Goal: Transaction & Acquisition: Purchase product/service

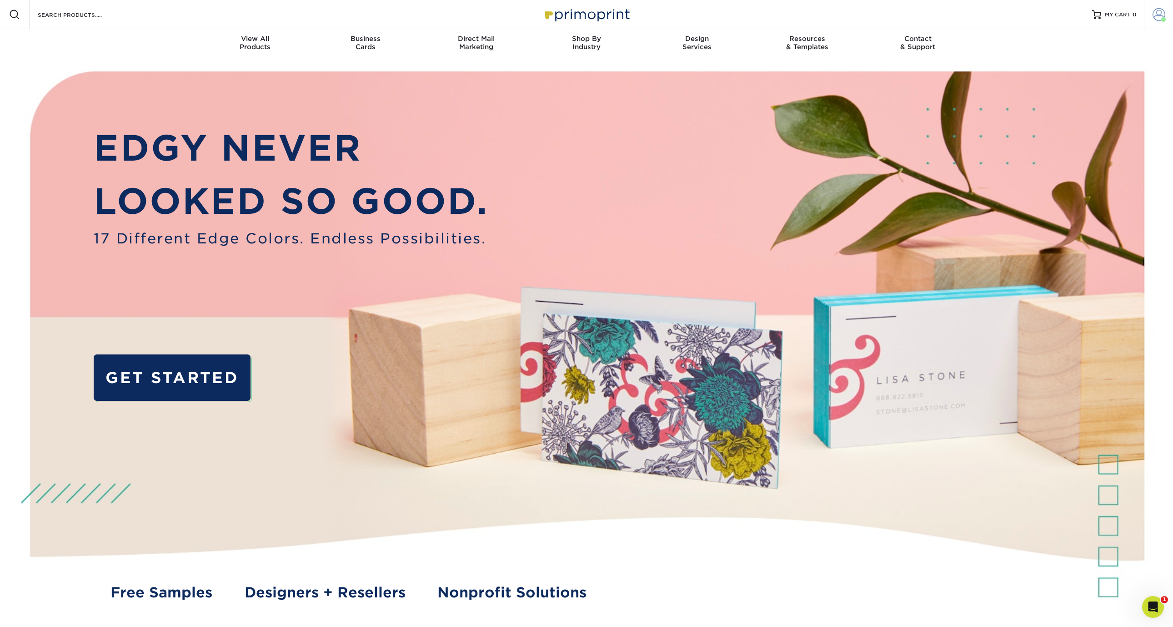
click at [1157, 14] on span at bounding box center [1159, 14] width 13 height 13
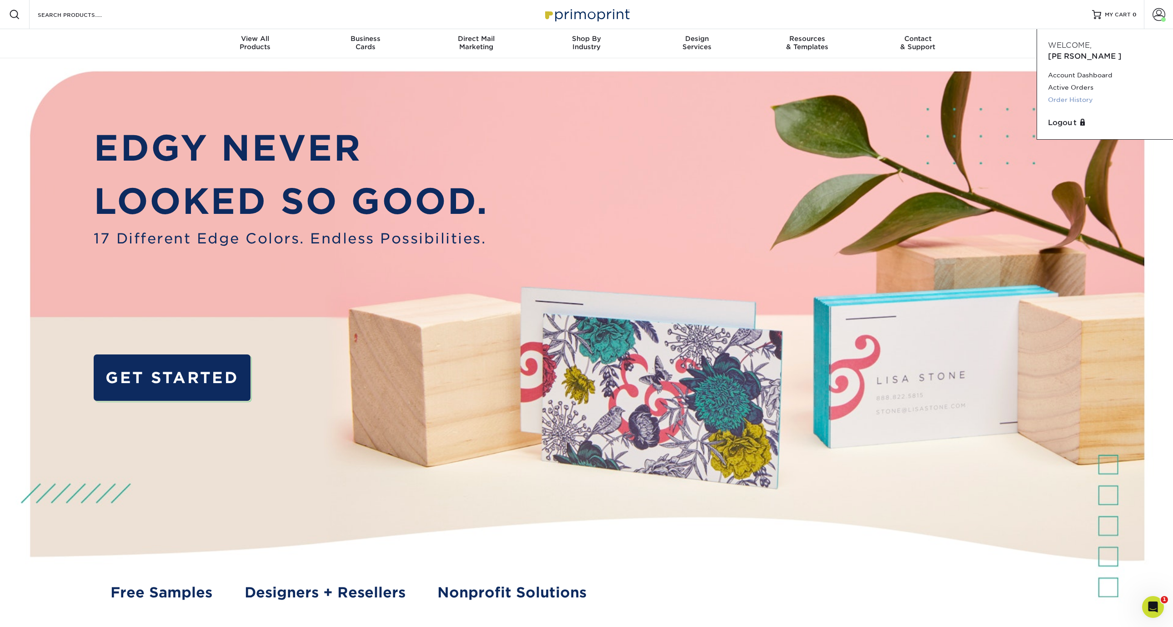
click at [1075, 94] on link "Order History" at bounding box center [1105, 100] width 114 height 12
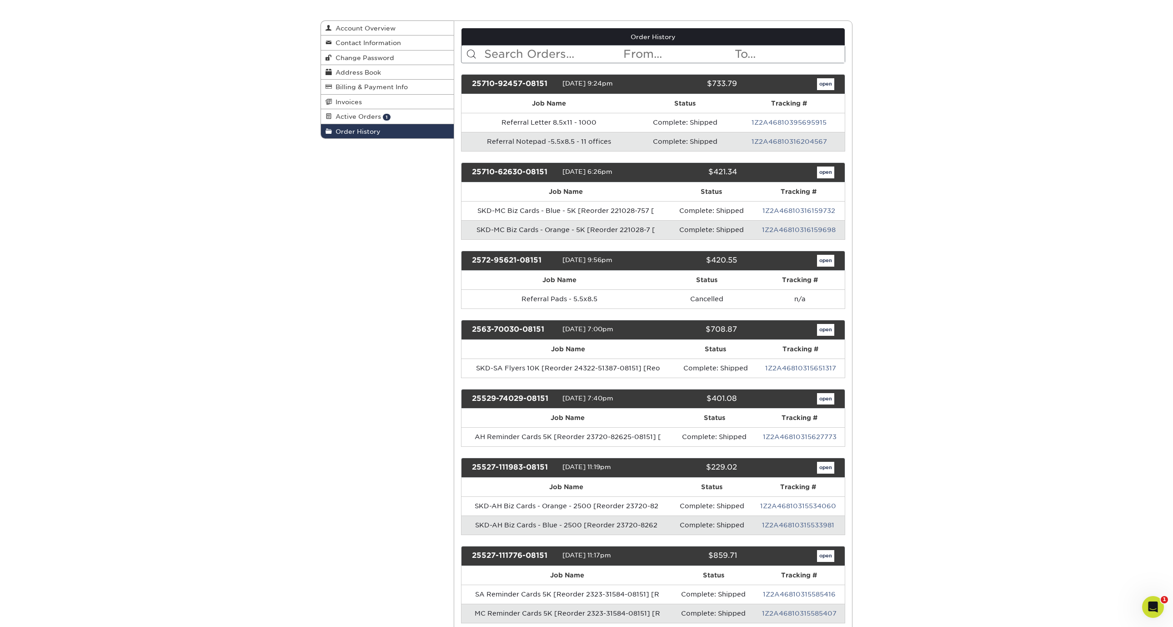
scroll to position [146, 0]
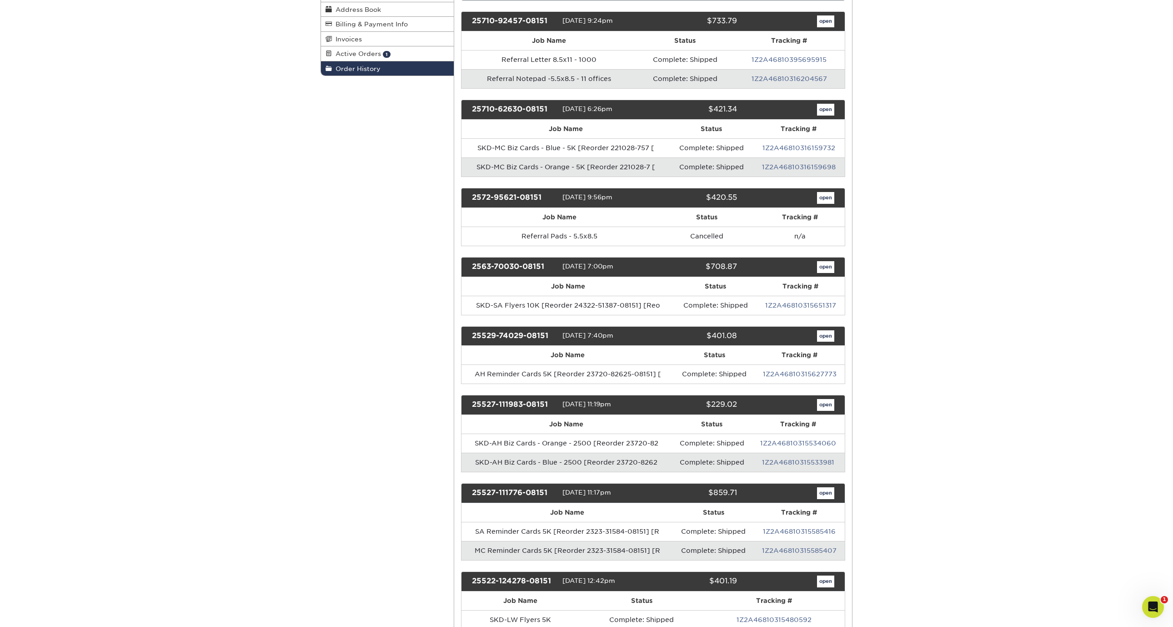
click at [826, 336] on link "open" at bounding box center [825, 336] width 17 height 12
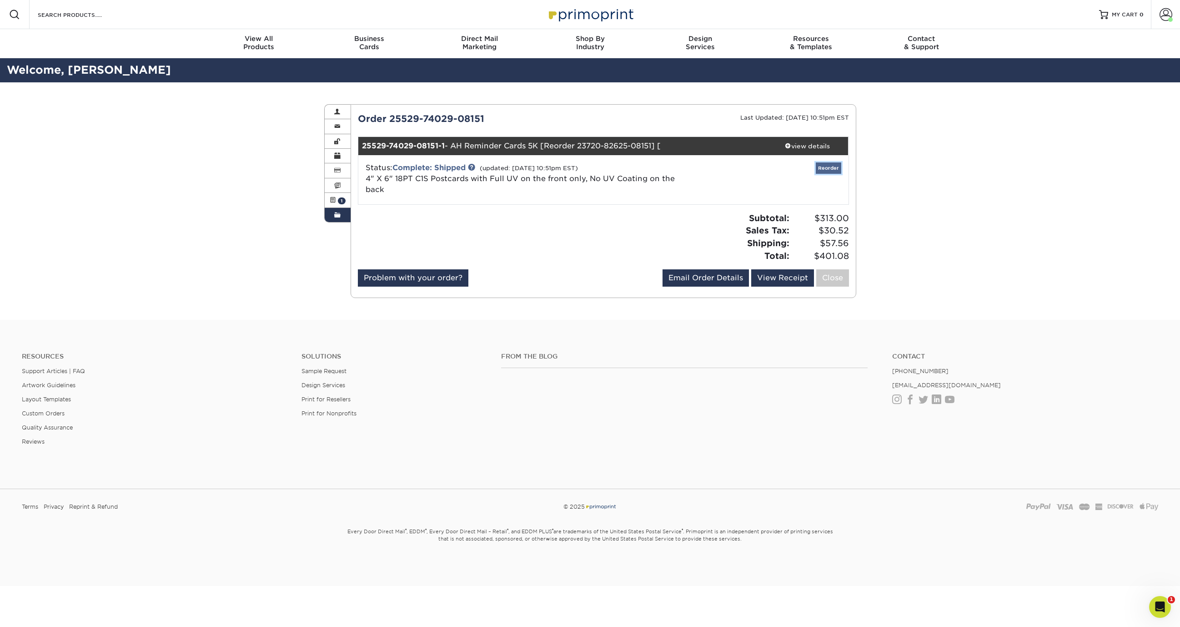
click at [829, 168] on link "Reorder" at bounding box center [828, 167] width 25 height 11
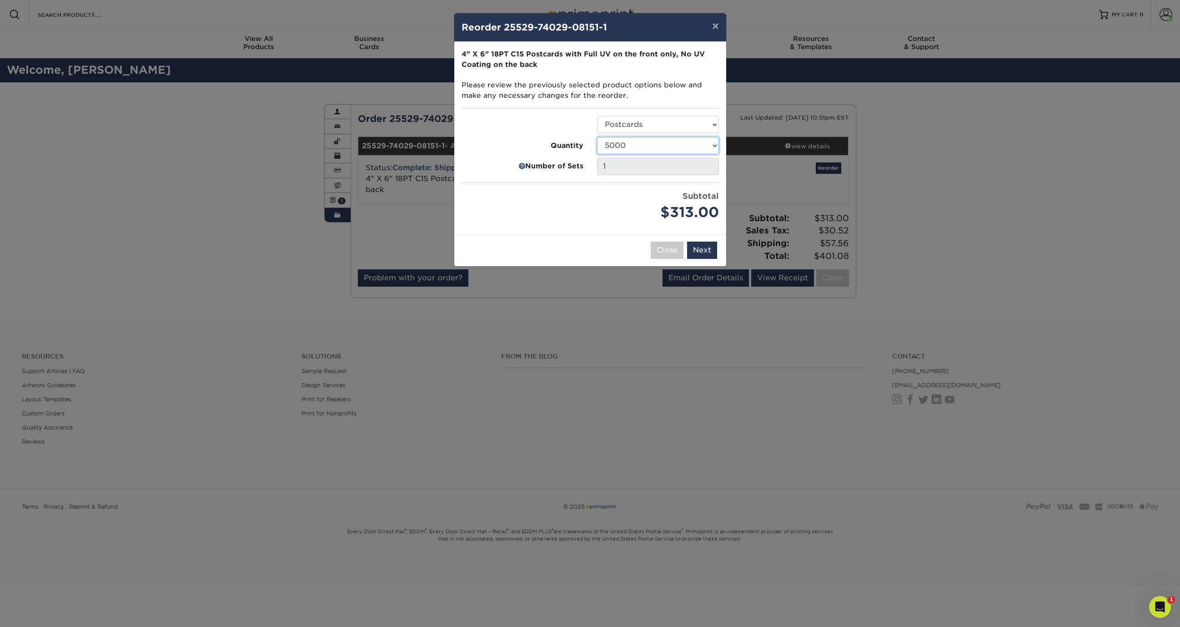
click at [714, 145] on select "25 50 75 100 250 500 750 1000 1500 2000 2500 3000 4000 5000 10000 15000 20000 2…" at bounding box center [658, 145] width 122 height 17
click at [696, 249] on button "Next" at bounding box center [702, 249] width 30 height 17
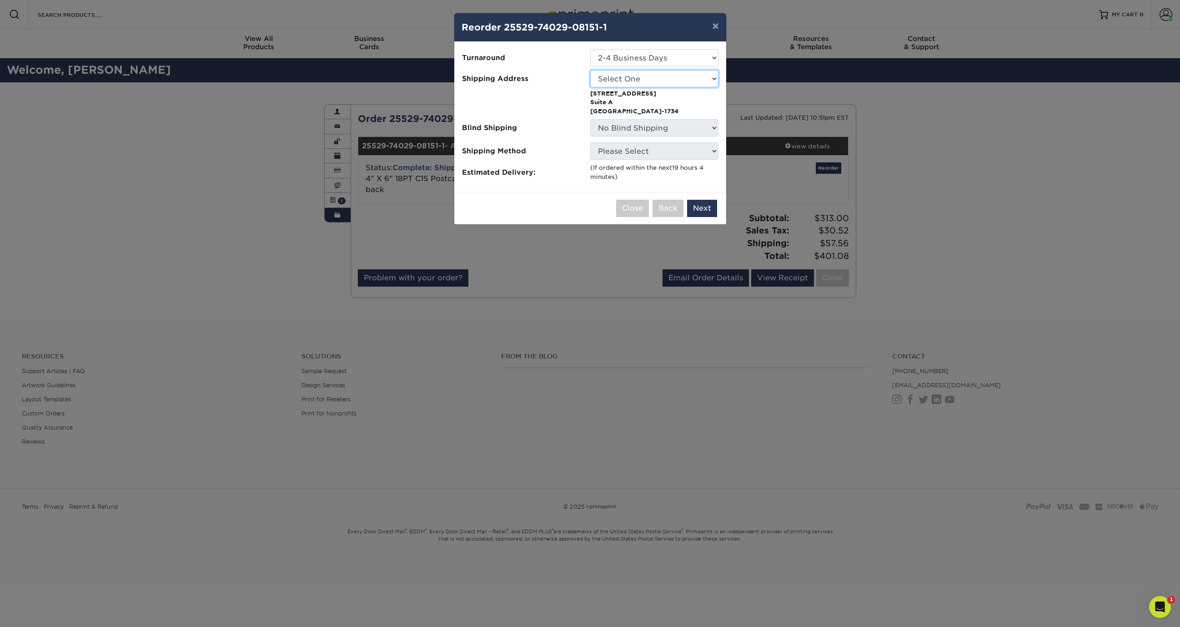
click at [698, 84] on select "Select One Home SKD-AH SKD-ATL SKD-BH SKD-CO SKD-EM SKD-LW SKD-MC SKD-OXN SKD-R…" at bounding box center [654, 78] width 128 height 17
select select "251894"
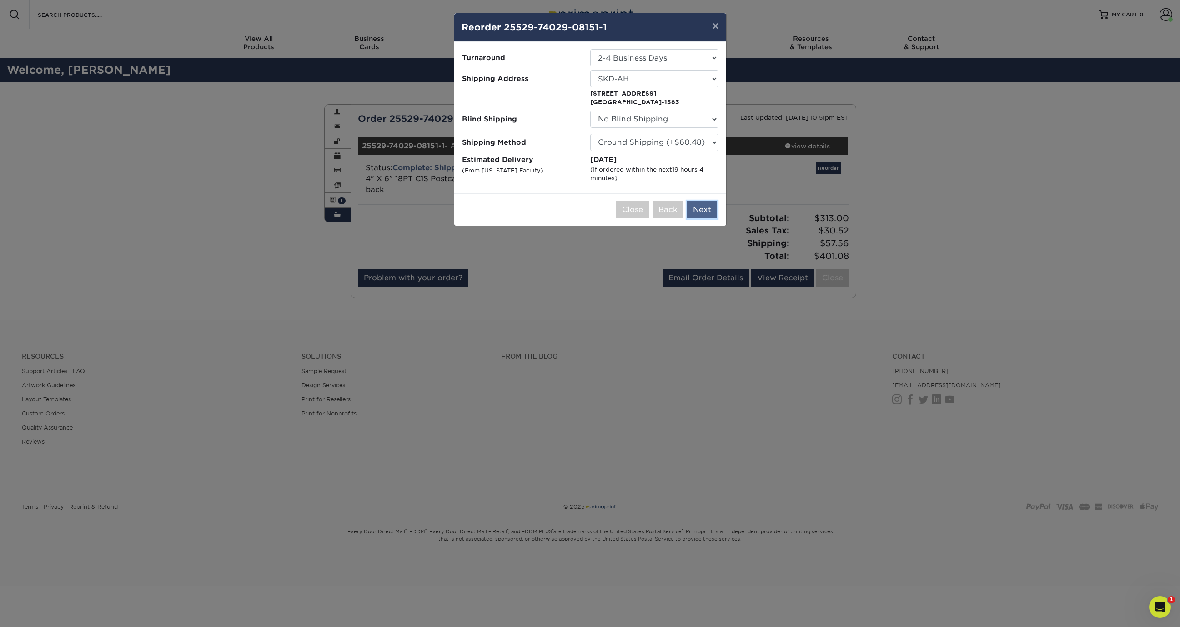
click at [693, 209] on button "Next" at bounding box center [702, 209] width 30 height 17
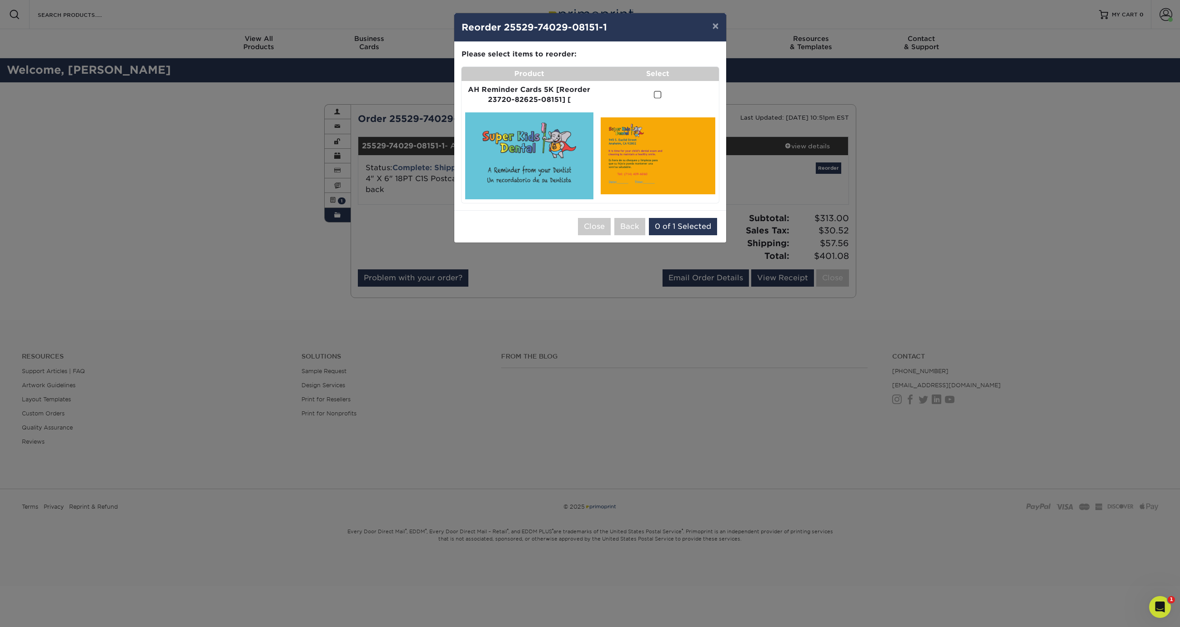
click at [657, 93] on span at bounding box center [658, 95] width 8 height 9
click at [0, 0] on input "checkbox" at bounding box center [0, 0] width 0 height 0
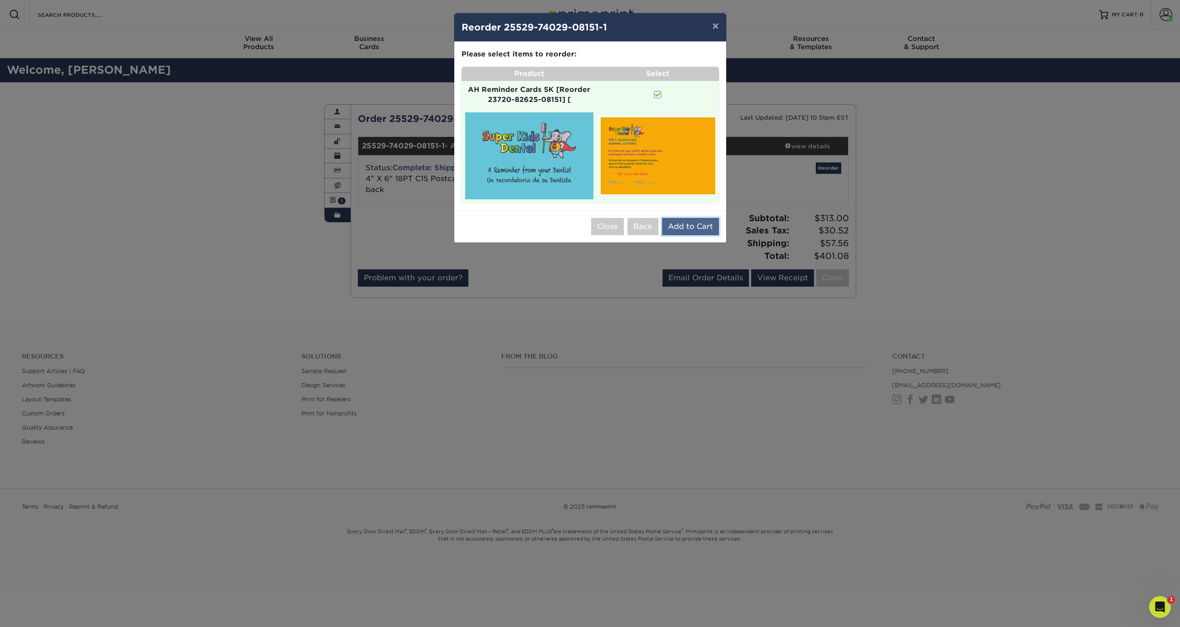
click at [709, 221] on button "Add to Cart" at bounding box center [690, 226] width 57 height 17
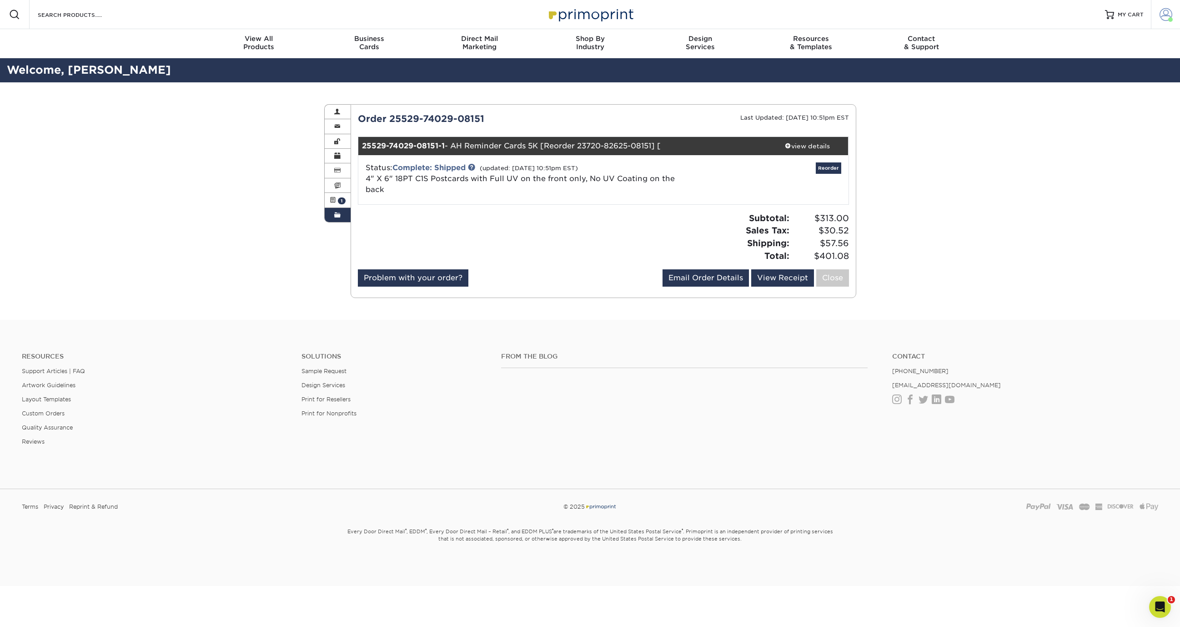
click at [1165, 15] on span at bounding box center [1166, 14] width 13 height 13
click at [1073, 94] on link "Order History" at bounding box center [1112, 100] width 114 height 12
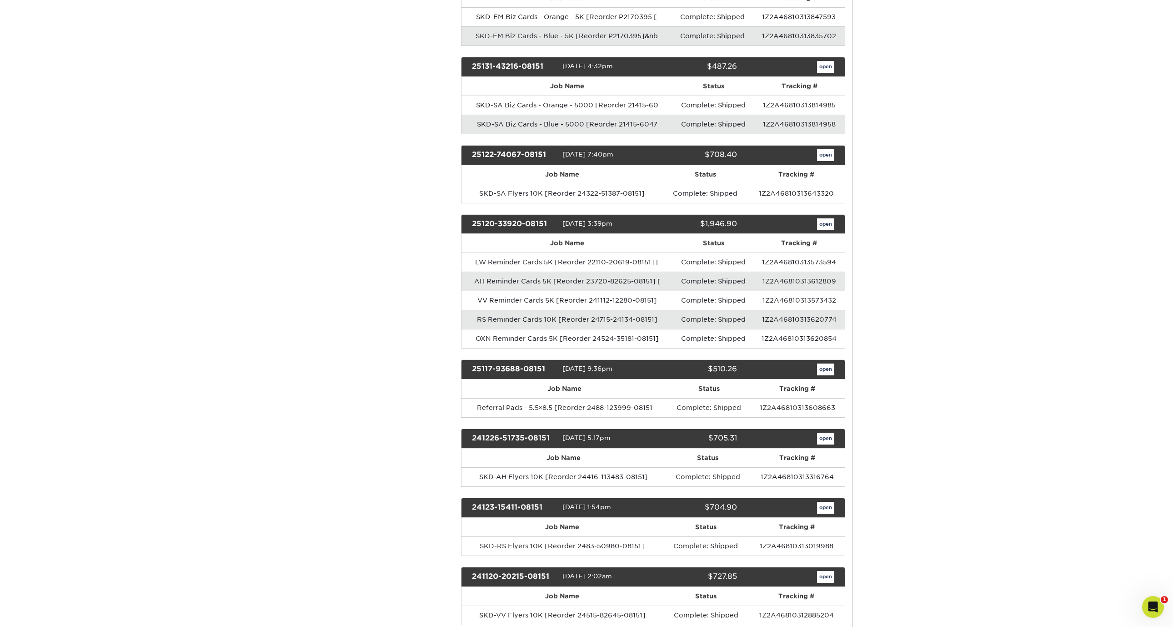
scroll to position [1374, 0]
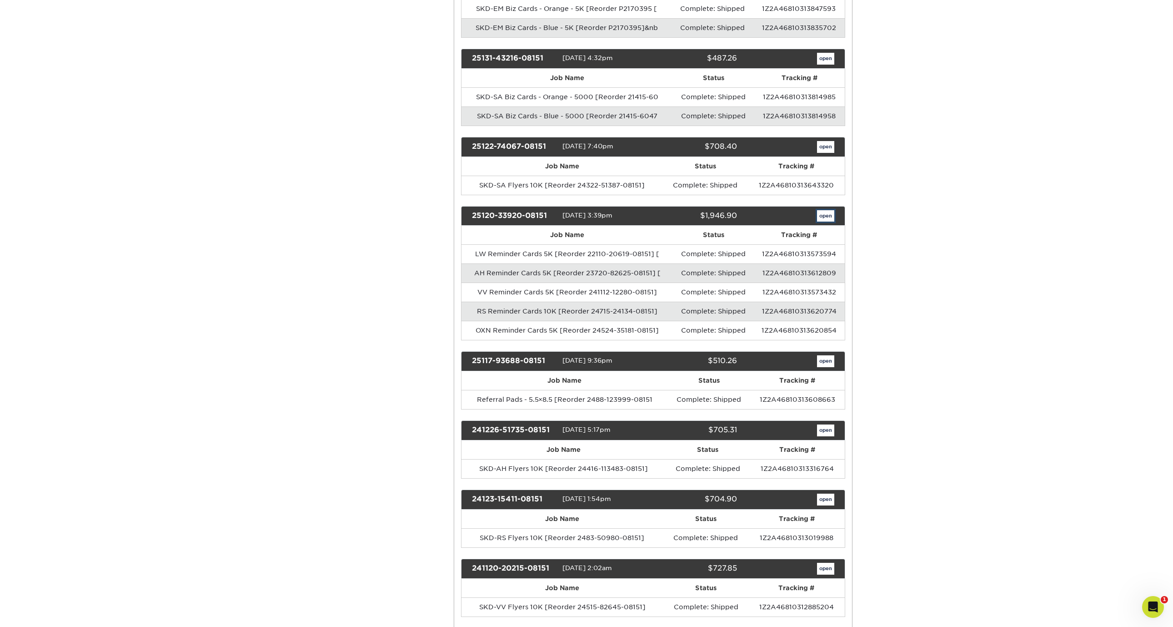
click at [822, 217] on link "open" at bounding box center [825, 216] width 17 height 12
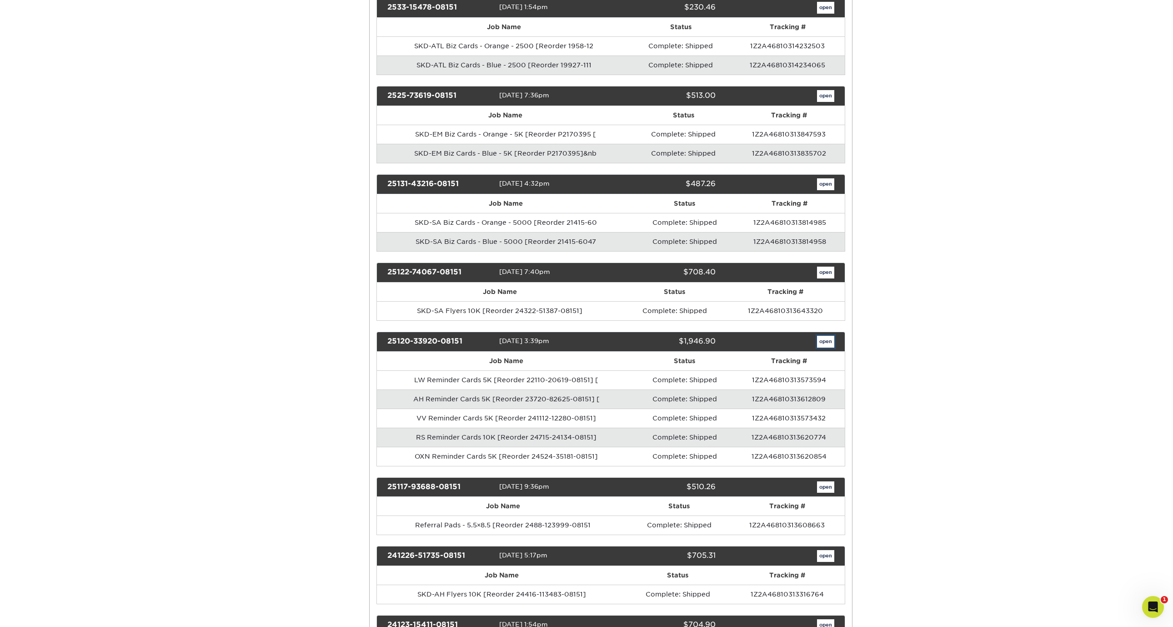
scroll to position [0, 0]
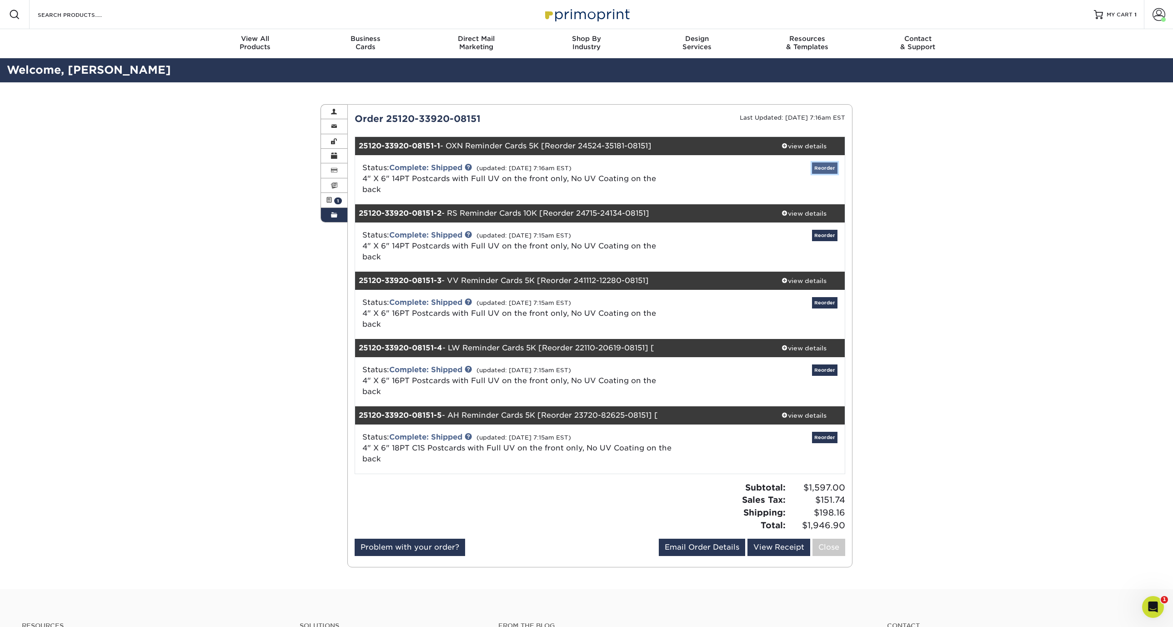
click at [829, 169] on link "Reorder" at bounding box center [824, 167] width 25 height 11
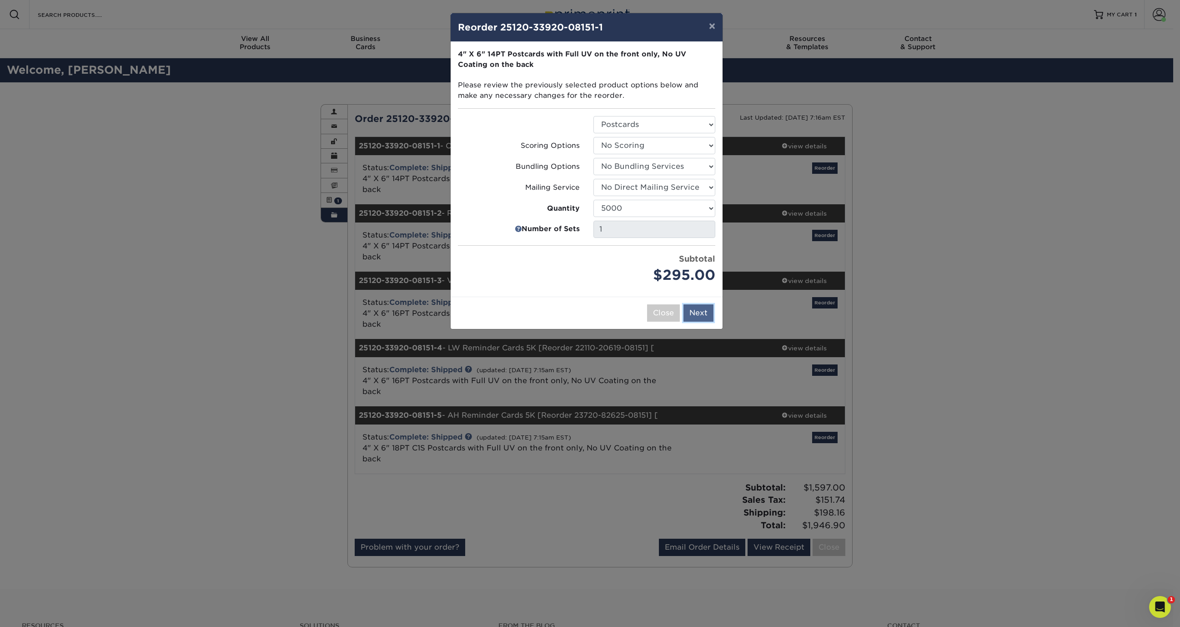
click at [699, 312] on button "Next" at bounding box center [699, 312] width 30 height 17
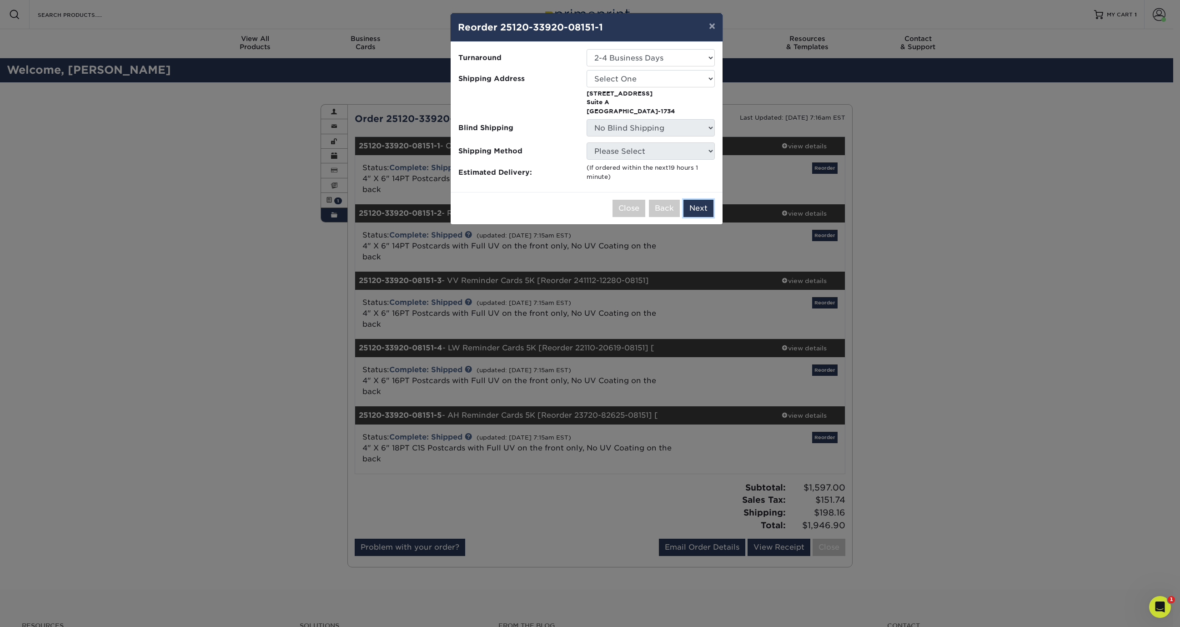
drag, startPoint x: 698, startPoint y: 209, endPoint x: 674, endPoint y: 90, distance: 120.9
click at [674, 94] on div "× Reorder 25120-33920-08151-1 Please select all options to continue. Only quant…" at bounding box center [586, 119] width 273 height 212
click at [678, 80] on select "Select One Home SKD-AH SKD-ATL SKD-BH SKD-CO SKD-EM SKD-LW SKD-MC SKD-OXN SKD-R…" at bounding box center [651, 78] width 128 height 17
select select "231080"
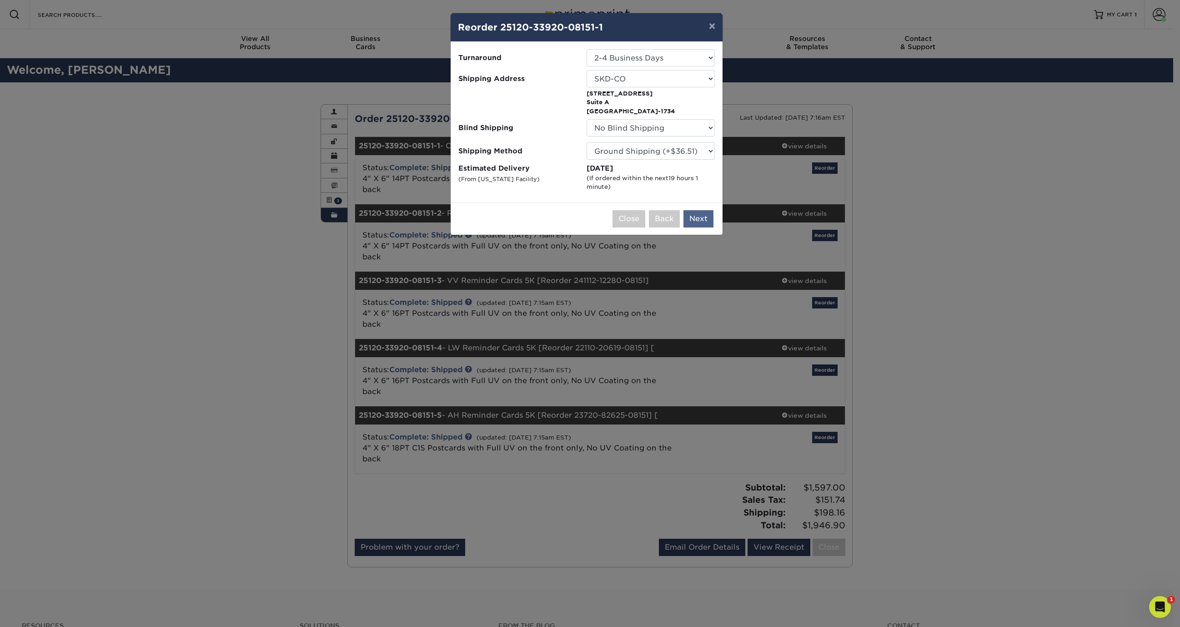
click at [699, 208] on div "Close Back Next Add to Cart" at bounding box center [587, 218] width 272 height 32
click at [699, 220] on button "Next" at bounding box center [699, 218] width 30 height 17
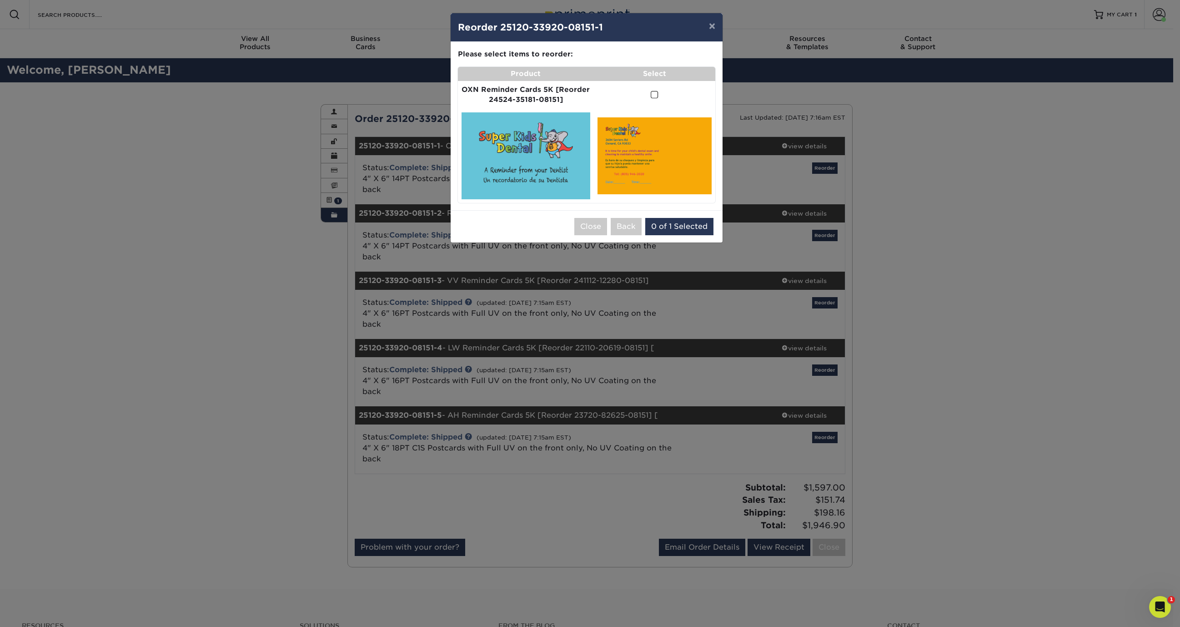
click at [656, 95] on span at bounding box center [655, 95] width 8 height 9
click at [0, 0] on input "checkbox" at bounding box center [0, 0] width 0 height 0
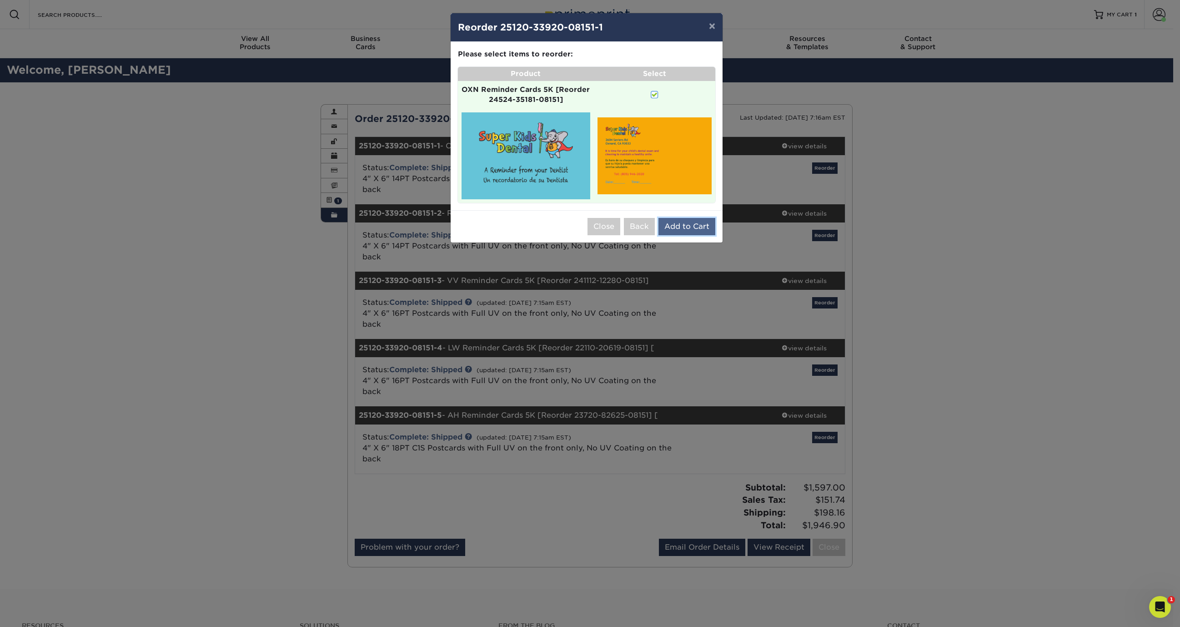
click at [684, 223] on button "Add to Cart" at bounding box center [687, 226] width 57 height 17
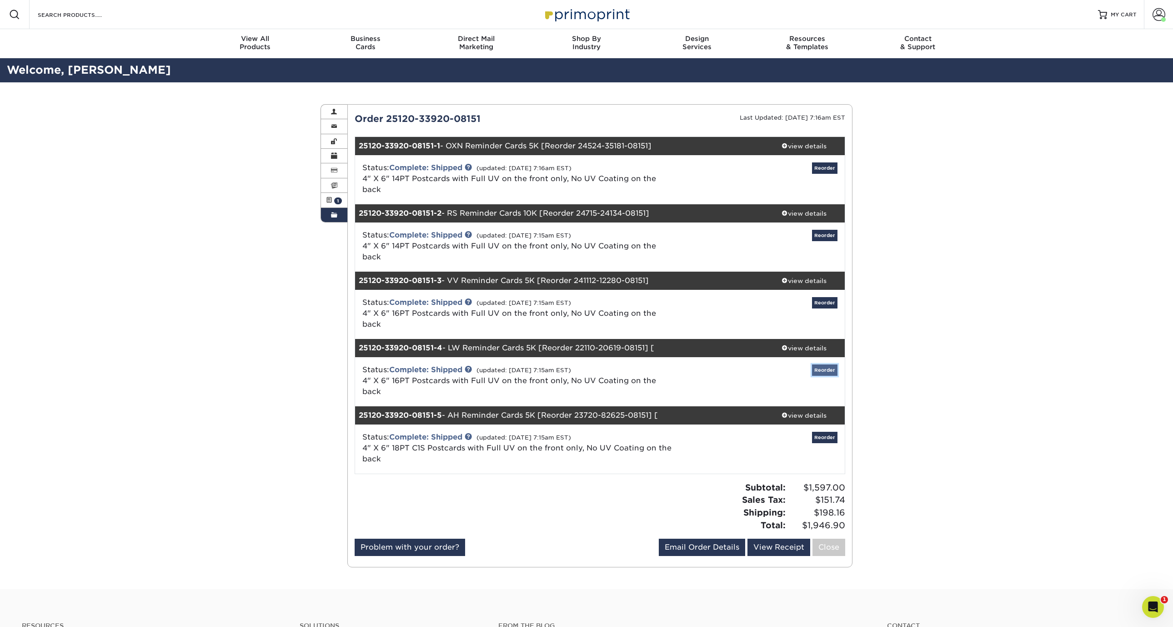
click at [823, 364] on link "Reorder" at bounding box center [824, 369] width 25 height 11
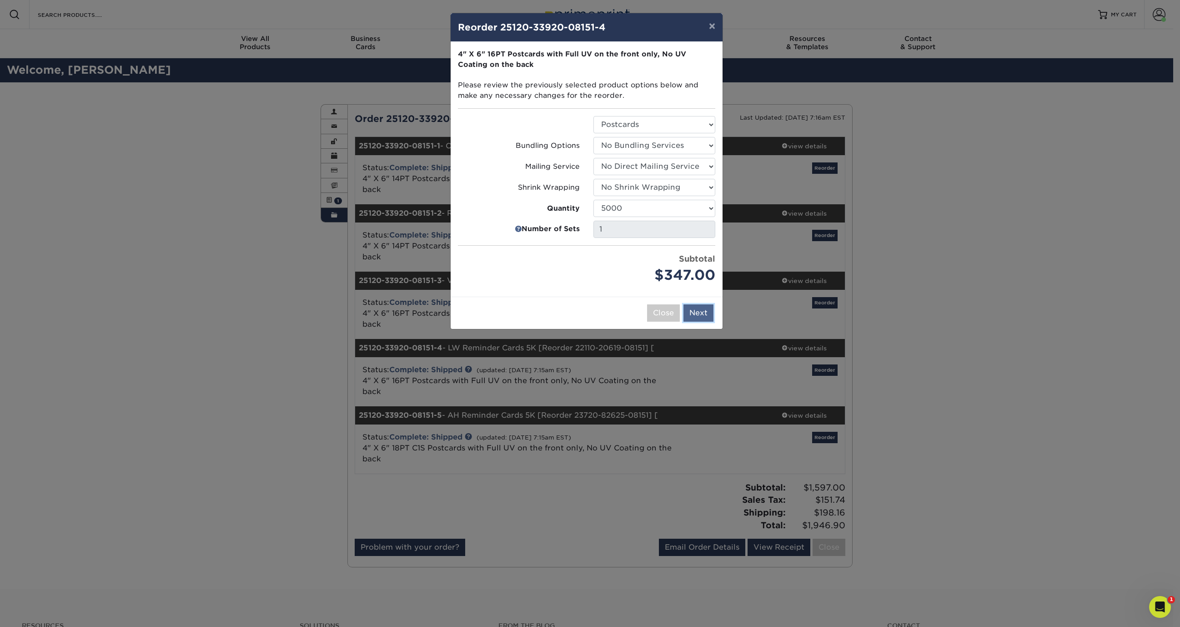
click at [704, 311] on button "Next" at bounding box center [699, 312] width 30 height 17
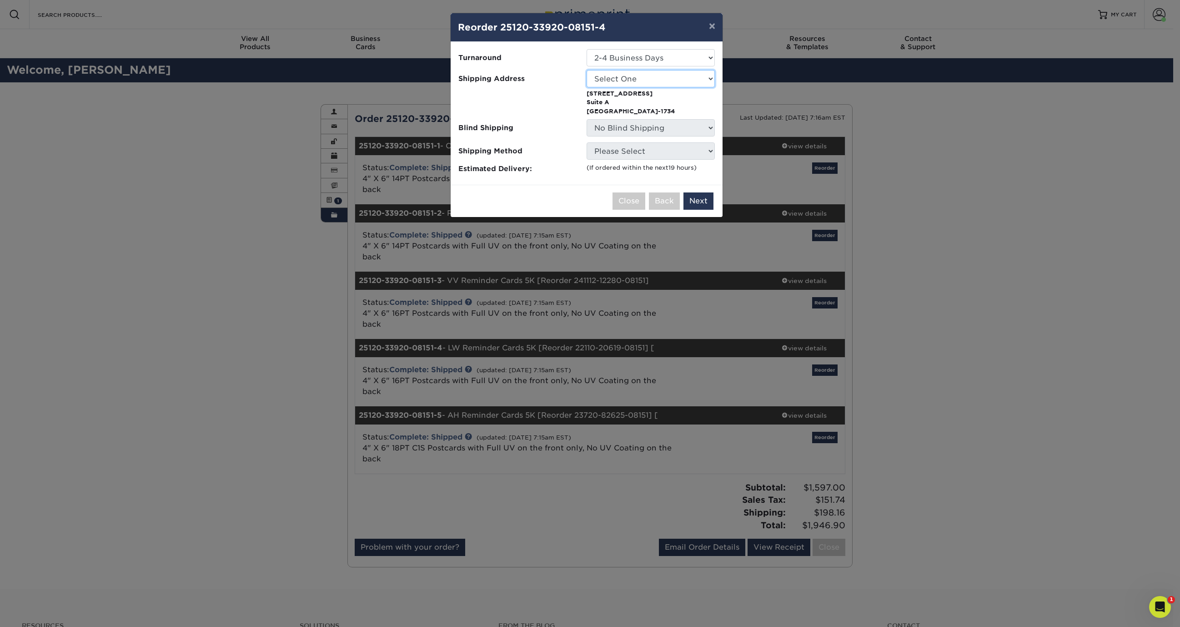
click at [653, 77] on select "Select One Home SKD-AH SKD-ATL SKD-BH SKD-CO SKD-EM SKD-LW SKD-MC SKD-OXN SKD-R…" at bounding box center [651, 78] width 128 height 17
select select "231080"
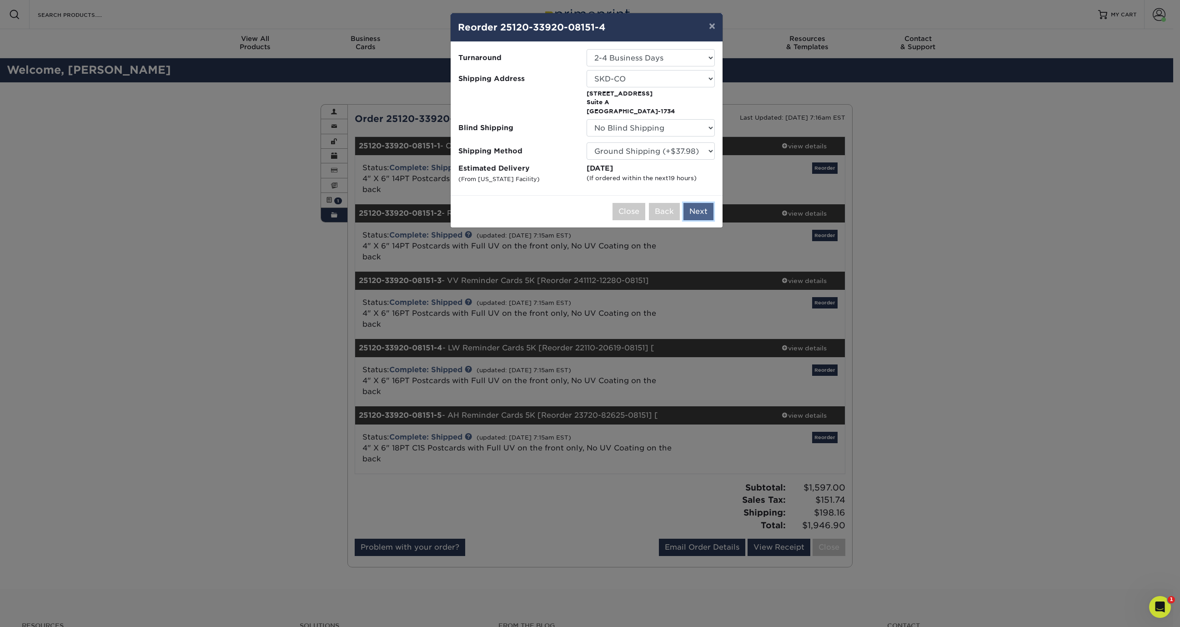
click at [702, 213] on button "Next" at bounding box center [699, 211] width 30 height 17
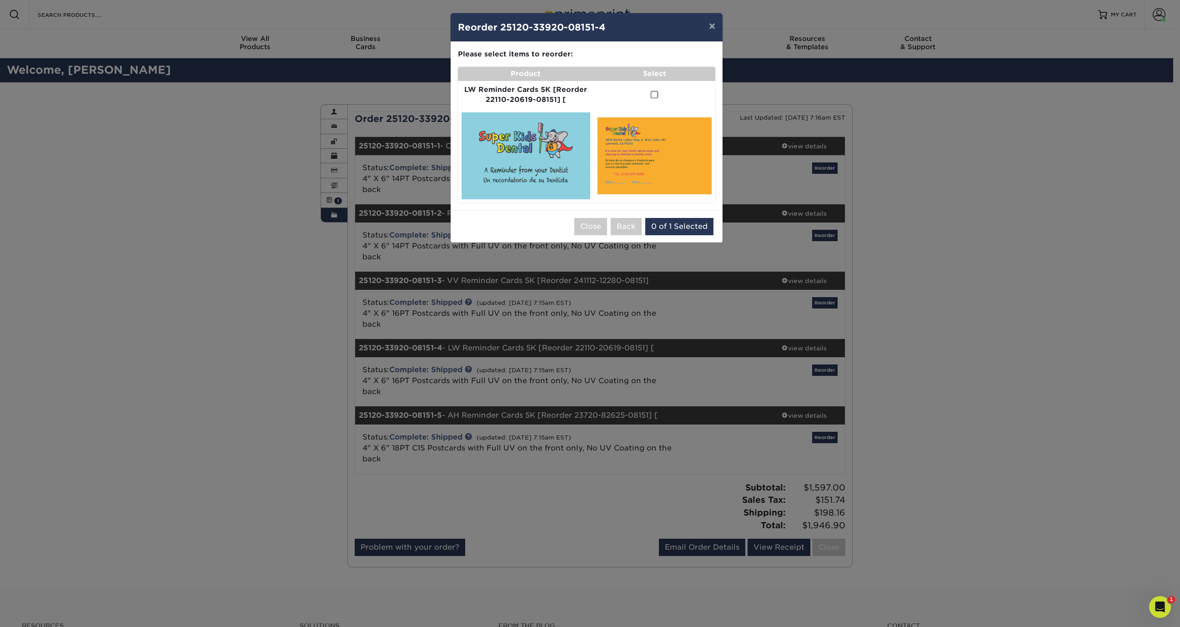
click at [654, 95] on span at bounding box center [655, 95] width 8 height 9
click at [0, 0] on input "checkbox" at bounding box center [0, 0] width 0 height 0
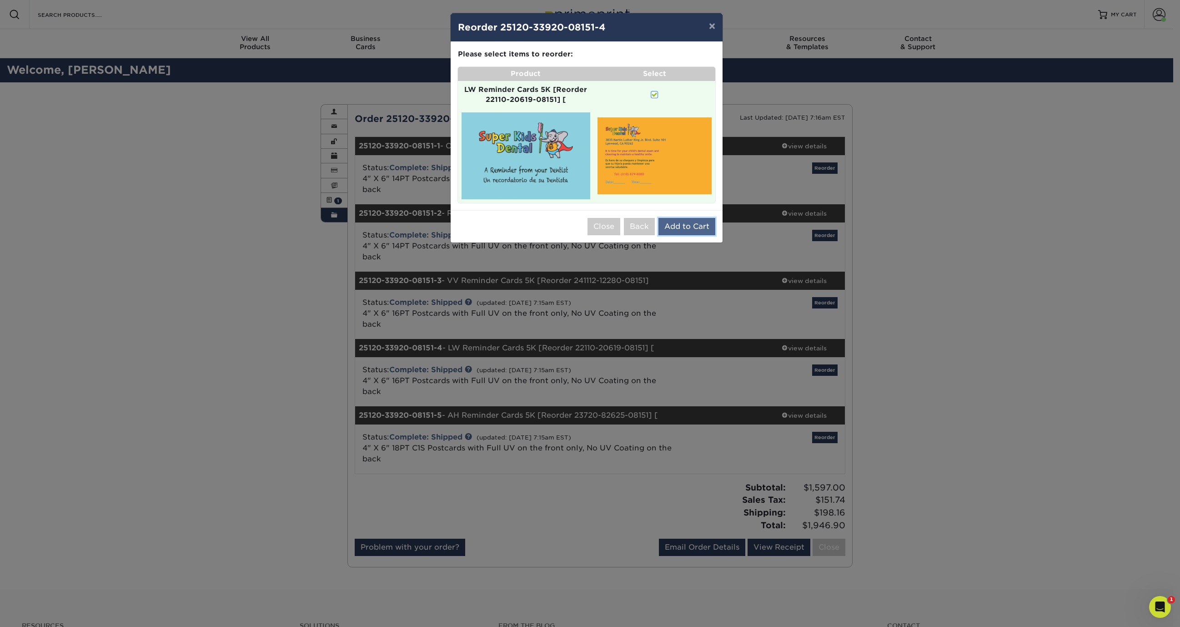
click at [688, 227] on button "Add to Cart" at bounding box center [687, 226] width 57 height 17
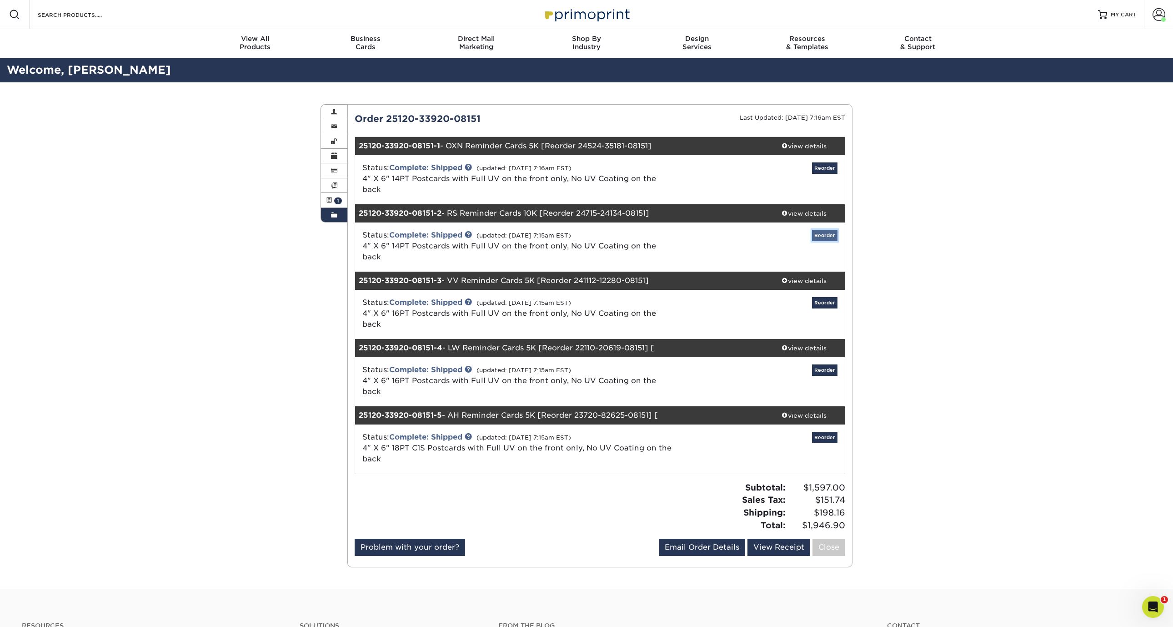
click at [825, 230] on link "Reorder" at bounding box center [824, 235] width 25 height 11
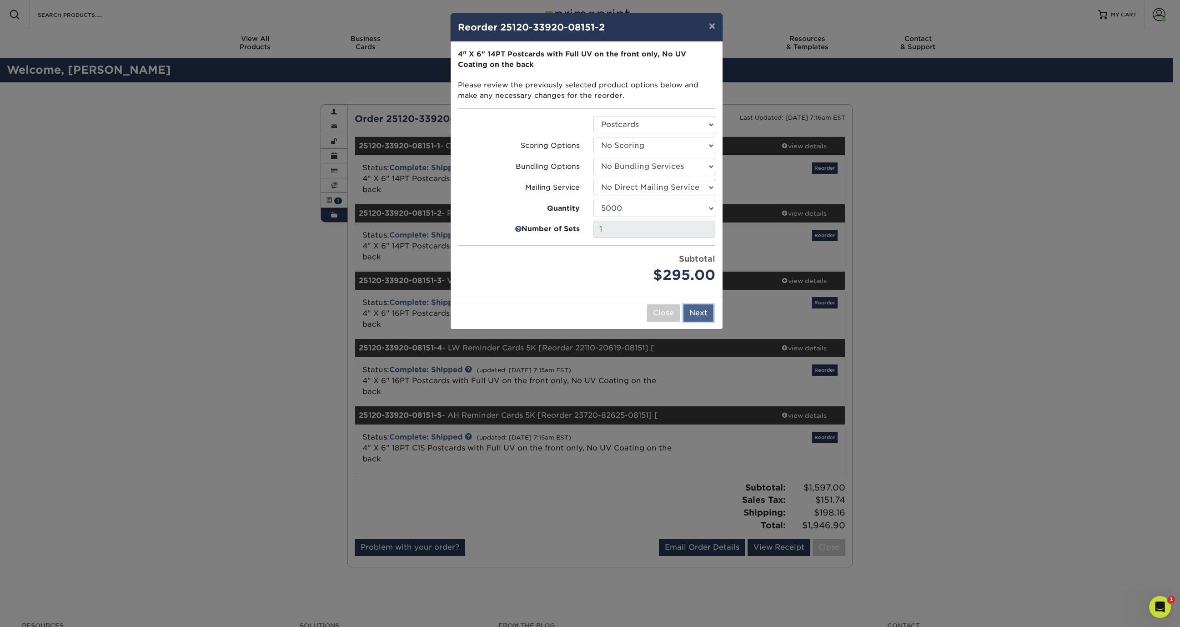
click at [695, 311] on button "Next" at bounding box center [699, 312] width 30 height 17
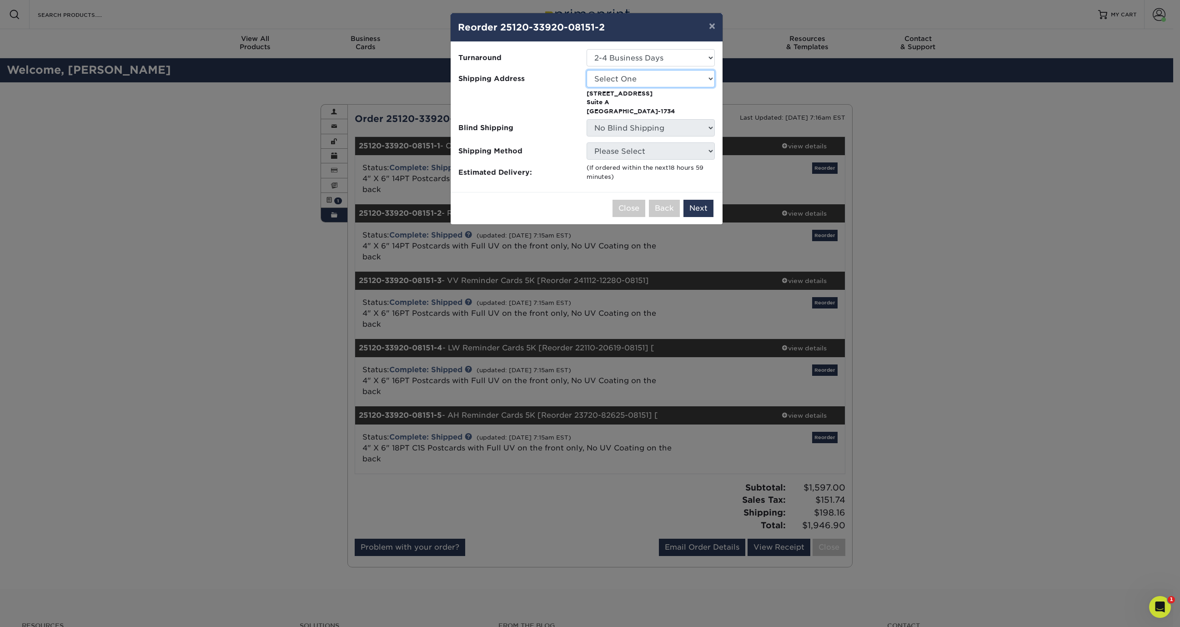
click at [630, 83] on select "Select One Home SKD-AH SKD-ATL SKD-BH SKD-CO SKD-EM SKD-LW SKD-MC SKD-OXN SKD-R…" at bounding box center [651, 78] width 128 height 17
select select "231080"
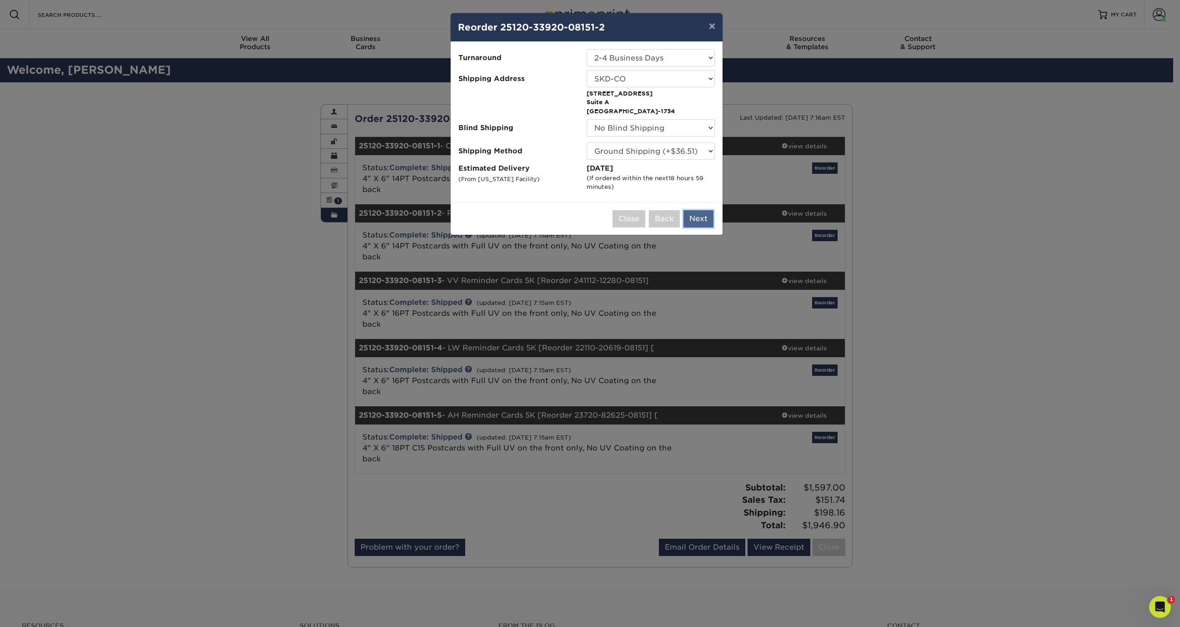
click at [708, 217] on button "Next" at bounding box center [699, 218] width 30 height 17
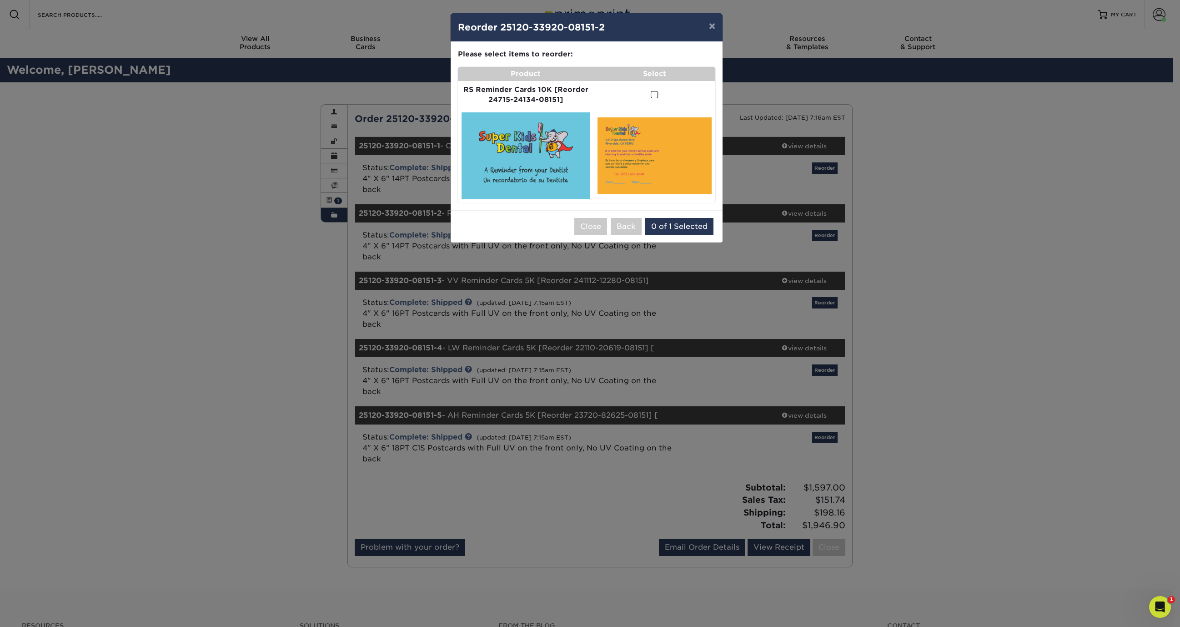
click at [654, 94] on span at bounding box center [655, 95] width 8 height 9
click at [0, 0] on input "checkbox" at bounding box center [0, 0] width 0 height 0
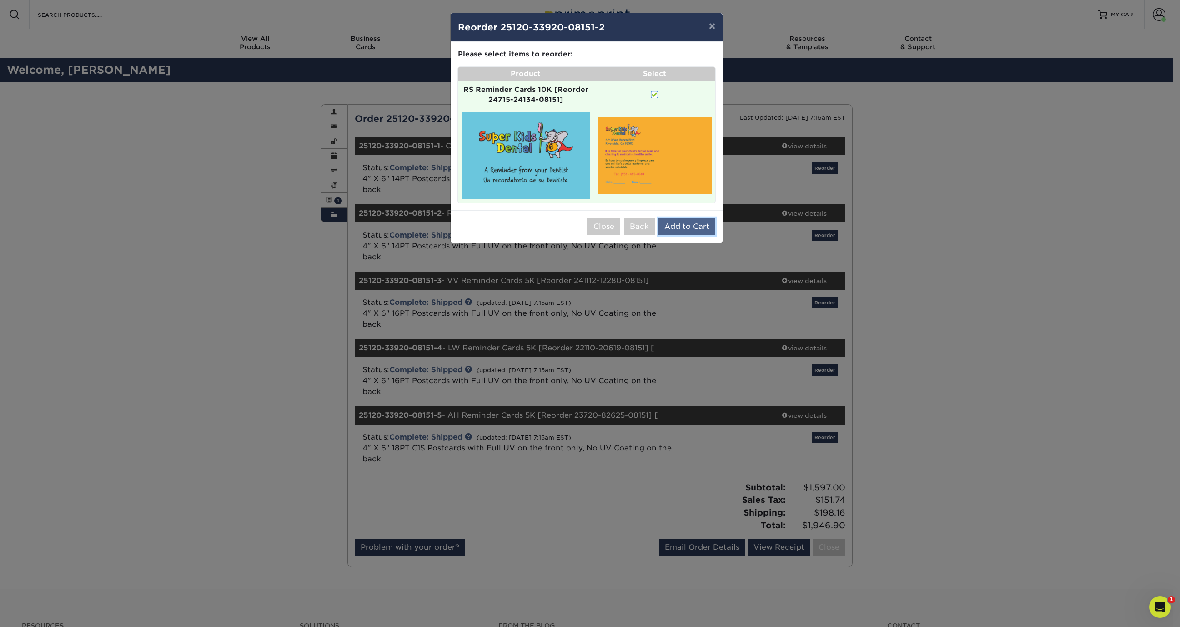
click at [699, 224] on button "Add to Cart" at bounding box center [687, 226] width 57 height 17
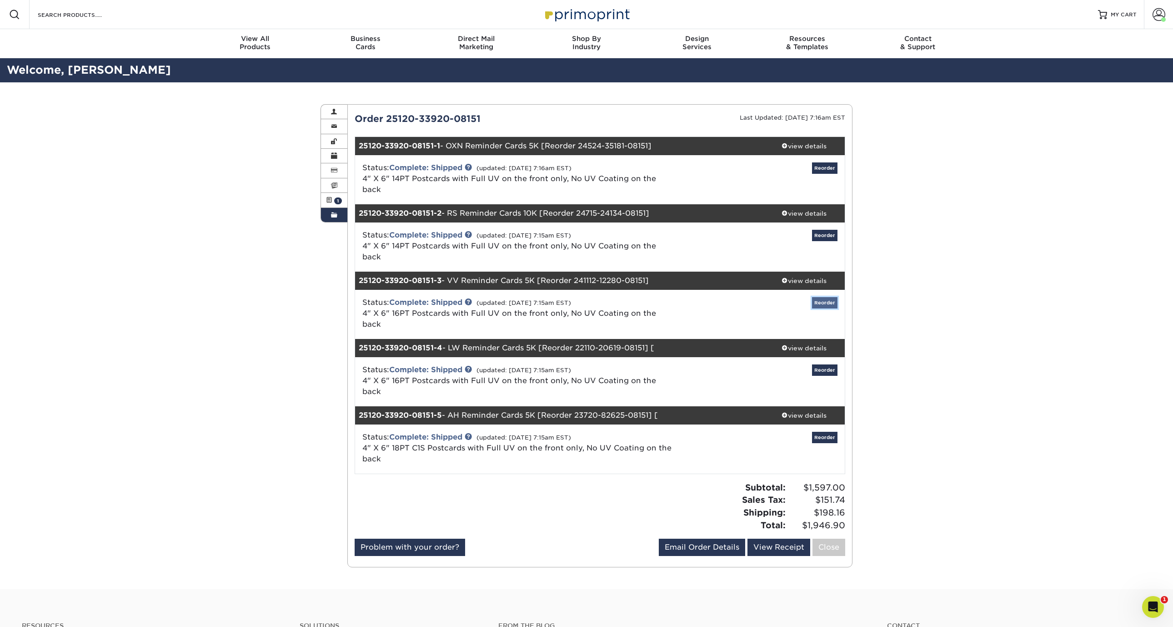
click at [824, 297] on link "Reorder" at bounding box center [824, 302] width 25 height 11
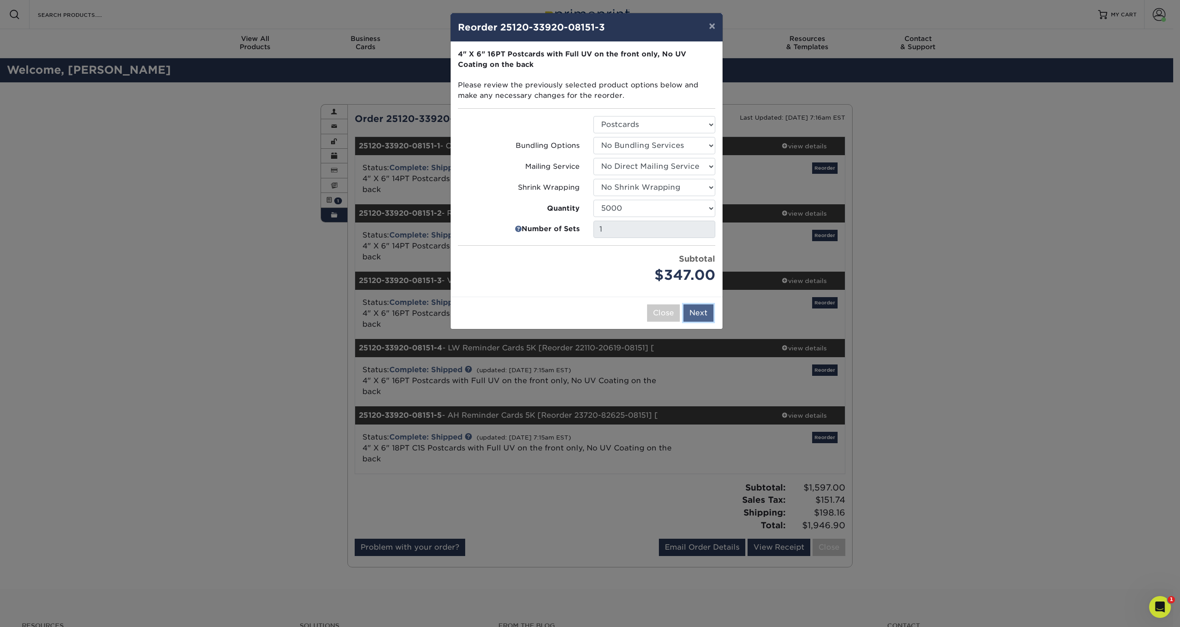
click at [699, 312] on button "Next" at bounding box center [699, 312] width 30 height 17
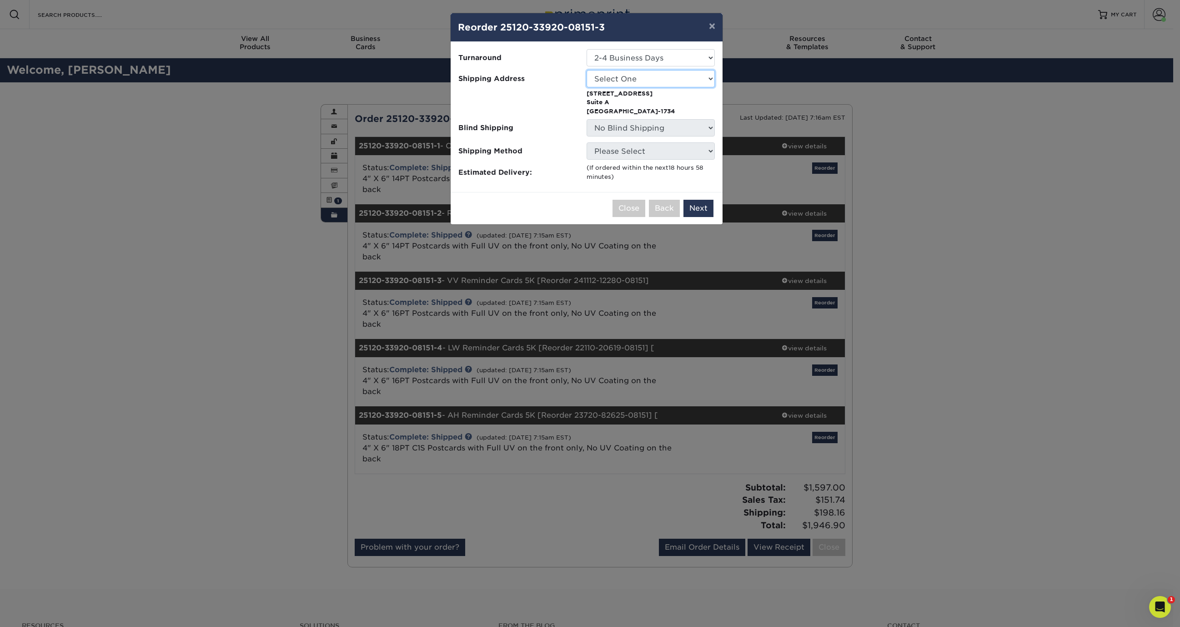
click at [633, 75] on select "Select One Home SKD-AH SKD-ATL SKD-BH SKD-CO SKD-EM SKD-LW SKD-MC SKD-OXN SKD-R…" at bounding box center [651, 78] width 128 height 17
select select "231080"
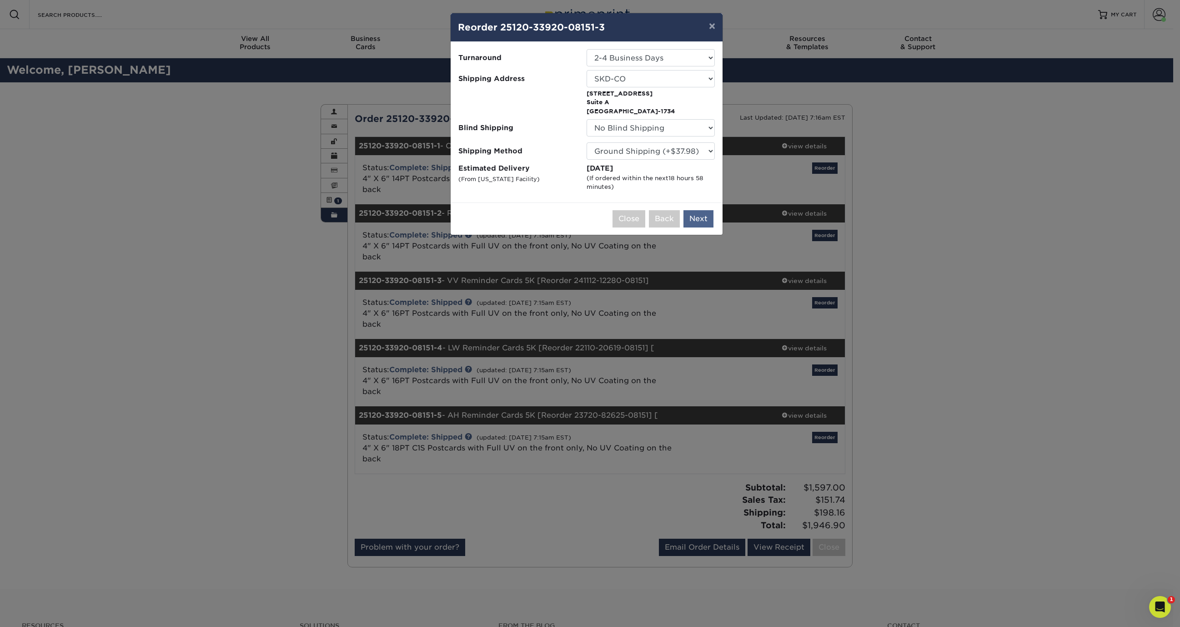
click at [694, 206] on div "Close Back Next Add to Cart" at bounding box center [587, 218] width 272 height 32
click at [707, 217] on button "Next" at bounding box center [699, 218] width 30 height 17
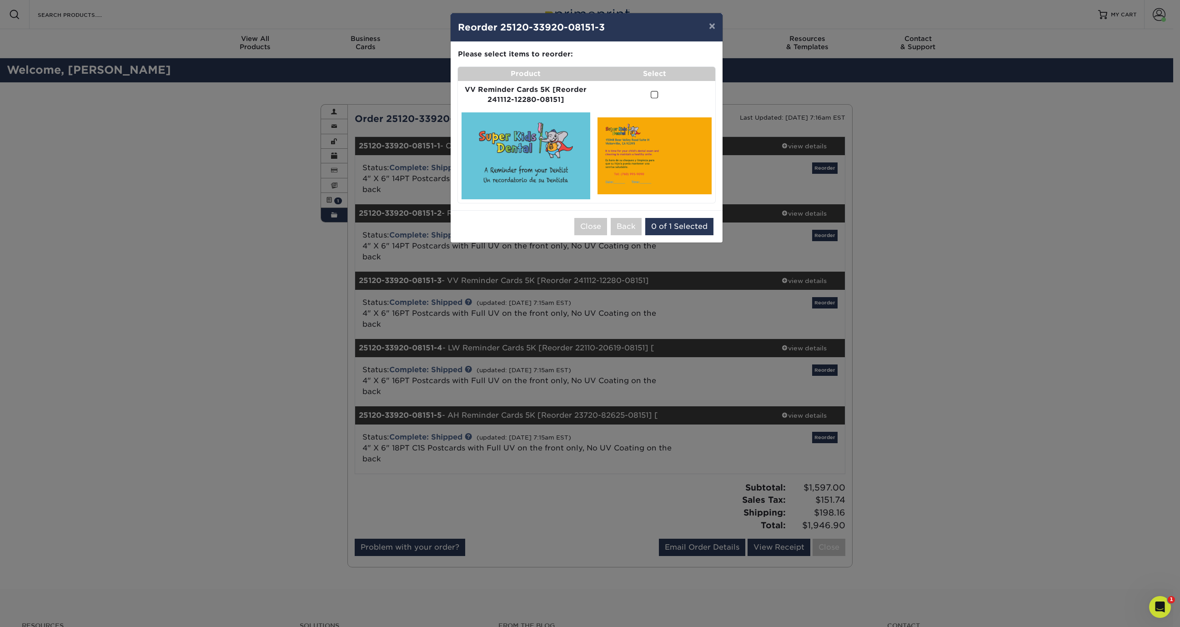
click at [657, 95] on span at bounding box center [655, 95] width 8 height 9
click at [0, 0] on input "checkbox" at bounding box center [0, 0] width 0 height 0
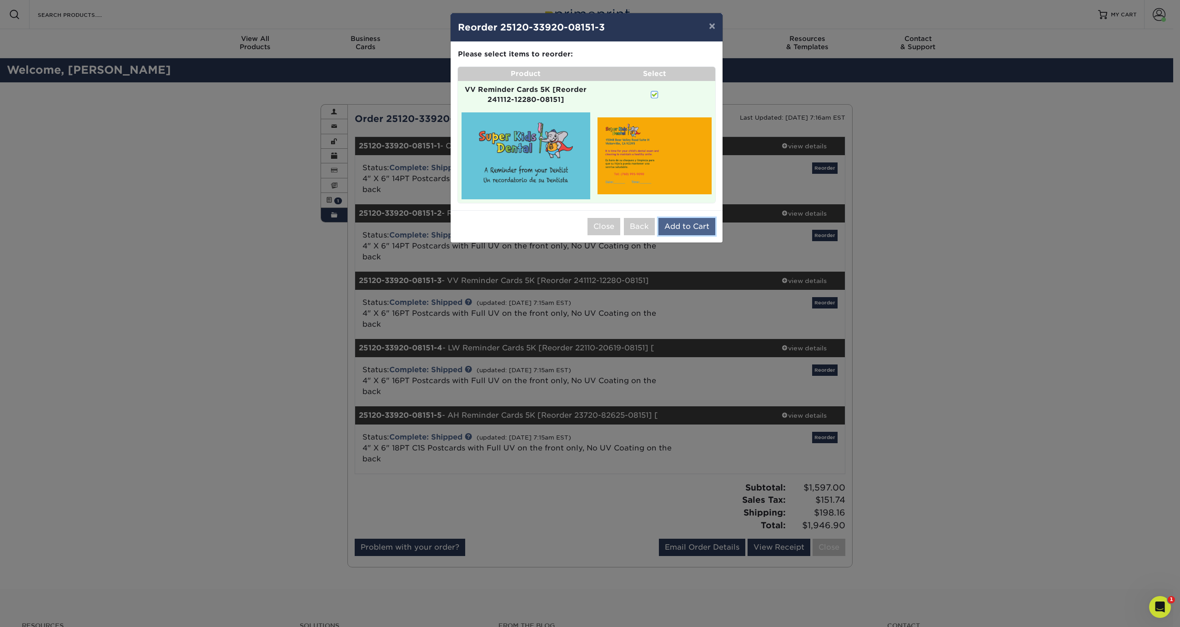
click at [685, 224] on button "Add to Cart" at bounding box center [687, 226] width 57 height 17
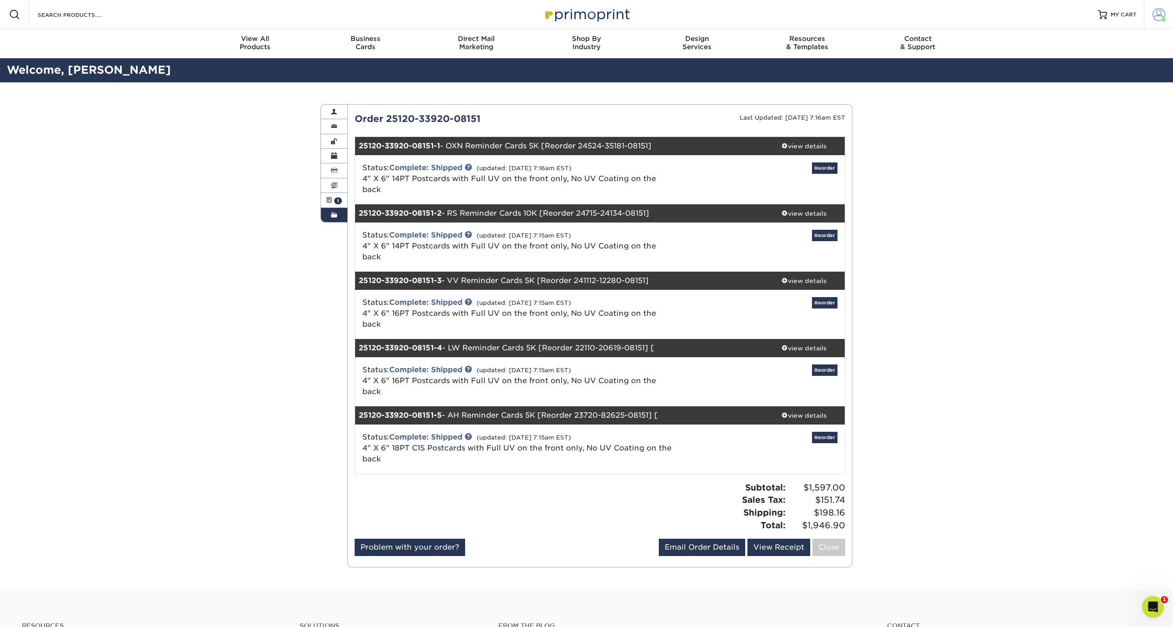
click at [1158, 12] on span at bounding box center [1159, 14] width 13 height 13
click at [1076, 94] on link "Order History" at bounding box center [1105, 100] width 114 height 12
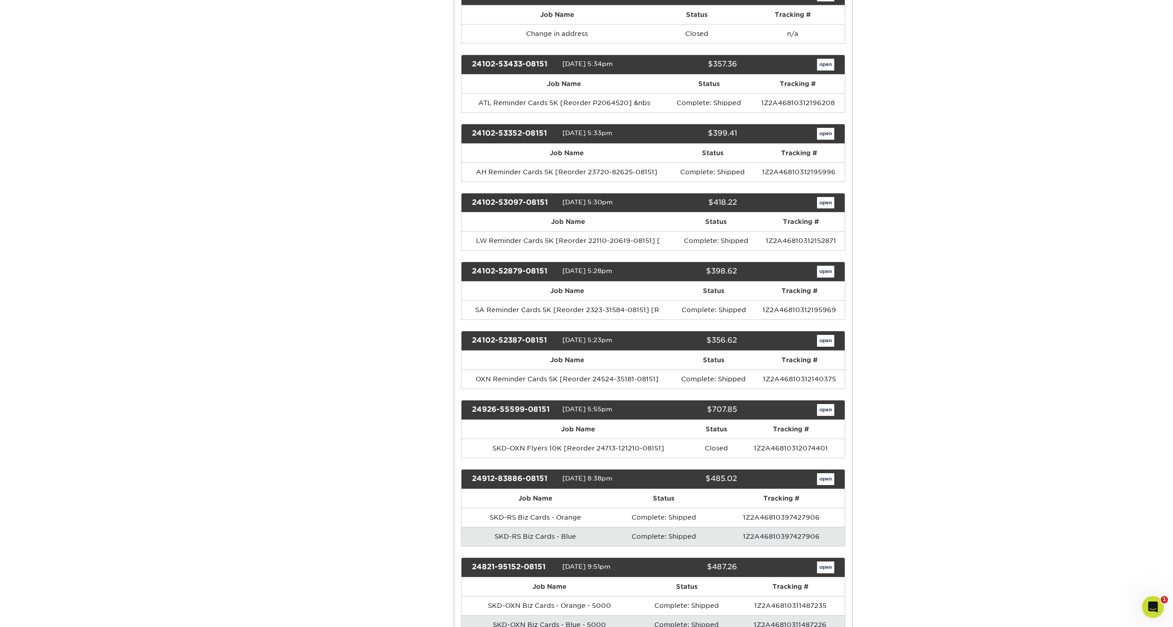
scroll to position [2314, 0]
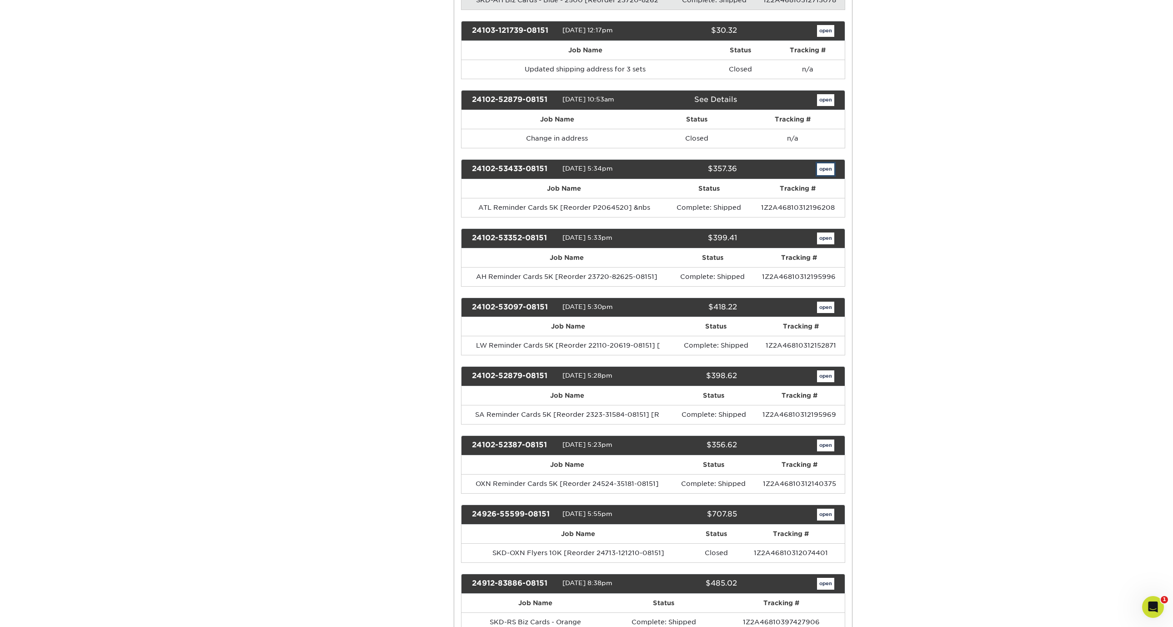
click at [825, 165] on link "open" at bounding box center [825, 169] width 17 height 12
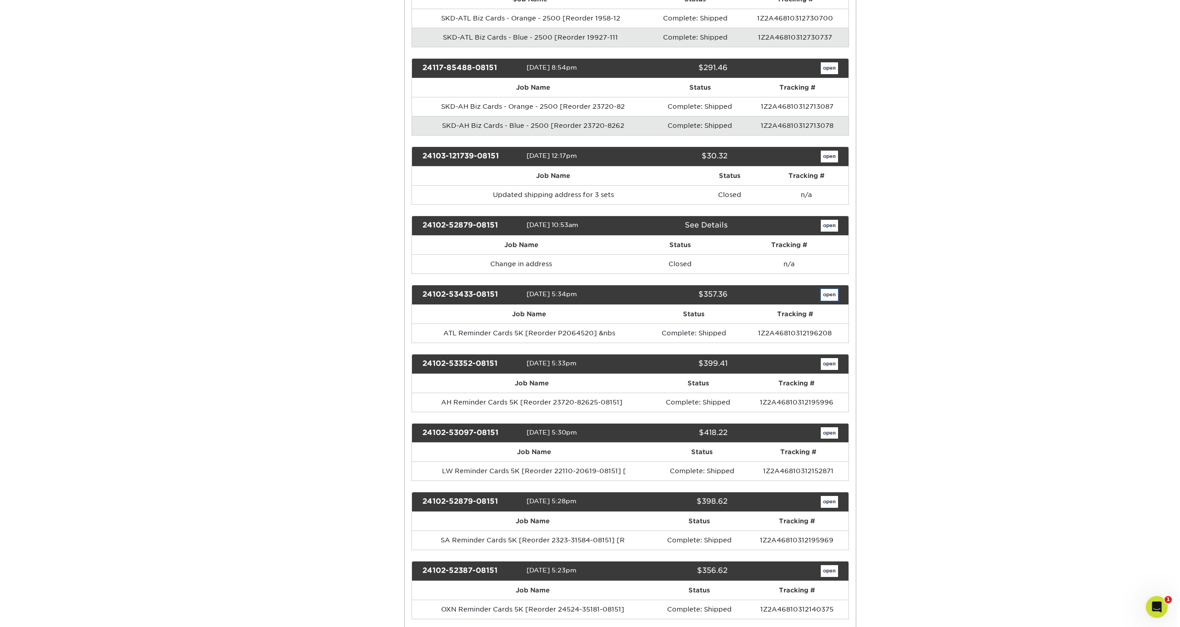
scroll to position [0, 0]
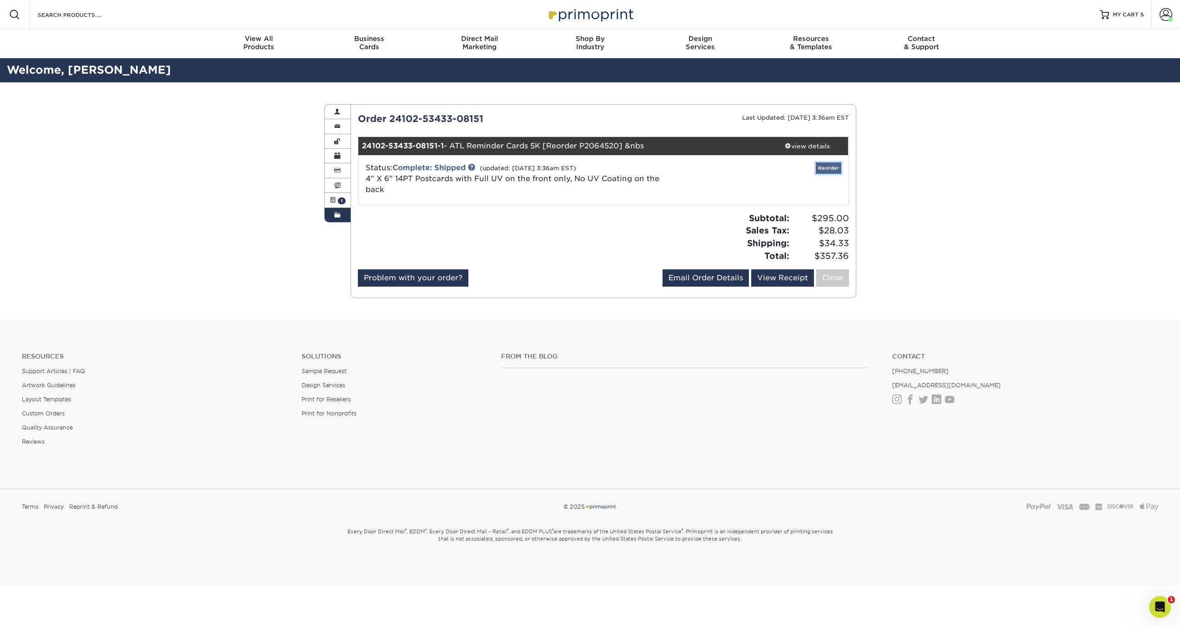
click at [834, 163] on link "Reorder" at bounding box center [828, 167] width 25 height 11
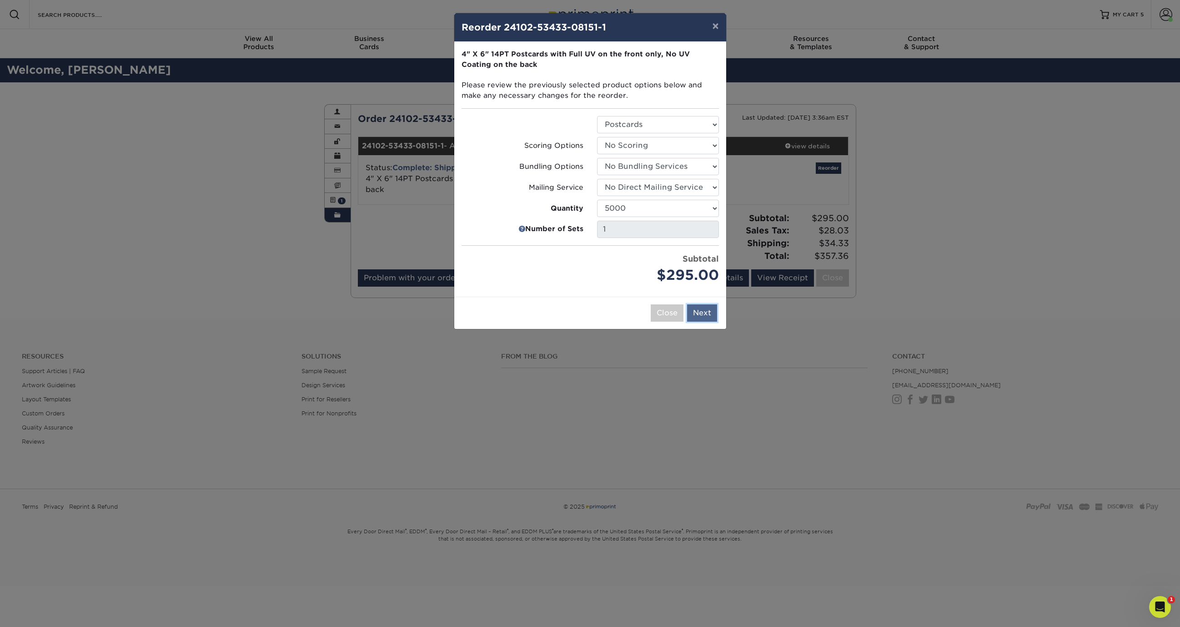
click at [693, 305] on button "Next" at bounding box center [702, 312] width 30 height 17
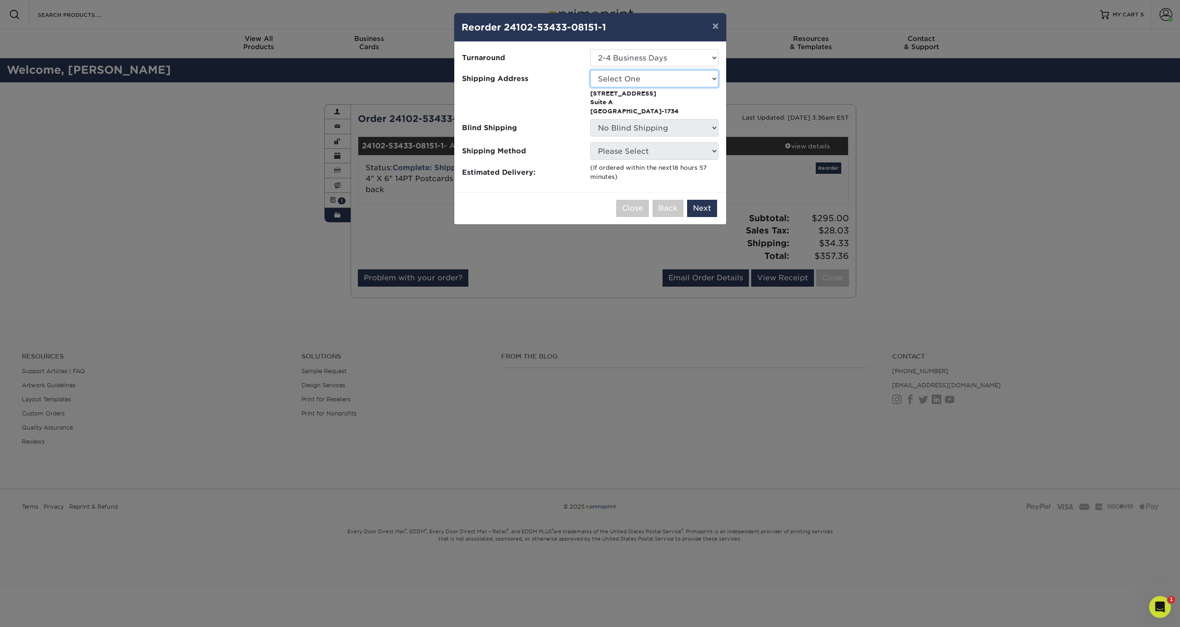
click at [634, 80] on select "Select One Home SKD-AH SKD-ATL SKD-BH SKD-CO SKD-EM SKD-LW SKD-MC SKD-OXN SKD-R…" at bounding box center [654, 78] width 128 height 17
select select "231080"
click at [701, 206] on div "Close Back Next Add to Cart" at bounding box center [590, 208] width 272 height 32
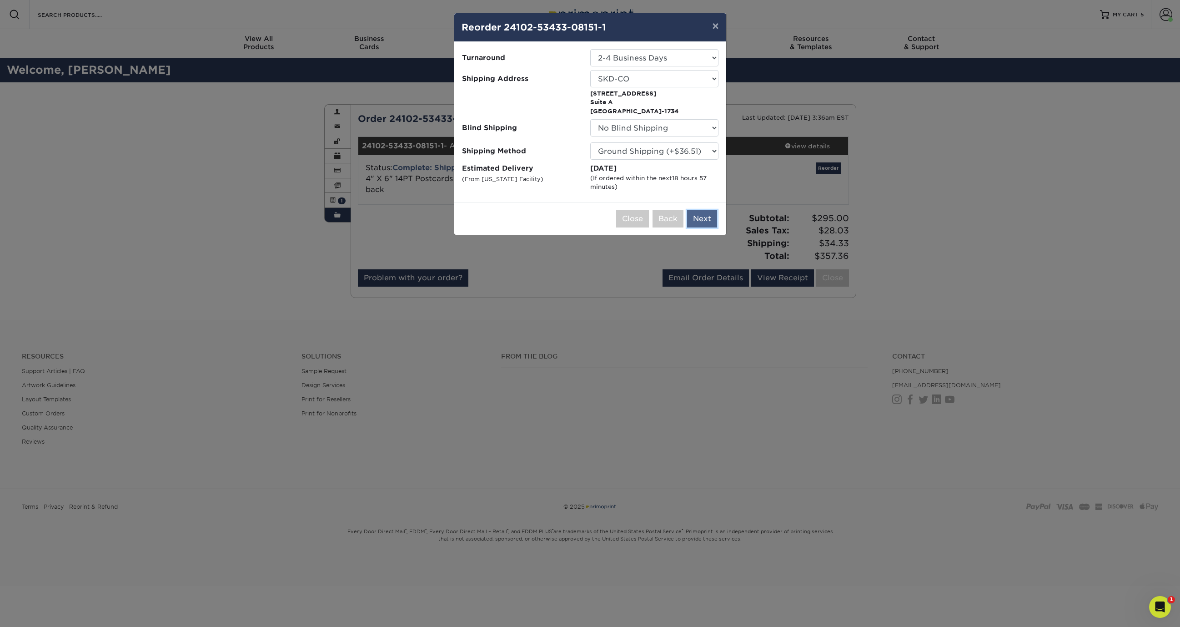
click at [700, 219] on button "Next" at bounding box center [702, 218] width 30 height 17
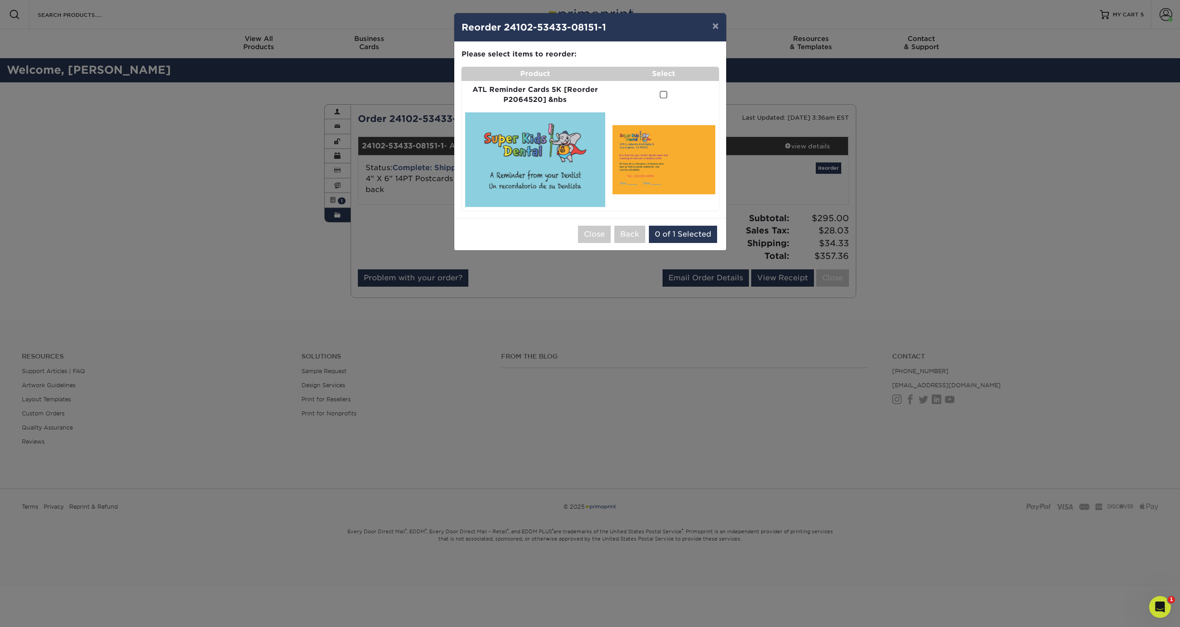
click at [664, 93] on span at bounding box center [664, 95] width 8 height 9
click at [0, 0] on input "checkbox" at bounding box center [0, 0] width 0 height 0
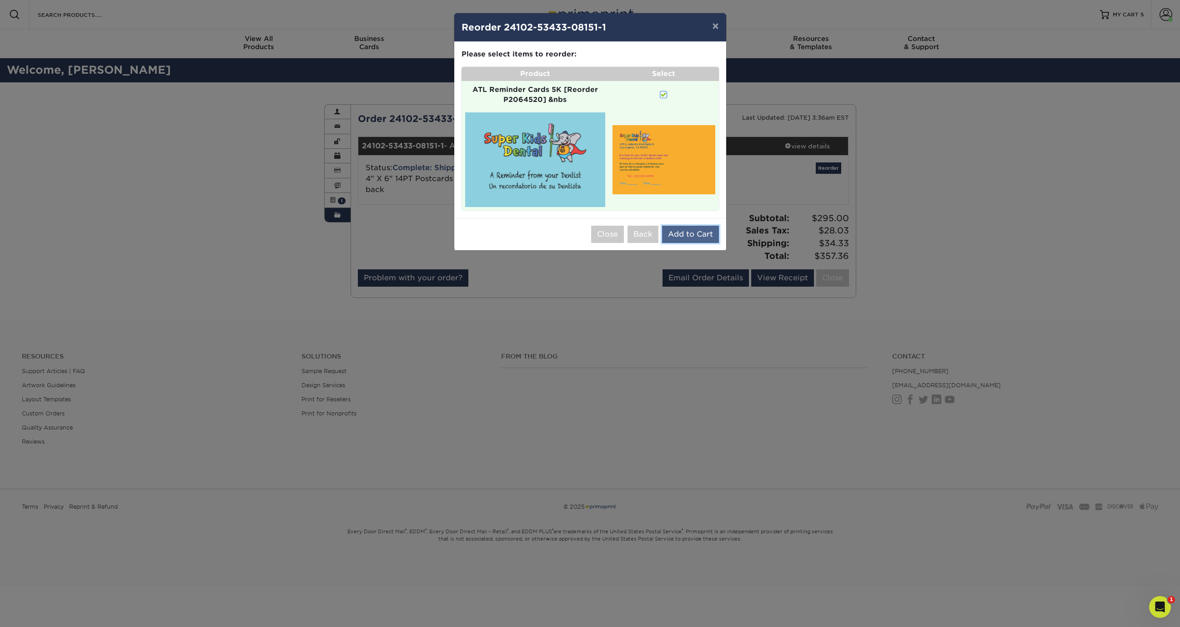
click at [699, 231] on button "Add to Cart" at bounding box center [690, 234] width 57 height 17
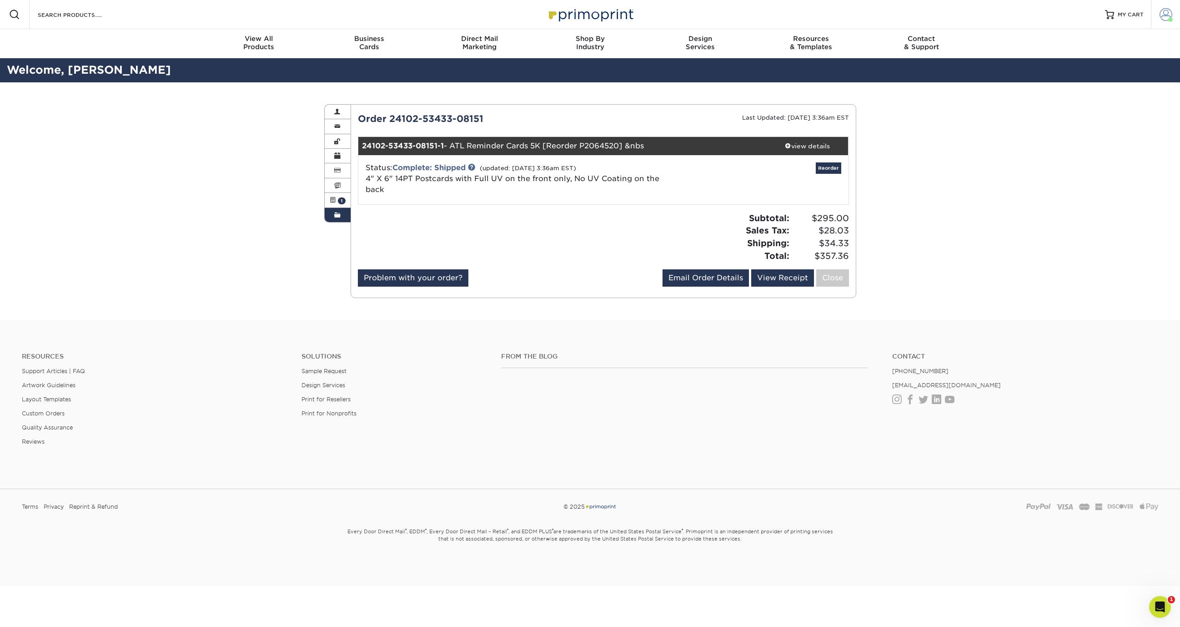
click at [1167, 12] on span at bounding box center [1166, 14] width 13 height 13
click at [1072, 94] on link "Order History" at bounding box center [1112, 100] width 114 height 12
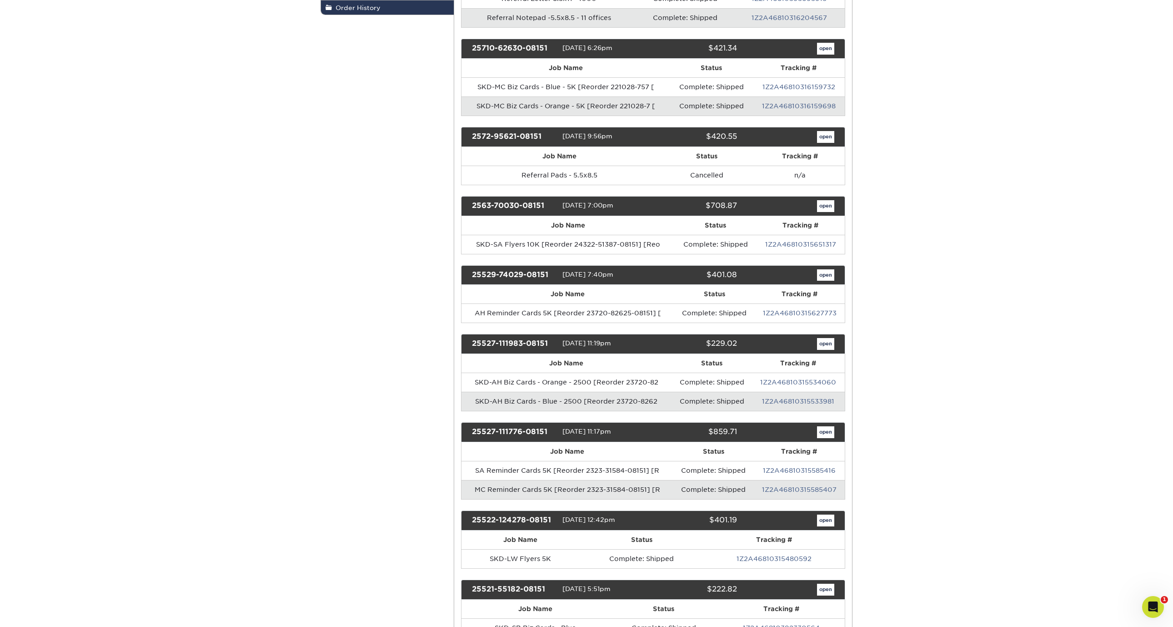
scroll to position [3309, 0]
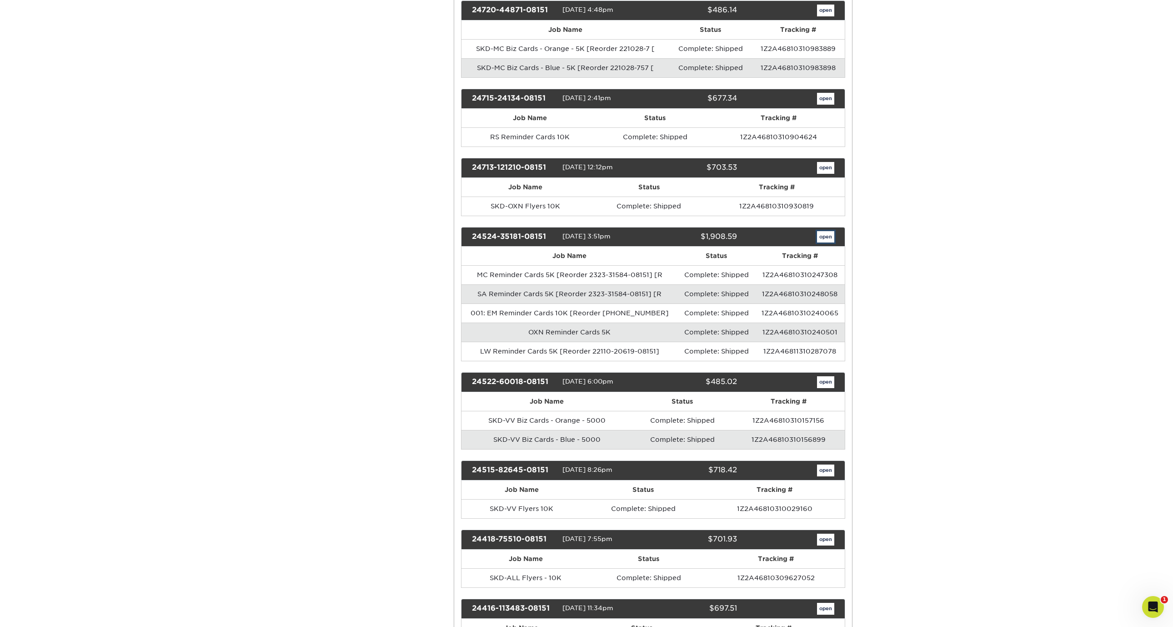
click at [825, 236] on link "open" at bounding box center [825, 237] width 17 height 12
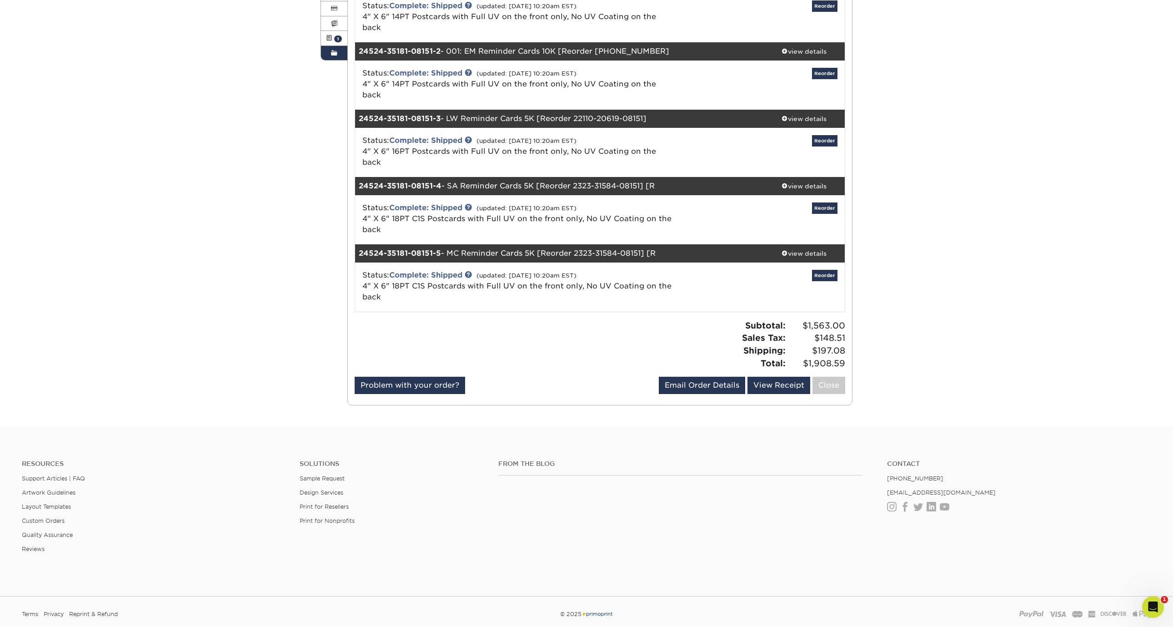
scroll to position [0, 0]
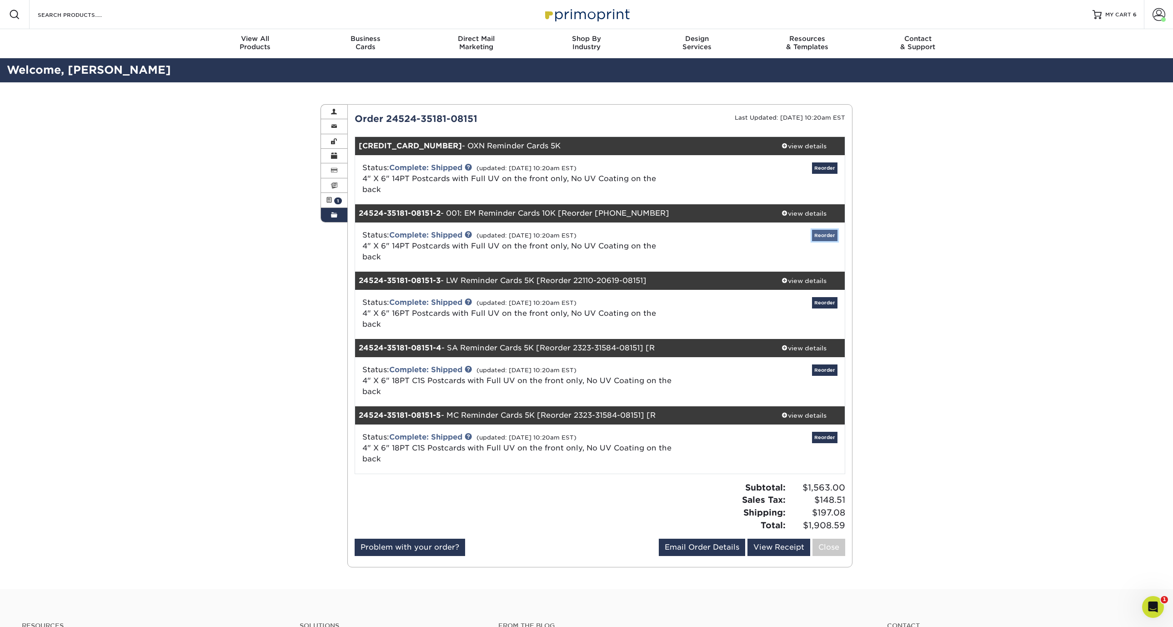
click at [825, 230] on link "Reorder" at bounding box center [824, 235] width 25 height 11
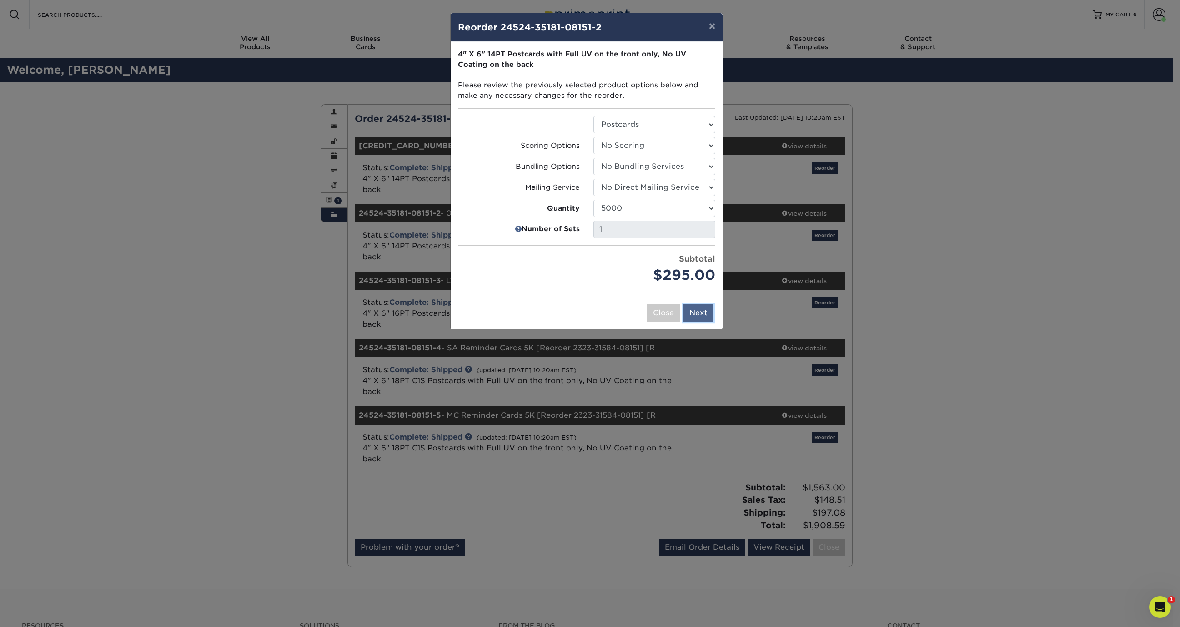
click at [706, 313] on button "Next" at bounding box center [699, 312] width 30 height 17
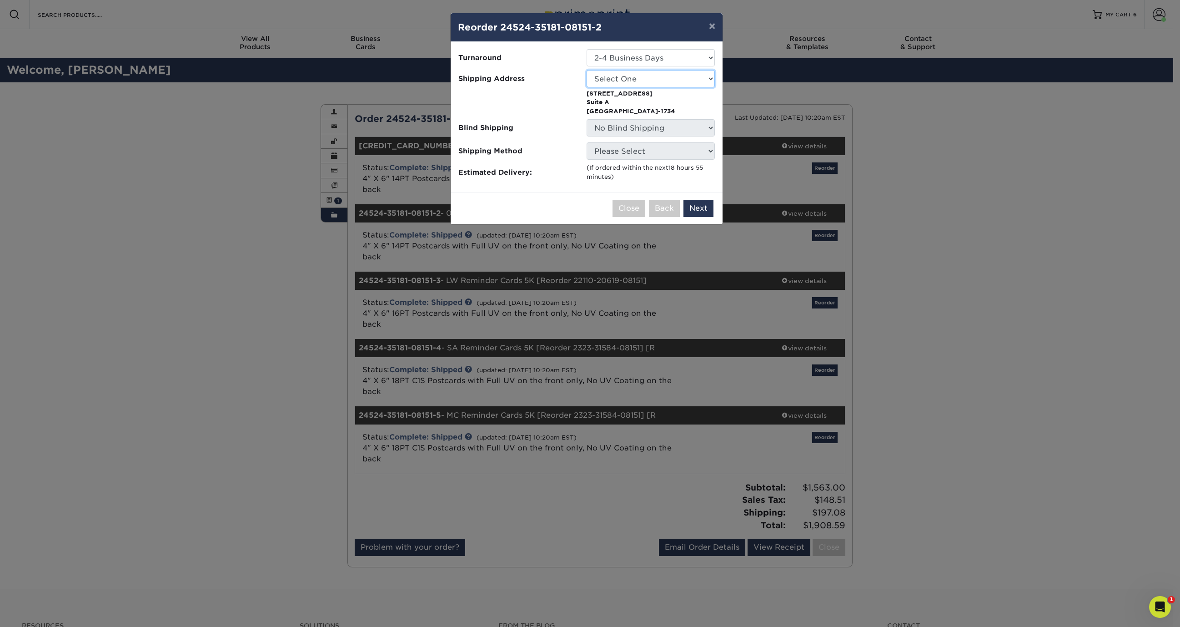
click at [639, 78] on select "Select One Home SKD-AH SKD-ATL SKD-BH SKD-CO SKD-EM SKD-LW SKD-MC SKD-OXN SKD-R…" at bounding box center [651, 78] width 128 height 17
select select "231080"
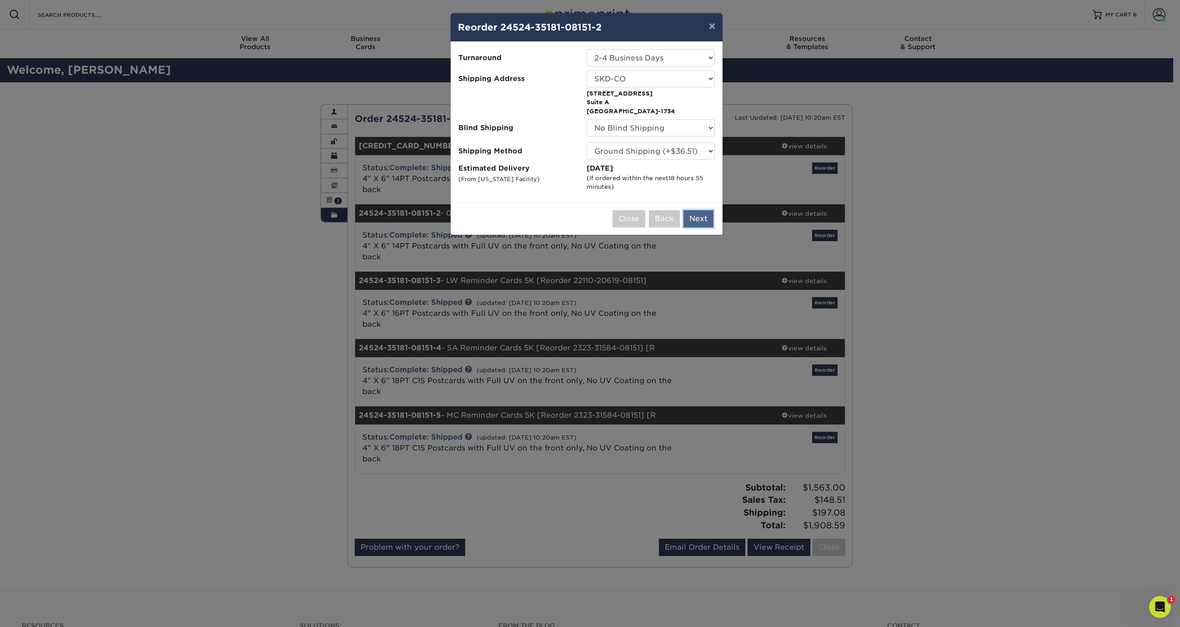
click at [704, 216] on button "Next" at bounding box center [699, 218] width 30 height 17
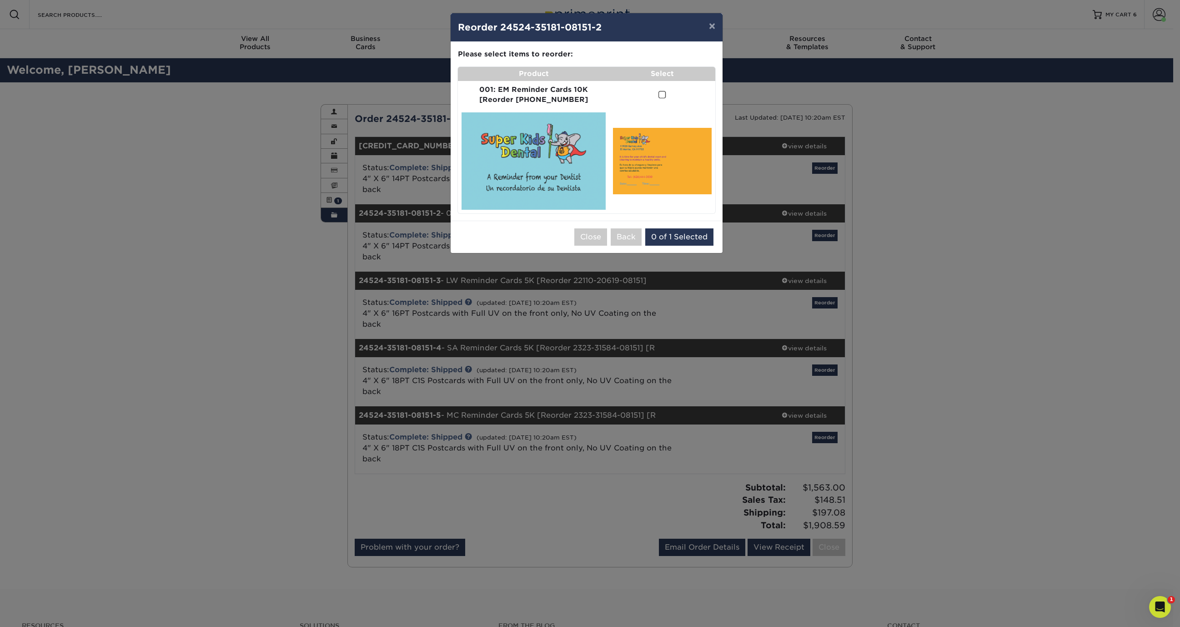
click at [659, 94] on span at bounding box center [663, 95] width 8 height 9
click at [0, 0] on input "checkbox" at bounding box center [0, 0] width 0 height 0
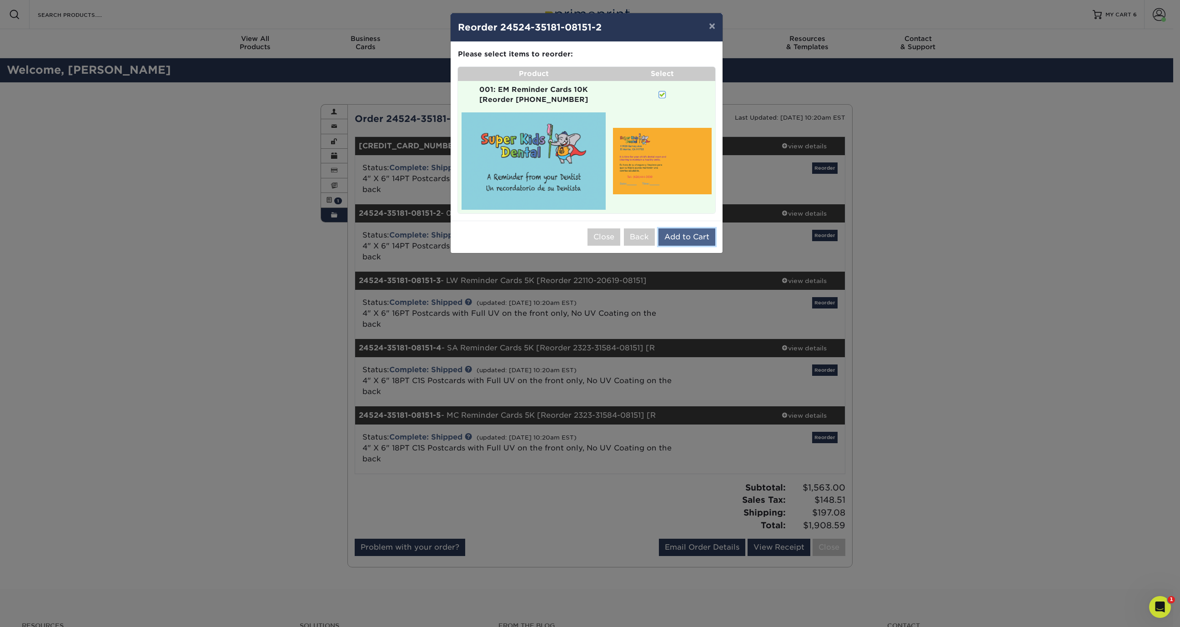
click at [687, 228] on button "Add to Cart" at bounding box center [687, 236] width 57 height 17
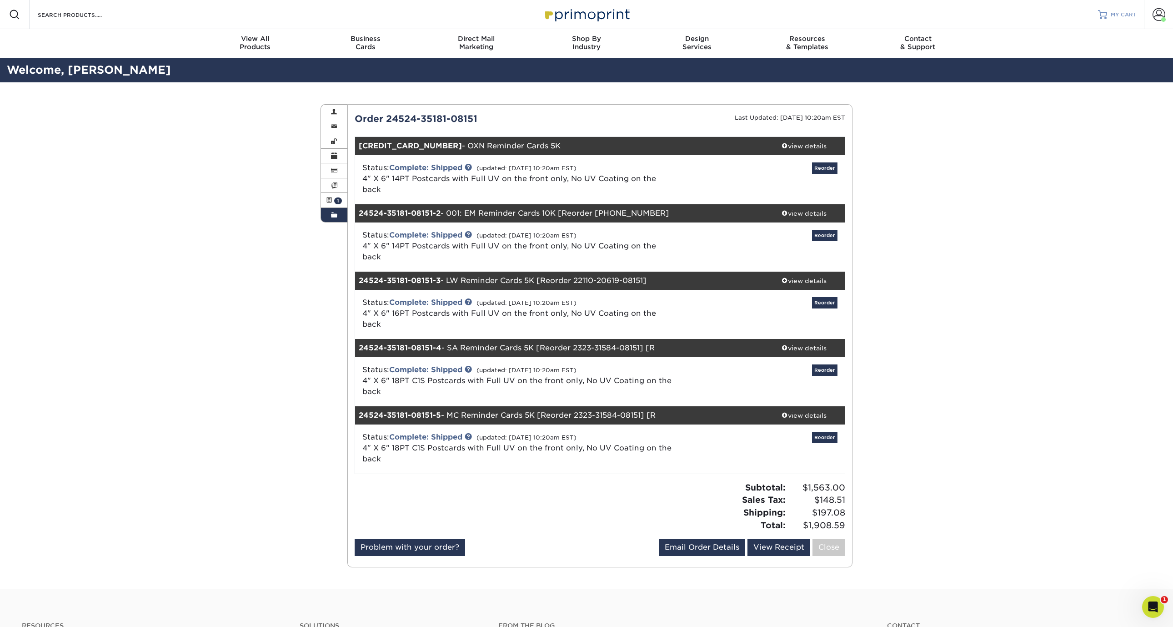
click at [1107, 16] on link "MY CART" at bounding box center [1117, 14] width 39 height 29
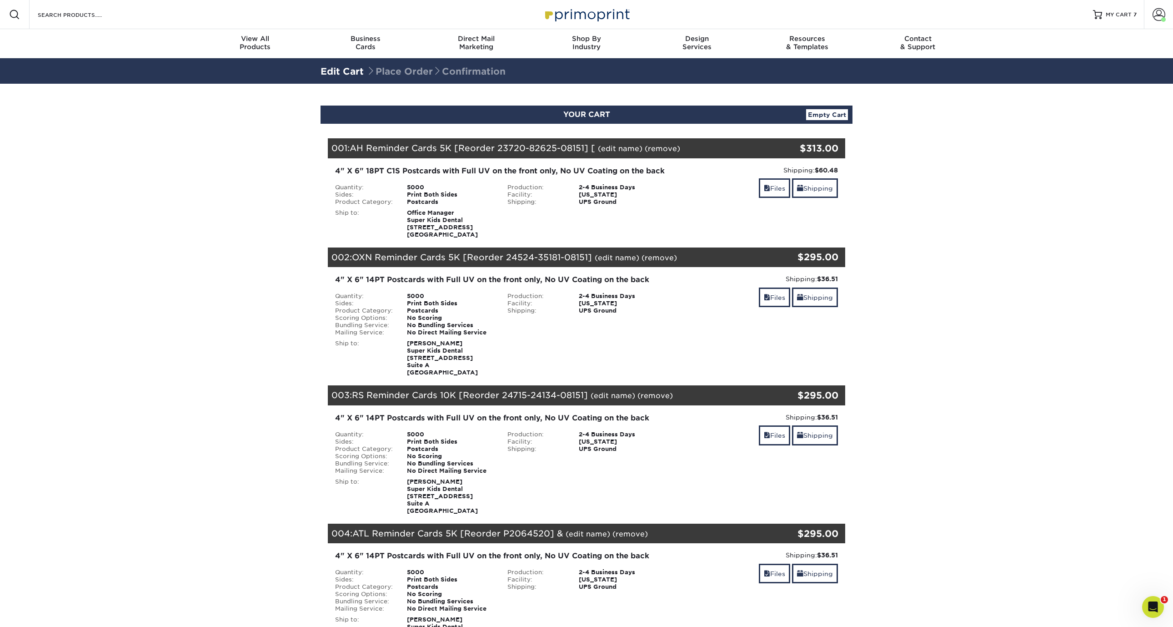
click at [624, 148] on link "(edit name)" at bounding box center [620, 148] width 45 height 9
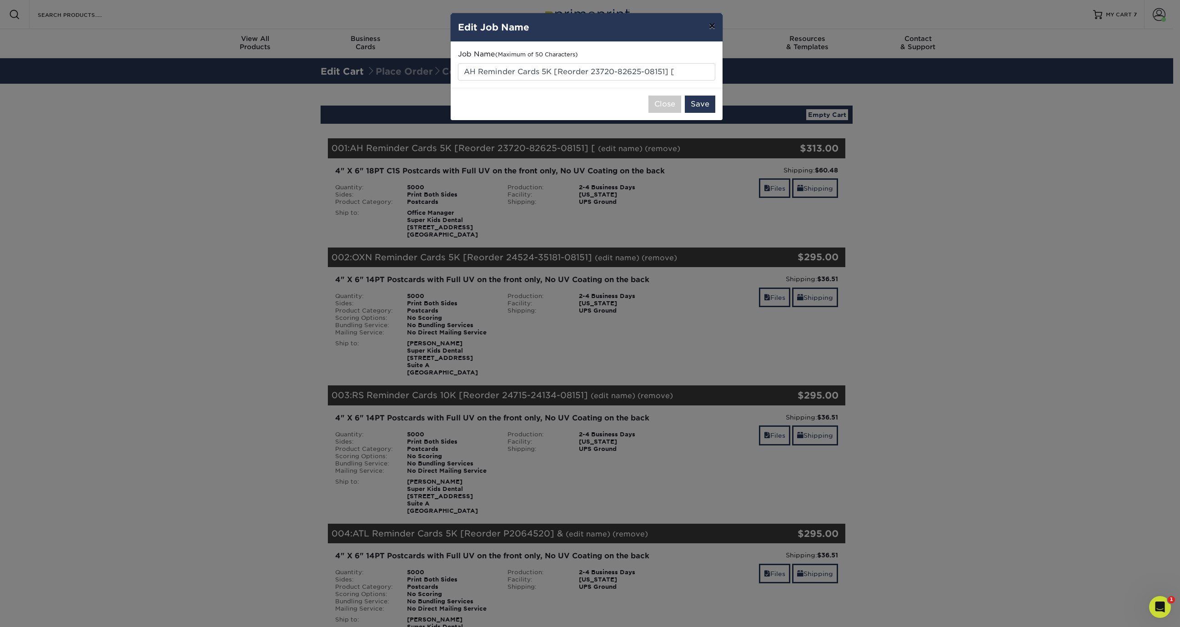
click at [712, 24] on button "×" at bounding box center [712, 25] width 21 height 25
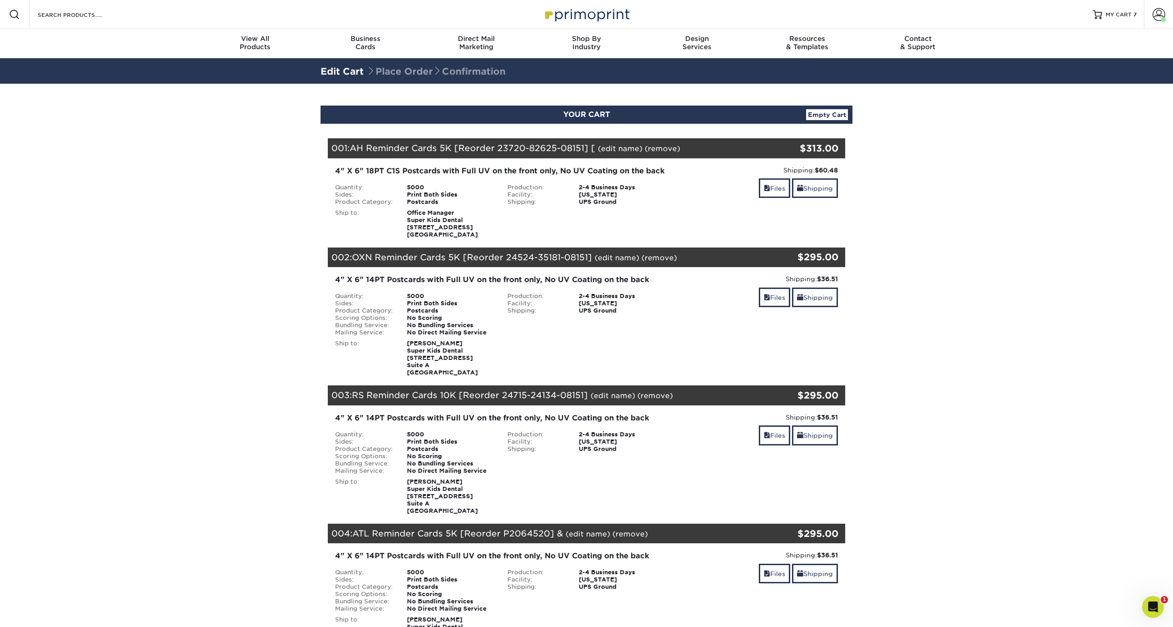
click at [656, 146] on link "(remove)" at bounding box center [662, 148] width 35 height 9
click at [661, 148] on link "(remove)" at bounding box center [662, 148] width 35 height 9
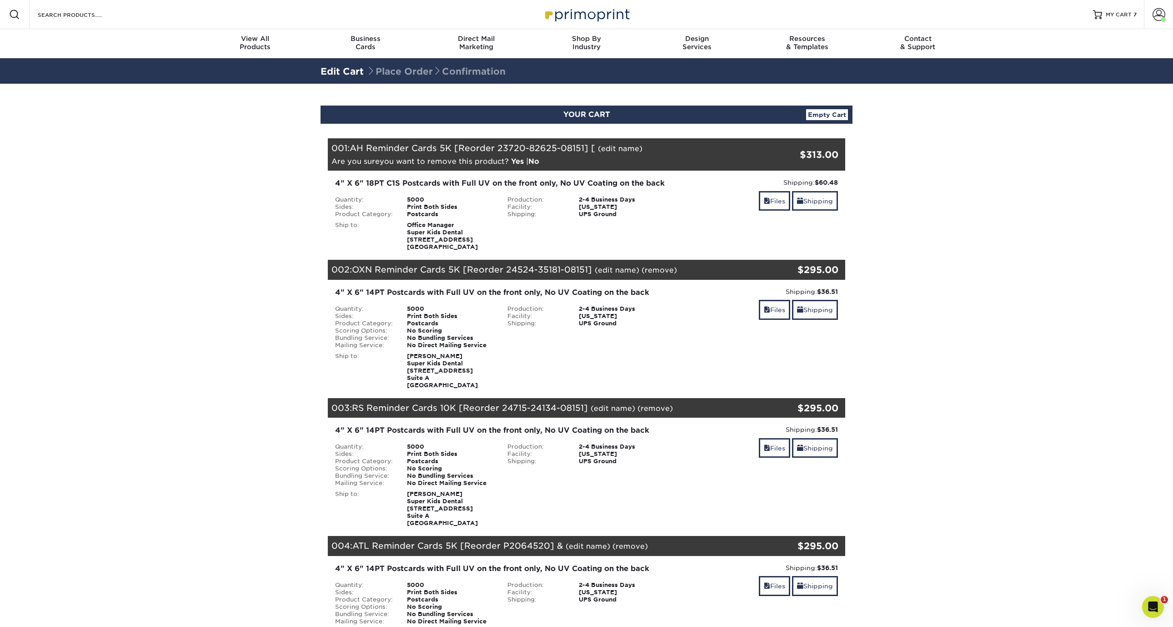
click at [521, 161] on link "Yes" at bounding box center [517, 161] width 13 height 9
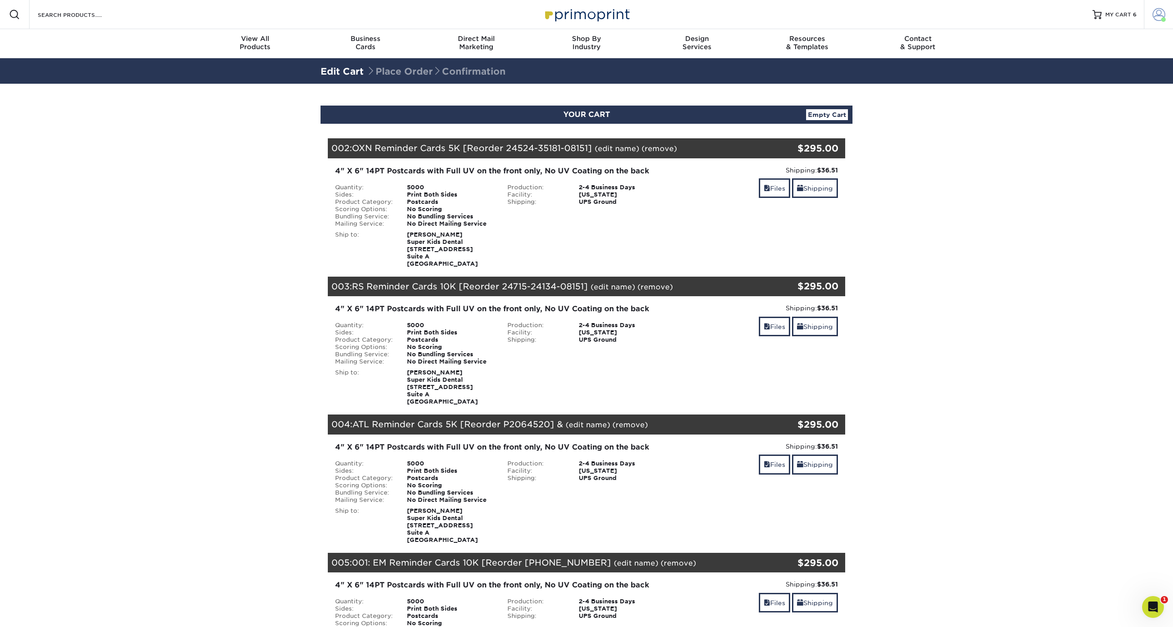
click at [1166, 19] on link "Account" at bounding box center [1158, 14] width 29 height 29
click at [1065, 94] on link "Order History" at bounding box center [1105, 100] width 114 height 12
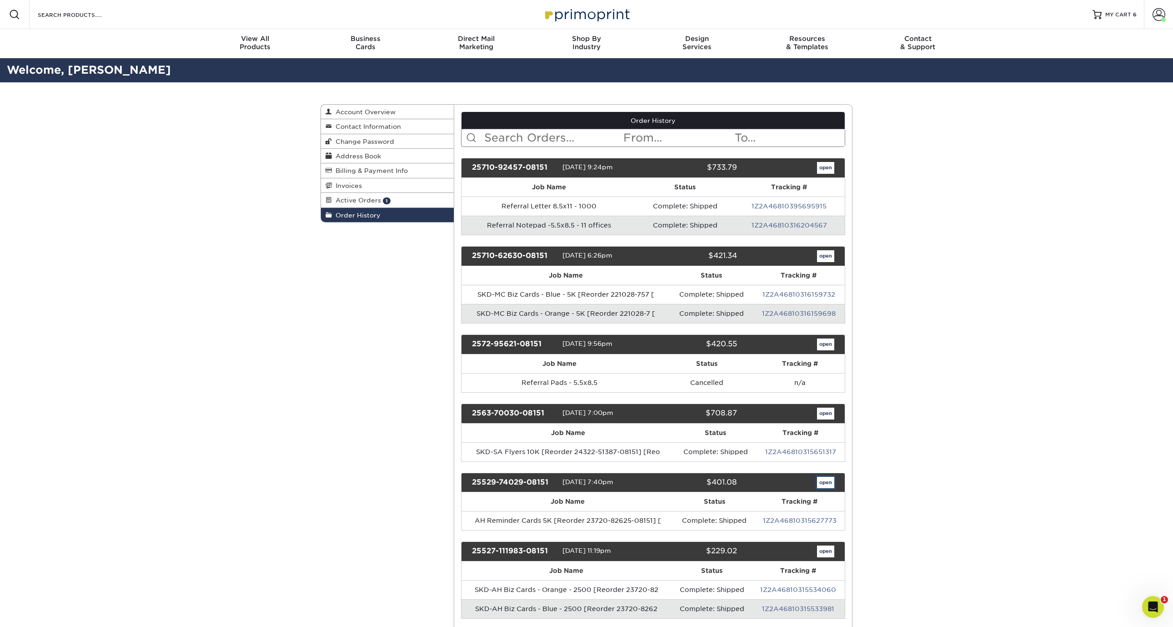
click at [824, 483] on link "open" at bounding box center [825, 483] width 17 height 12
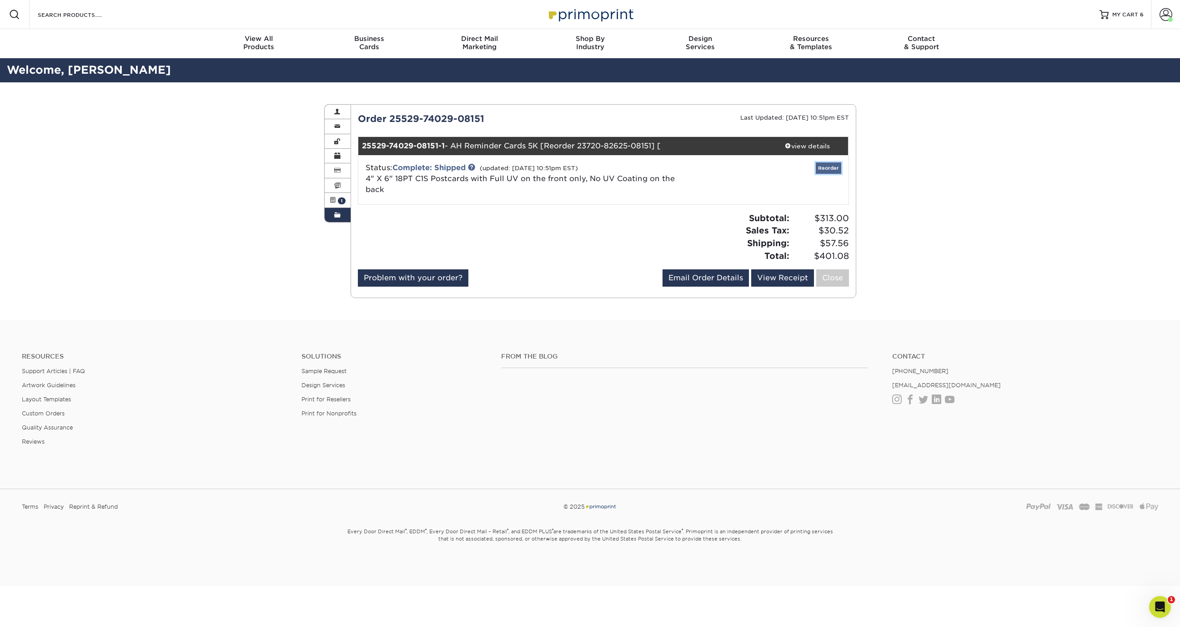
click at [823, 169] on link "Reorder" at bounding box center [828, 167] width 25 height 11
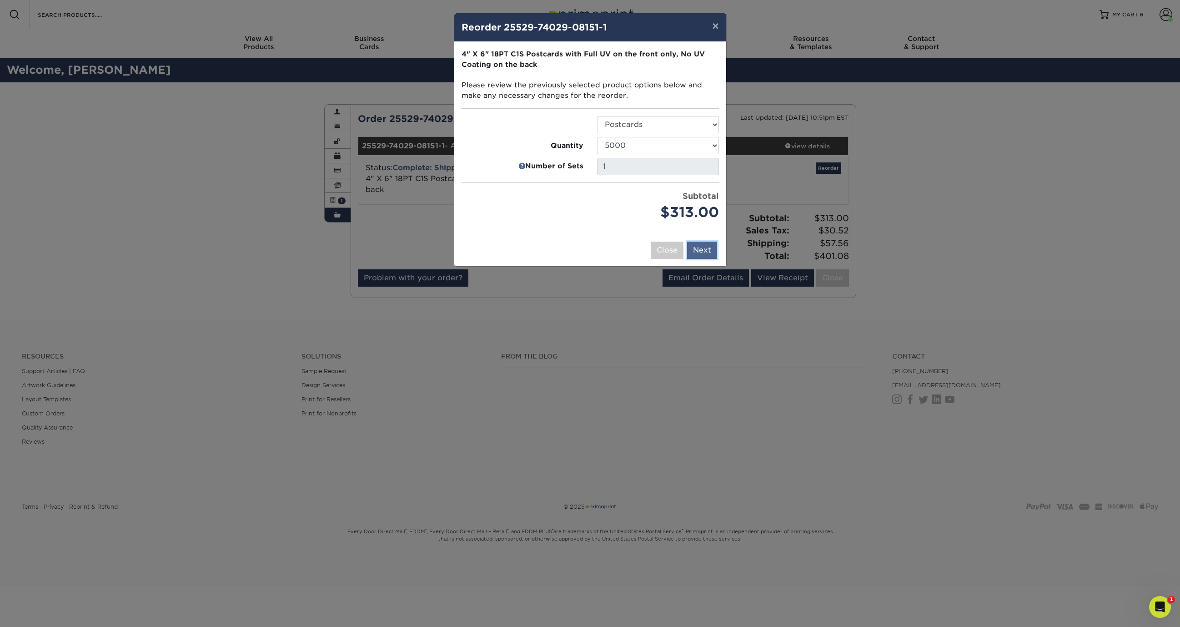
click at [703, 250] on button "Next" at bounding box center [702, 249] width 30 height 17
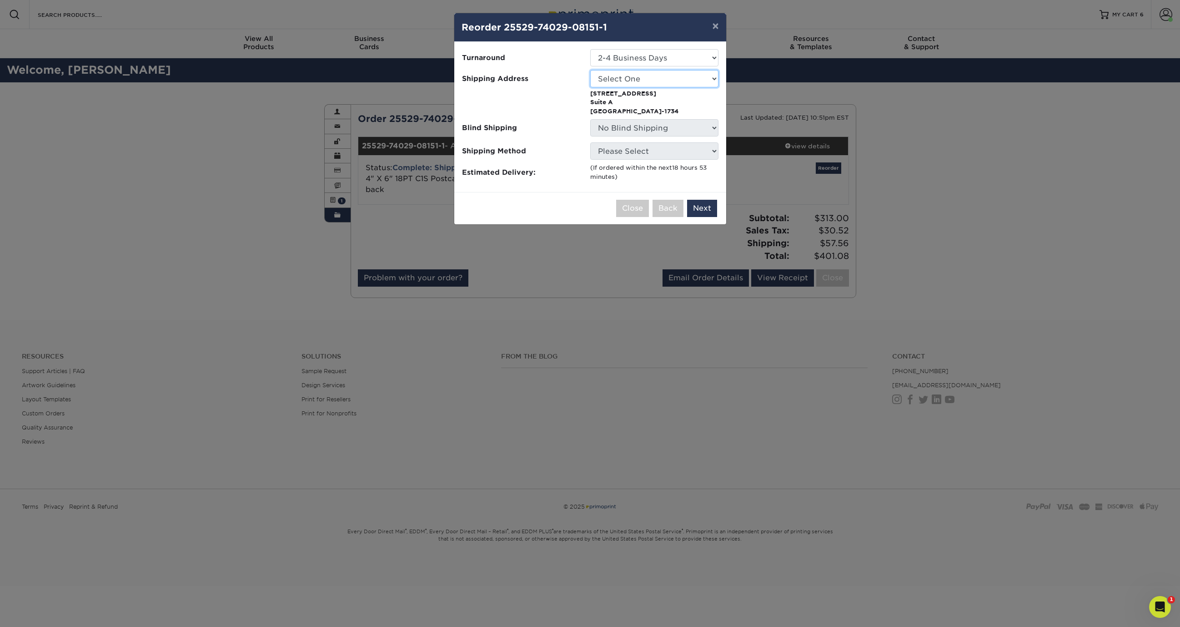
click at [665, 80] on select "Select One Home SKD-AH SKD-ATL SKD-BH SKD-CO SKD-EM SKD-LW SKD-MC SKD-OXN SKD-R…" at bounding box center [654, 78] width 128 height 17
select select "231080"
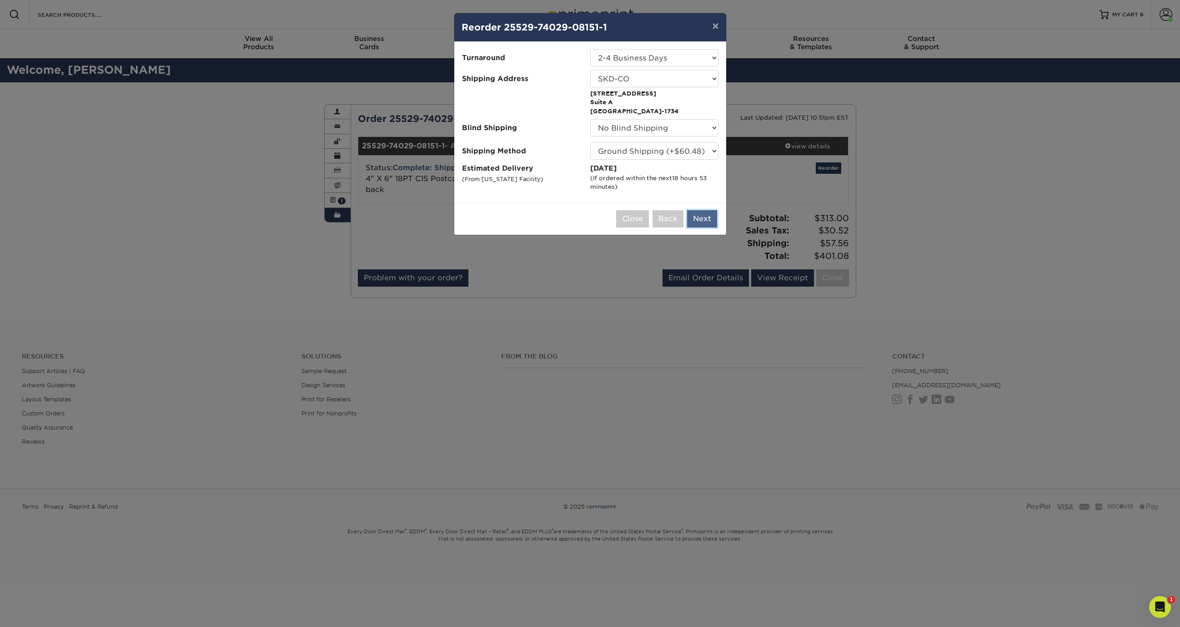
click at [709, 216] on button "Next" at bounding box center [702, 218] width 30 height 17
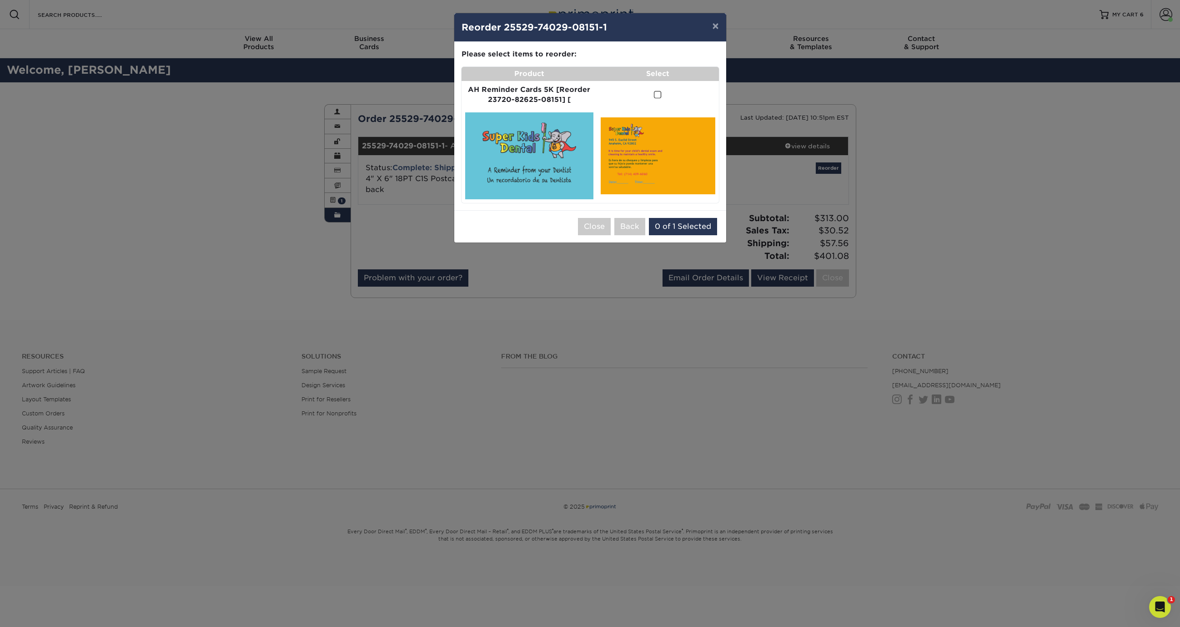
click at [659, 95] on span at bounding box center [658, 95] width 8 height 9
click at [0, 0] on input "checkbox" at bounding box center [0, 0] width 0 height 0
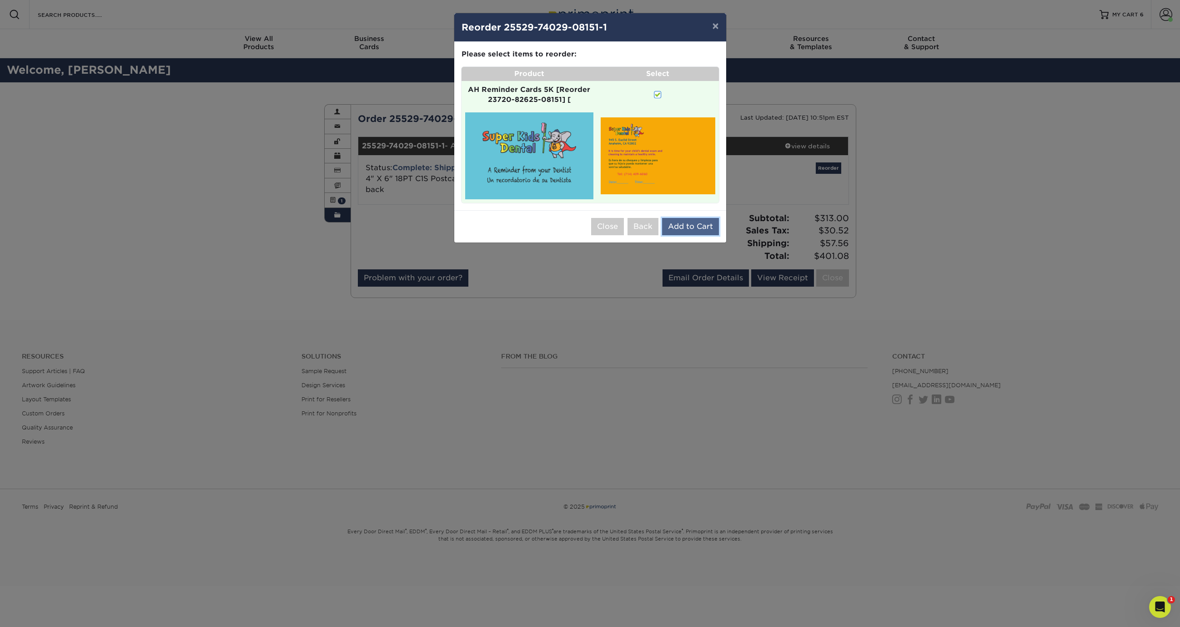
click at [688, 223] on button "Add to Cart" at bounding box center [690, 226] width 57 height 17
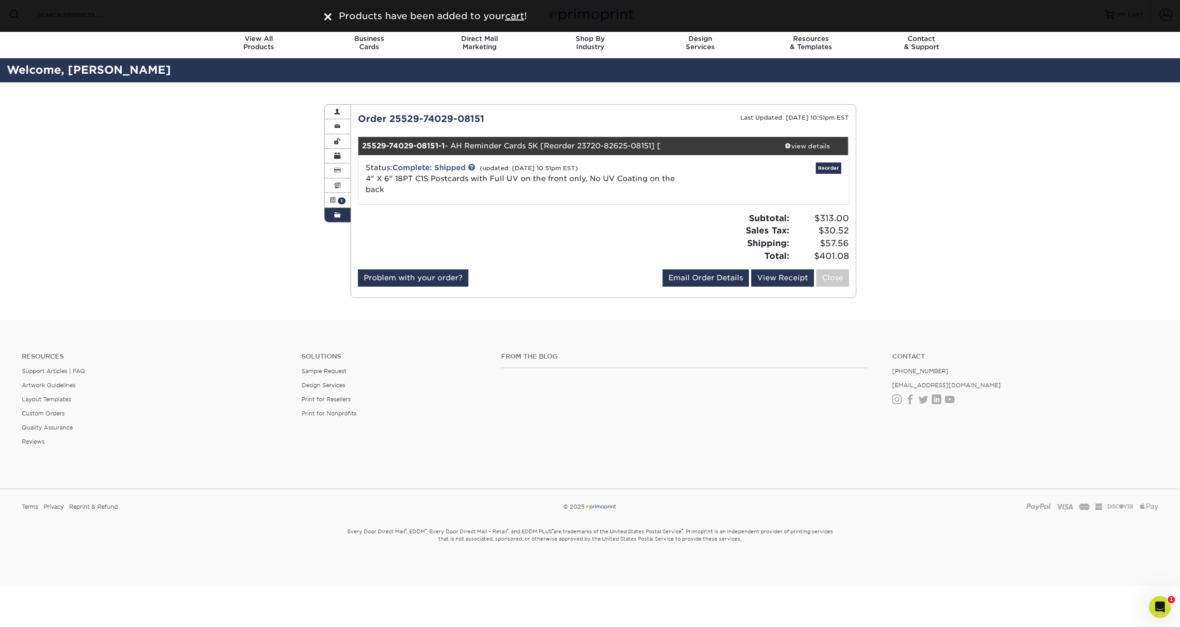
click at [1010, 201] on div "Order History Account Overview Contact Information Change Password Address Book…" at bounding box center [590, 200] width 1180 height 237
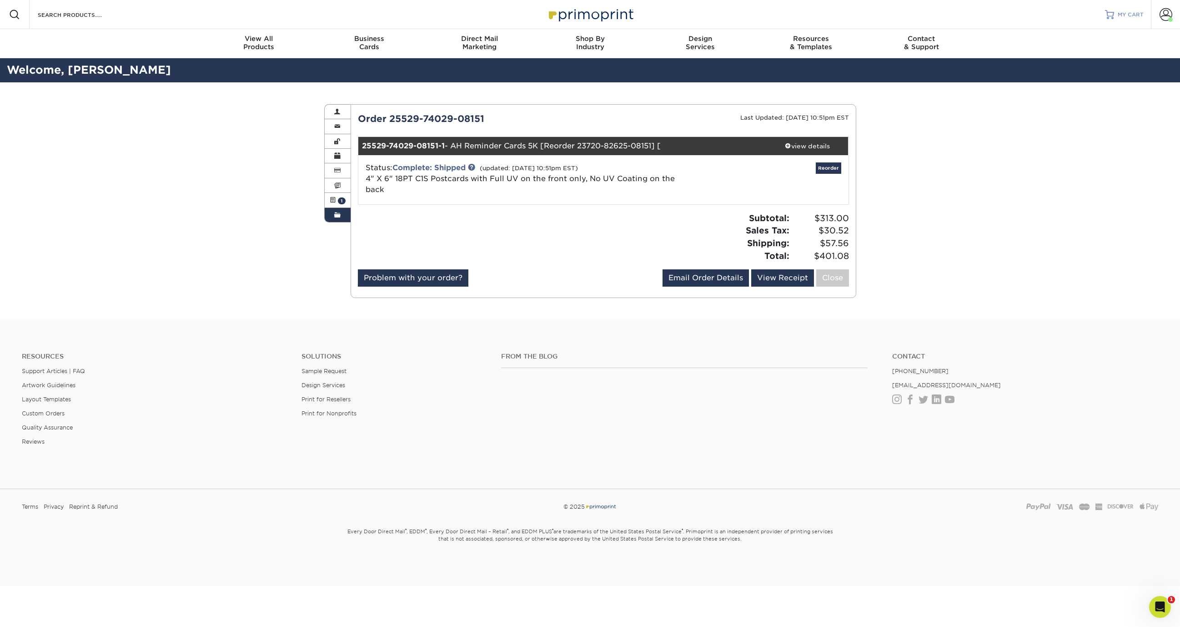
click at [1136, 11] on span "MY CART" at bounding box center [1131, 15] width 26 height 8
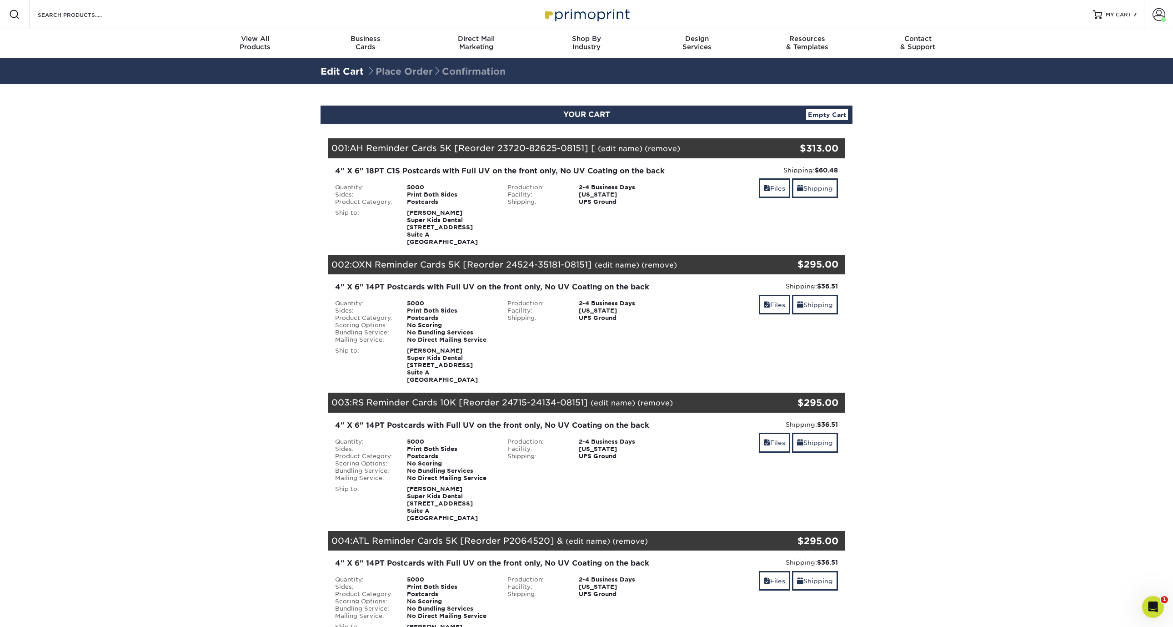
click at [661, 149] on link "(remove)" at bounding box center [662, 148] width 35 height 9
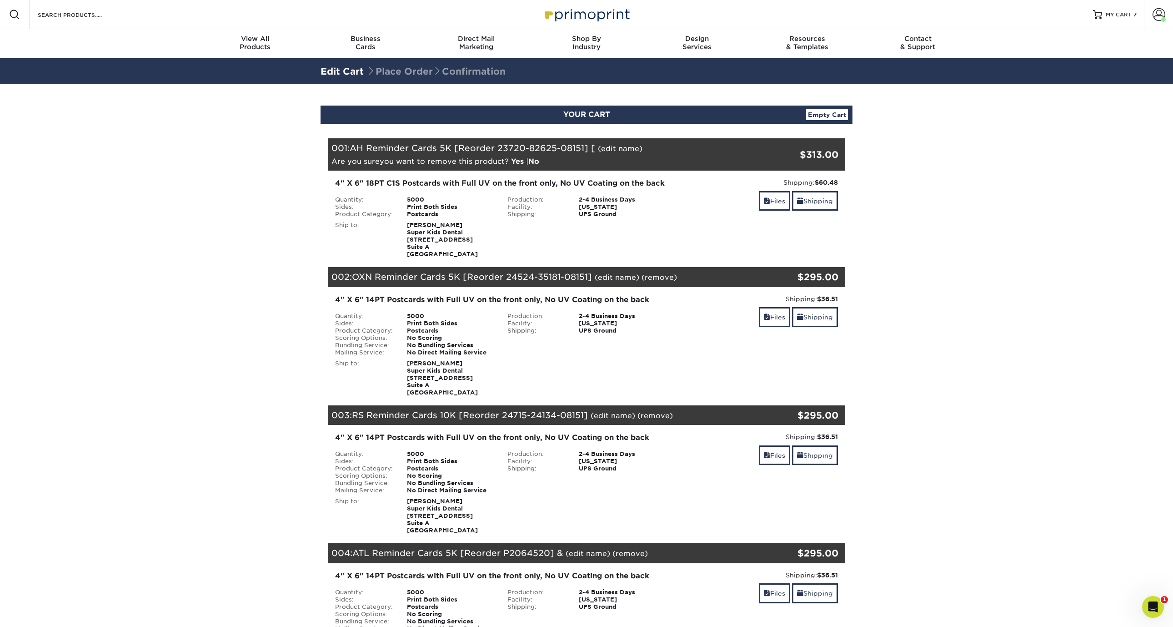
click at [517, 162] on link "Yes" at bounding box center [517, 161] width 13 height 9
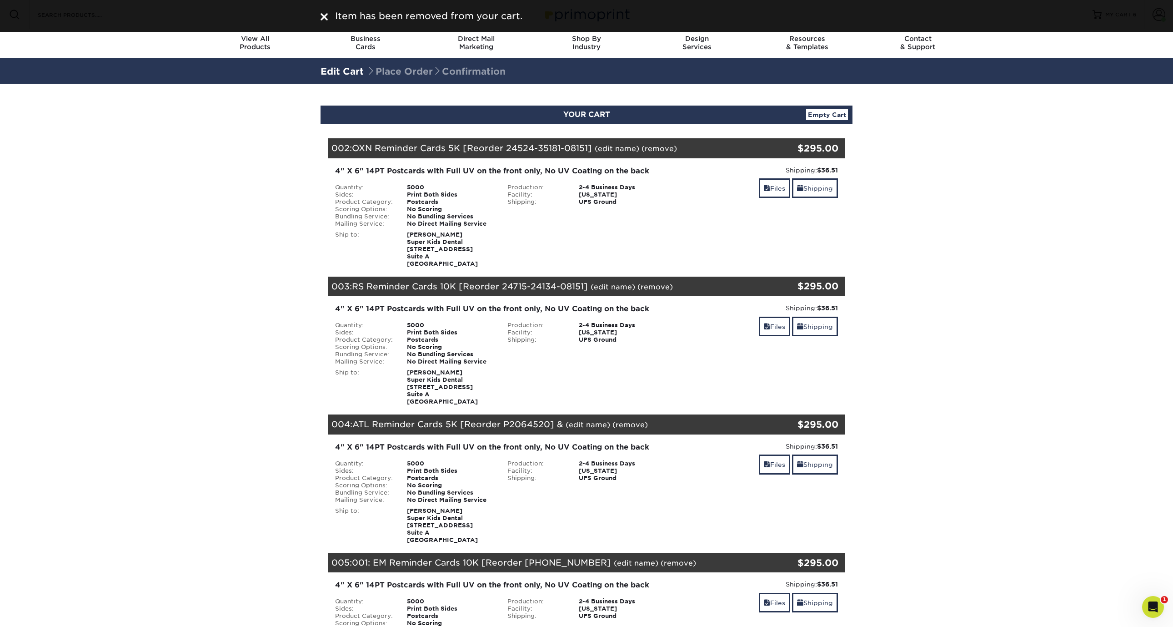
click at [988, 201] on section "YOUR CART Empty Cart Your Cart is Empty View Account Active Orders Order Histor…" at bounding box center [586, 607] width 1173 height 1047
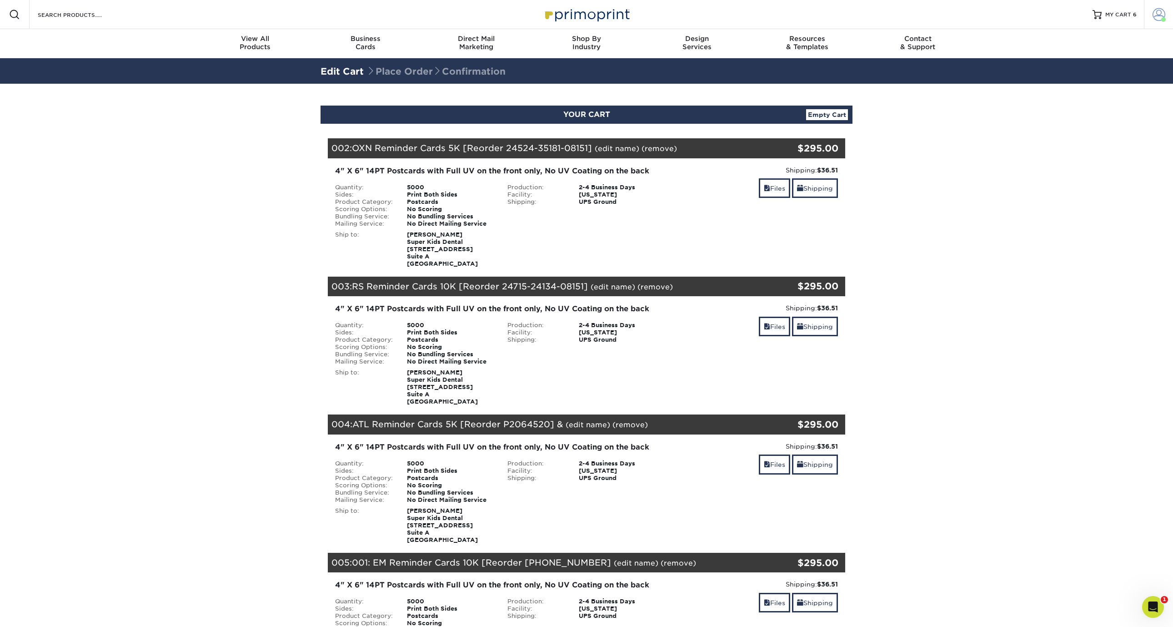
click at [1154, 12] on span at bounding box center [1159, 14] width 13 height 13
click at [1046, 280] on section "YOUR CART Empty Cart Your Cart is Empty View Account Active Orders Order Histor…" at bounding box center [586, 607] width 1173 height 1047
click at [568, 10] on img at bounding box center [586, 15] width 91 height 20
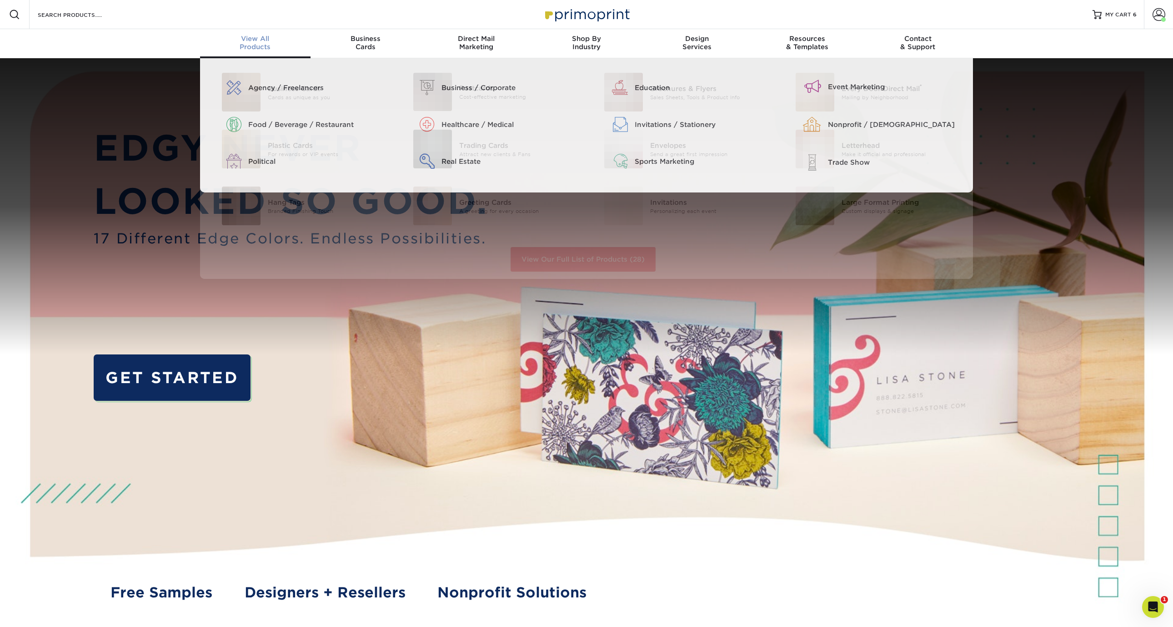
click at [258, 40] on span "View All" at bounding box center [255, 39] width 111 height 8
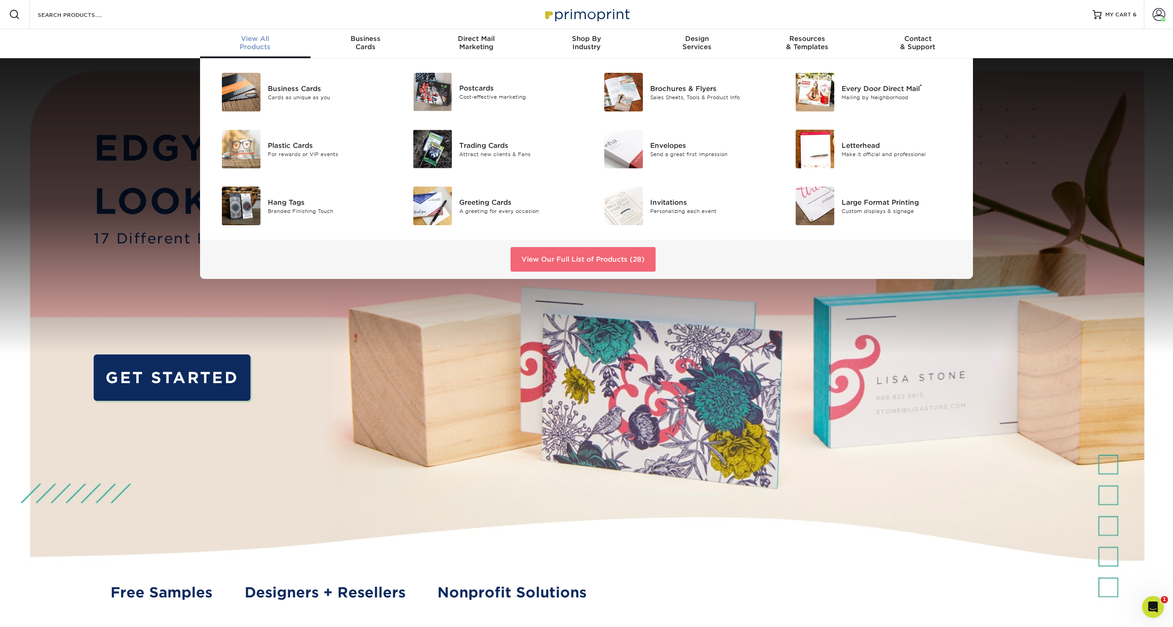
click at [555, 258] on link "View Our Full List of Products (28)" at bounding box center [583, 259] width 145 height 25
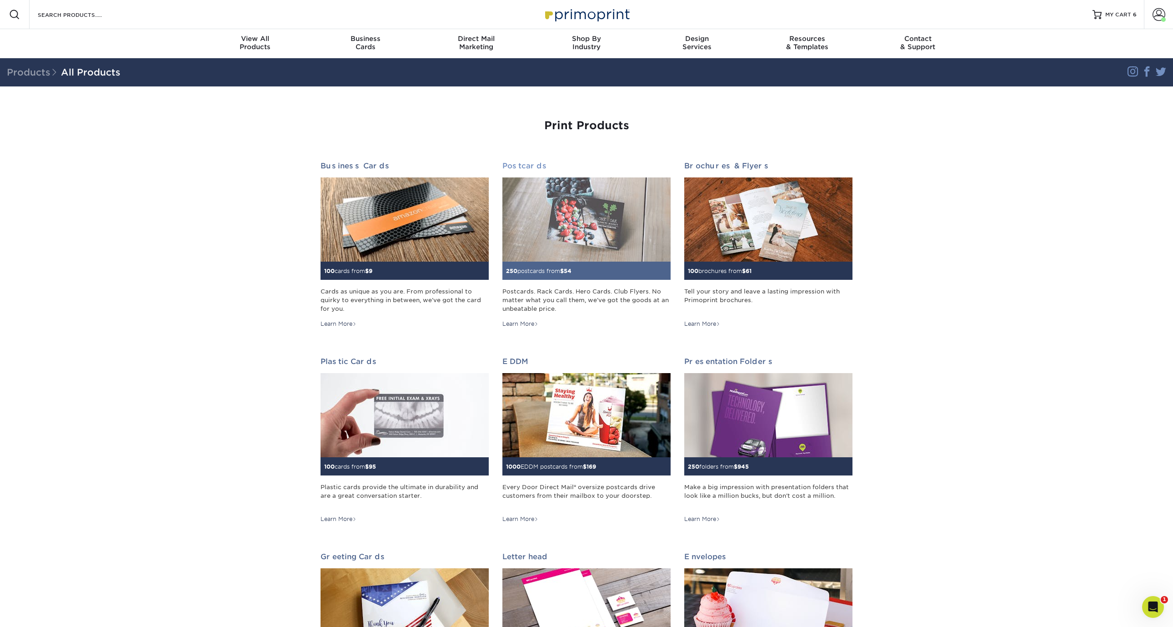
click at [607, 212] on img at bounding box center [587, 219] width 168 height 84
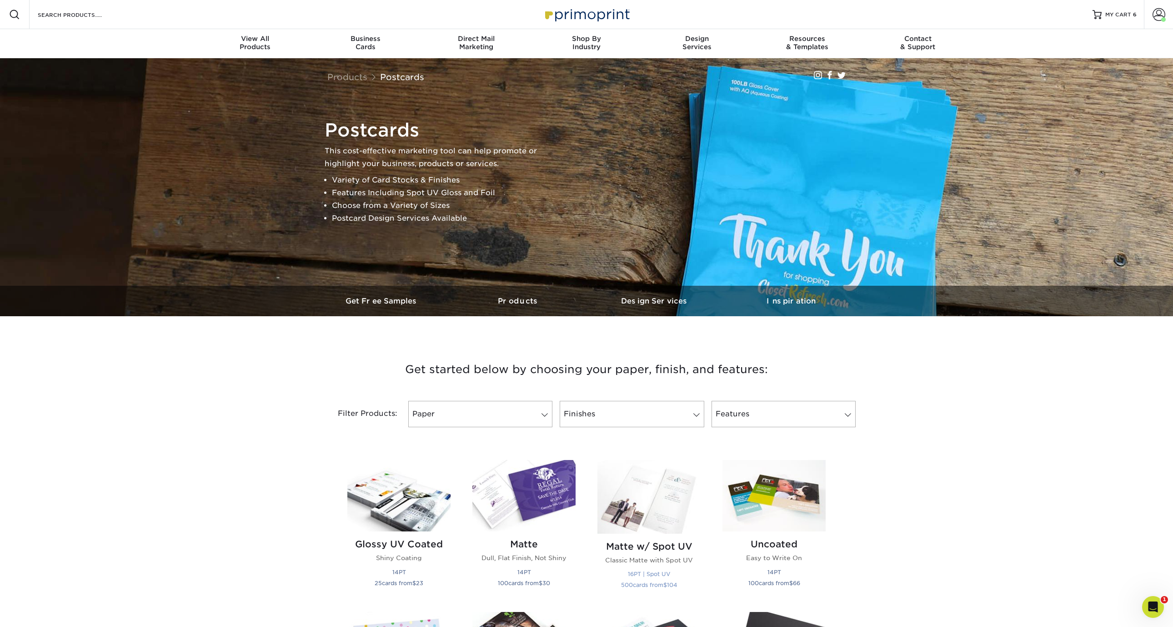
scroll to position [232, 0]
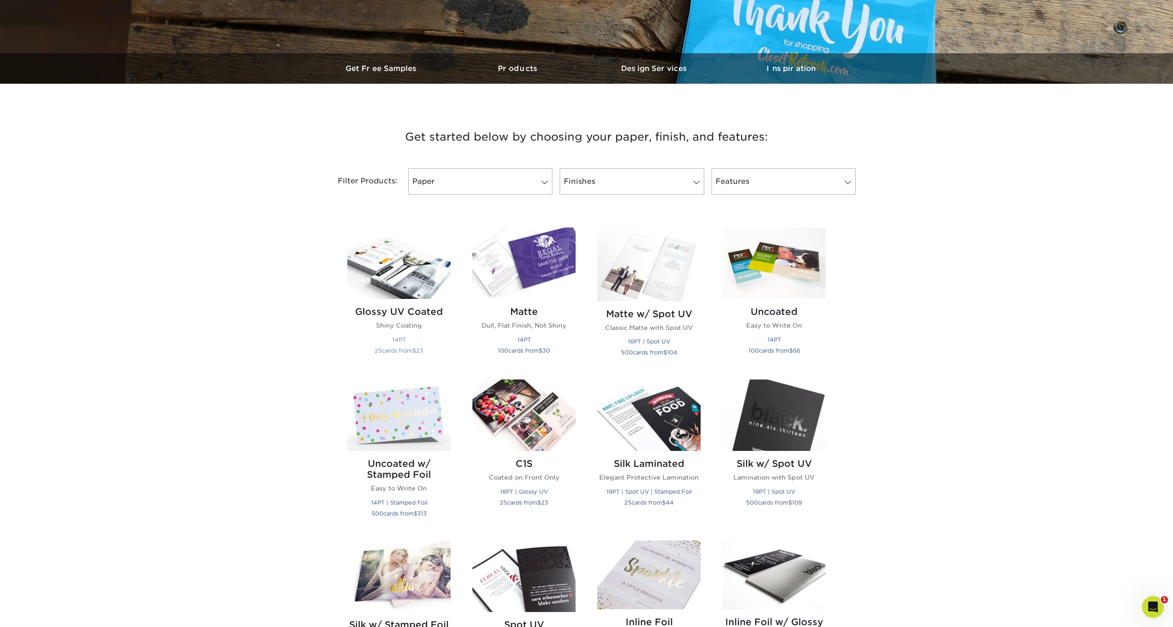
click at [398, 286] on img at bounding box center [398, 262] width 103 height 71
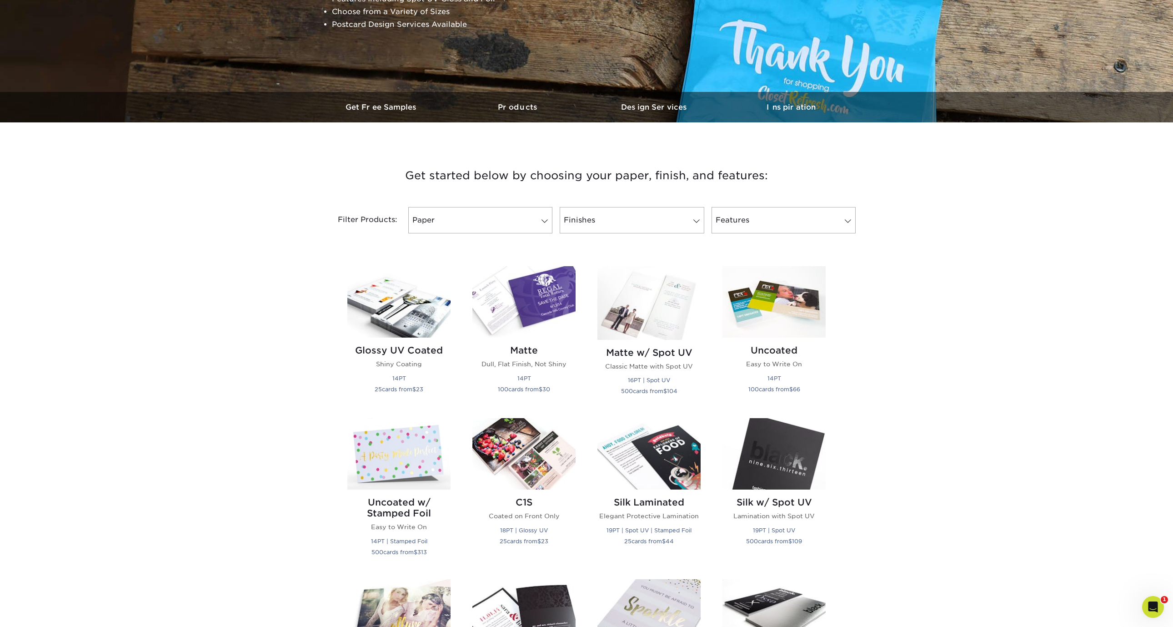
scroll to position [140, 0]
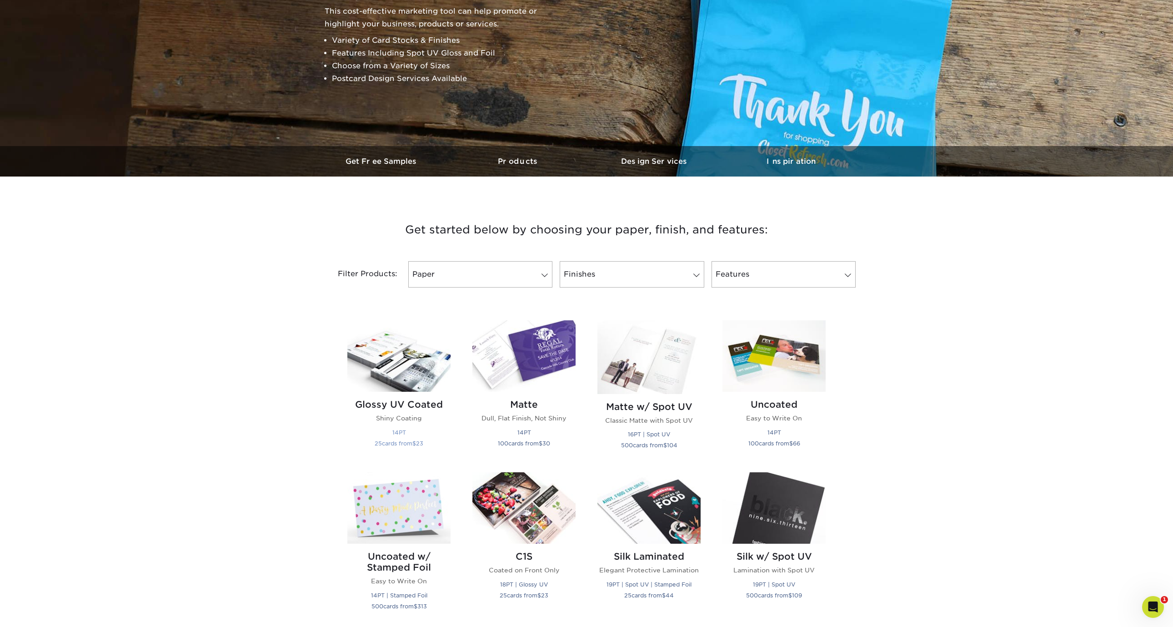
click at [382, 361] on img at bounding box center [398, 355] width 103 height 71
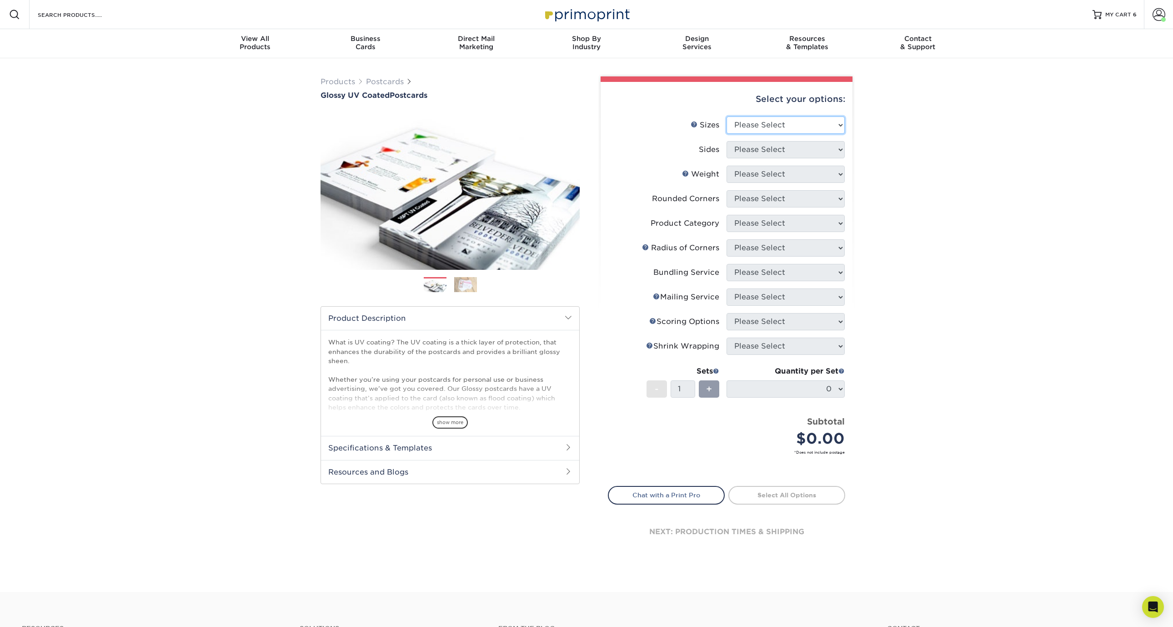
click at [797, 126] on select "Please Select 1.5" x 7" 2" x 4" 2" x 6" 2" x 7" 2" x 8" 2.12" x 5.5" 2.12" x 5.…" at bounding box center [786, 124] width 118 height 17
click at [1007, 210] on div "Products Postcards Glossy UV Coated Postcards Previous Next show more 25" at bounding box center [586, 324] width 1173 height 533
click at [601, 9] on img at bounding box center [586, 15] width 91 height 20
click at [754, 127] on select "Please Select 1.5" x 7" 2" x 4" 2" x 6" 2" x 7" 2" x 8" 2.12" x 5.5" 2.12" x 5.…" at bounding box center [786, 124] width 118 height 17
select select "4.00x6.00"
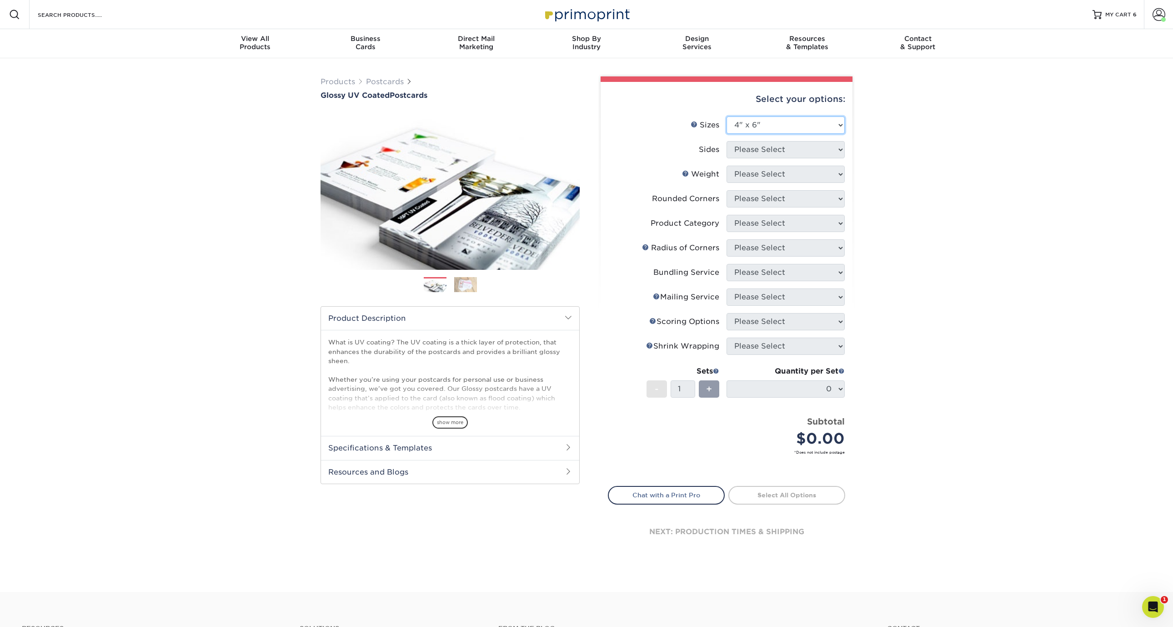
click at [727, 116] on select "Please Select 1.5" x 7" 2" x 4" 2" x 6" 2" x 7" 2" x 8" 2.12" x 5.5" 2.12" x 5.…" at bounding box center [786, 124] width 118 height 17
click at [755, 150] on select "Please Select Print Both Sides Print Front Only" at bounding box center [786, 149] width 118 height 17
select select "13abbda7-1d64-4f25-8bb2-c179b224825d"
click at [727, 141] on select "Please Select Print Both Sides Print Front Only" at bounding box center [786, 149] width 118 height 17
click at [765, 175] on select "Please Select 14PT 16PT 18PT C1S" at bounding box center [786, 174] width 118 height 17
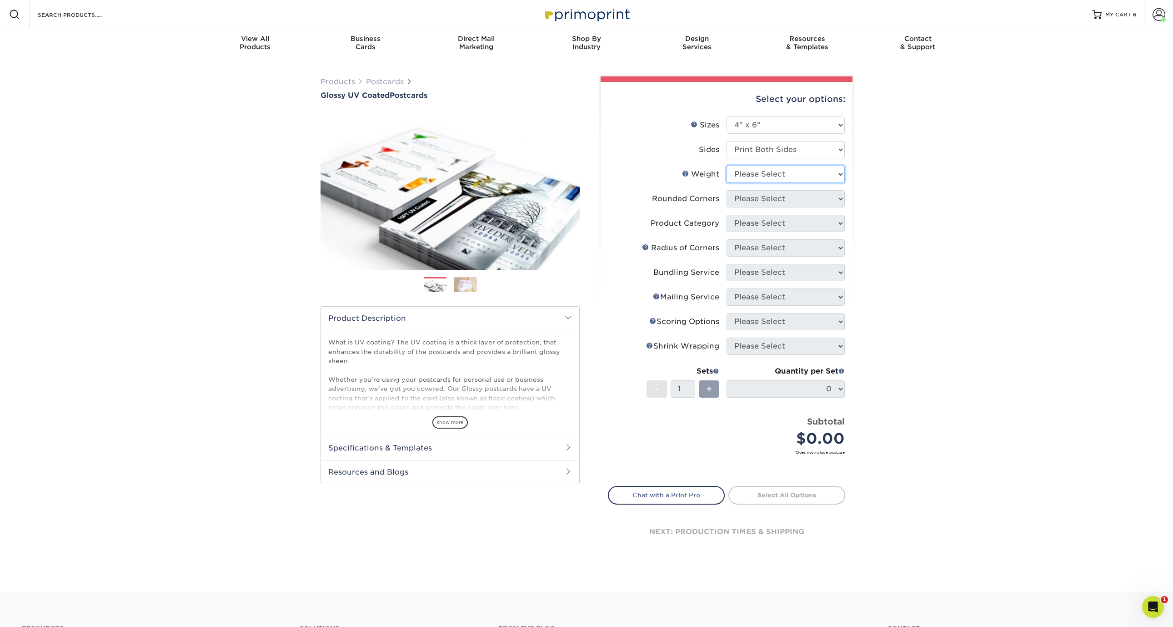
select select "14PT"
click at [727, 166] on select "Please Select 14PT 16PT 18PT C1S" at bounding box center [786, 174] width 118 height 17
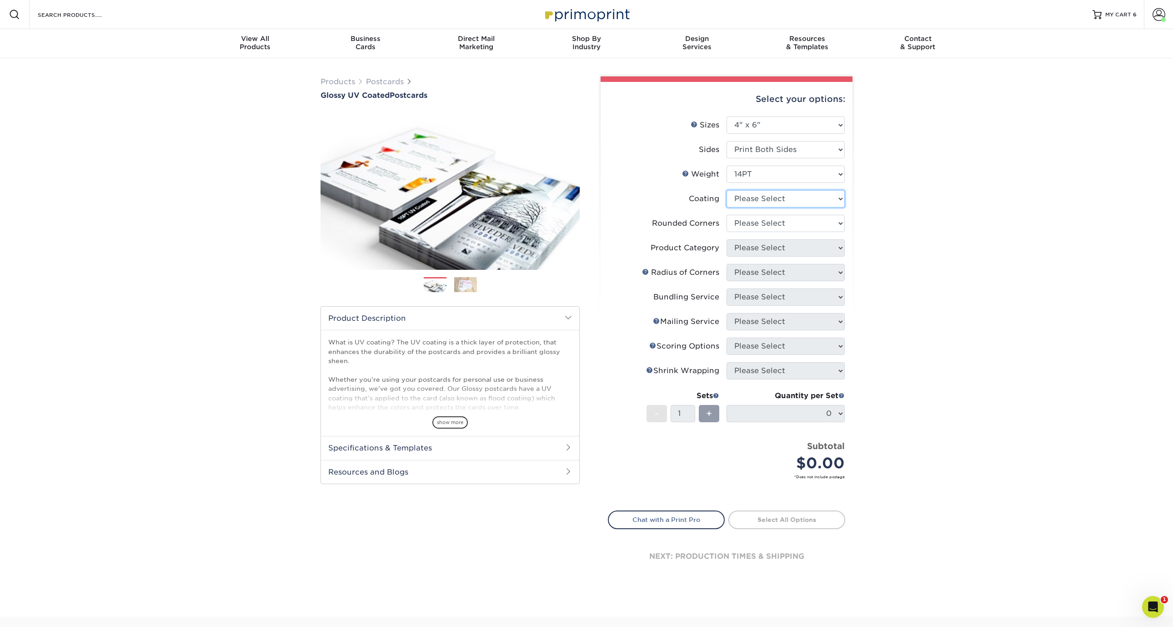
click at [765, 203] on select at bounding box center [786, 198] width 118 height 17
select select "1e8116af-acfc-44b1-83dc-8181aa338834"
click at [727, 190] on select at bounding box center [786, 198] width 118 height 17
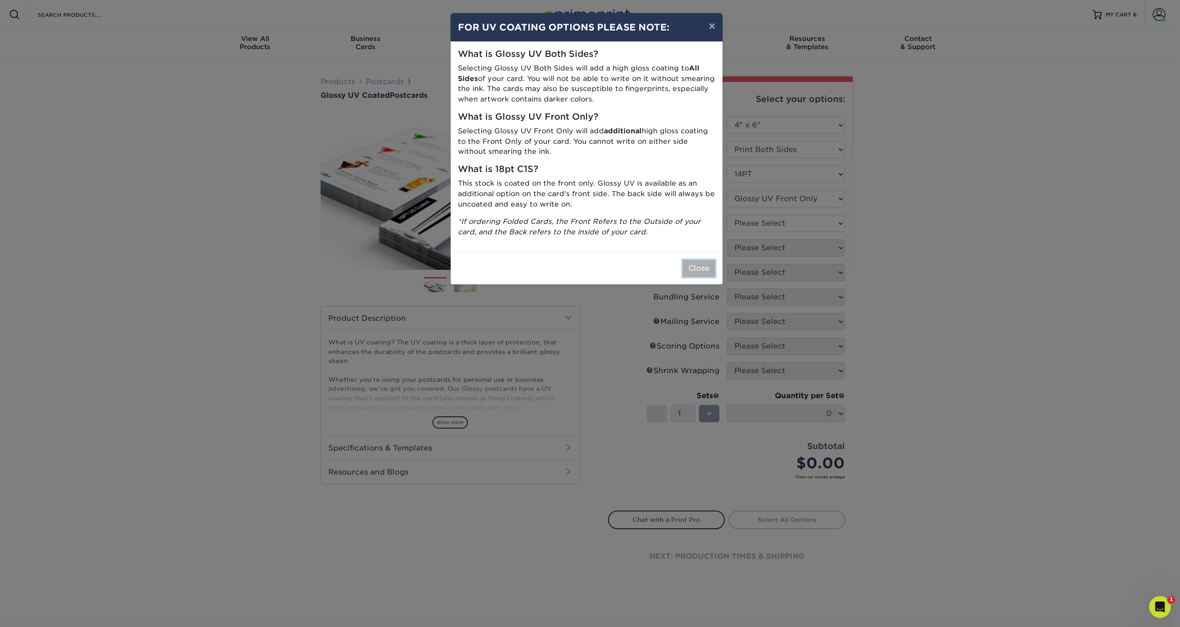
click at [698, 271] on button "Close" at bounding box center [699, 268] width 33 height 17
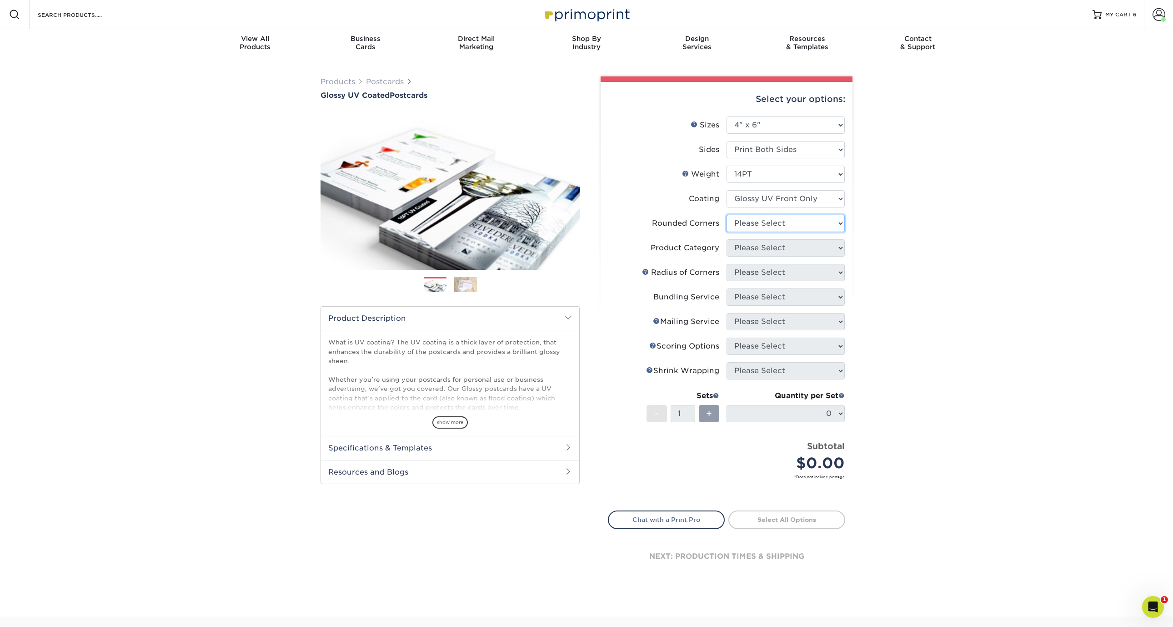
click at [772, 226] on select "Please Select Yes - Round 4 Corners No" at bounding box center [786, 223] width 118 height 17
select select "0"
click at [727, 215] on select "Please Select Yes - Round 4 Corners No" at bounding box center [786, 223] width 118 height 17
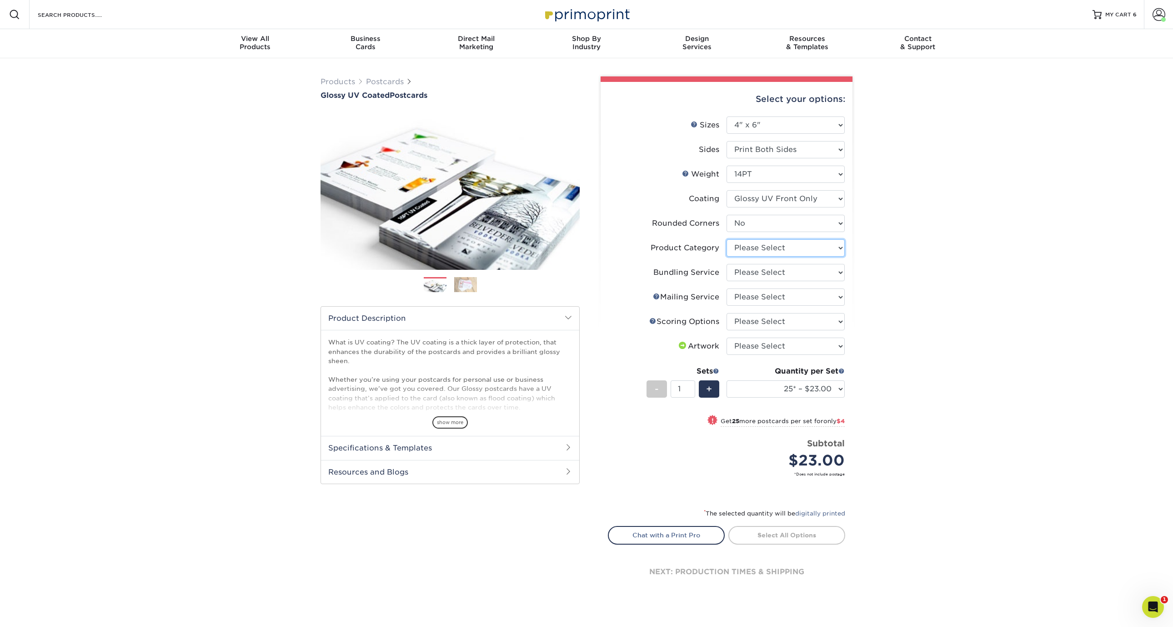
click at [781, 249] on select "Please Select Postcards" at bounding box center [786, 247] width 118 height 17
select select "9b7272e0-d6c8-4c3c-8e97-d3a1bcdab858"
click at [727, 239] on select "Please Select Postcards" at bounding box center [786, 247] width 118 height 17
click at [775, 271] on select "Please Select No Bundling Services Yes, Bundles of 50 (+2 Days) Yes, Bundles of…" at bounding box center [786, 272] width 118 height 17
select select "58689abb-25c0-461c-a4c3-a80b627d6649"
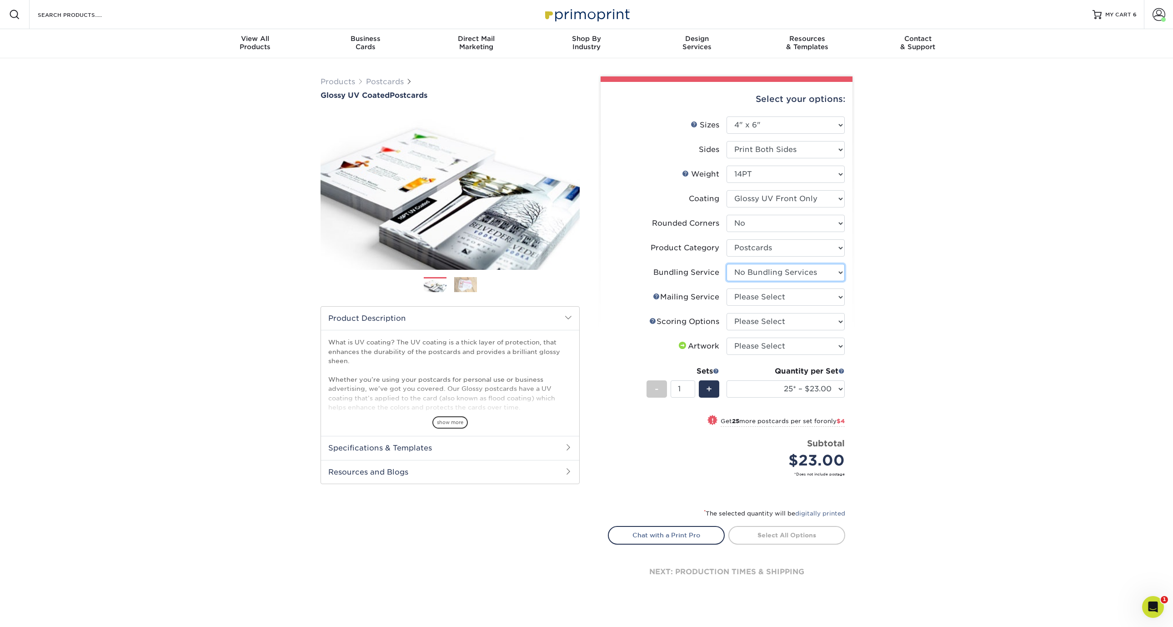
click at [727, 264] on select "Please Select No Bundling Services Yes, Bundles of 50 (+2 Days) Yes, Bundles of…" at bounding box center [786, 272] width 118 height 17
click at [783, 296] on select "Please Select No Direct Mailing Service No, I will mail/stamp/imprint Direct Ma…" at bounding box center [786, 296] width 118 height 17
select select "3e5e9bdd-d78a-4c28-a41d-fe1407925ca6"
click at [727, 288] on select "Please Select No Direct Mailing Service No, I will mail/stamp/imprint Direct Ma…" at bounding box center [786, 296] width 118 height 17
click at [764, 322] on select "Please Select No Scoring One Score" at bounding box center [786, 321] width 118 height 17
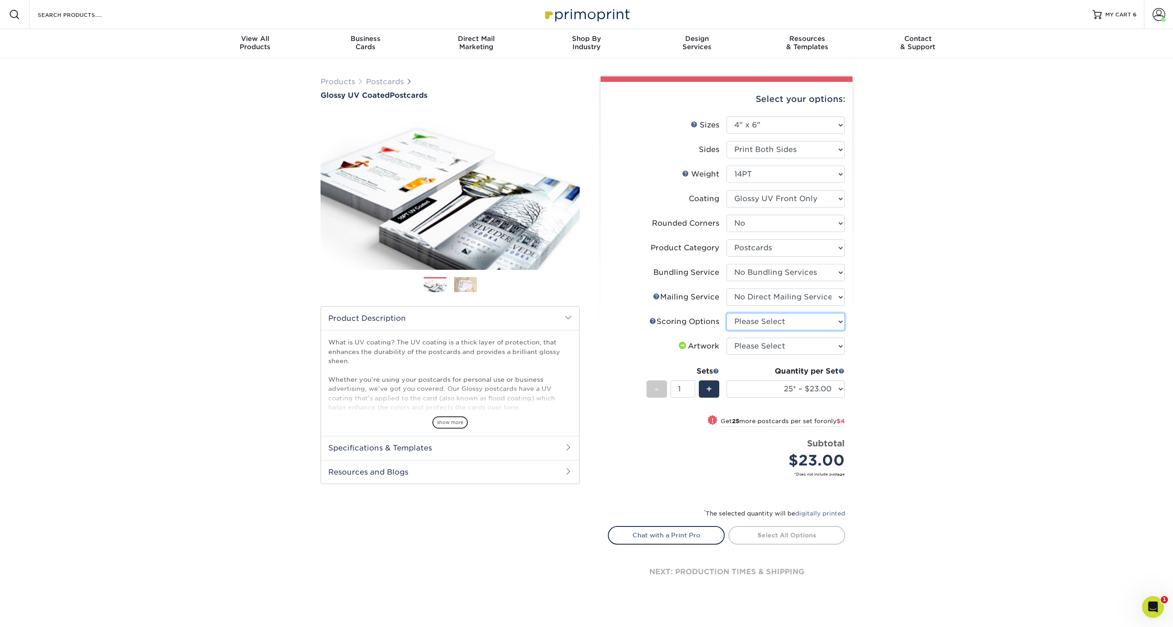
select select "16ebe401-5398-422d-8cb0-f3adbb82deb5"
click at [727, 313] on select "Please Select No Scoring One Score" at bounding box center [786, 321] width 118 height 17
click at [805, 347] on select "Please Select I will upload files I need a design - $150" at bounding box center [786, 345] width 118 height 17
select select "upload"
click at [727, 337] on select "Please Select I will upload files I need a design - $150" at bounding box center [786, 345] width 118 height 17
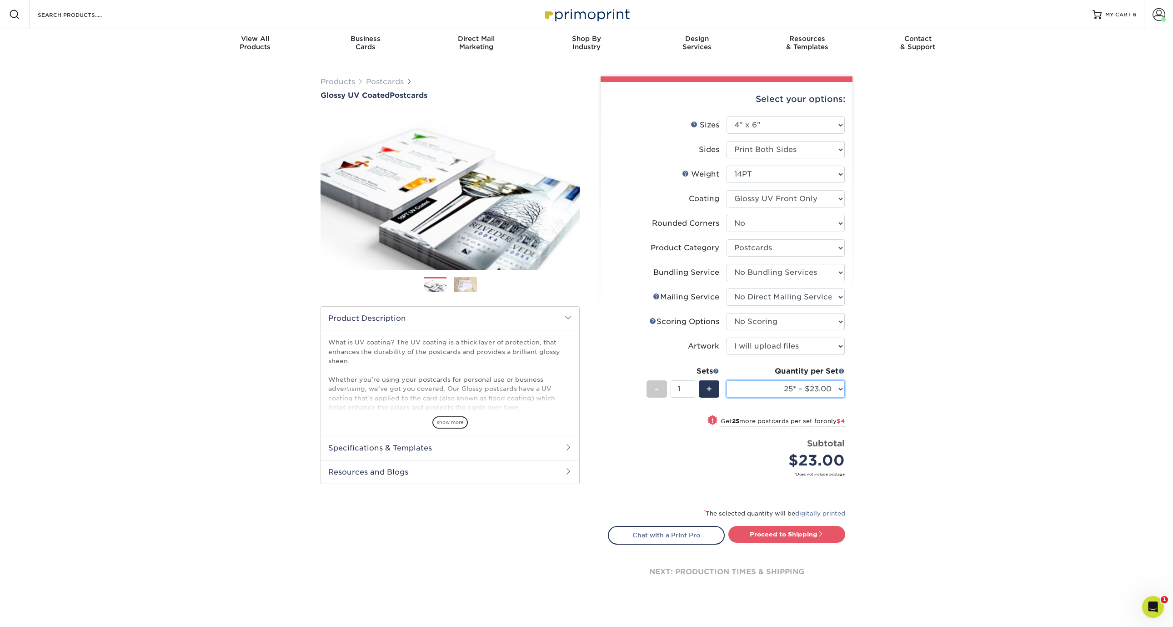
click at [802, 389] on select "25* – $23.00 50* – $27.00 75* – $33.00 100* – $40.00 250* – $71.00 500 – $85.00…" at bounding box center [786, 388] width 118 height 17
select select "5000 – $295.00"
click at [727, 380] on select "25* – $23.00 50* – $27.00 75* – $33.00 100* – $40.00 250* – $71.00 500 – $85.00…" at bounding box center [786, 388] width 118 height 17
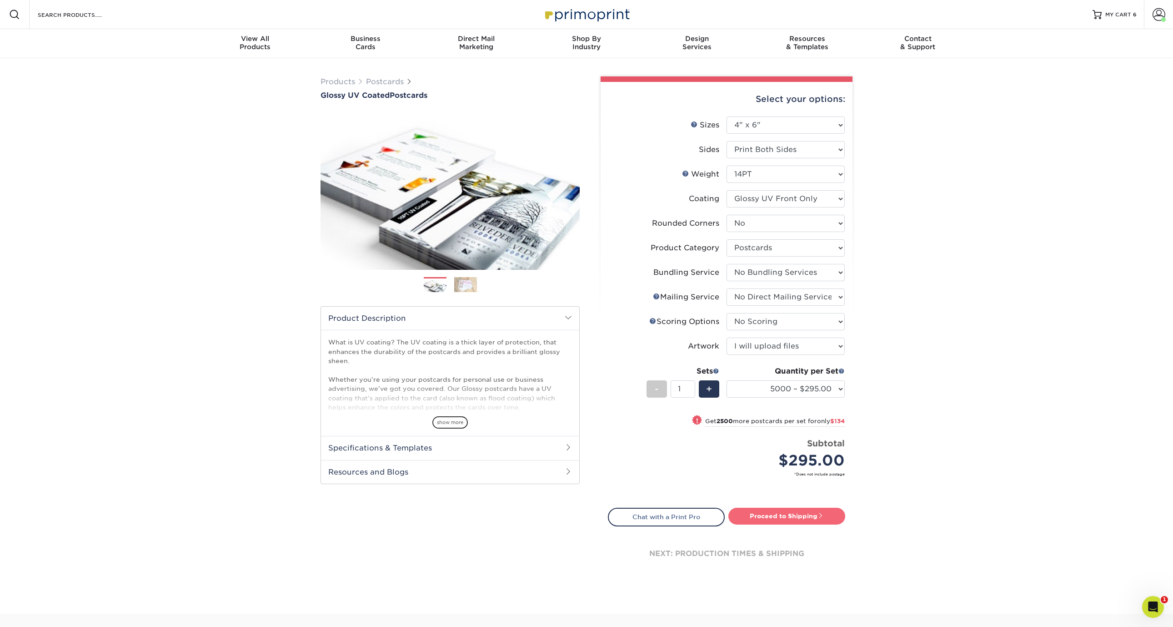
click at [789, 518] on link "Proceed to Shipping" at bounding box center [787, 516] width 117 height 16
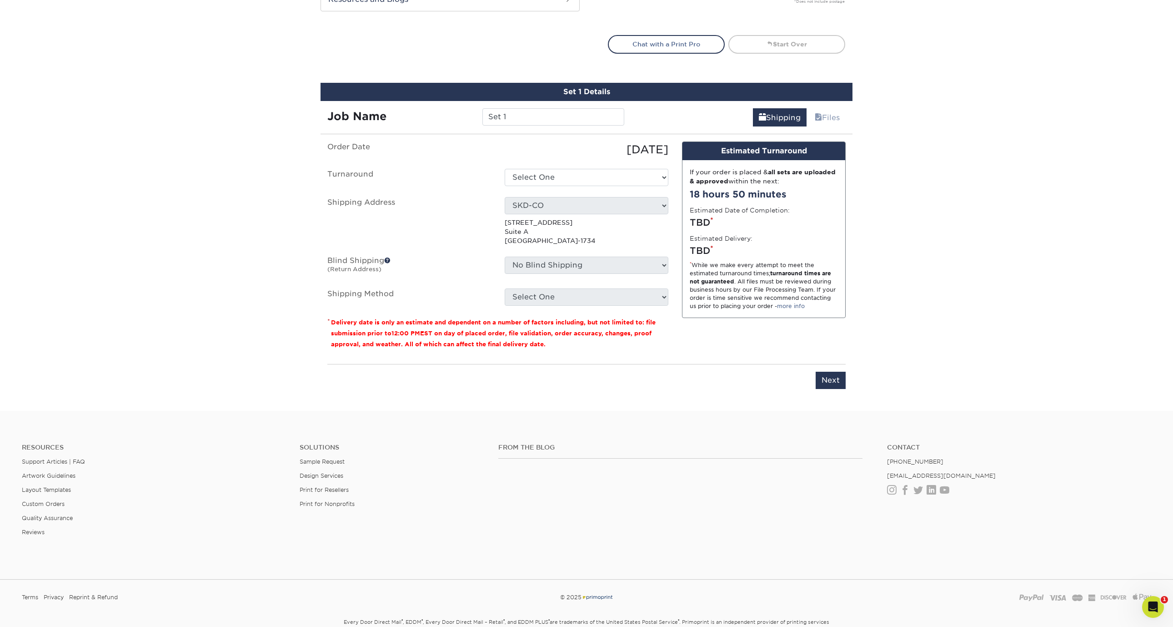
scroll to position [523, 0]
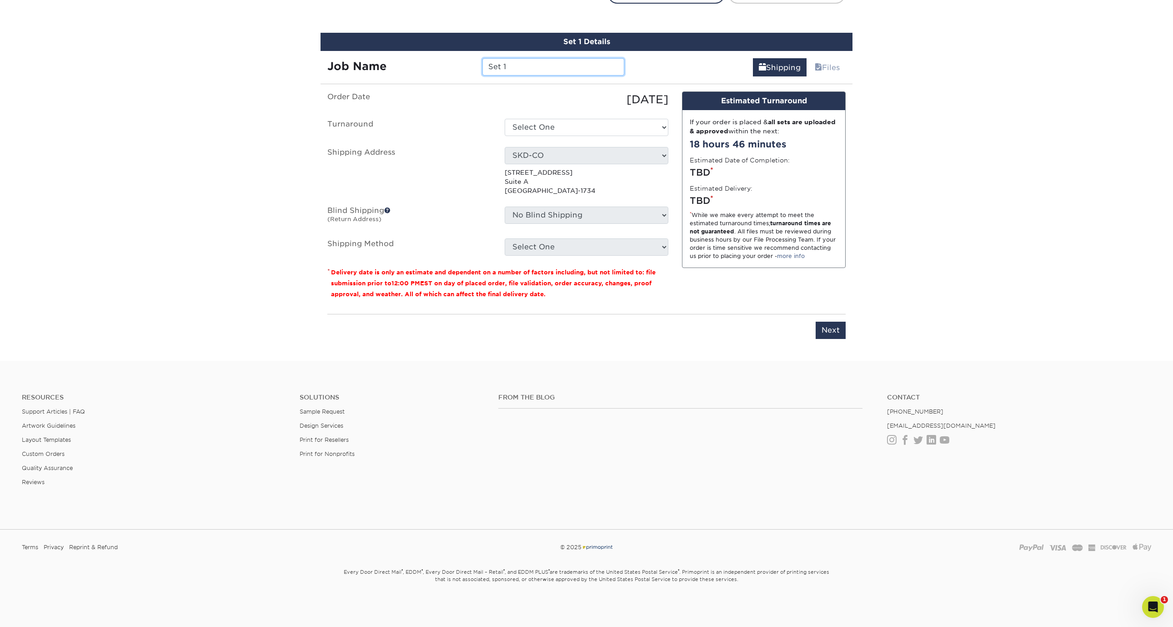
drag, startPoint x: 526, startPoint y: 68, endPoint x: 437, endPoint y: 56, distance: 89.5
click at [437, 56] on div "Job Name Set 1" at bounding box center [476, 63] width 311 height 25
paste input "AH Reminder Cards 5K"
type input "AH Reminder Cards 5K"
click at [580, 130] on select "Select One 2-4 Business Days 2 Day Next Business Day" at bounding box center [587, 127] width 164 height 17
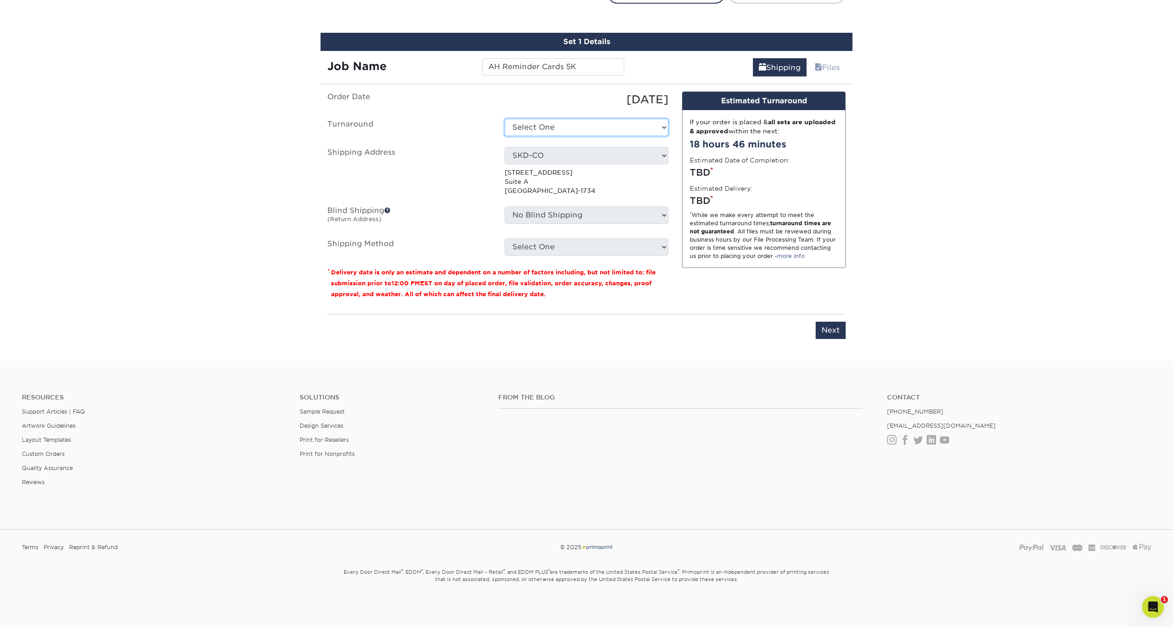
select select "a82f82f4-4ea2-4867-a8ca-0d83d46381a2"
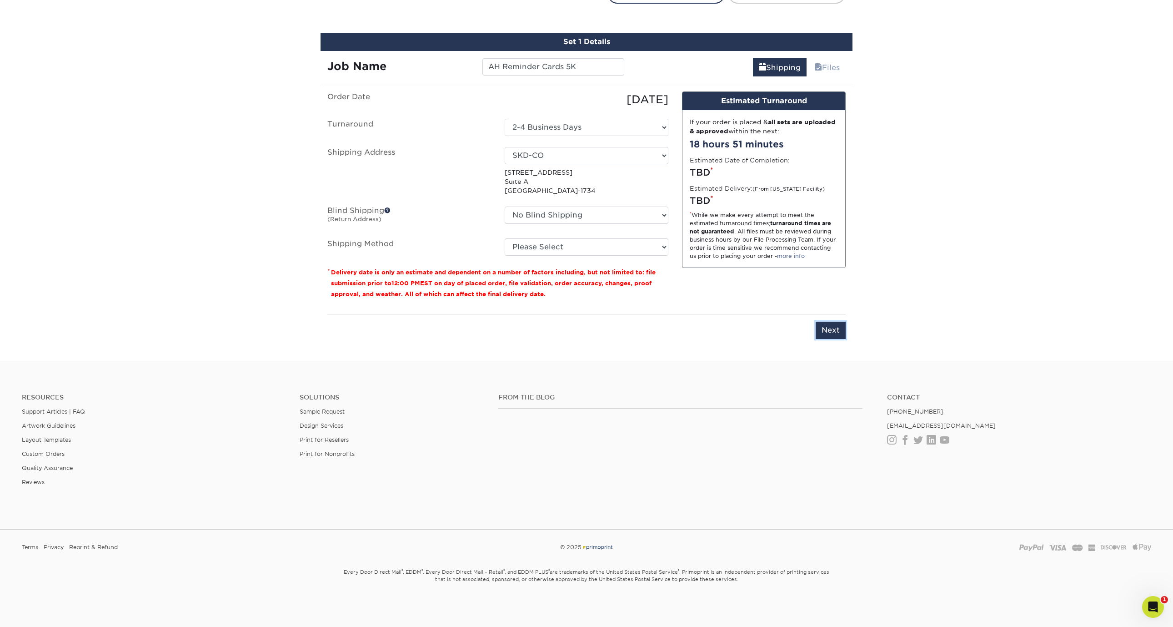
drag, startPoint x: 833, startPoint y: 333, endPoint x: 683, endPoint y: 375, distance: 155.9
click at [683, 375] on div "Resources Menu Search Products Account Welcome, Allen Account Dashboard Active …" at bounding box center [586, 51] width 1173 height 1149
click at [615, 248] on select "Please Select Ground Shipping (+$36.51) 3 Day Shipping Service (+$55.23) 2 Day …" at bounding box center [587, 246] width 164 height 17
select select "03"
click at [505, 238] on select "Please Select Ground Shipping (+$36.51) 3 Day Shipping Service (+$55.23) 2 Day …" at bounding box center [587, 246] width 164 height 17
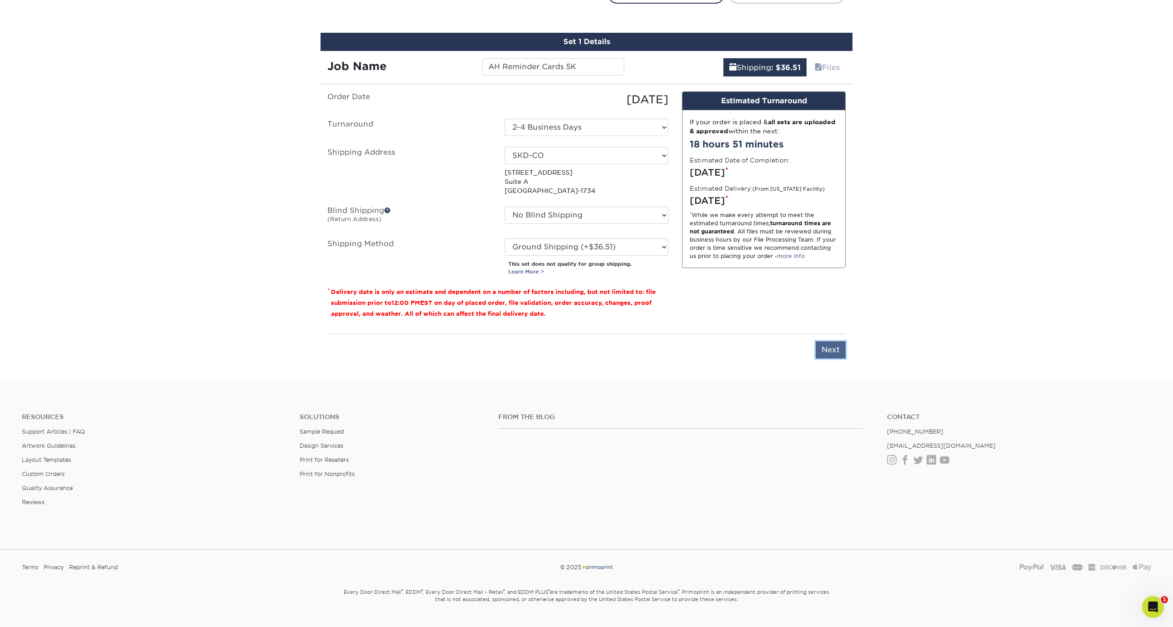
click at [825, 353] on input "Next" at bounding box center [831, 349] width 30 height 17
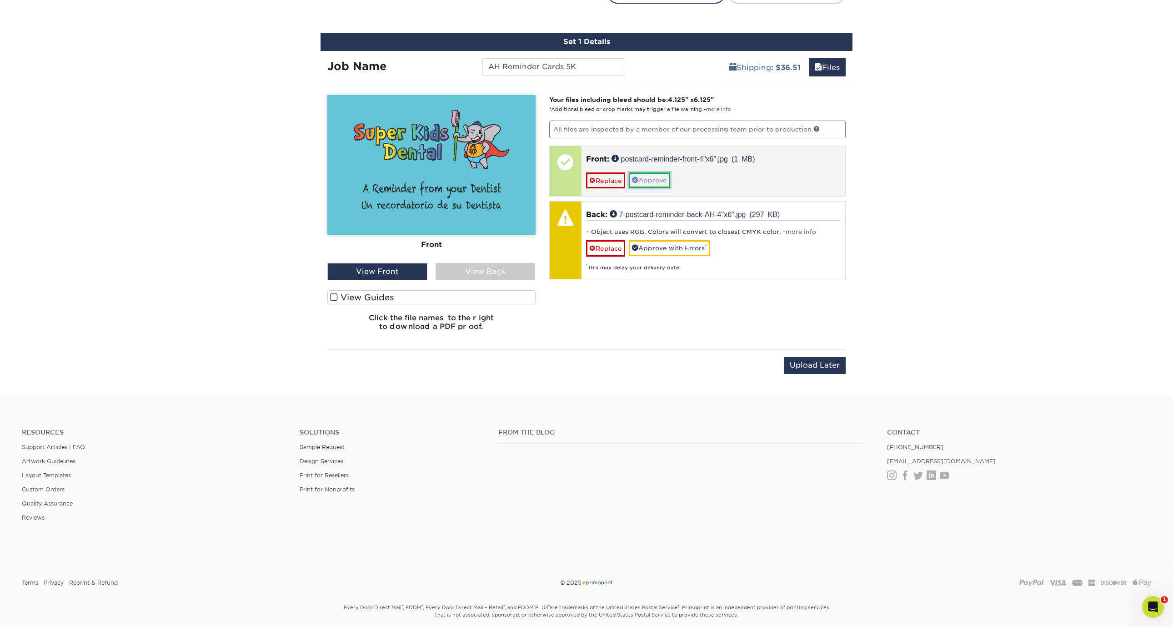
click at [649, 179] on link "Approve" at bounding box center [649, 179] width 41 height 15
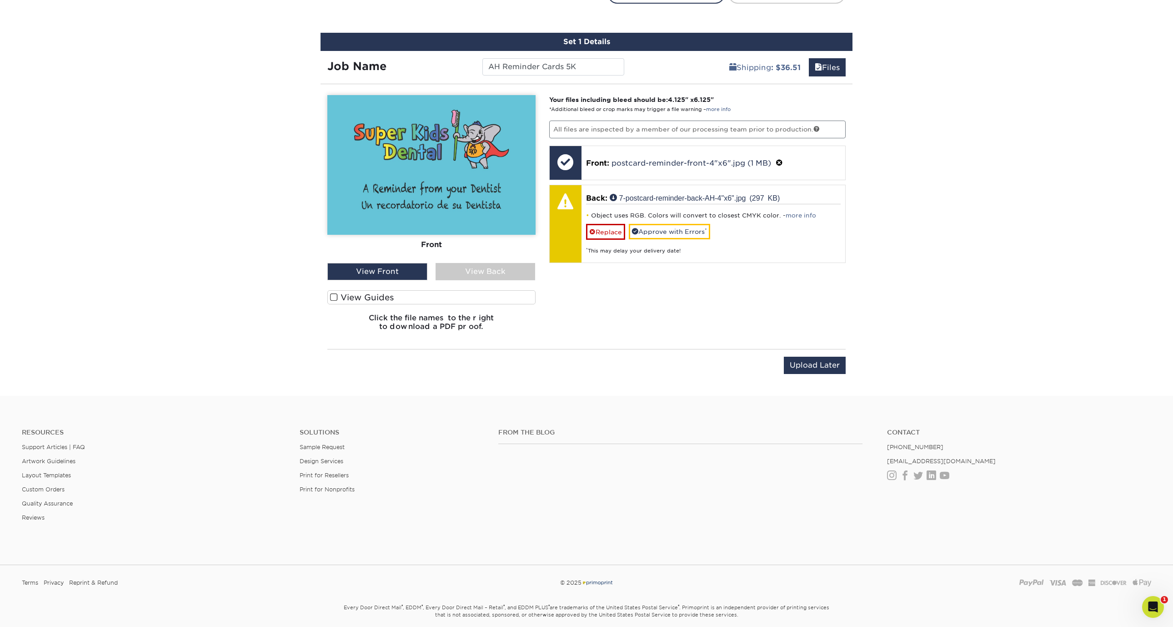
click at [493, 272] on div "View Back" at bounding box center [486, 271] width 100 height 17
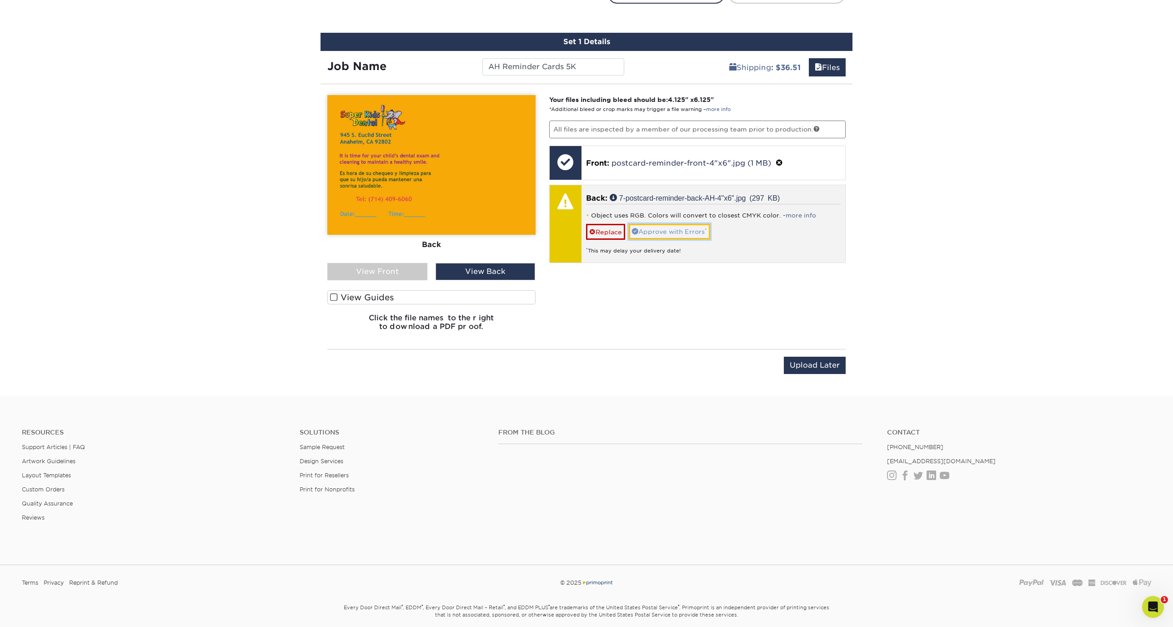
click at [664, 231] on link "Approve with Errors *" at bounding box center [669, 231] width 81 height 15
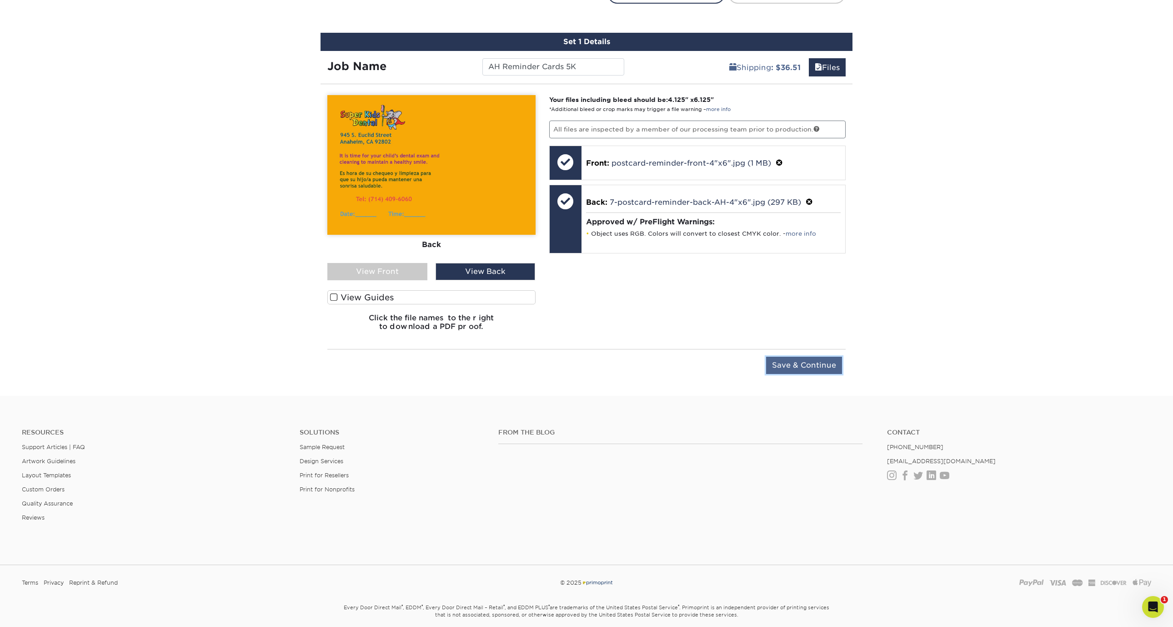
click at [769, 363] on input "Save & Continue" at bounding box center [804, 365] width 76 height 17
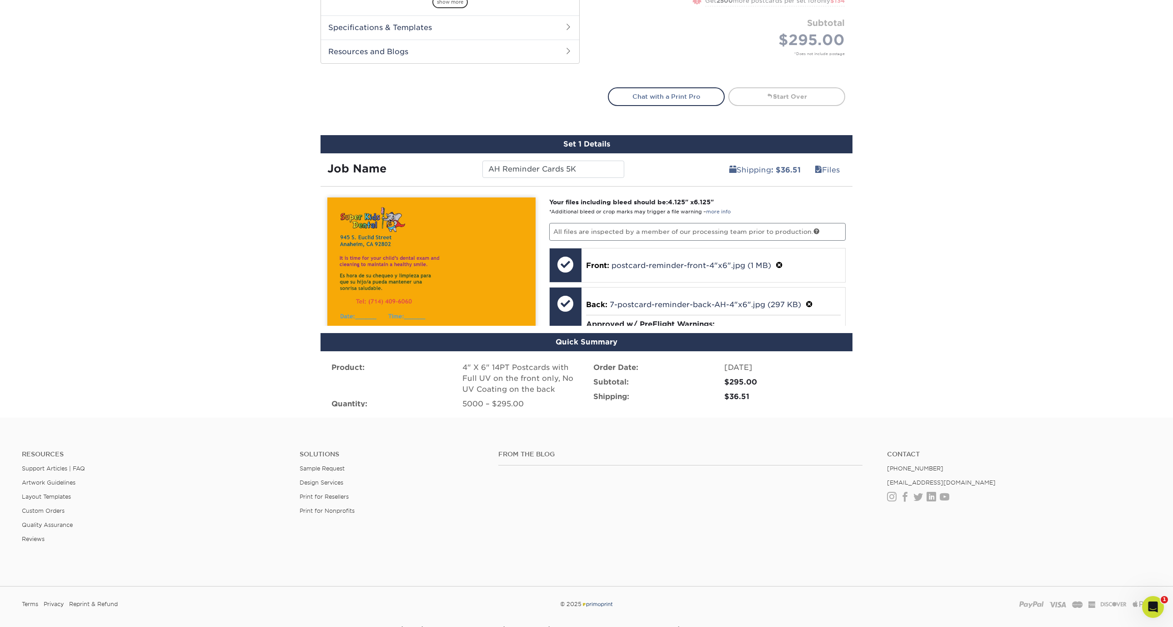
scroll to position [413, 0]
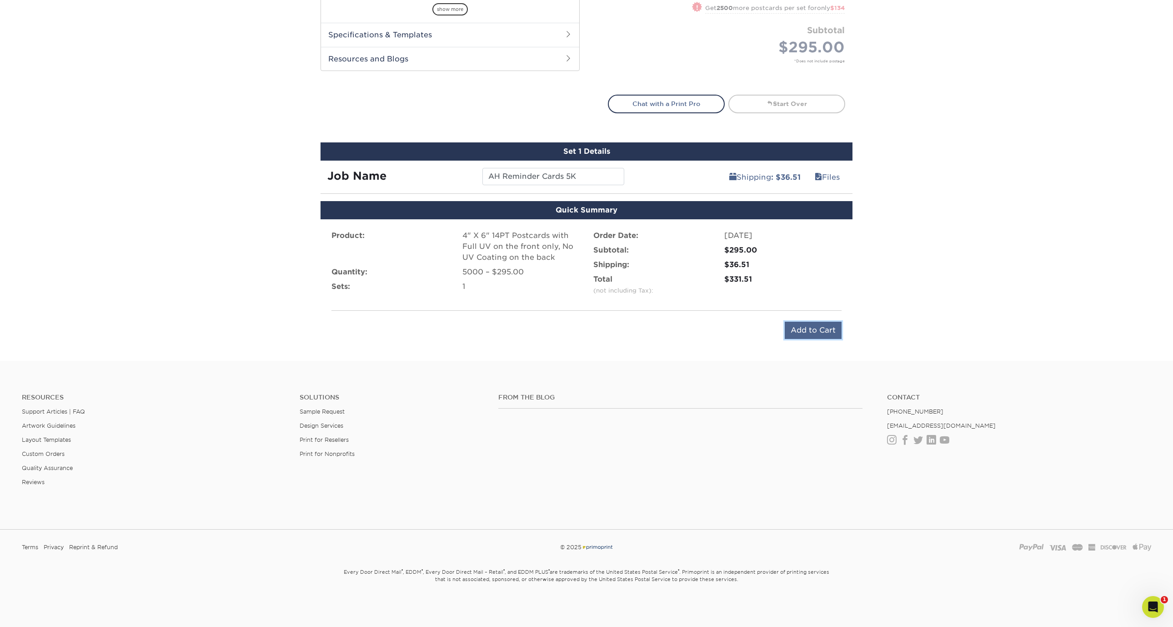
click at [826, 332] on input "Add to Cart" at bounding box center [813, 330] width 57 height 17
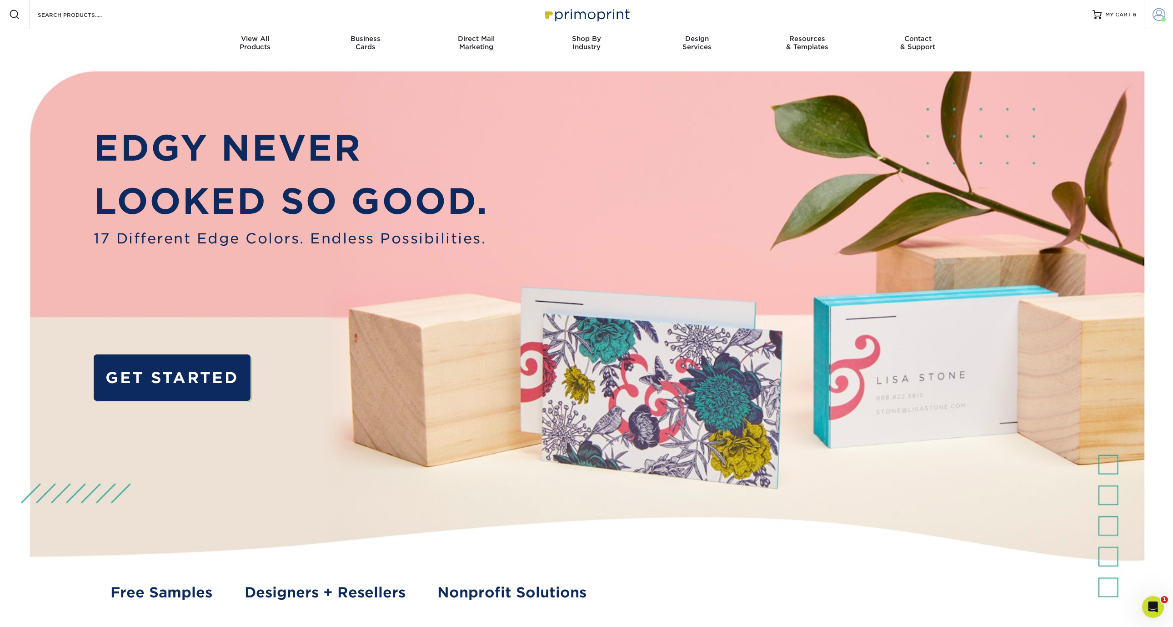
click at [1161, 11] on span at bounding box center [1159, 14] width 13 height 13
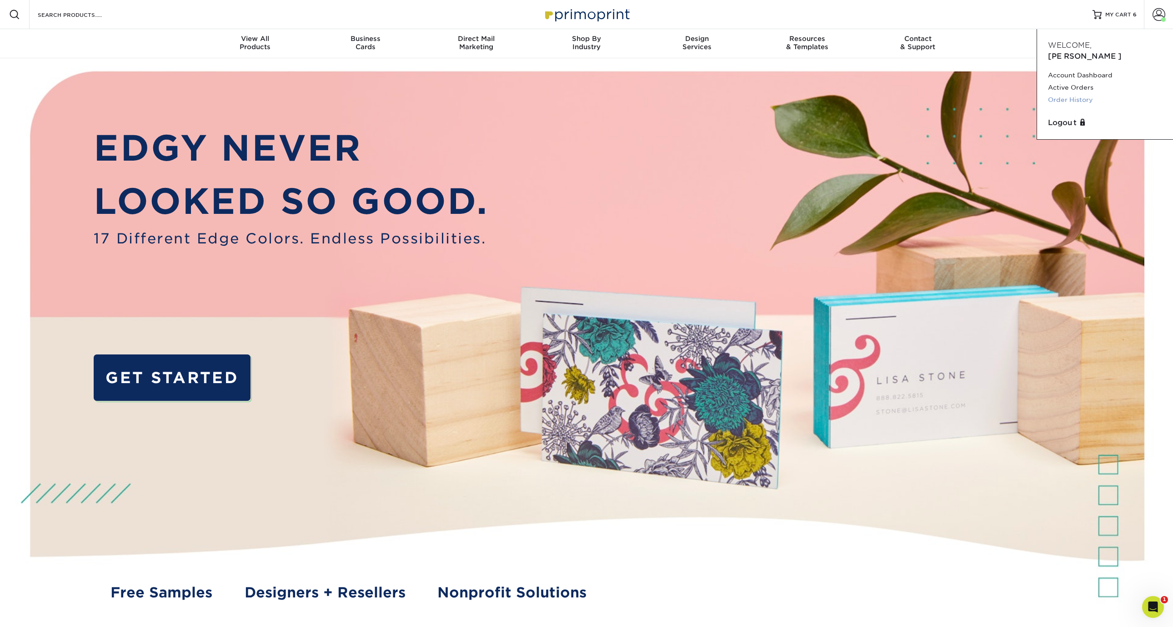
click at [1080, 94] on link "Order History" at bounding box center [1105, 100] width 114 height 12
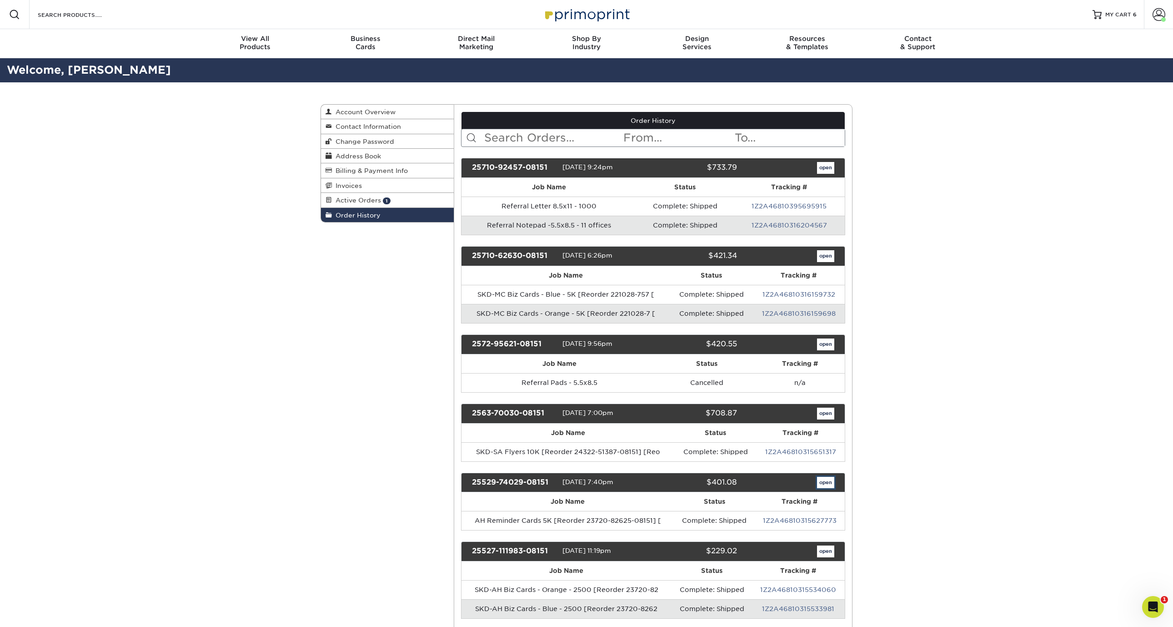
click at [831, 481] on link "open" at bounding box center [825, 483] width 17 height 12
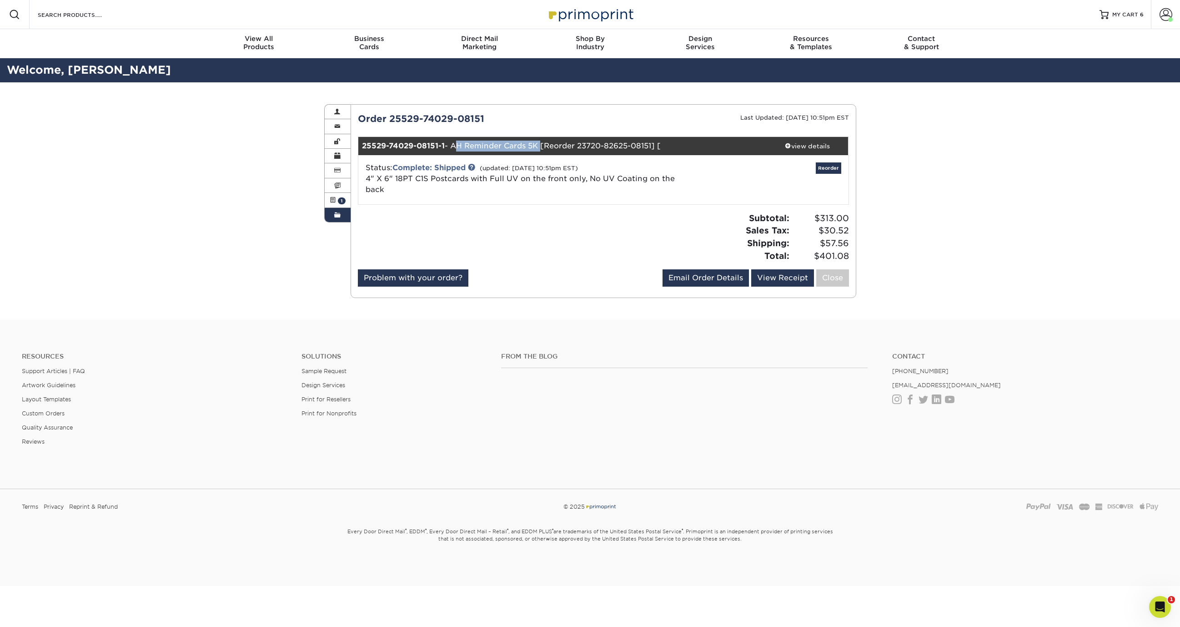
drag, startPoint x: 453, startPoint y: 144, endPoint x: 538, endPoint y: 143, distance: 85.1
click at [538, 143] on div "25529-74029-08151-1 - AH Reminder Cards 5K [Reorder 23720-82625-08151] [" at bounding box center [562, 146] width 408 height 18
copy div "AH Reminder Cards 5K"
click at [1066, 232] on div "Order History Account Overview Contact Information Change Password Address Book…" at bounding box center [590, 200] width 1180 height 237
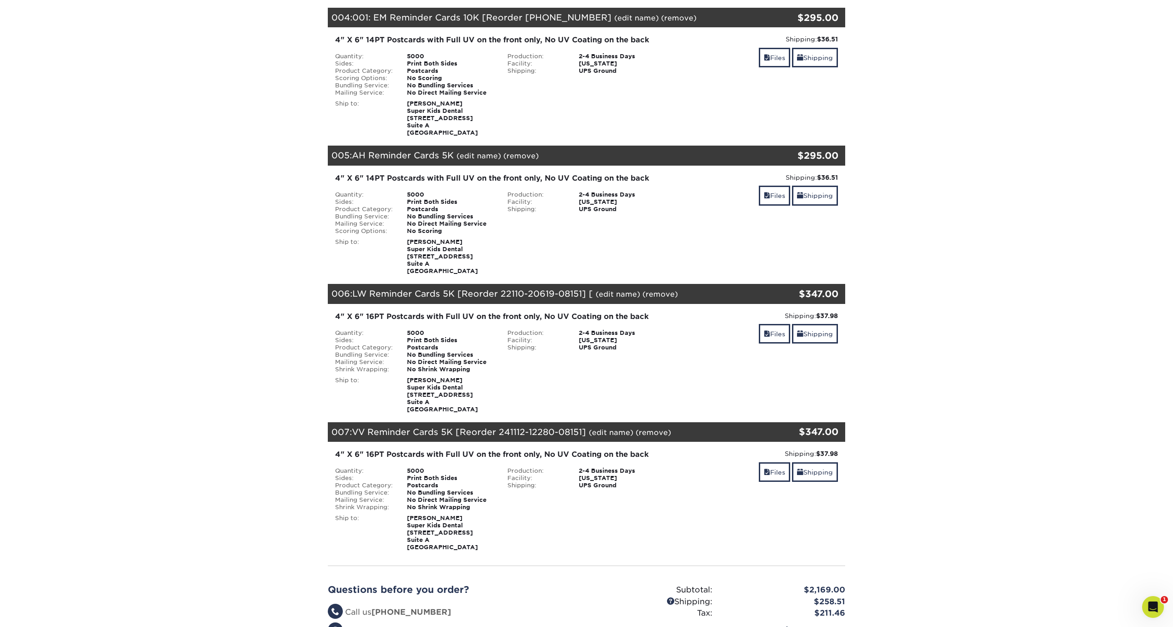
scroll to position [546, 0]
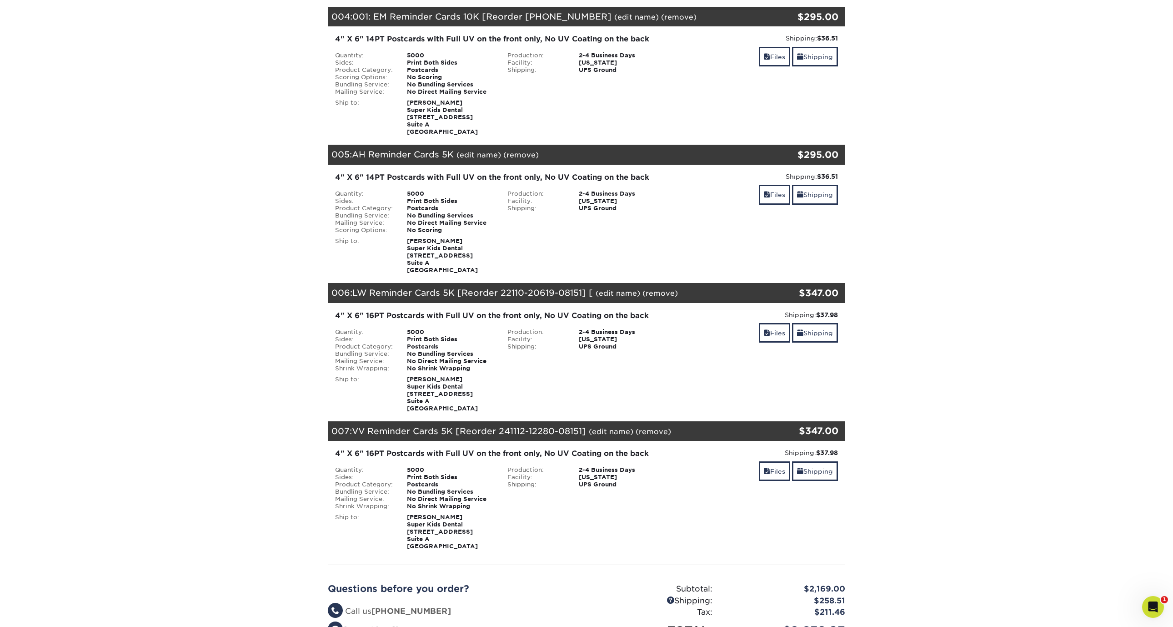
click at [663, 295] on link "(remove)" at bounding box center [660, 293] width 35 height 9
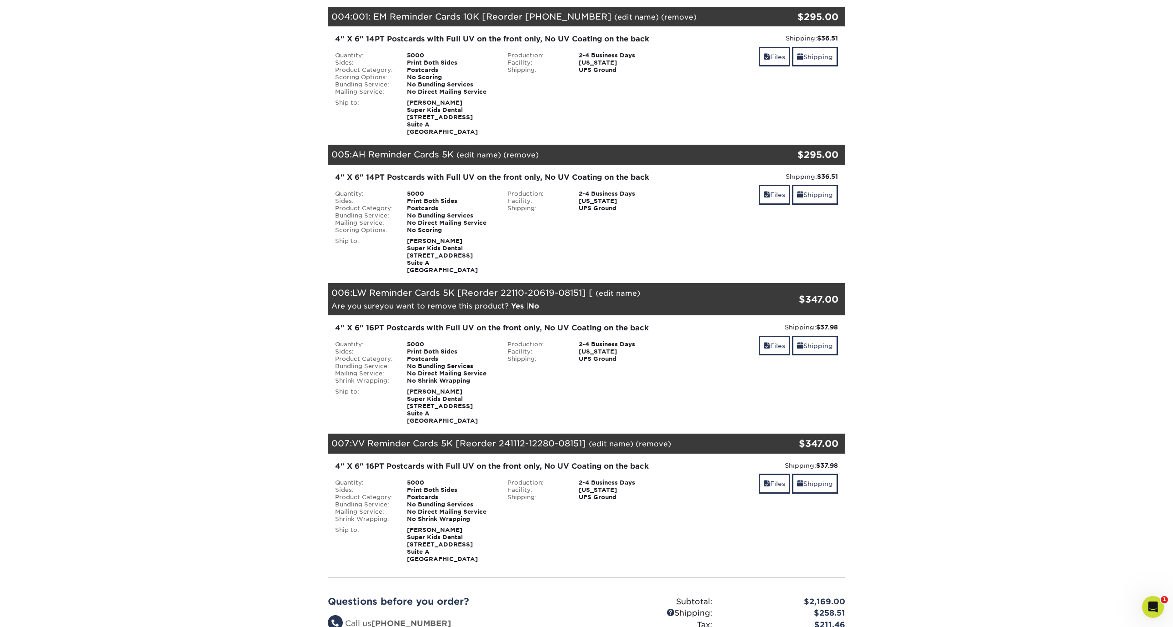
click at [518, 307] on link "Yes" at bounding box center [517, 306] width 13 height 9
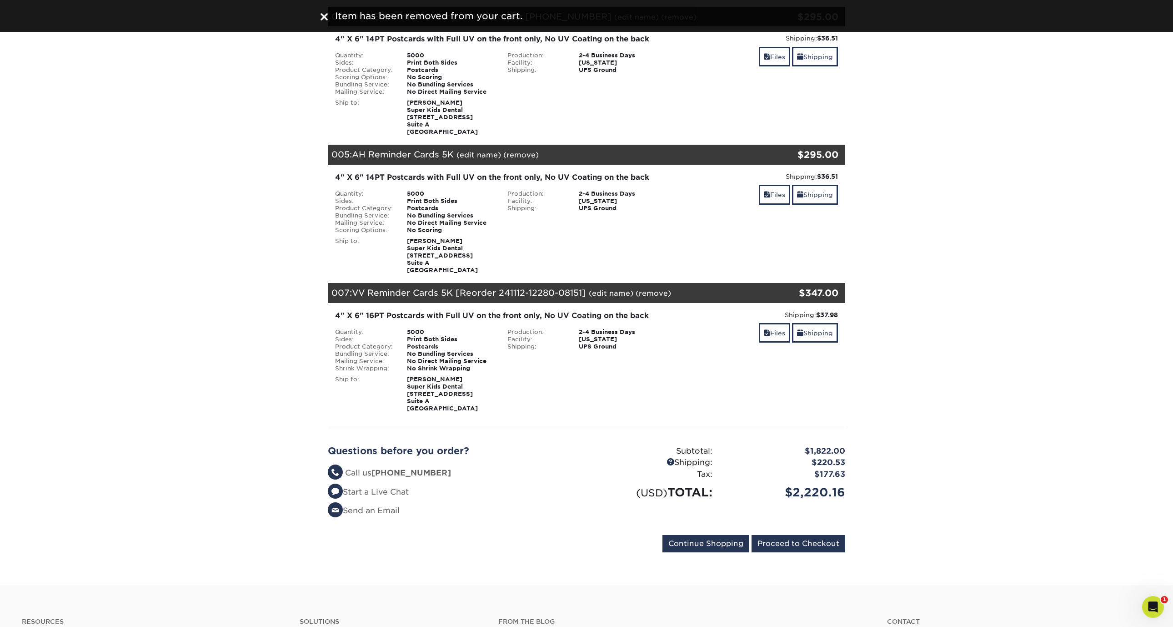
drag, startPoint x: 356, startPoint y: 294, endPoint x: 215, endPoint y: 329, distance: 145.3
click at [202, 326] on section "YOUR CART Empty Cart Your Cart is Empty View Account Active Orders Order Histor…" at bounding box center [586, 61] width 1173 height 1047
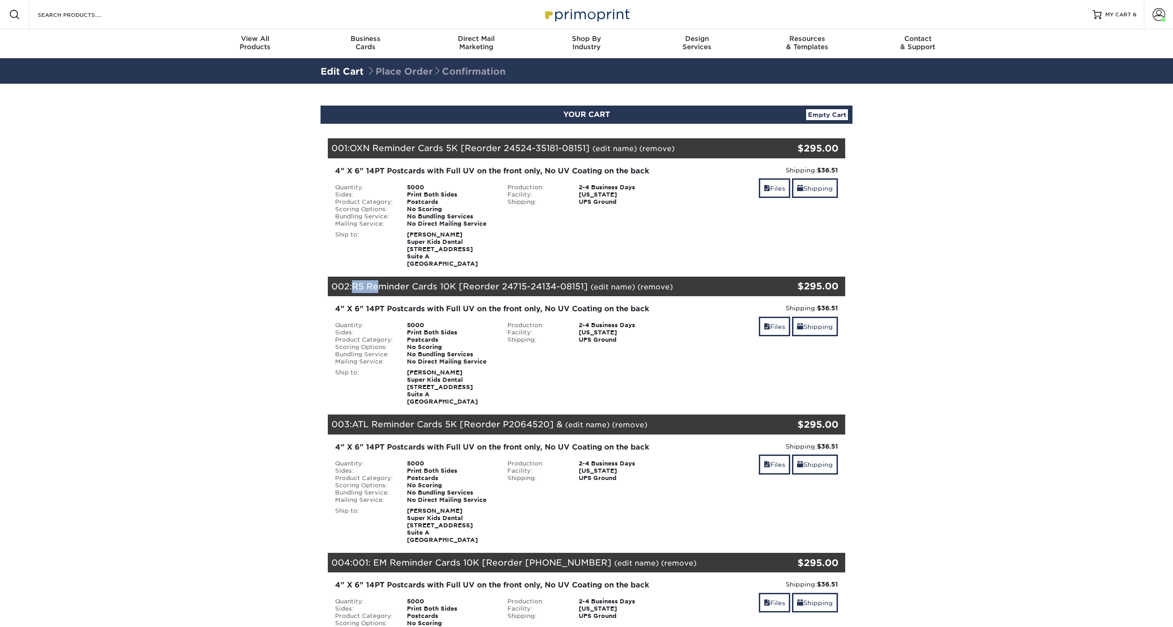
click at [384, 291] on div "002: RS Reminder Cards 10K [Reorder 24715-24134-08151] (edit name) (remove) Are…" at bounding box center [543, 287] width 431 height 20
click at [181, 309] on section "YOUR CART Empty Cart Your Cart is Empty View Account Active Orders Order Histor…" at bounding box center [586, 607] width 1173 height 1047
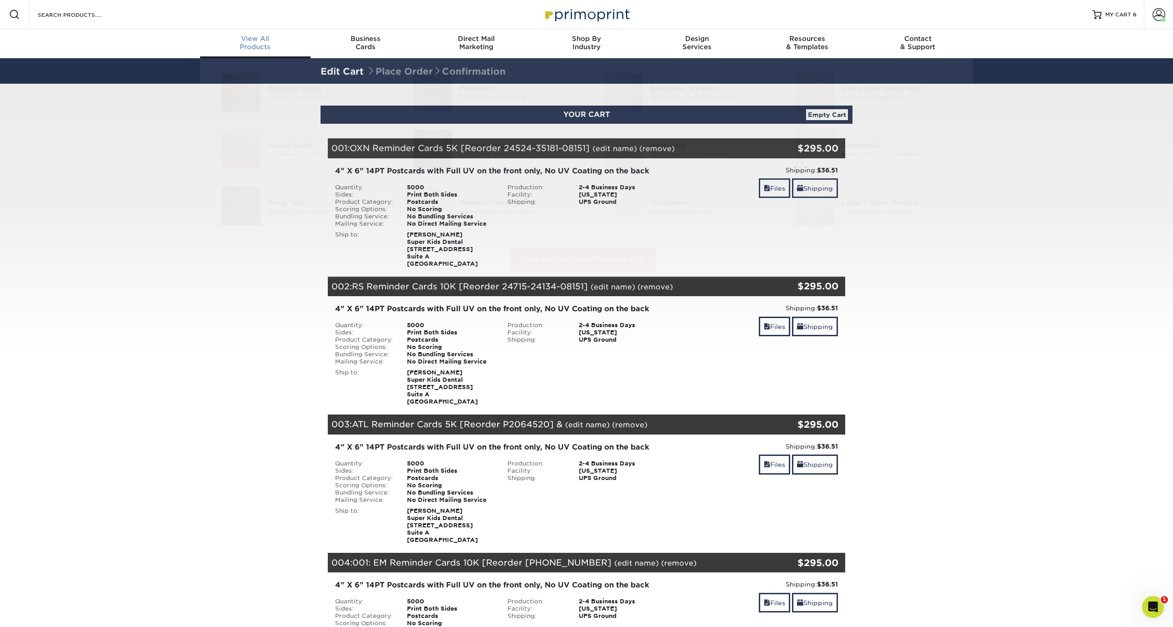
click at [241, 47] on div "View All Products" at bounding box center [255, 43] width 111 height 16
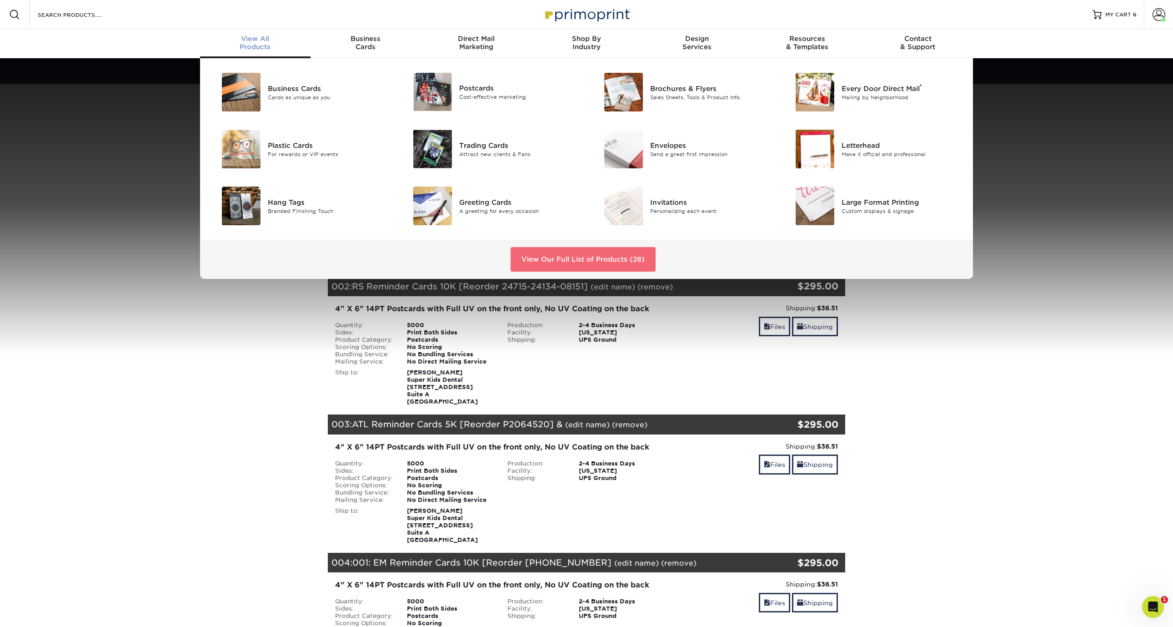
click at [560, 260] on link "View Our Full List of Products (28)" at bounding box center [583, 259] width 145 height 25
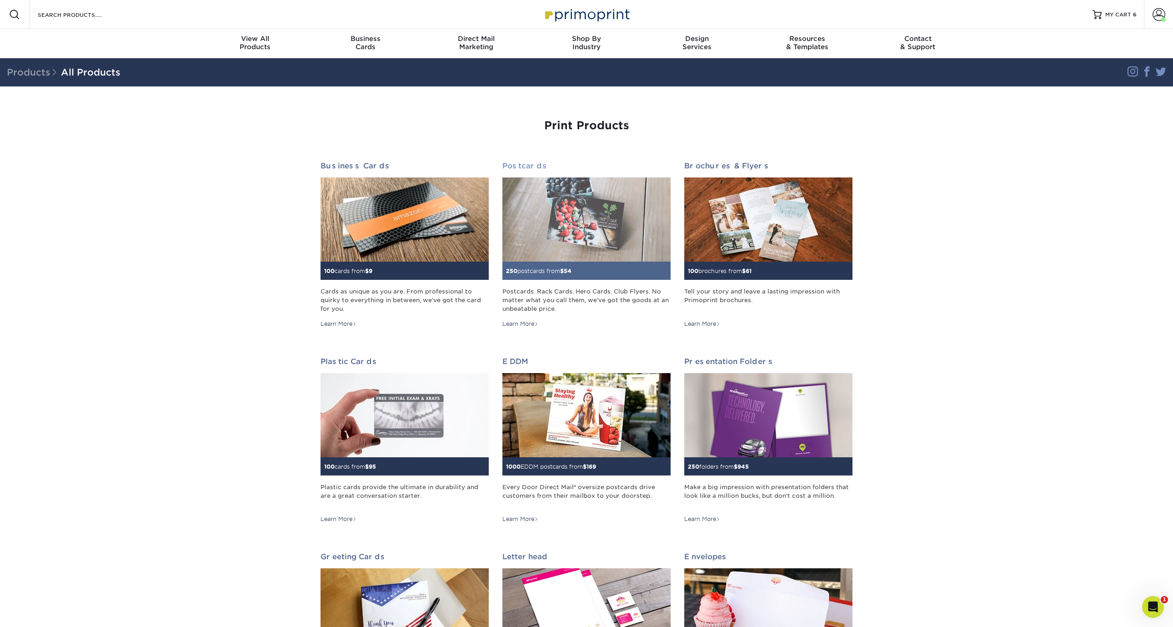
click at [586, 225] on img at bounding box center [587, 219] width 168 height 84
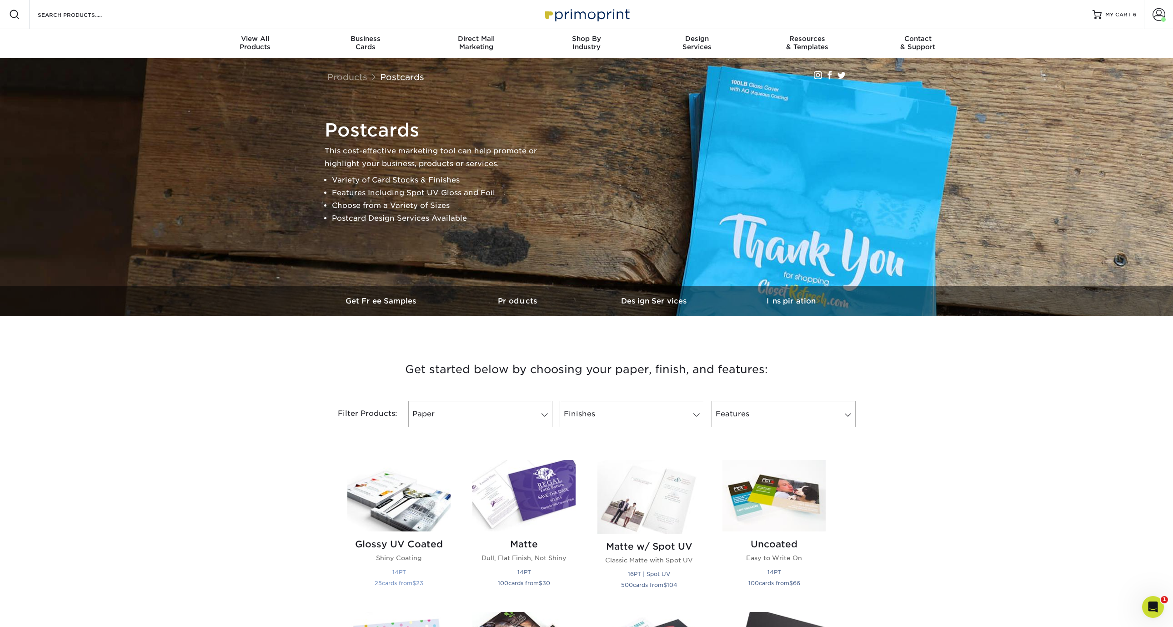
click at [380, 527] on img at bounding box center [398, 495] width 103 height 71
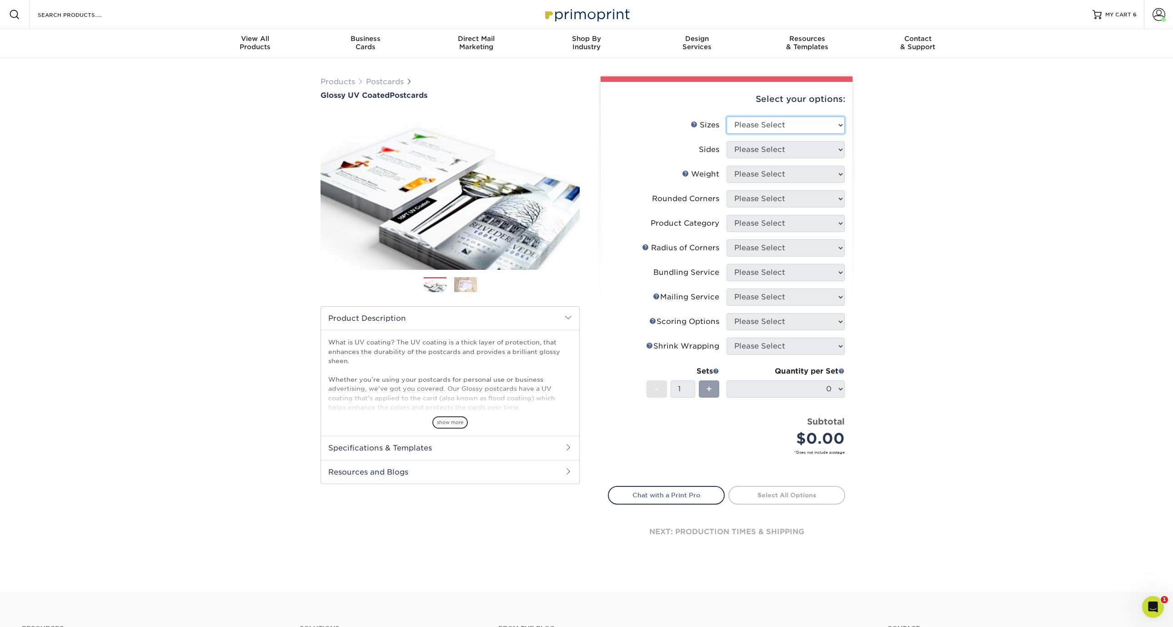
click at [746, 129] on select "Please Select 1.5" x 7" 2" x 4" 2" x 6" 2" x 7" 2" x 8" 2.12" x 5.5" 2.12" x 5.…" at bounding box center [786, 124] width 118 height 17
click at [830, 121] on select "Please Select 1.5" x 7" 2" x 4" 2" x 6" 2" x 7" 2" x 8" 2.12" x 5.5" 2.12" x 5.…" at bounding box center [786, 124] width 118 height 17
select select "4.00x6.00"
click at [727, 116] on select "Please Select 1.5" x 7" 2" x 4" 2" x 6" 2" x 7" 2" x 8" 2.12" x 5.5" 2.12" x 5.…" at bounding box center [786, 124] width 118 height 17
click at [786, 147] on select "Please Select Print Both Sides Print Front Only" at bounding box center [786, 149] width 118 height 17
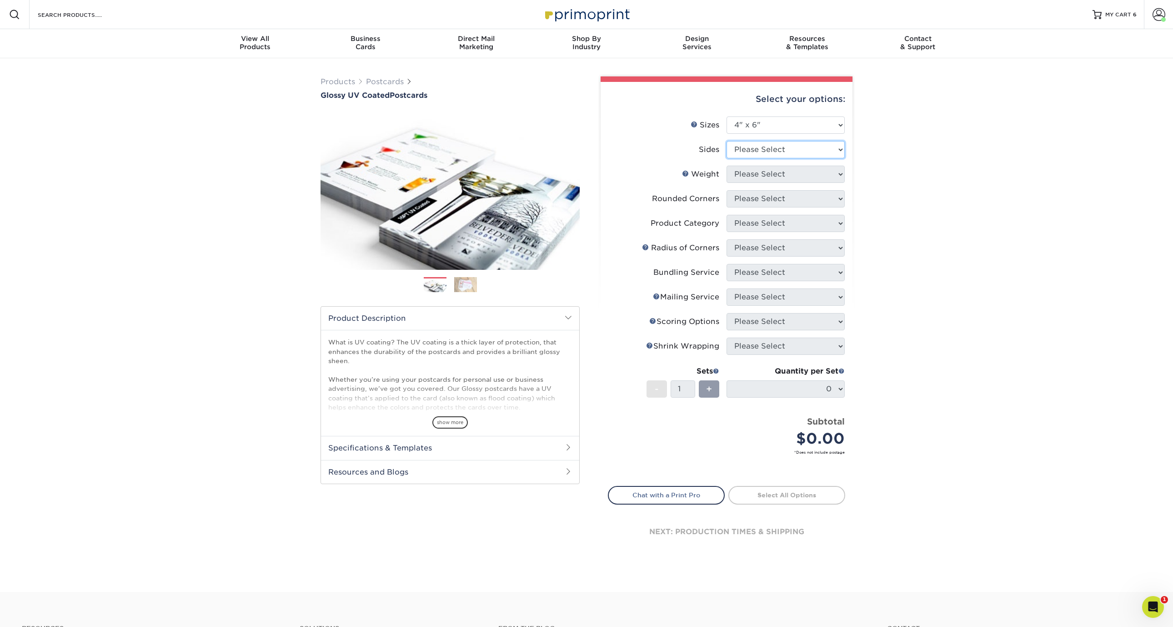
select select "13abbda7-1d64-4f25-8bb2-c179b224825d"
click at [727, 141] on select "Please Select Print Both Sides Print Front Only" at bounding box center [786, 149] width 118 height 17
click at [784, 175] on select "Please Select 14PT 16PT 18PT C1S" at bounding box center [786, 174] width 118 height 17
select select "14PT"
click at [727, 166] on select "Please Select 14PT 16PT 18PT C1S" at bounding box center [786, 174] width 118 height 17
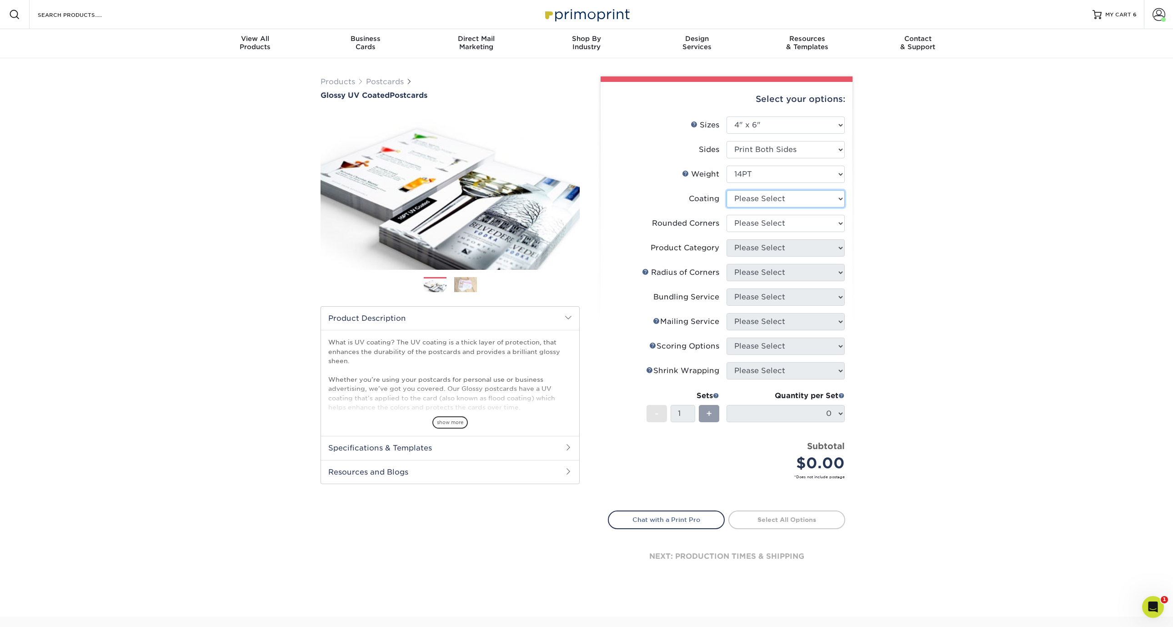
click at [779, 199] on select at bounding box center [786, 198] width 118 height 17
select select "1e8116af-acfc-44b1-83dc-8181aa338834"
click at [727, 190] on select at bounding box center [786, 198] width 118 height 17
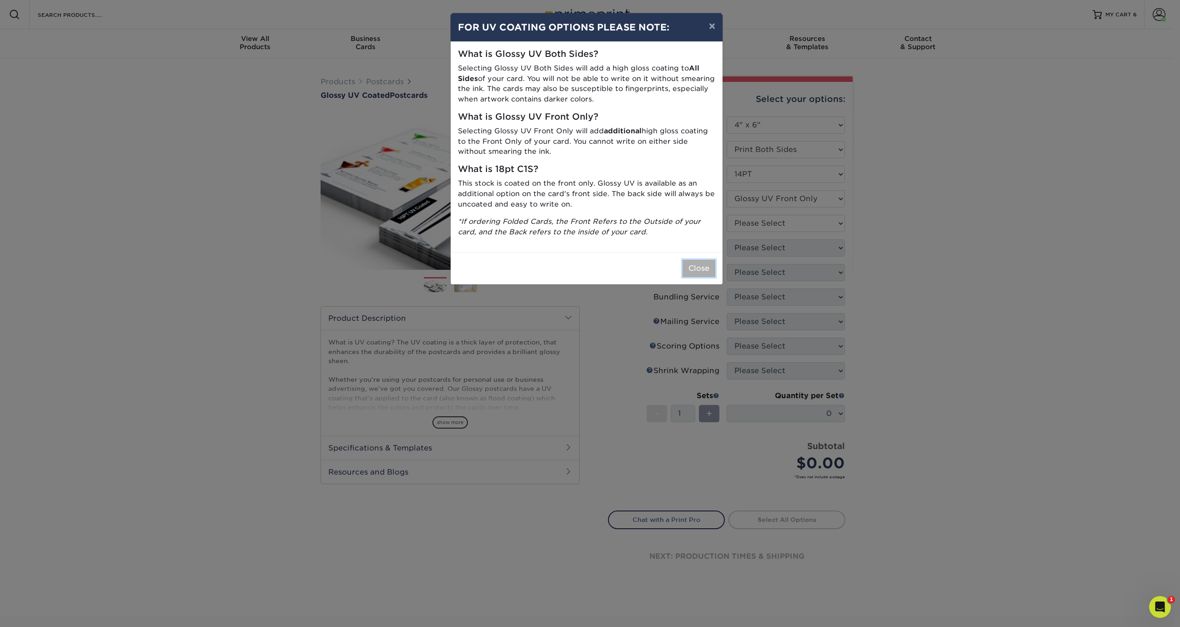
click at [703, 274] on button "Close" at bounding box center [699, 268] width 33 height 17
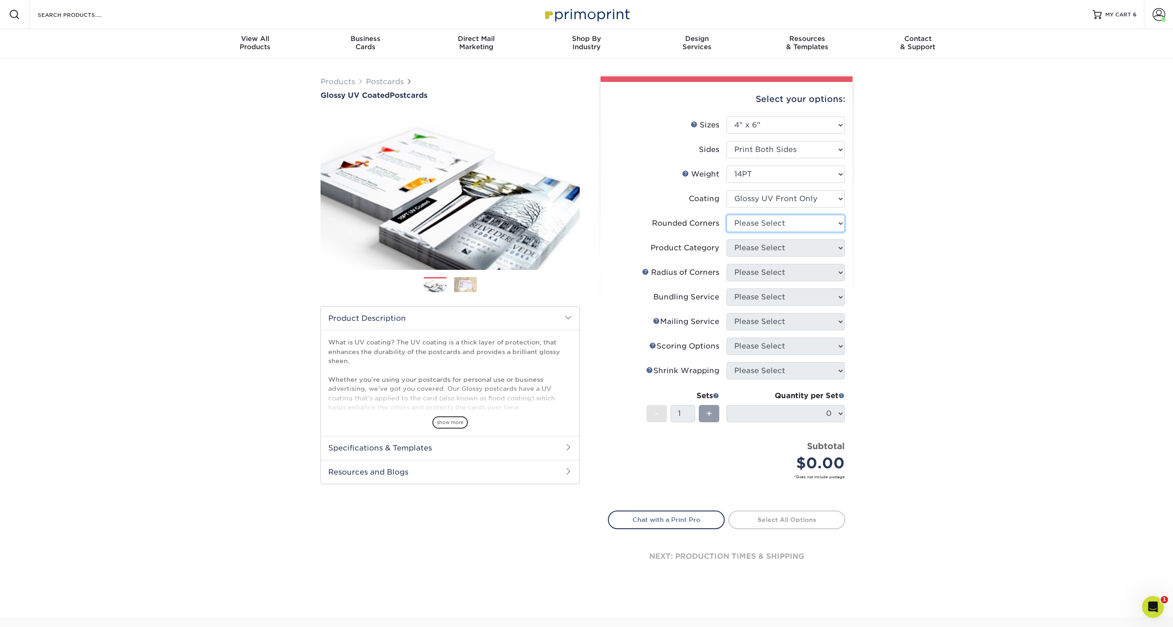
click at [766, 225] on select "Please Select Yes - Round 4 Corners No" at bounding box center [786, 223] width 118 height 17
select select "0"
click at [727, 215] on select "Please Select Yes - Round 4 Corners No" at bounding box center [786, 223] width 118 height 17
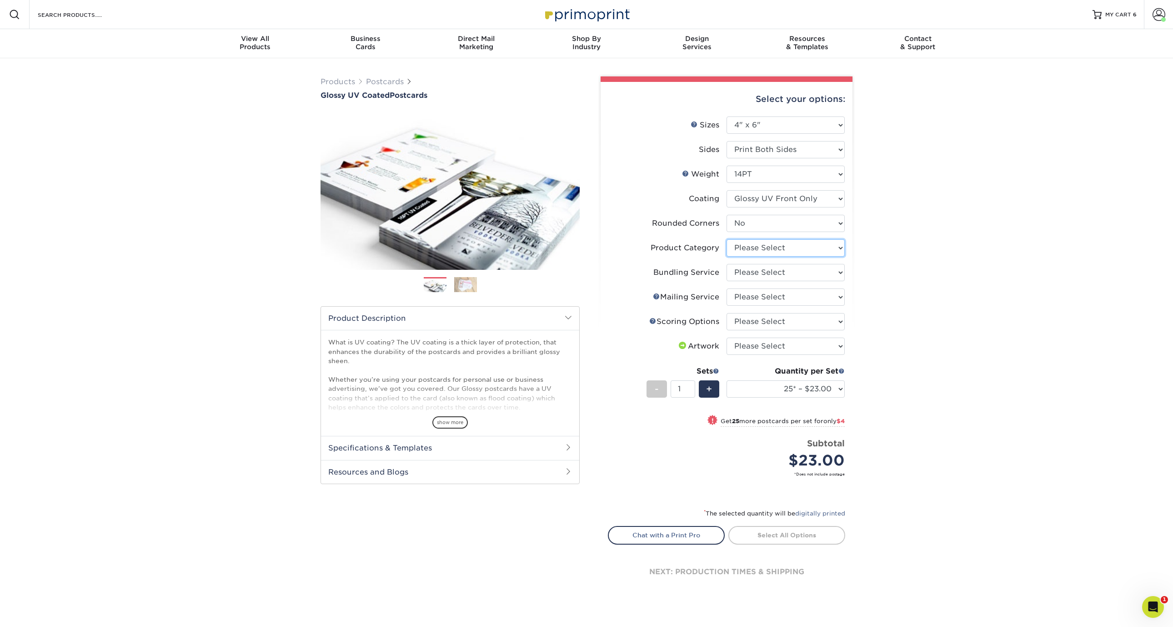
click at [778, 248] on select "Please Select Postcards" at bounding box center [786, 247] width 118 height 17
select select "9b7272e0-d6c8-4c3c-8e97-d3a1bcdab858"
click at [727, 239] on select "Please Select Postcards" at bounding box center [786, 247] width 118 height 17
click at [775, 272] on select "Please Select No Bundling Services Yes, Bundles of 50 (+2 Days) Yes, Bundles of…" at bounding box center [786, 272] width 118 height 17
select select "58689abb-25c0-461c-a4c3-a80b627d6649"
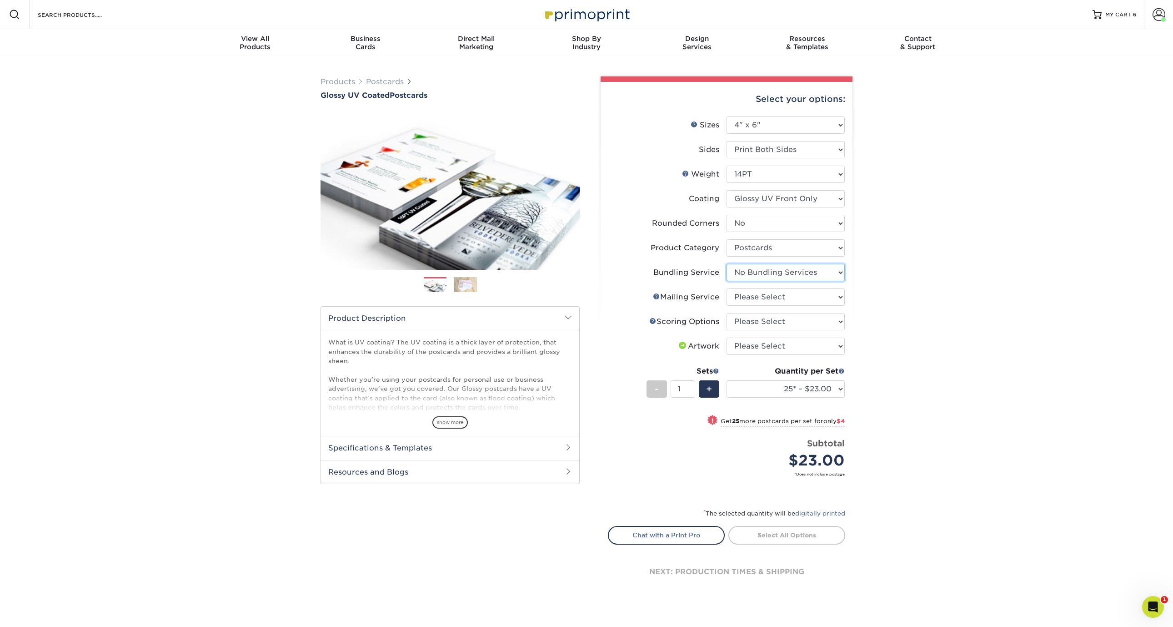
click at [727, 264] on select "Please Select No Bundling Services Yes, Bundles of 50 (+2 Days) Yes, Bundles of…" at bounding box center [786, 272] width 118 height 17
click at [788, 298] on select "Please Select No Direct Mailing Service No, I will mail/stamp/imprint Direct Ma…" at bounding box center [786, 296] width 118 height 17
select select "3e5e9bdd-d78a-4c28-a41d-fe1407925ca6"
click at [727, 288] on select "Please Select No Direct Mailing Service No, I will mail/stamp/imprint Direct Ma…" at bounding box center [786, 296] width 118 height 17
click at [789, 324] on select "Please Select No Scoring One Score" at bounding box center [786, 321] width 118 height 17
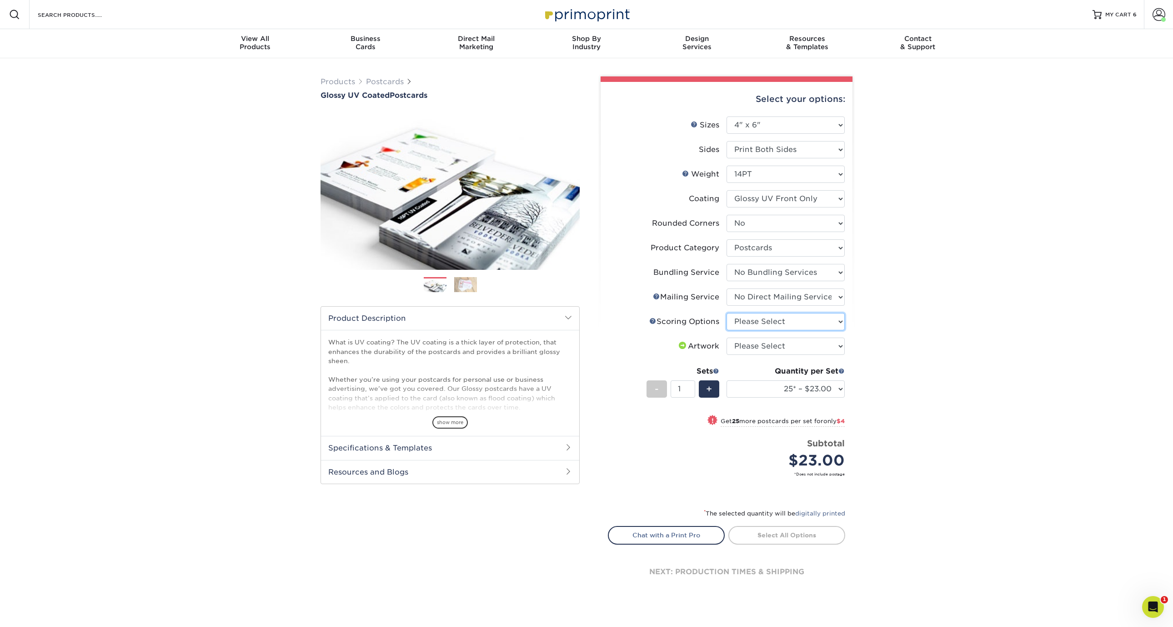
select select "16ebe401-5398-422d-8cb0-f3adbb82deb5"
click at [727, 313] on select "Please Select No Scoring One Score" at bounding box center [786, 321] width 118 height 17
click at [806, 344] on select "Please Select I will upload files I need a design - $150" at bounding box center [786, 345] width 118 height 17
select select "upload"
click at [727, 337] on select "Please Select I will upload files I need a design - $150" at bounding box center [786, 345] width 118 height 17
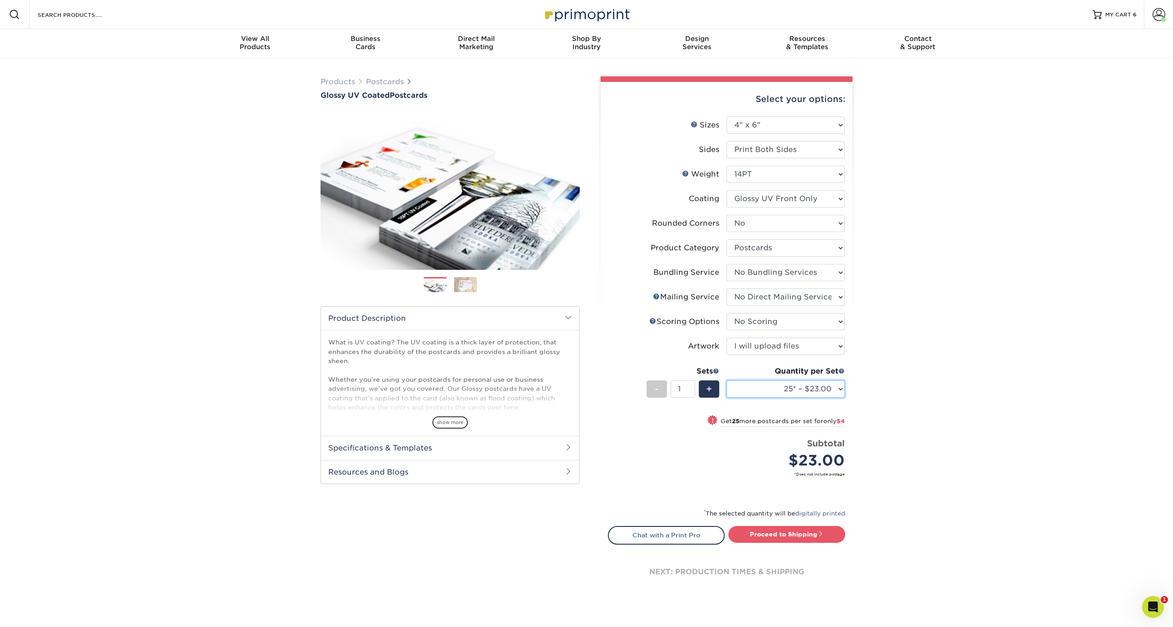
click at [842, 388] on select "25* – $23.00 50* – $27.00 75* – $33.00 100* – $40.00 250* – $71.00 500 – $85.00…" at bounding box center [786, 388] width 118 height 17
select select "5000 – $295.00"
click at [727, 380] on select "25* – $23.00 50* – $27.00 75* – $33.00 100* – $40.00 250* – $71.00 500 – $85.00…" at bounding box center [786, 388] width 118 height 17
click at [969, 398] on div "Products Postcards Glossy UV Coated Postcards Previous Next show more 25" at bounding box center [586, 344] width 1173 height 573
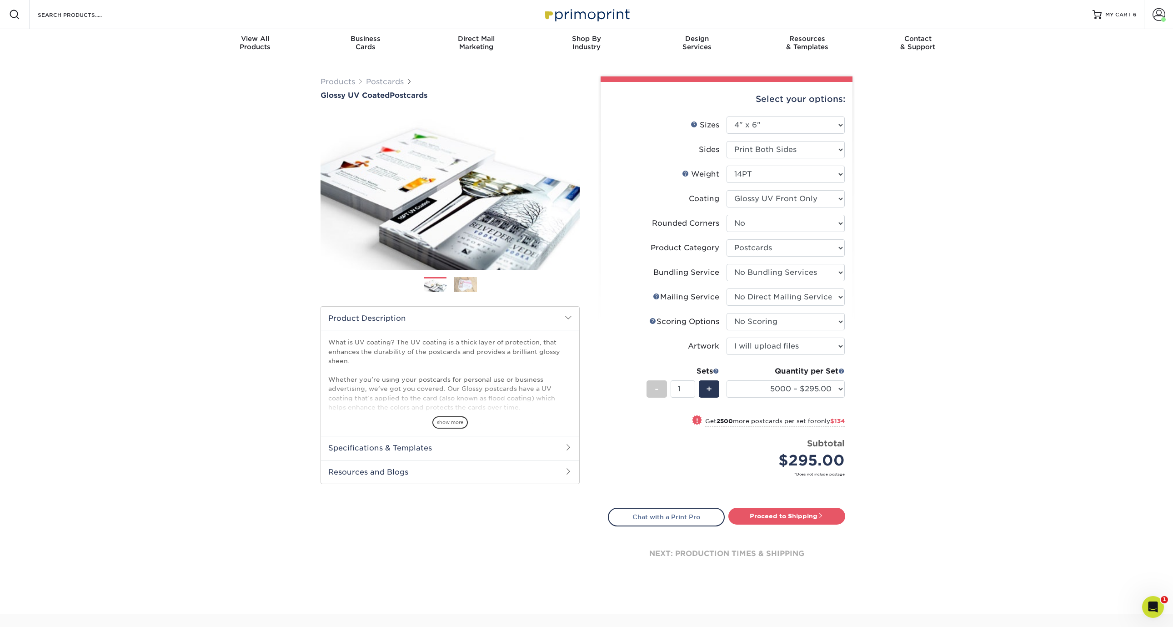
click at [968, 397] on div "Products Postcards Glossy UV Coated Postcards Previous Next show more 25" at bounding box center [586, 335] width 1173 height 555
click at [789, 519] on link "Proceed to Shipping" at bounding box center [787, 516] width 117 height 16
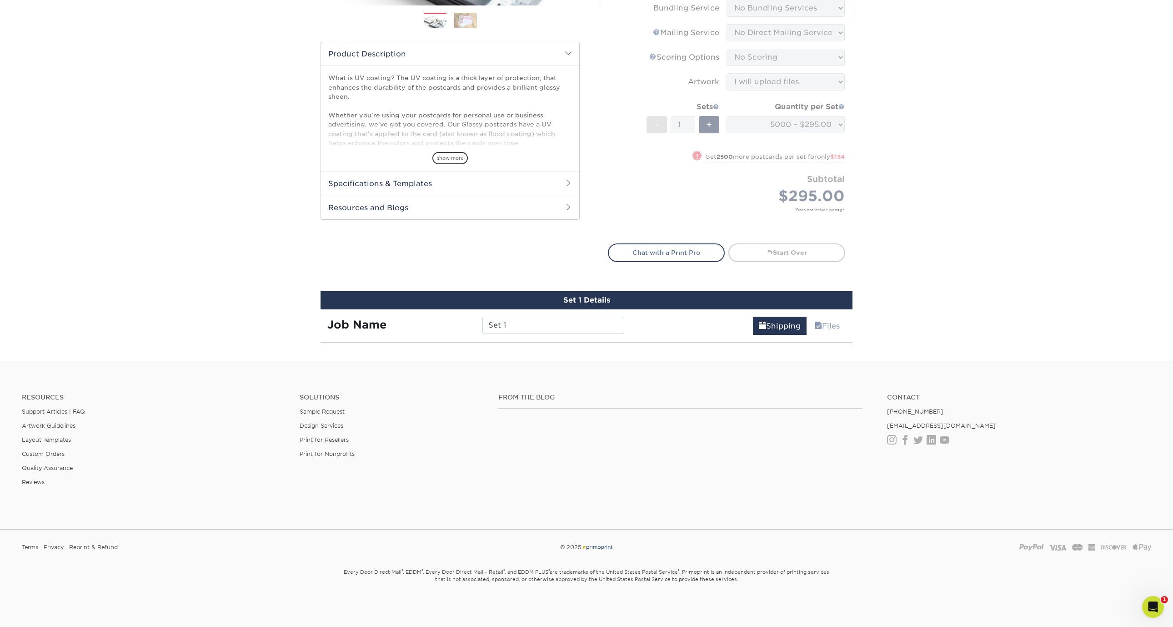
scroll to position [523, 0]
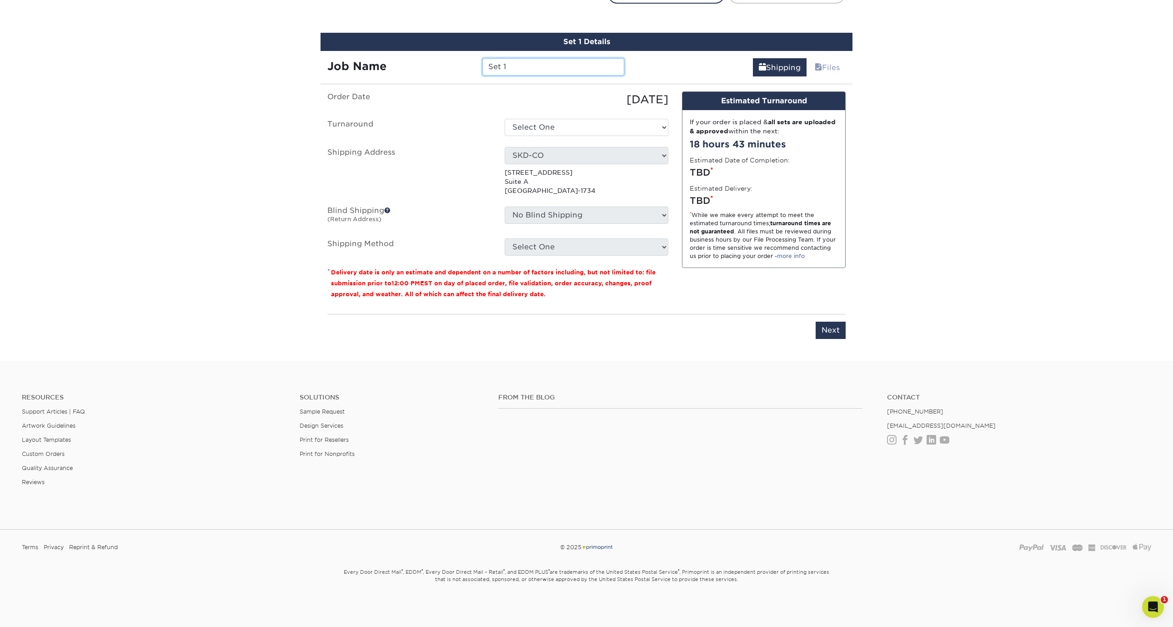
drag, startPoint x: 528, startPoint y: 64, endPoint x: 417, endPoint y: 52, distance: 111.1
click at [430, 57] on div "Job Name Set 1" at bounding box center [476, 63] width 311 height 25
paste input "AH Reminder Cards 5K"
type input "LW Reminder Cards 5K"
click at [657, 127] on select "Select One 2-4 Business Days 2 Day Next Business Day" at bounding box center [587, 127] width 164 height 17
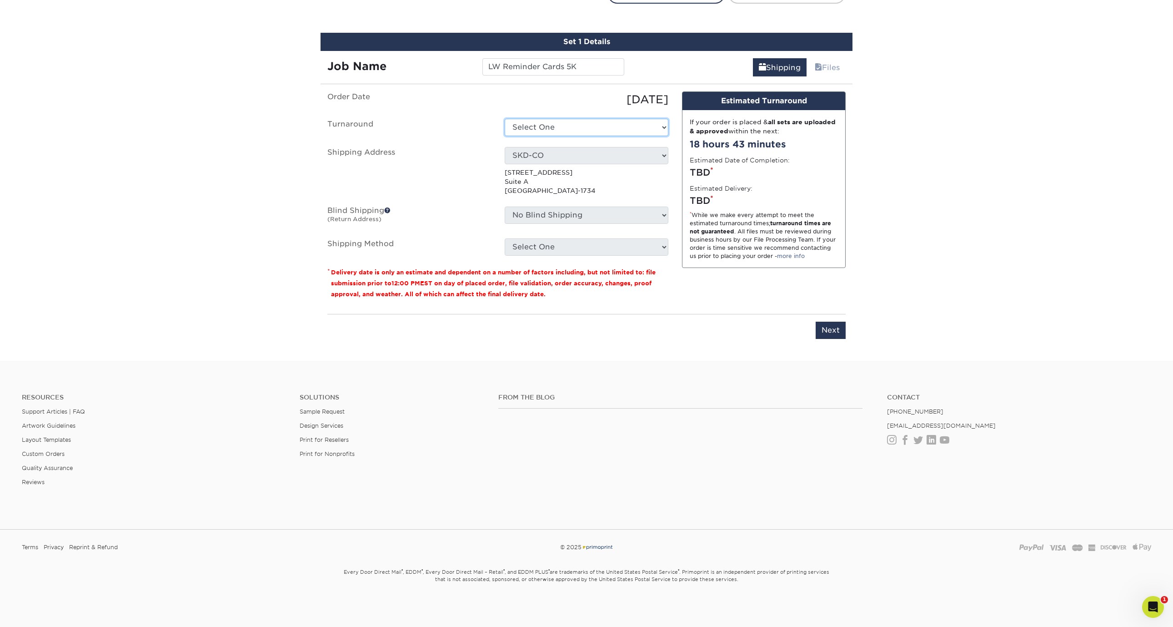
select select "a82f82f4-4ea2-4867-a8ca-0d83d46381a2"
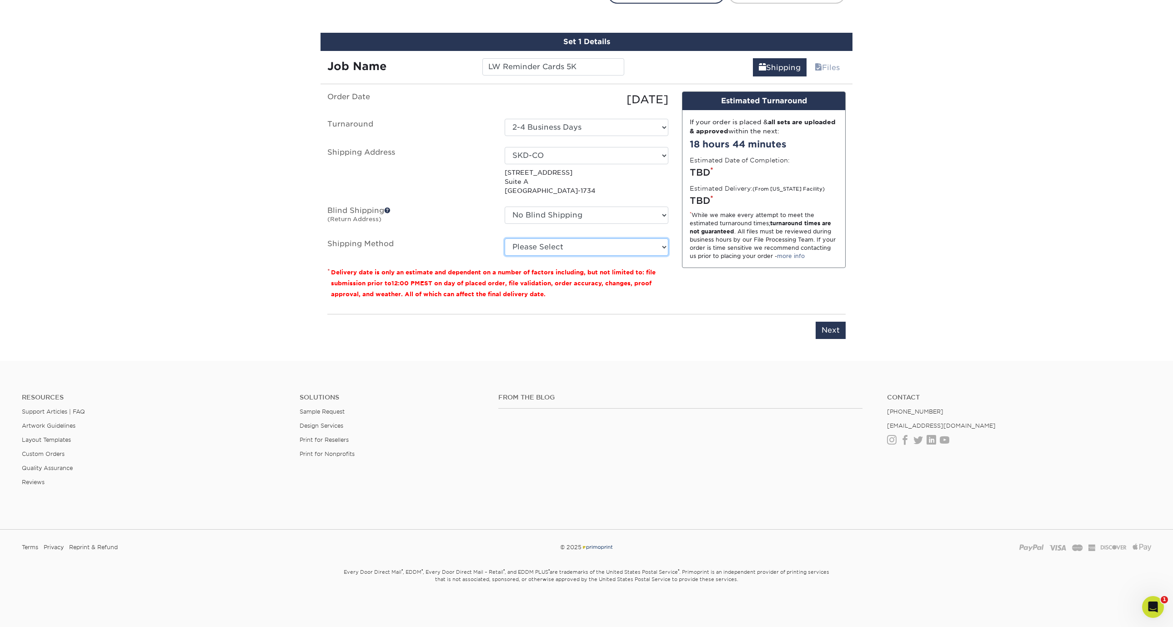
click at [644, 245] on select "Please Select Ground Shipping (+$36.51) 3 Day Shipping Service (+$55.23) 2 Day …" at bounding box center [587, 246] width 164 height 17
select select "03"
click at [505, 238] on select "Please Select Ground Shipping (+$36.51) 3 Day Shipping Service (+$55.23) 2 Day …" at bounding box center [587, 246] width 164 height 17
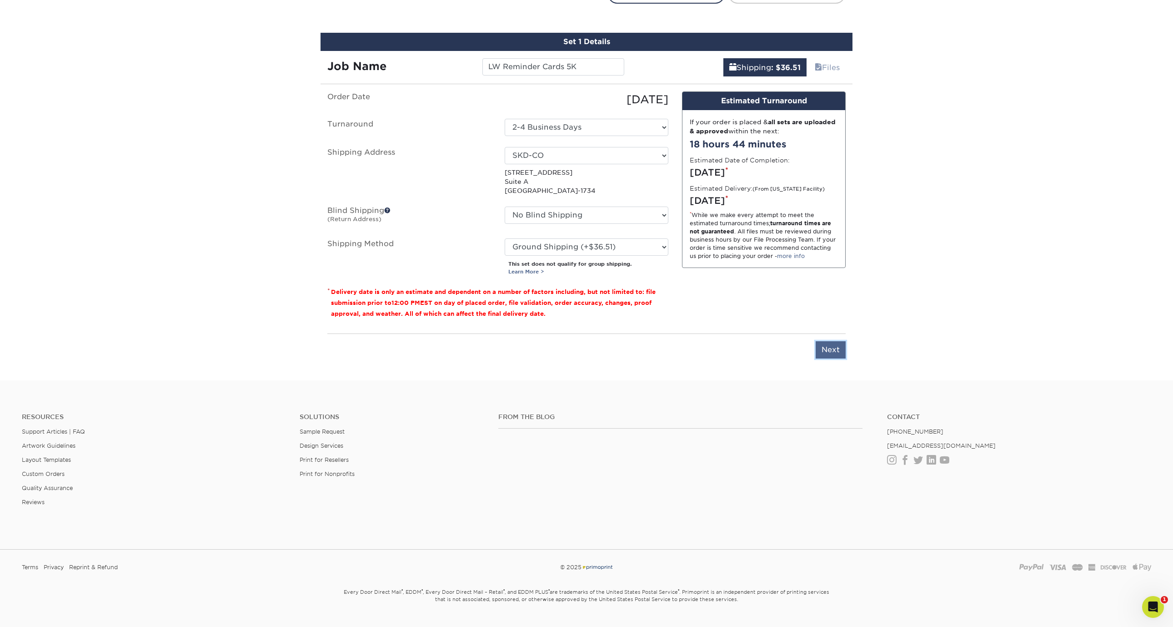
click at [824, 348] on input "Next" at bounding box center [831, 349] width 30 height 17
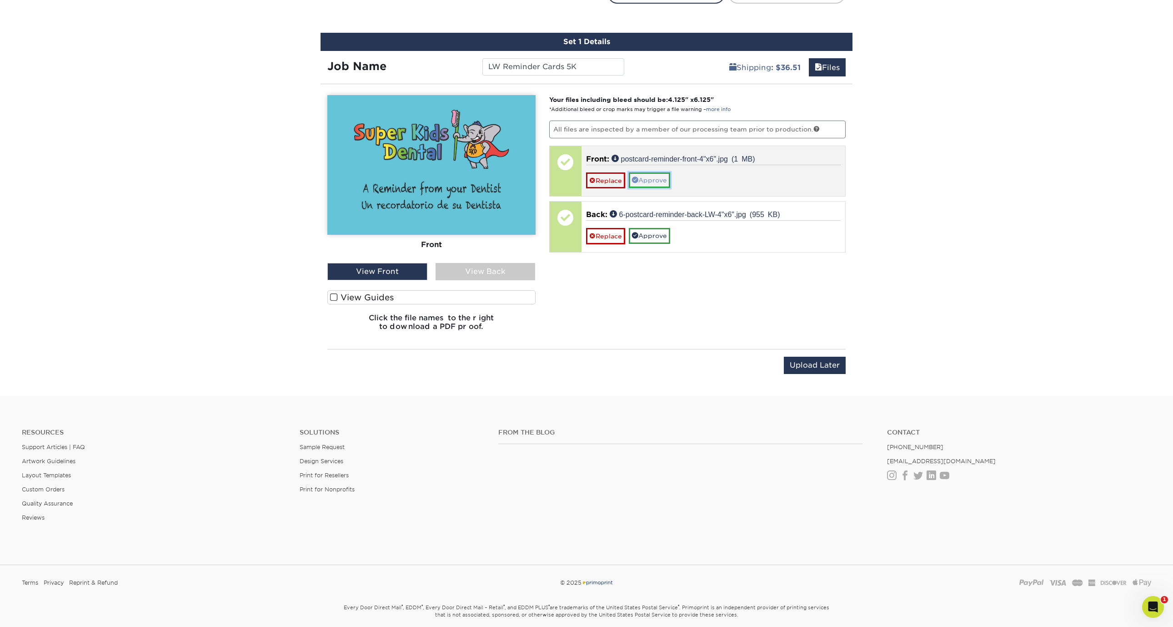
click at [663, 180] on link "Approve" at bounding box center [649, 179] width 41 height 15
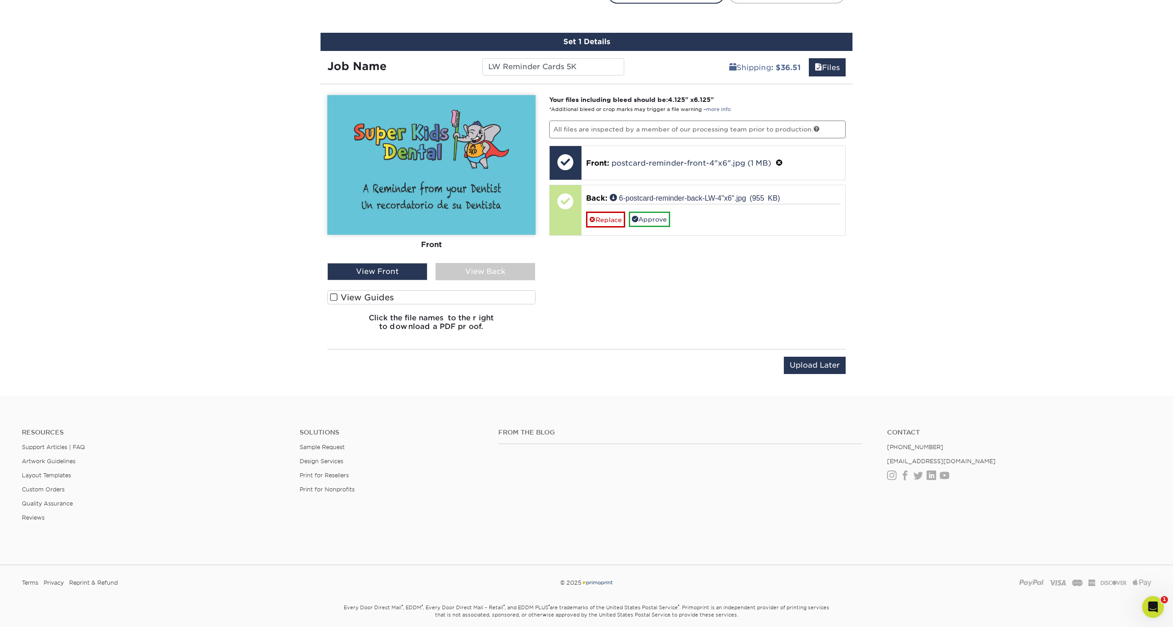
click at [511, 269] on div "View Back" at bounding box center [486, 271] width 100 height 17
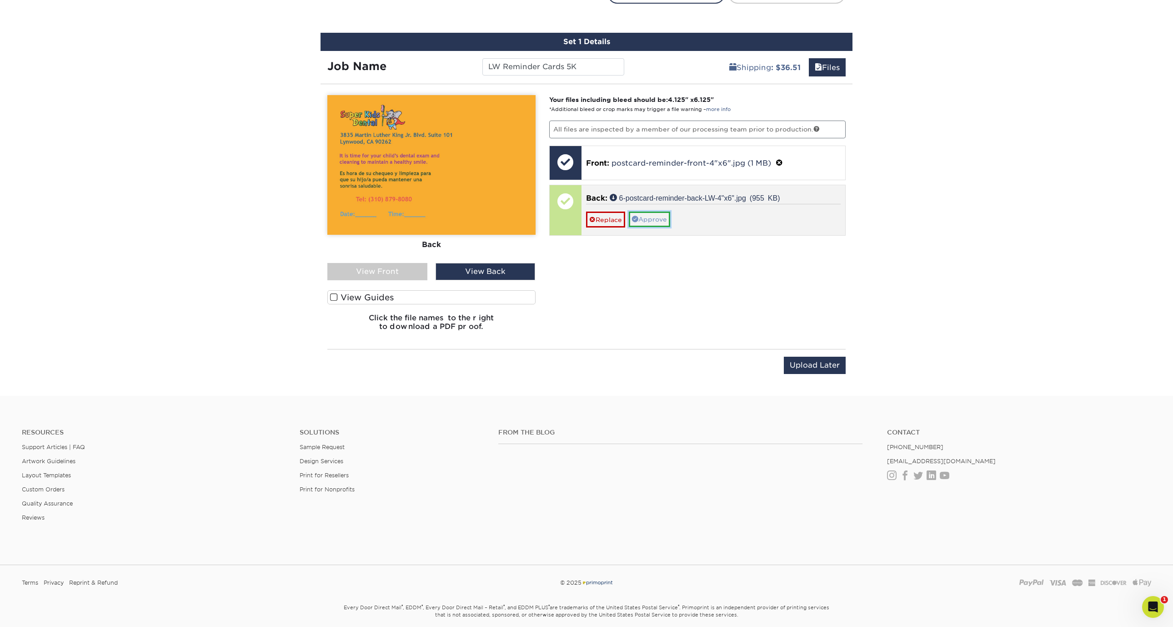
click at [663, 217] on link "Approve" at bounding box center [649, 218] width 41 height 15
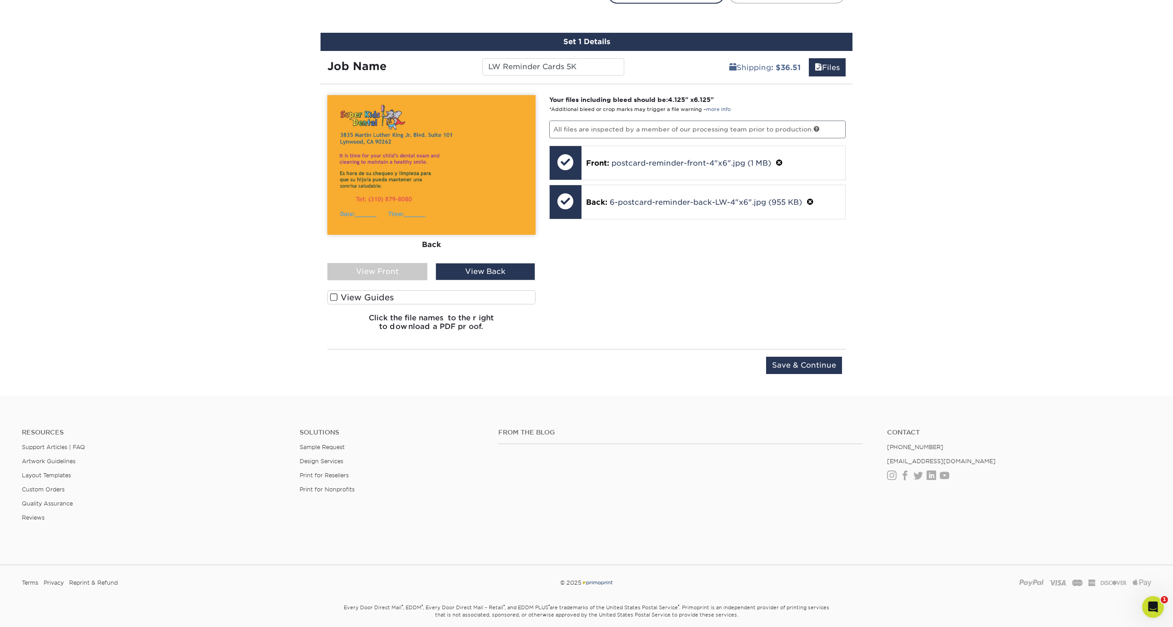
click at [804, 364] on input "Save & Continue" at bounding box center [804, 365] width 76 height 17
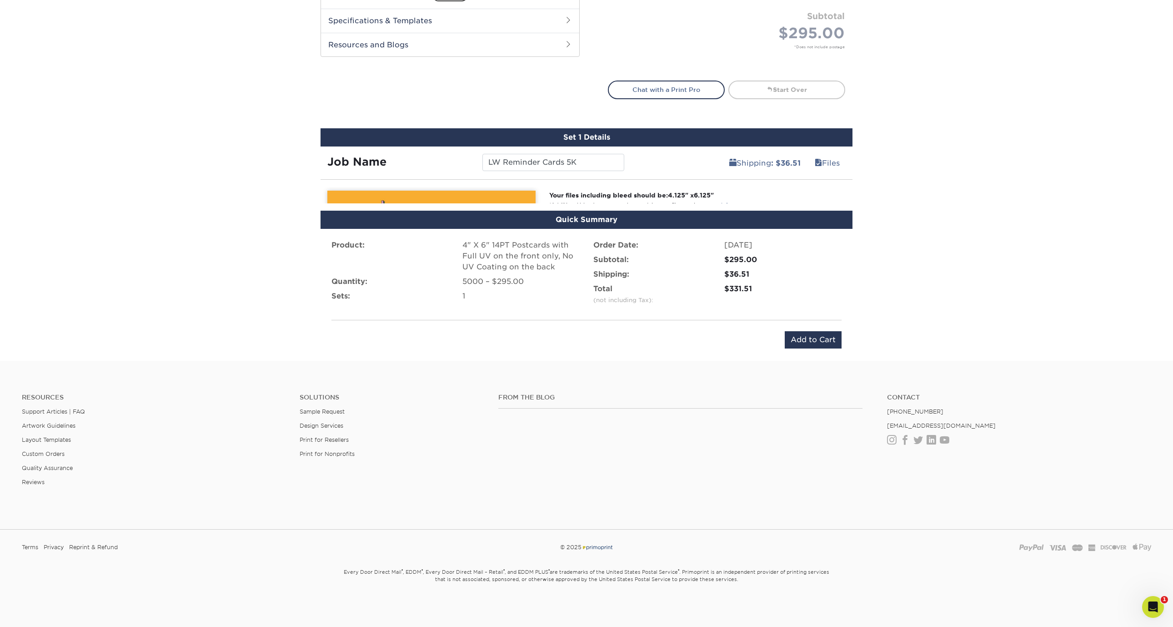
scroll to position [413, 0]
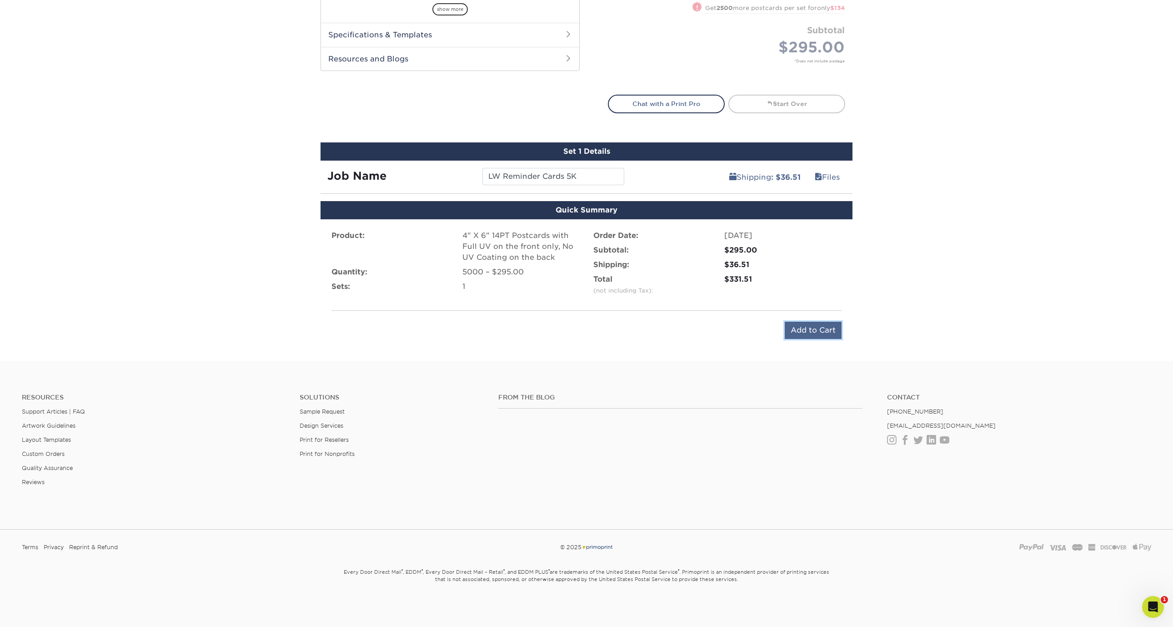
click at [821, 332] on input "Add to Cart" at bounding box center [813, 330] width 57 height 17
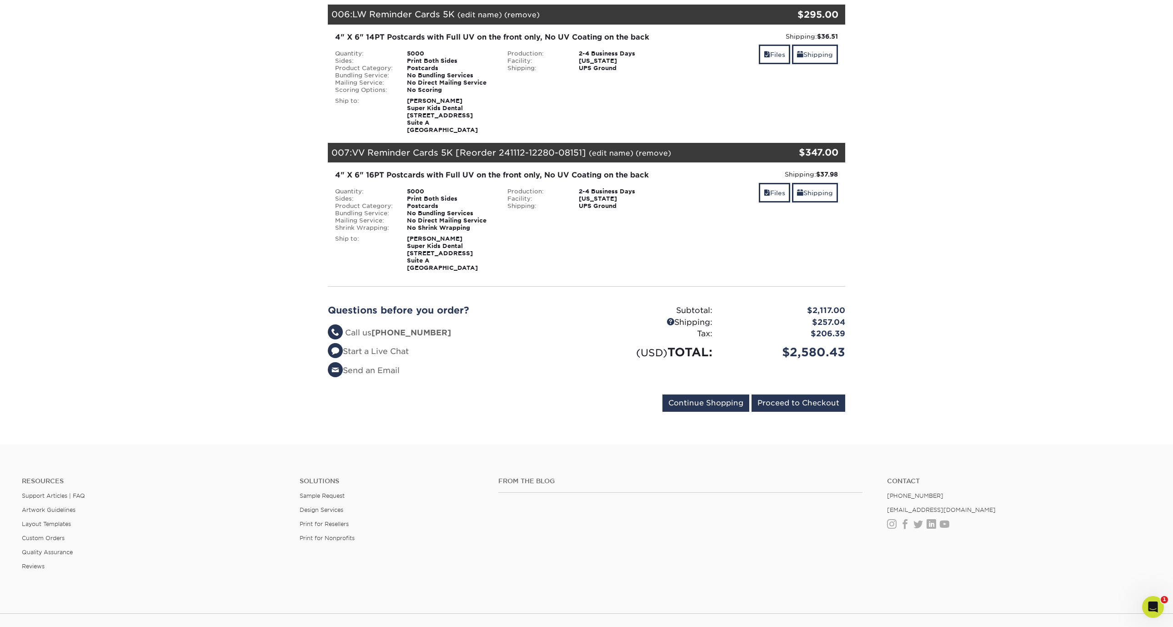
scroll to position [738, 0]
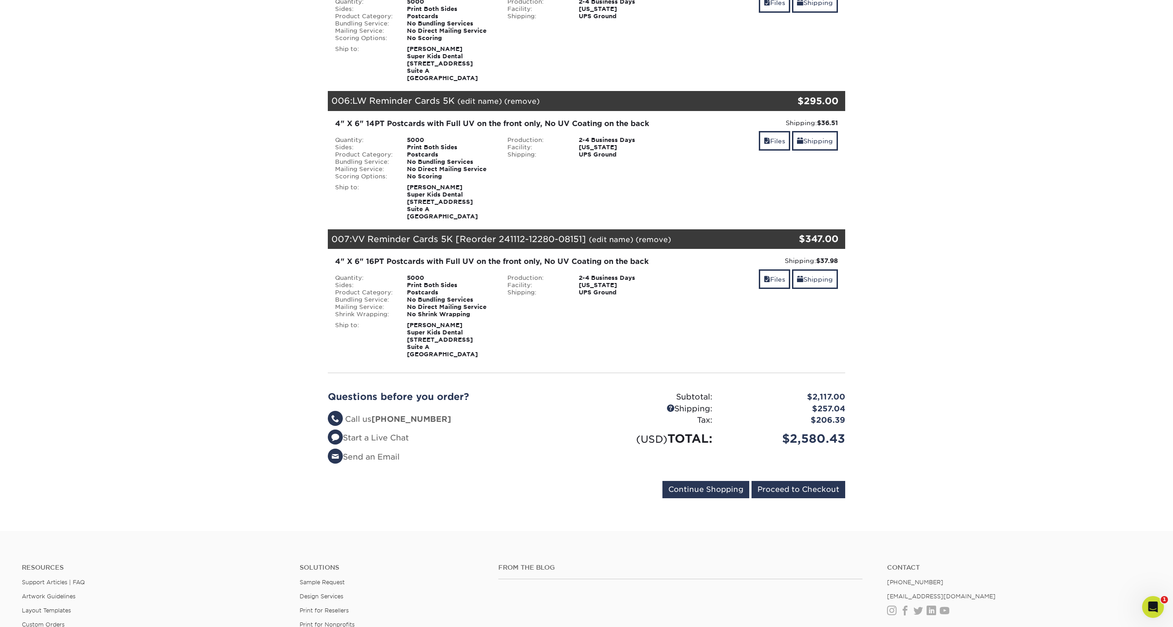
click at [647, 240] on link "(remove)" at bounding box center [653, 239] width 35 height 9
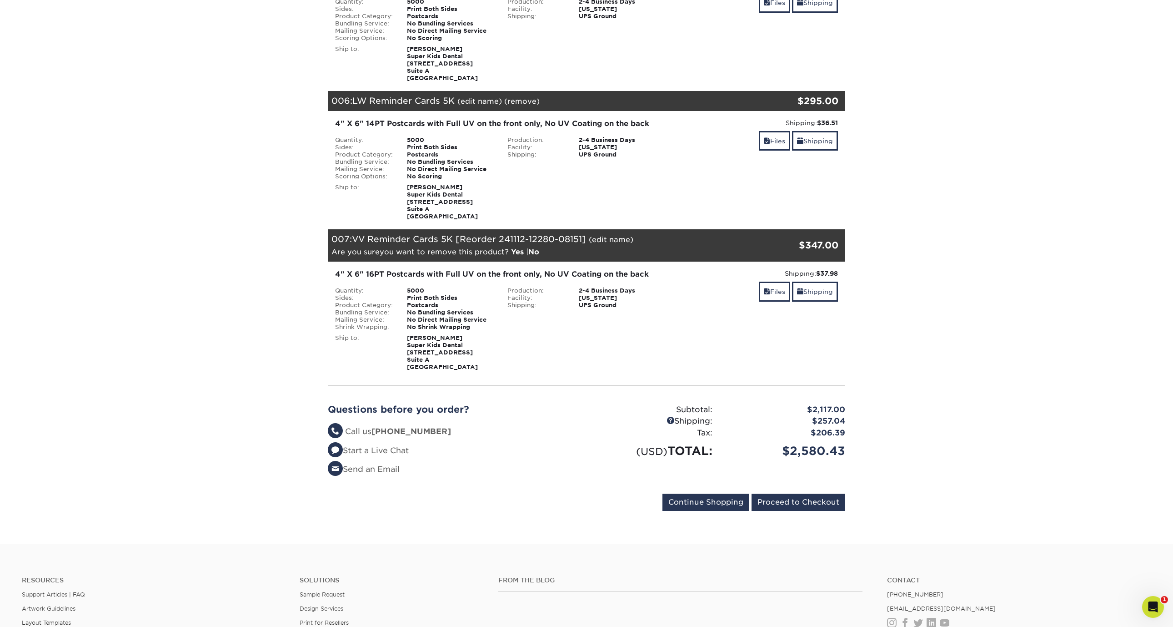
click at [513, 252] on link "Yes" at bounding box center [517, 251] width 13 height 9
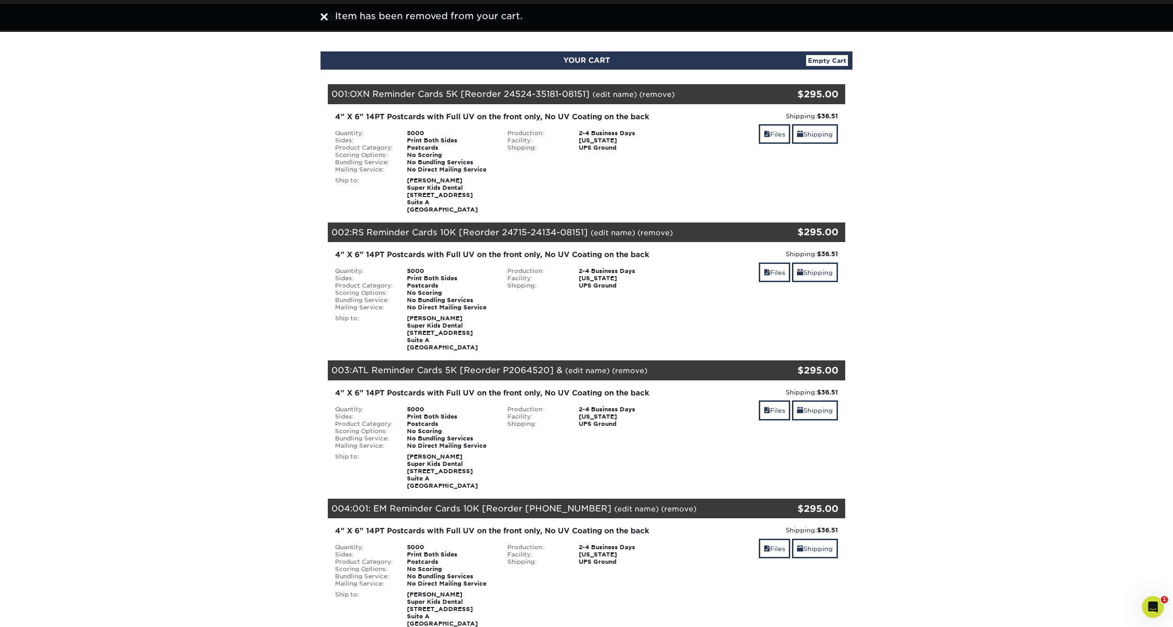
scroll to position [0, 0]
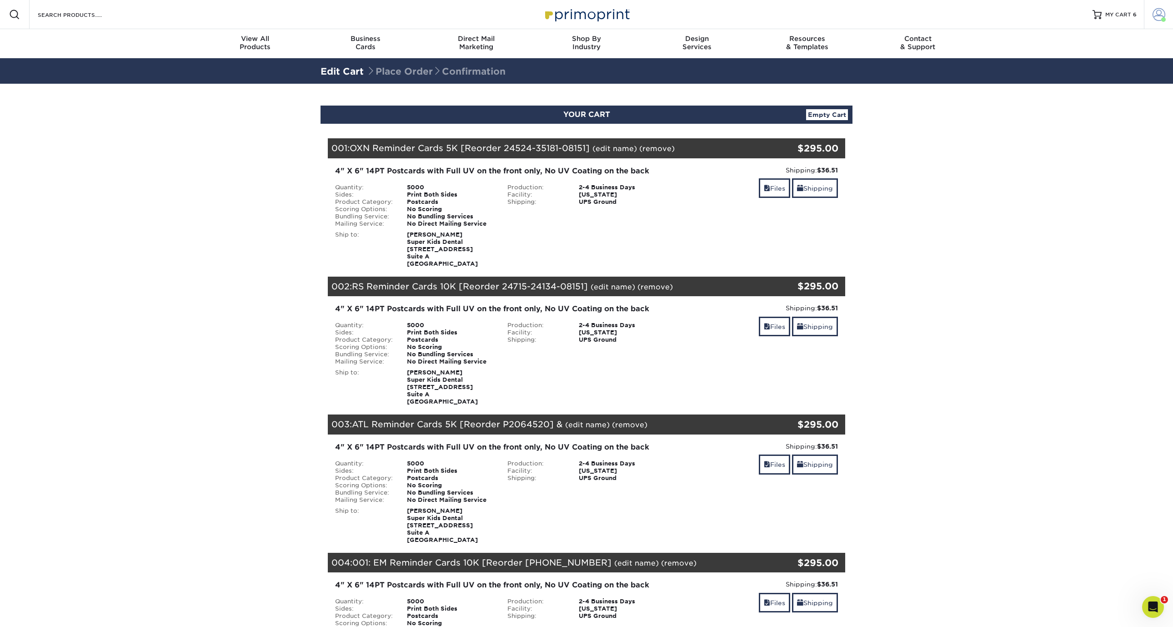
click at [1154, 17] on span at bounding box center [1159, 14] width 13 height 13
click at [1068, 94] on link "Order History" at bounding box center [1105, 100] width 114 height 12
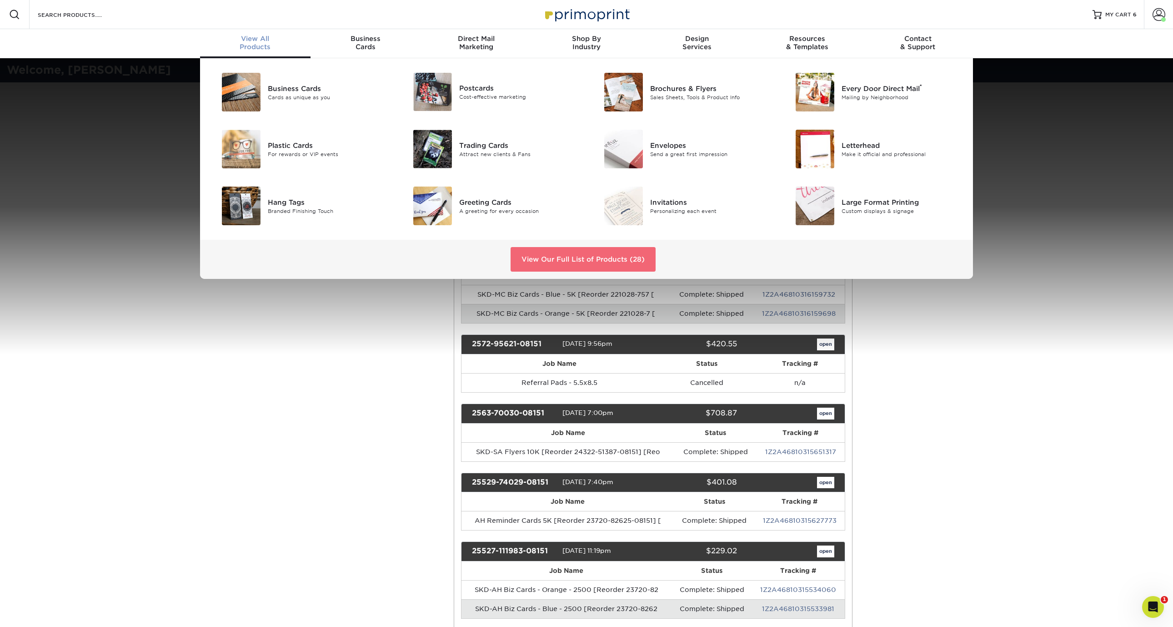
click at [587, 253] on link "View Our Full List of Products (28)" at bounding box center [583, 259] width 145 height 25
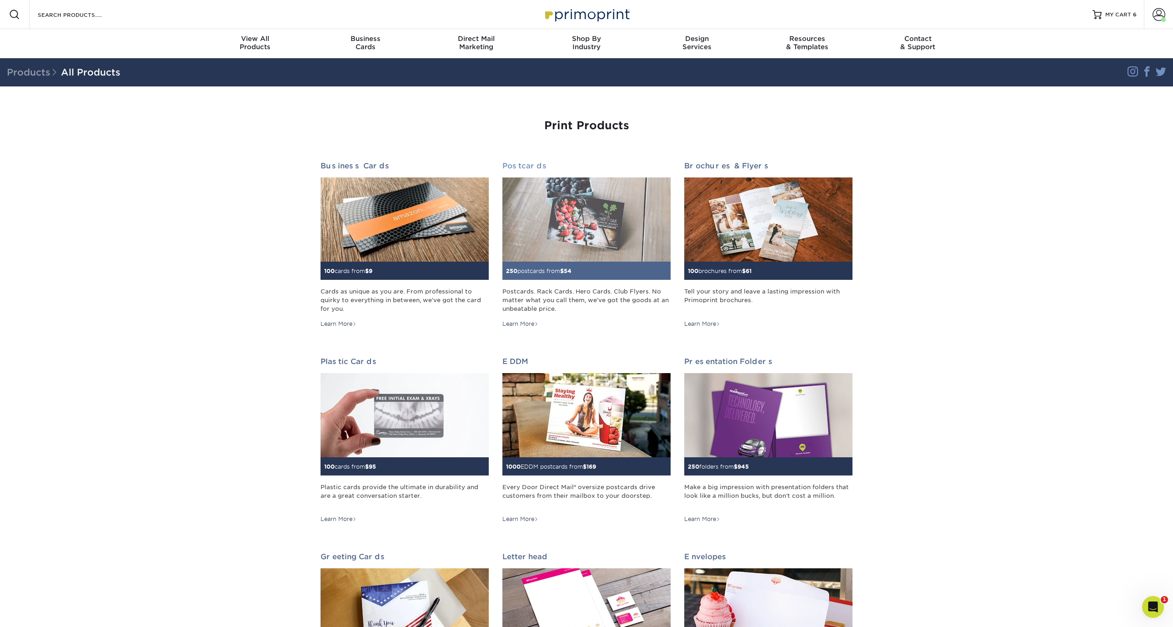
click at [576, 219] on img at bounding box center [587, 219] width 168 height 84
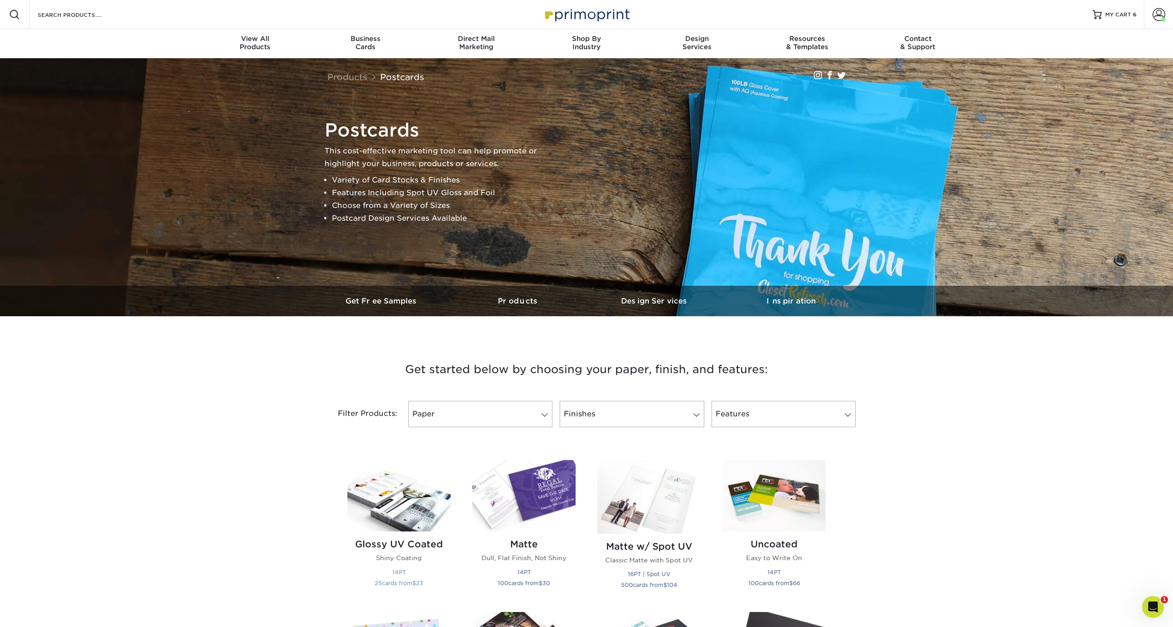
click at [412, 488] on img at bounding box center [398, 495] width 103 height 71
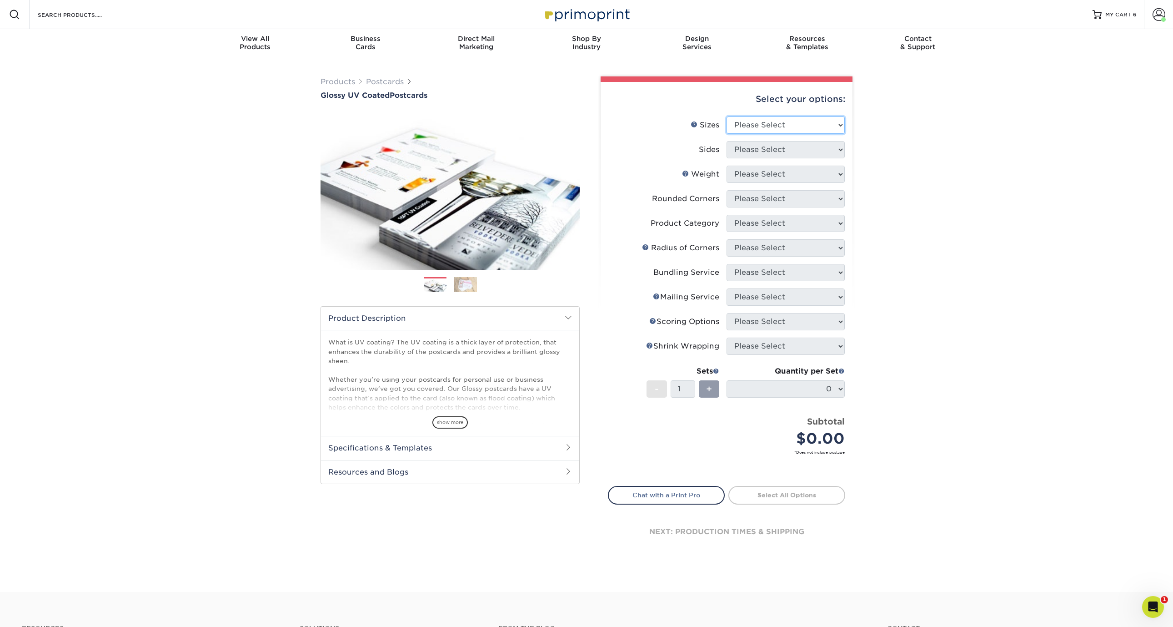
click at [802, 126] on select "Please Select 1.5" x 7" 2" x 4" 2" x 6" 2" x 7" 2" x 8" 2.12" x 5.5" 2.12" x 5.…" at bounding box center [786, 124] width 118 height 17
select select "4.00x6.00"
click at [727, 116] on select "Please Select 1.5" x 7" 2" x 4" 2" x 6" 2" x 7" 2" x 8" 2.12" x 5.5" 2.12" x 5.…" at bounding box center [786, 124] width 118 height 17
click at [774, 153] on select "Please Select Print Both Sides Print Front Only" at bounding box center [786, 149] width 118 height 17
select select "13abbda7-1d64-4f25-8bb2-c179b224825d"
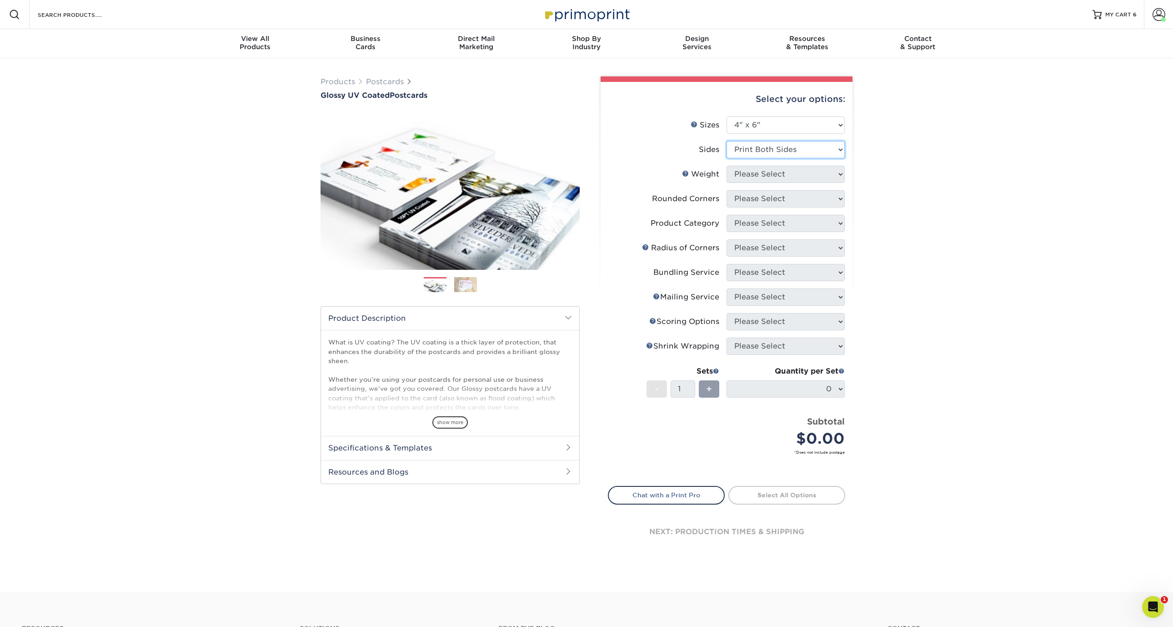
click at [727, 141] on select "Please Select Print Both Sides Print Front Only" at bounding box center [786, 149] width 118 height 17
click at [783, 172] on select "Please Select 14PT 16PT 18PT C1S" at bounding box center [786, 174] width 118 height 17
select select "14PT"
click at [727, 166] on select "Please Select 14PT 16PT 18PT C1S" at bounding box center [786, 174] width 118 height 17
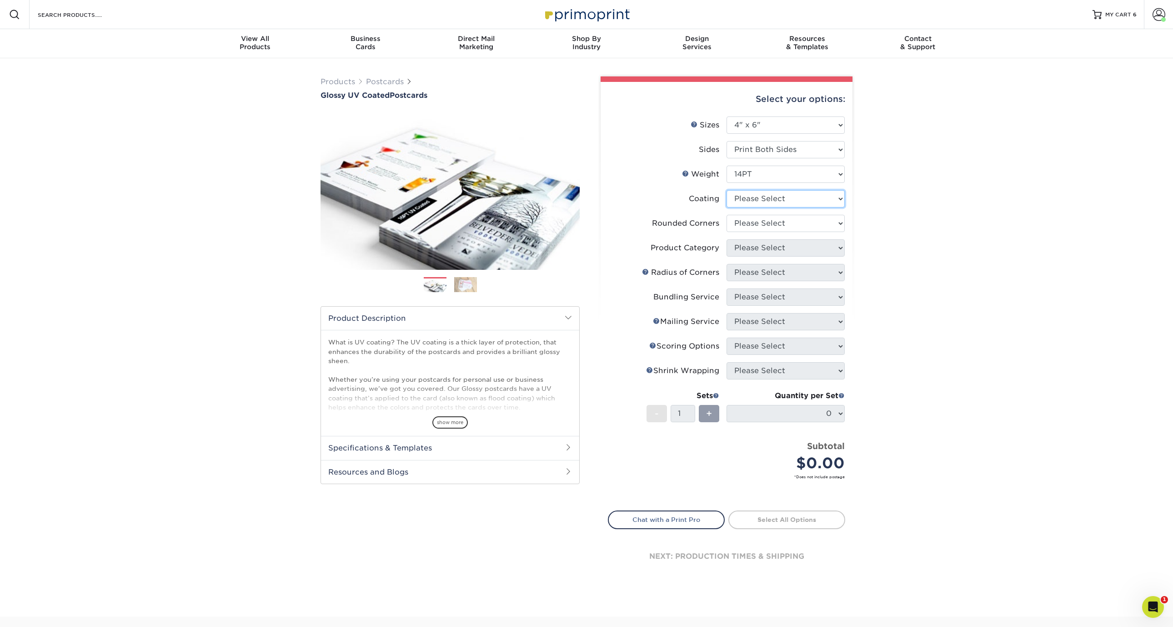
click at [781, 198] on select at bounding box center [786, 198] width 118 height 17
select select "1e8116af-acfc-44b1-83dc-8181aa338834"
click at [727, 190] on select at bounding box center [786, 198] width 118 height 17
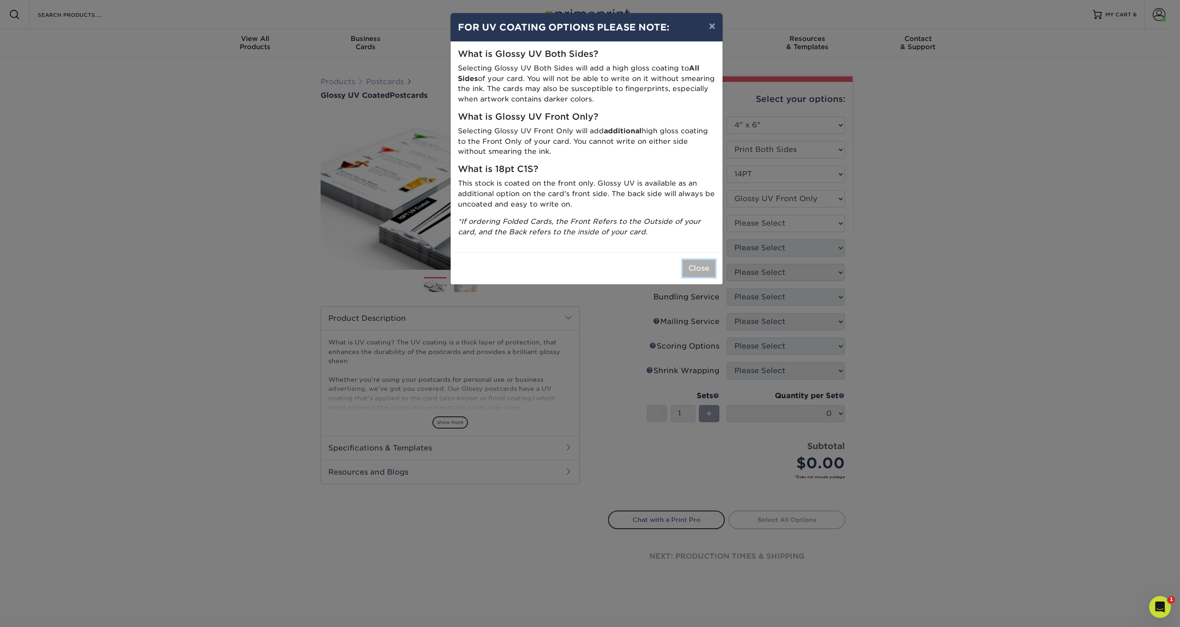
click at [703, 265] on button "Close" at bounding box center [699, 268] width 33 height 17
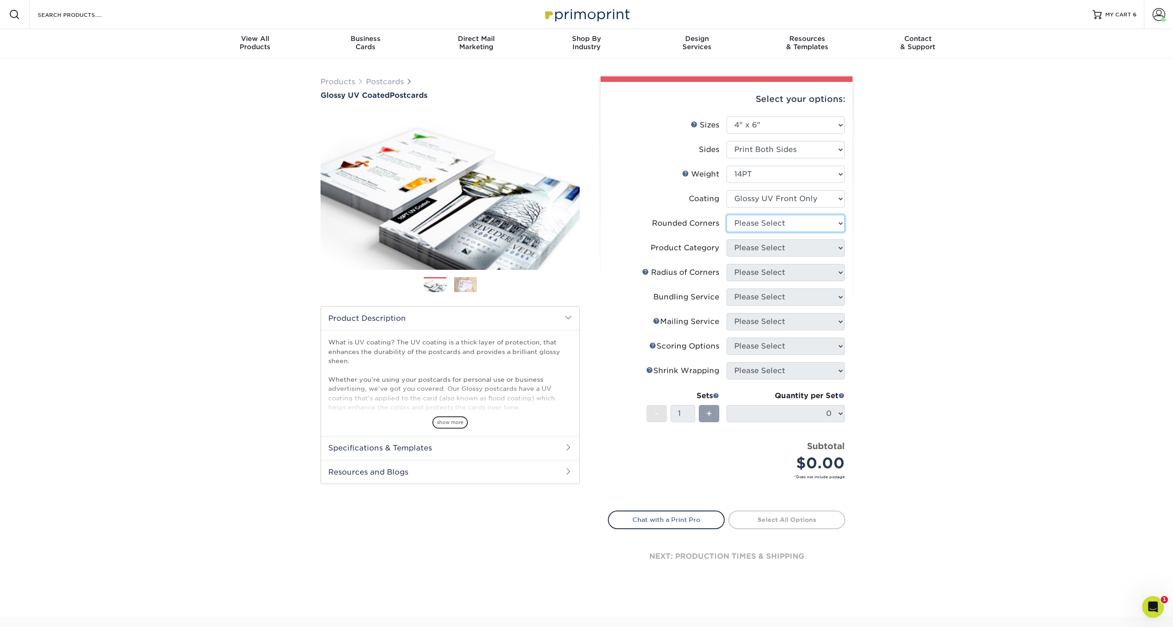
click at [764, 226] on select "Please Select Yes - Round 4 Corners No" at bounding box center [786, 223] width 118 height 17
select select "0"
click at [727, 215] on select "Please Select Yes - Round 4 Corners No" at bounding box center [786, 223] width 118 height 17
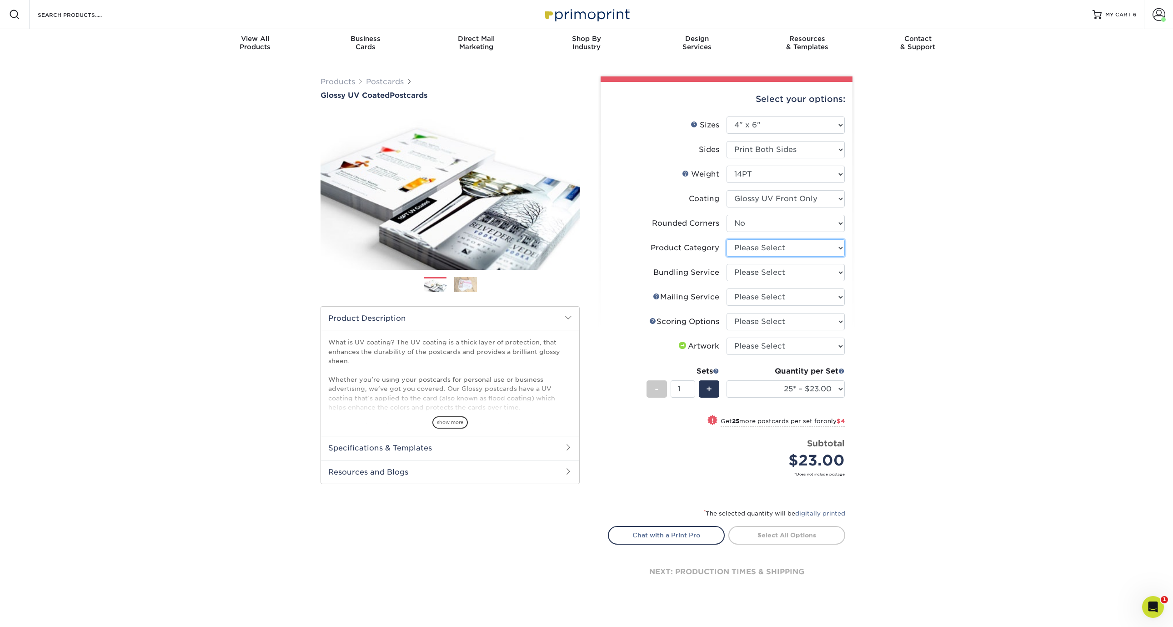
click at [776, 251] on select "Please Select Postcards" at bounding box center [786, 247] width 118 height 17
select select "9b7272e0-d6c8-4c3c-8e97-d3a1bcdab858"
click at [727, 239] on select "Please Select Postcards" at bounding box center [786, 247] width 118 height 17
click at [792, 267] on select "Please Select No Bundling Services Yes, Bundles of 50 (+2 Days) Yes, Bundles of…" at bounding box center [786, 272] width 118 height 17
select select "58689abb-25c0-461c-a4c3-a80b627d6649"
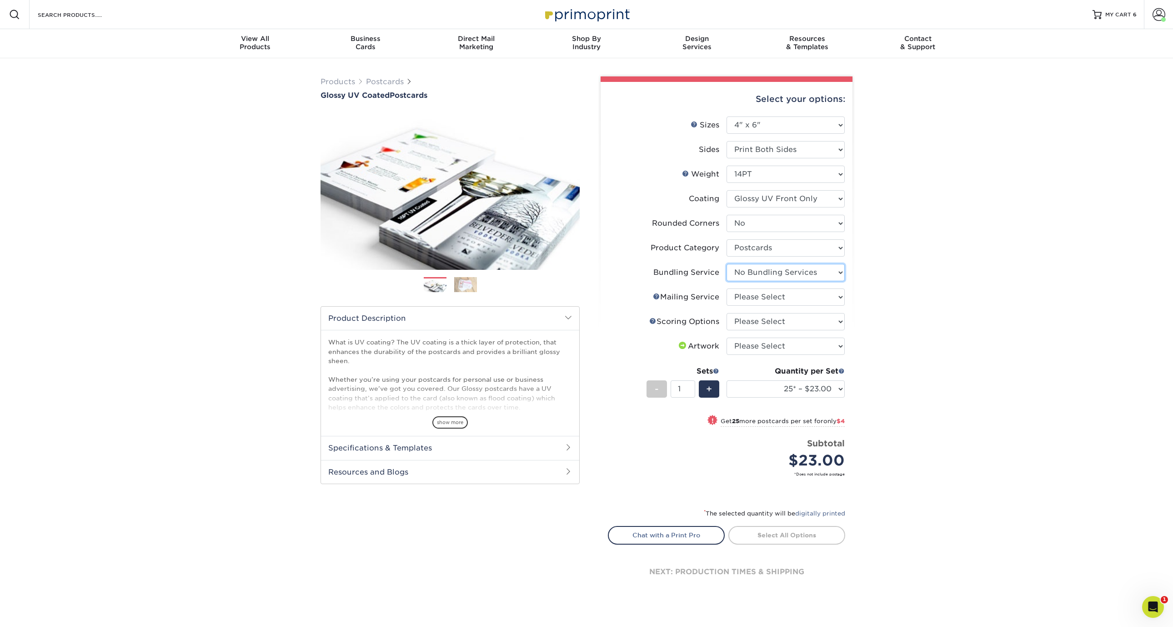
click at [727, 264] on select "Please Select No Bundling Services Yes, Bundles of 50 (+2 Days) Yes, Bundles of…" at bounding box center [786, 272] width 118 height 17
click at [770, 299] on select "Please Select No Direct Mailing Service No, I will mail/stamp/imprint Direct Ma…" at bounding box center [786, 296] width 118 height 17
select select "3e5e9bdd-d78a-4c28-a41d-fe1407925ca6"
click at [727, 288] on select "Please Select No Direct Mailing Service No, I will mail/stamp/imprint Direct Ma…" at bounding box center [786, 296] width 118 height 17
click at [777, 321] on select "Please Select No Scoring One Score" at bounding box center [786, 321] width 118 height 17
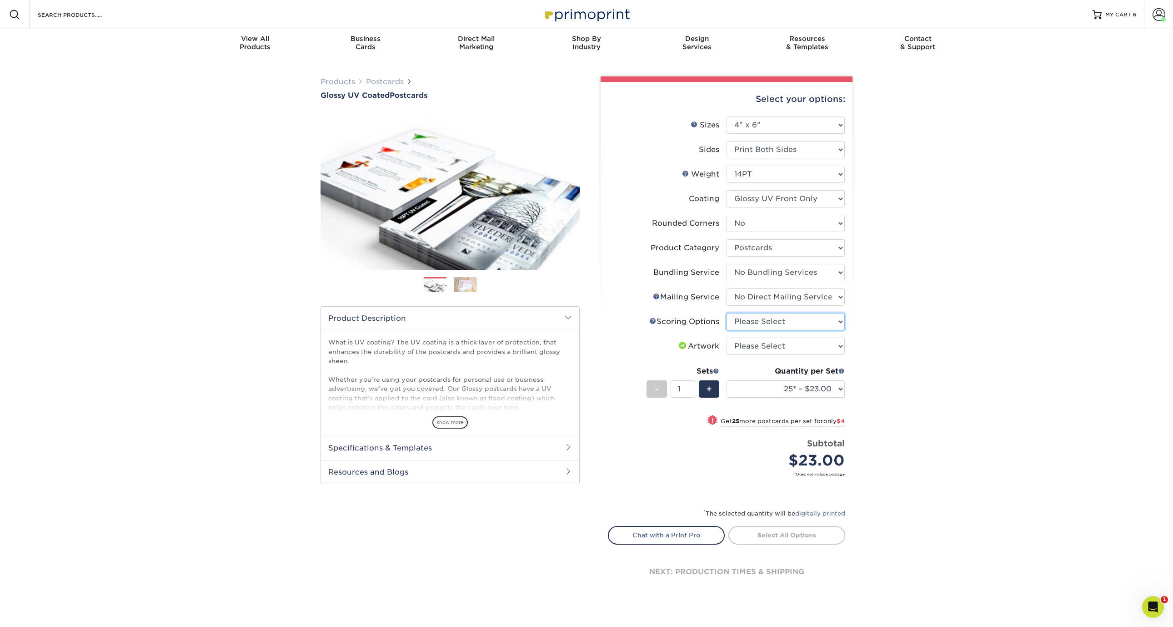
select select "16ebe401-5398-422d-8cb0-f3adbb82deb5"
click at [727, 313] on select "Please Select No Scoring One Score" at bounding box center [786, 321] width 118 height 17
click at [791, 346] on select "Please Select I will upload files I need a design - $150" at bounding box center [786, 345] width 118 height 17
select select "upload"
click at [727, 337] on select "Please Select I will upload files I need a design - $150" at bounding box center [786, 345] width 118 height 17
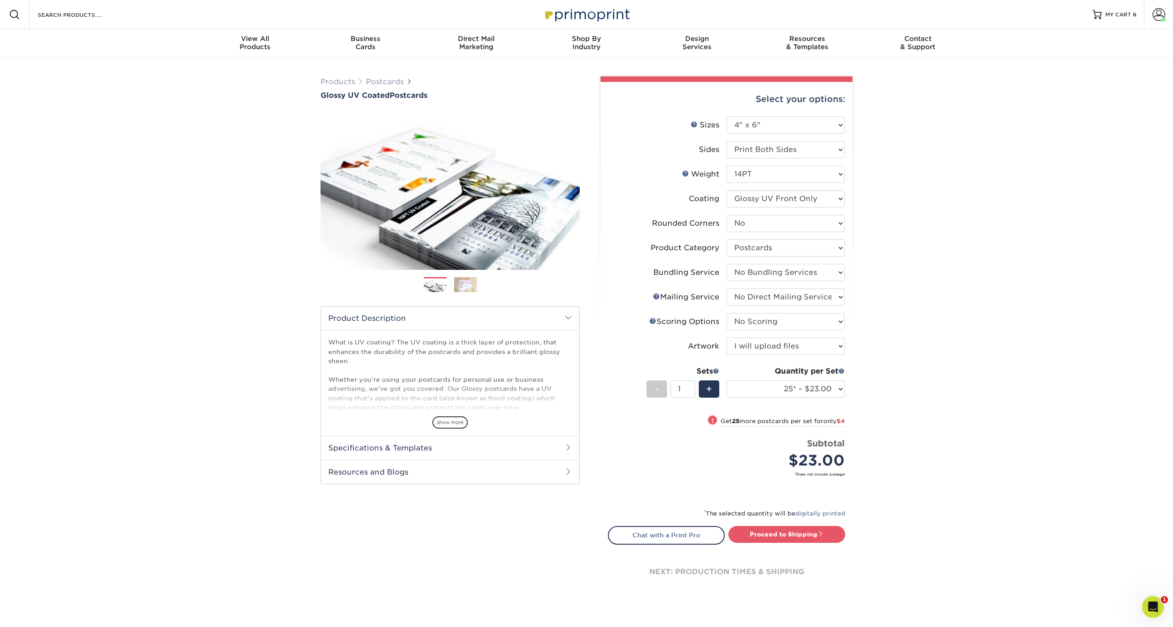
click at [987, 329] on div "Products Postcards Glossy UV Coated Postcards Previous Next show more 25" at bounding box center [586, 344] width 1173 height 573
click at [832, 392] on select "25* – $23.00 50* – $27.00 75* – $33.00 100* – $40.00 250* – $71.00 500 – $85.00…" at bounding box center [786, 388] width 118 height 17
select select "5000 – $295.00"
click at [727, 380] on select "25* – $23.00 50* – $27.00 75* – $33.00 100* – $40.00 250* – $71.00 500 – $85.00…" at bounding box center [786, 388] width 118 height 17
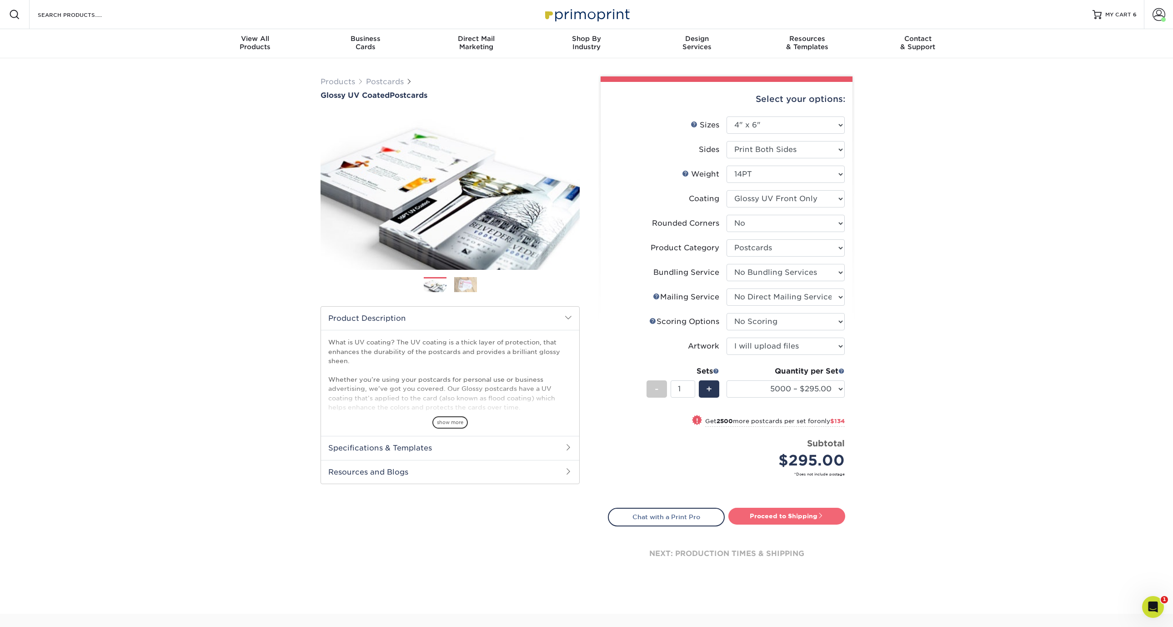
click at [788, 515] on link "Proceed to Shipping" at bounding box center [787, 516] width 117 height 16
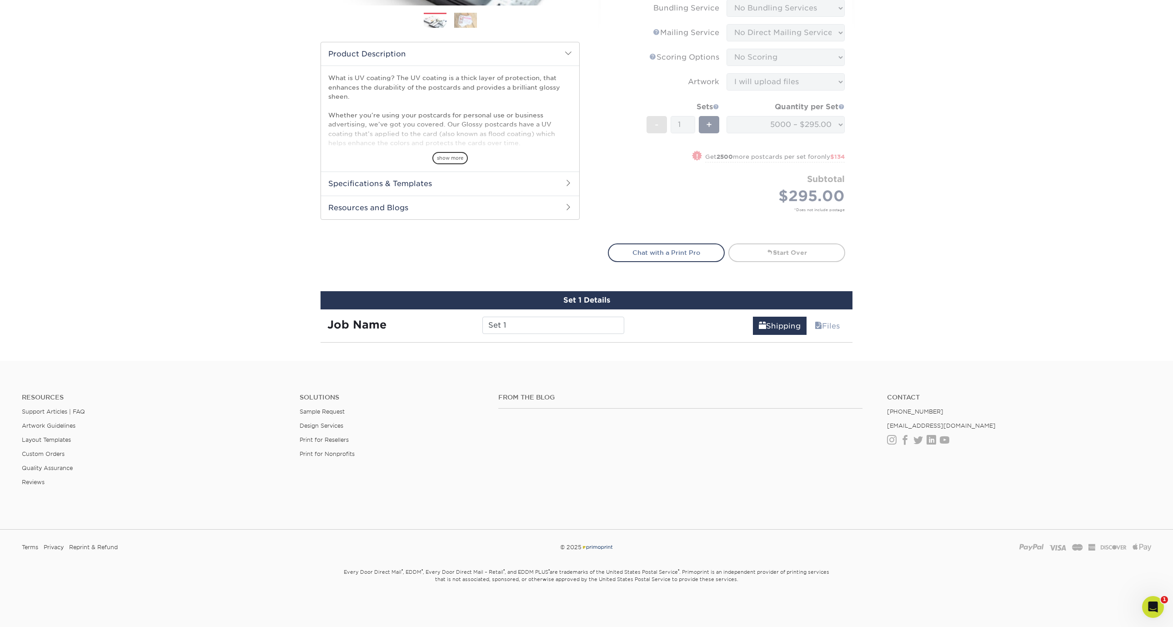
scroll to position [523, 0]
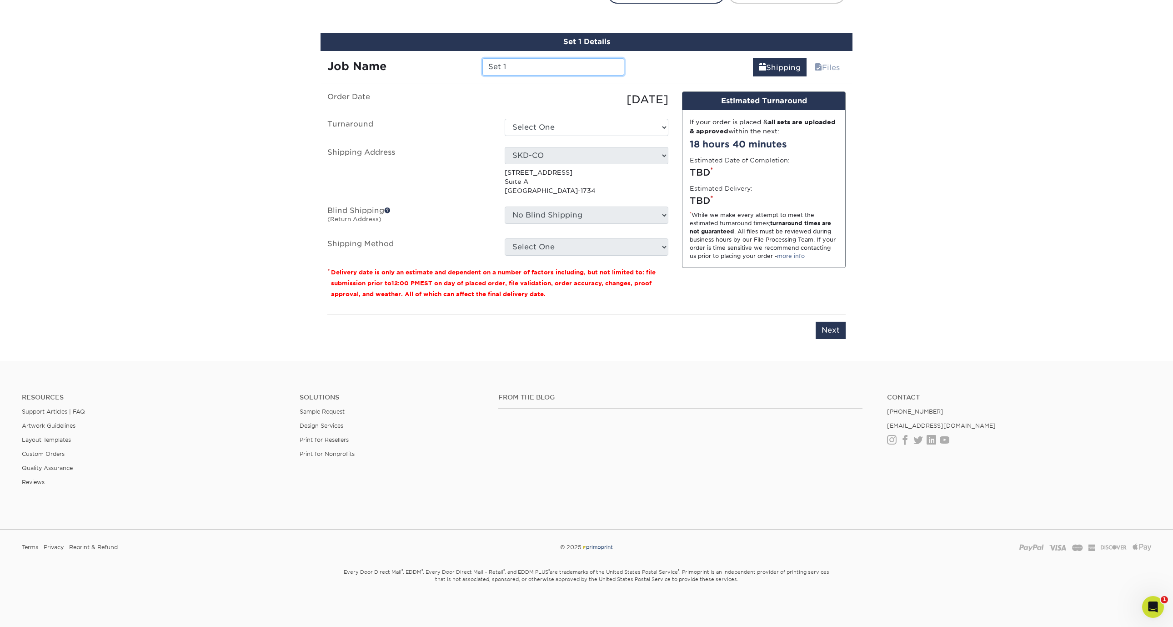
drag, startPoint x: 514, startPoint y: 66, endPoint x: 397, endPoint y: 62, distance: 117.0
click at [397, 62] on div "Job Name Set 1" at bounding box center [476, 66] width 311 height 17
paste input "AH Reminder Cards 5K"
type input "VV Reminder Cards 5K"
click at [606, 127] on select "Select One 2-4 Business Days 2 Day Next Business Day" at bounding box center [587, 127] width 164 height 17
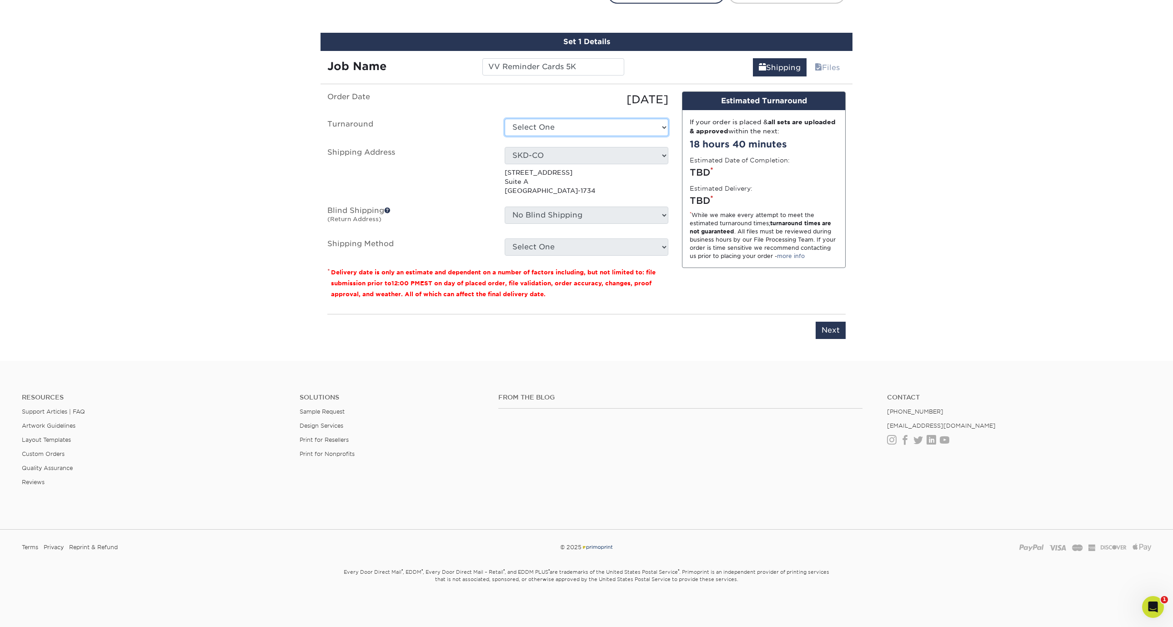
select select "a82f82f4-4ea2-4867-a8ca-0d83d46381a2"
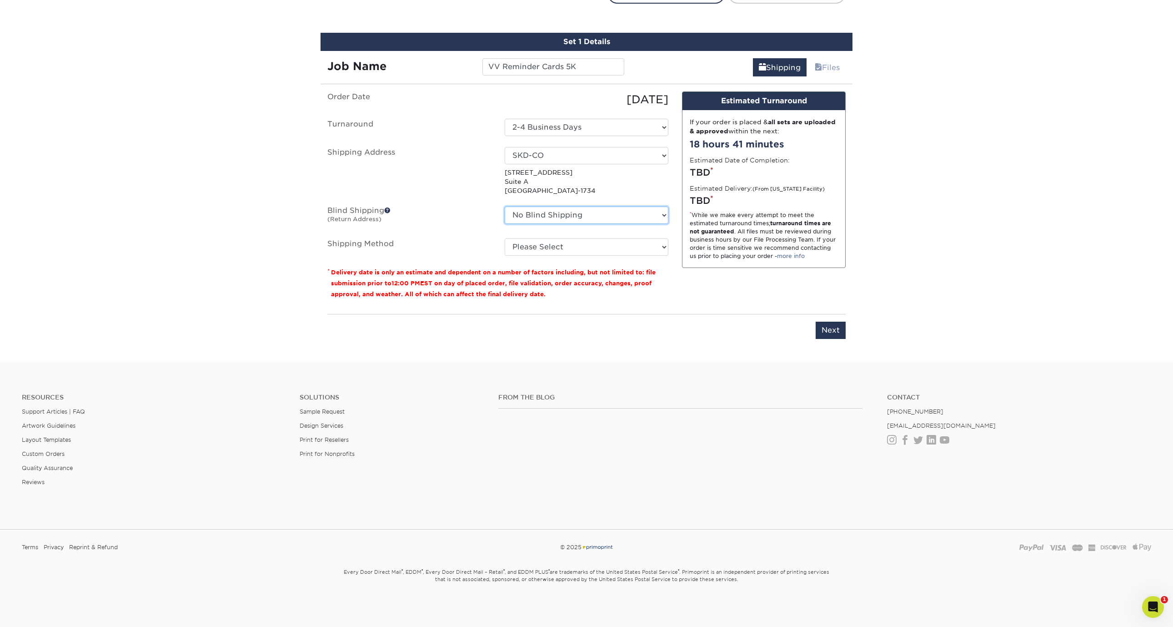
click at [642, 216] on select "No Blind Shipping Home SKD-AH SKD-ATL SKD-BH SKD-CO SKD-EM SKD-LW SKD-MC SKD-OX…" at bounding box center [587, 214] width 164 height 17
click at [505, 206] on select "No Blind Shipping Home SKD-AH SKD-ATL SKD-BH SKD-CO SKD-EM SKD-LW SKD-MC SKD-OX…" at bounding box center [587, 214] width 164 height 17
click at [645, 244] on select "Please Select Ground Shipping (+$36.51) 3 Day Shipping Service (+$55.23) 2 Day …" at bounding box center [587, 246] width 164 height 17
select select "03"
click at [505, 238] on select "Please Select Ground Shipping (+$36.51) 3 Day Shipping Service (+$55.23) 2 Day …" at bounding box center [587, 246] width 164 height 17
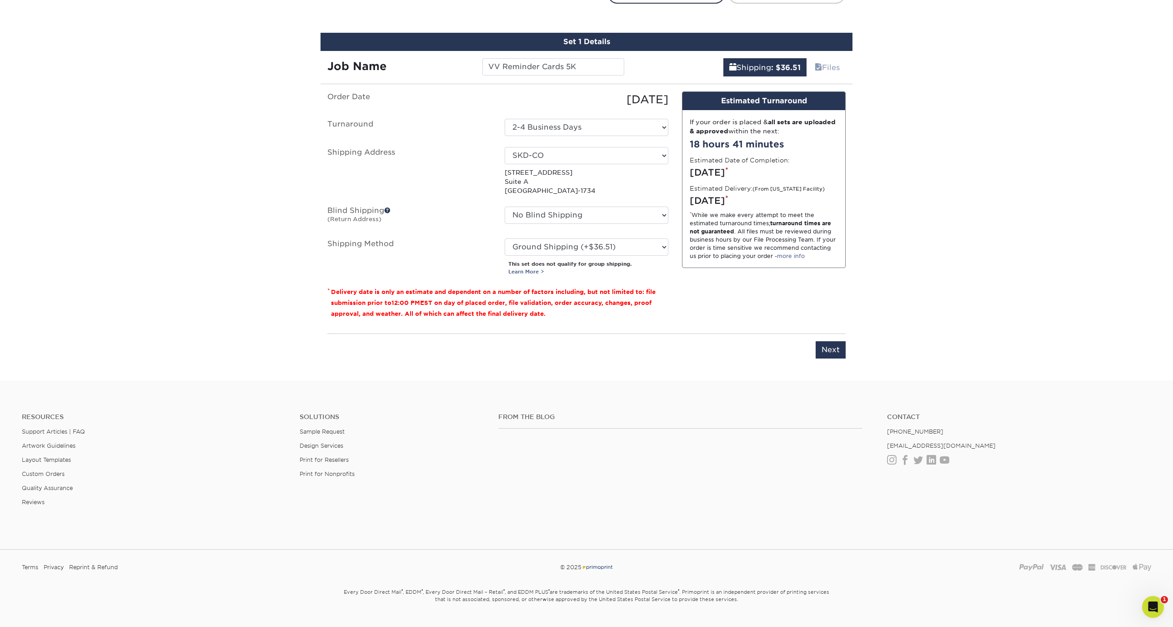
click at [834, 350] on input "Next" at bounding box center [831, 349] width 30 height 17
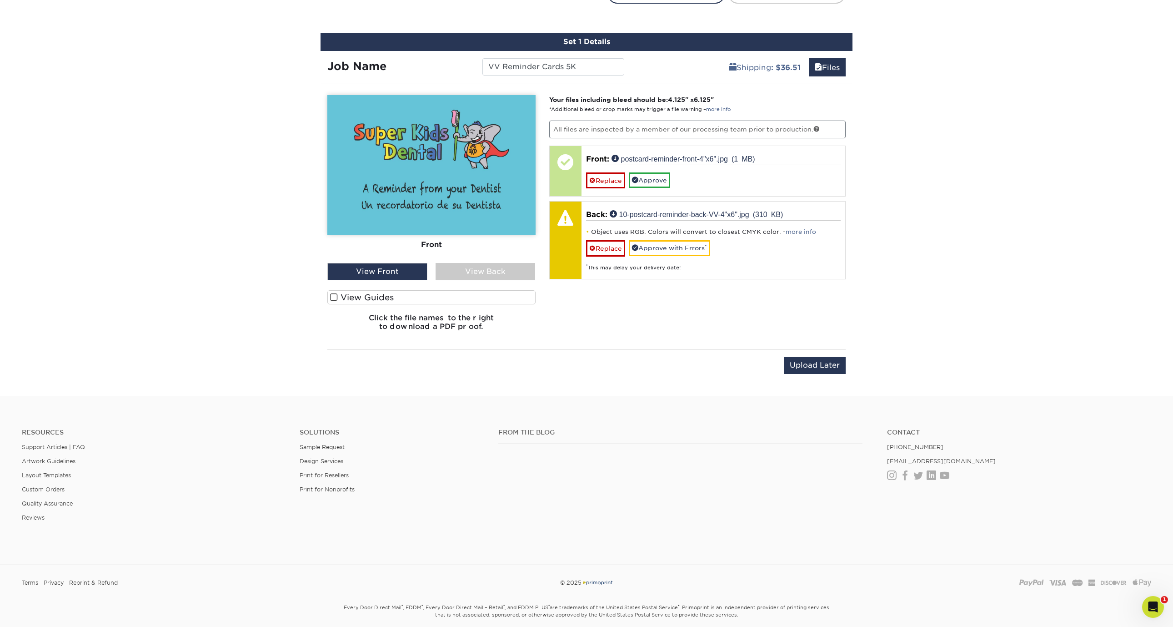
scroll to position [524, 0]
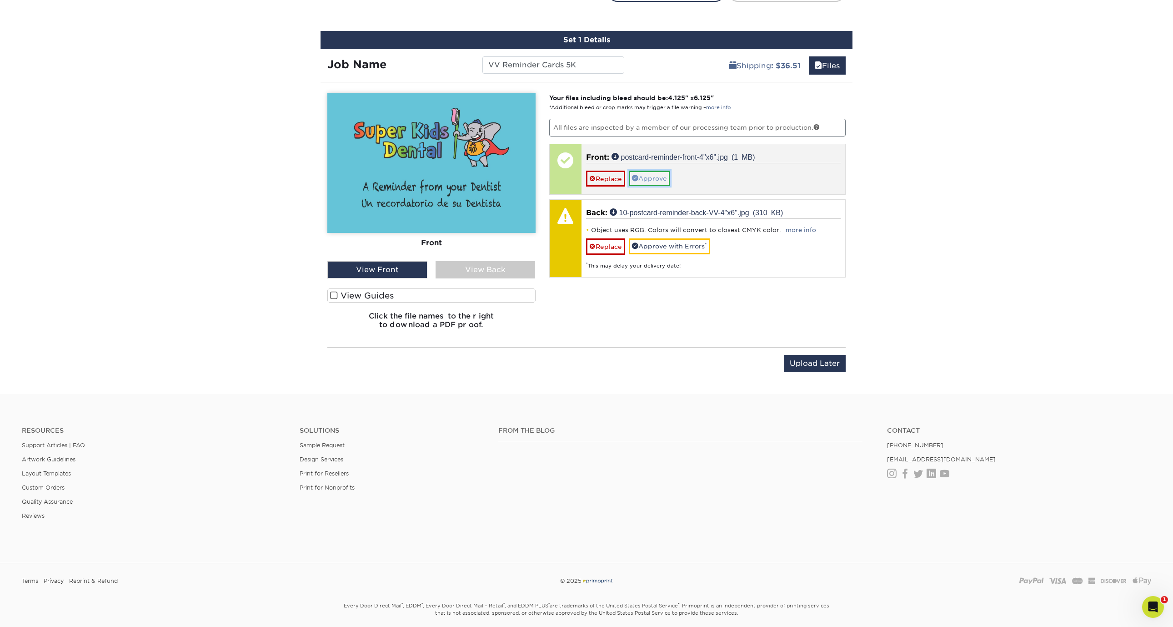
click at [651, 180] on link "Approve" at bounding box center [649, 178] width 41 height 15
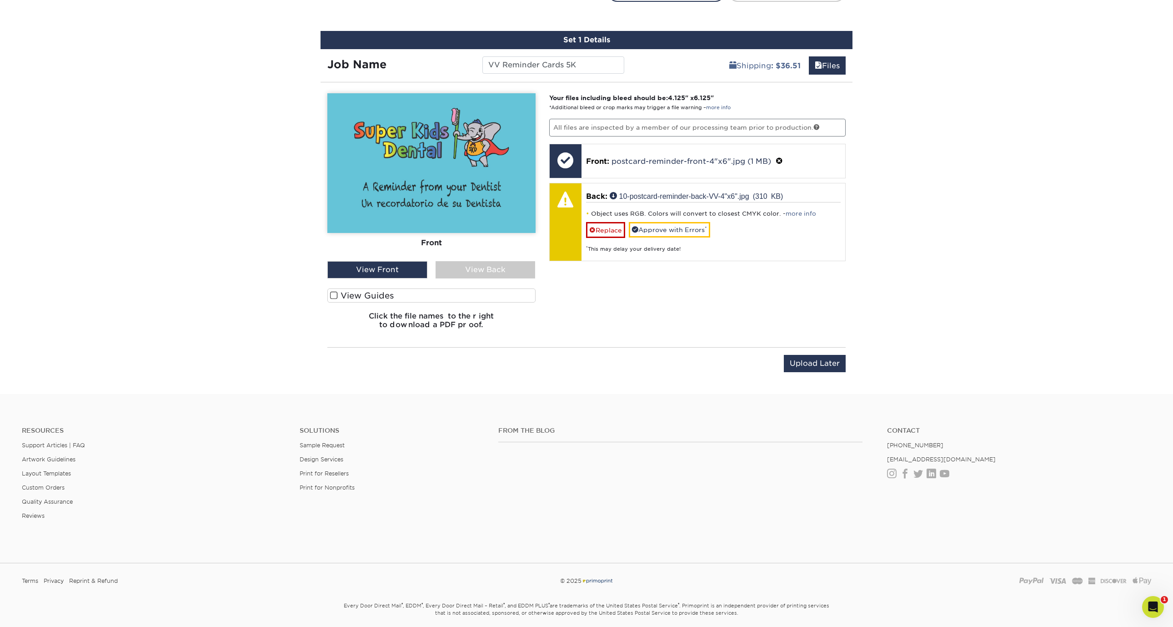
click at [479, 273] on div "View Back" at bounding box center [486, 269] width 100 height 17
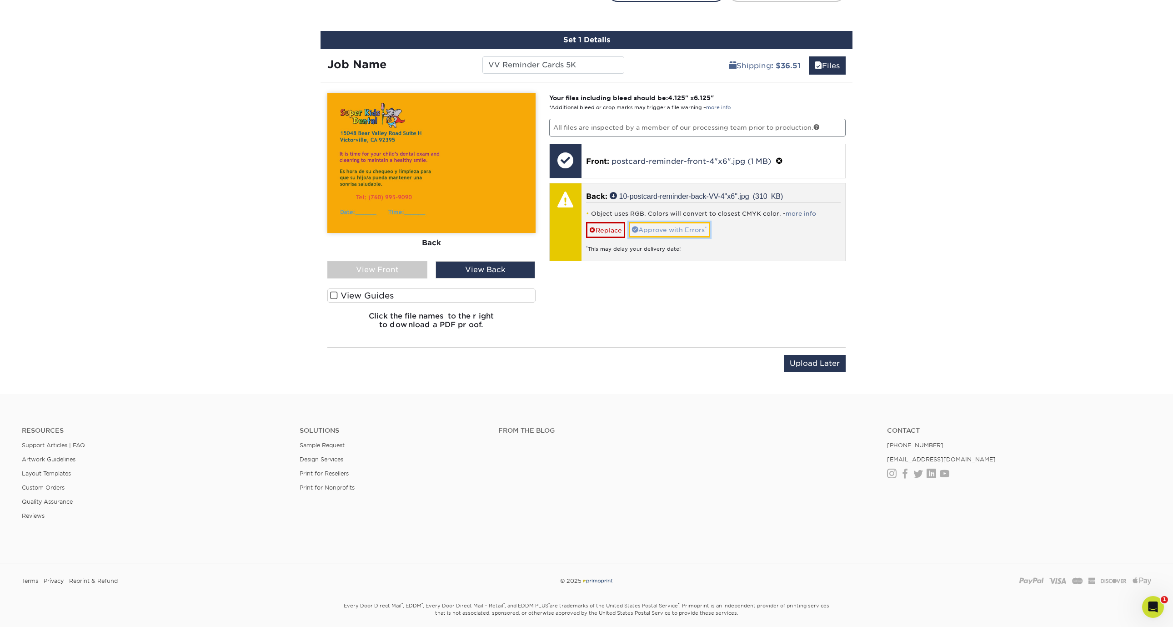
click at [659, 226] on link "Approve with Errors *" at bounding box center [669, 229] width 81 height 15
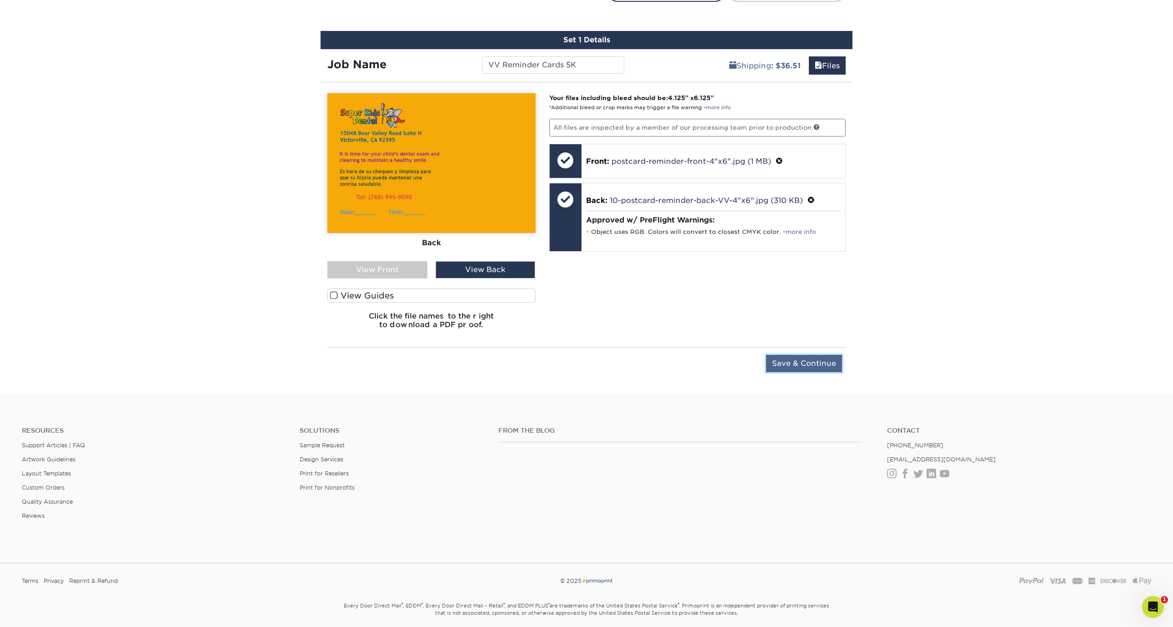
click at [808, 366] on input "Save & Continue" at bounding box center [804, 363] width 76 height 17
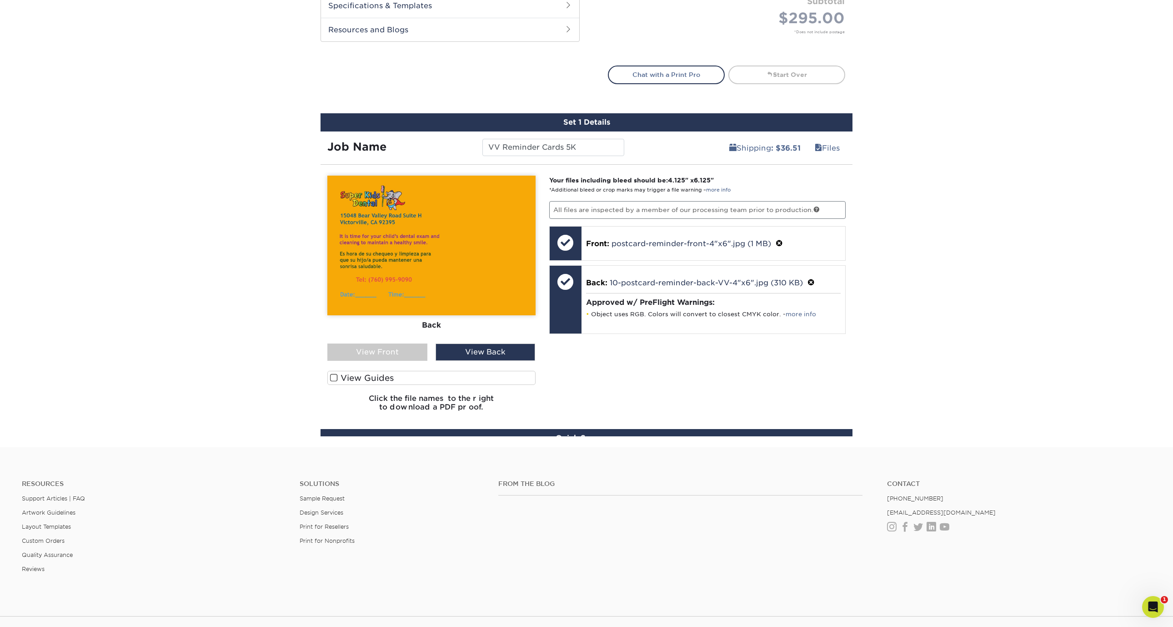
scroll to position [413, 0]
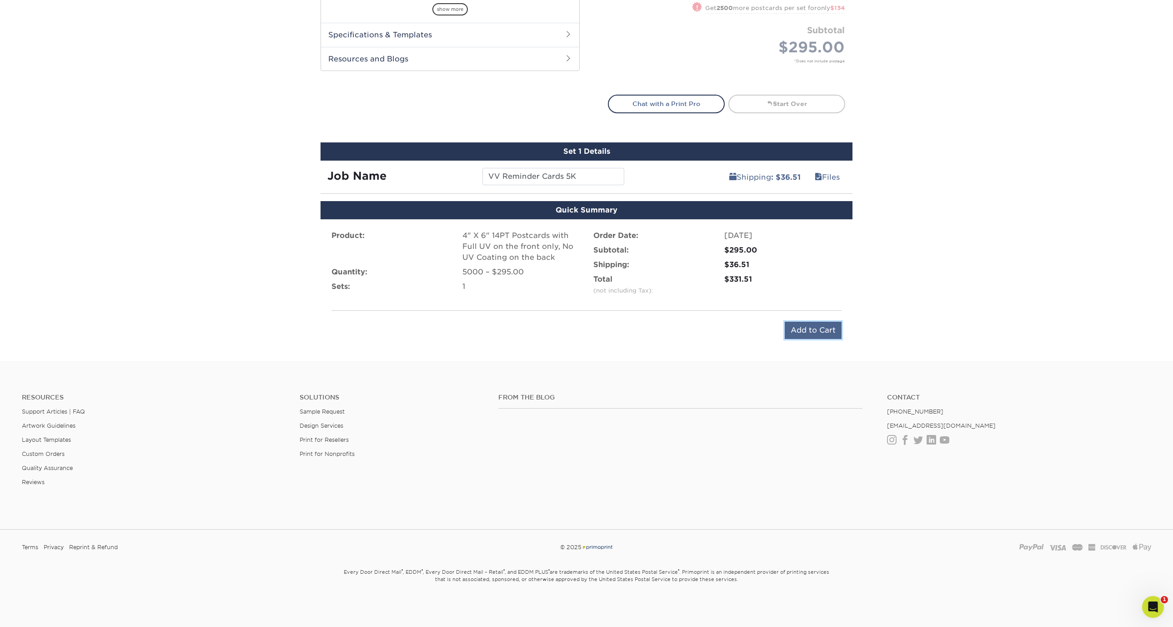
click at [798, 337] on input "Add to Cart" at bounding box center [813, 330] width 57 height 17
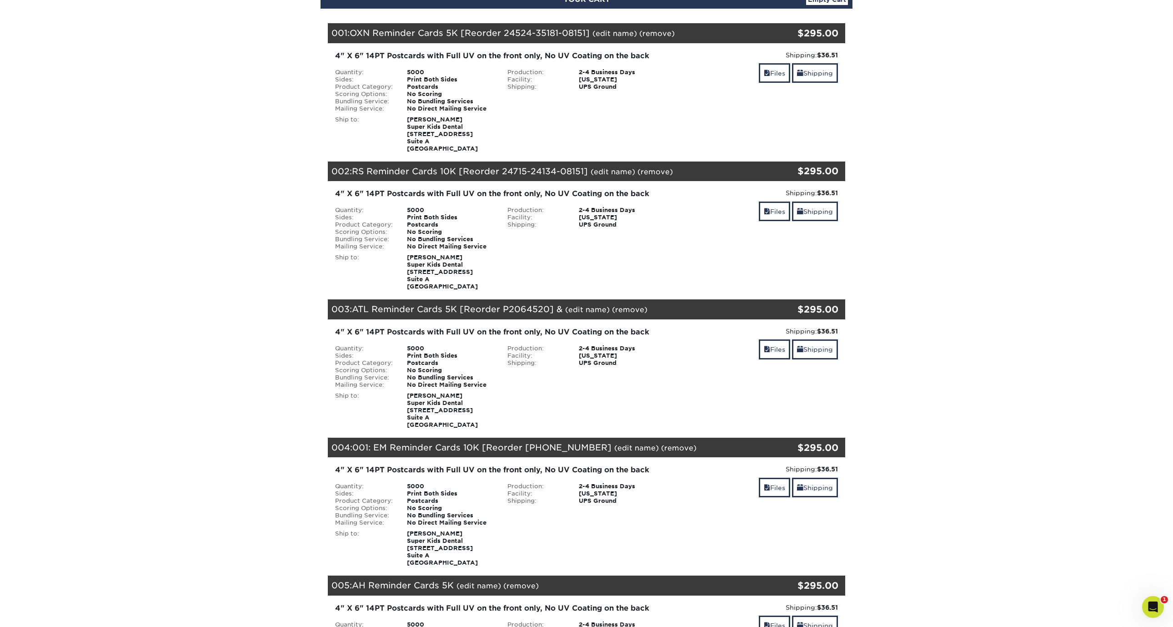
scroll to position [109, 0]
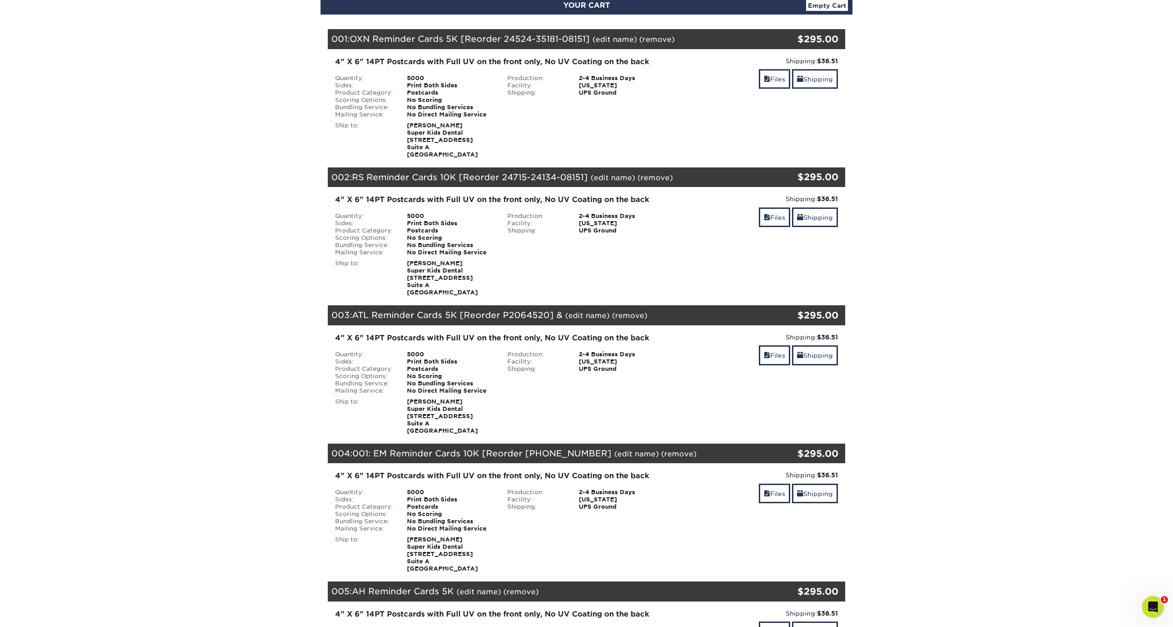
click at [614, 455] on link "(edit name)" at bounding box center [636, 453] width 45 height 9
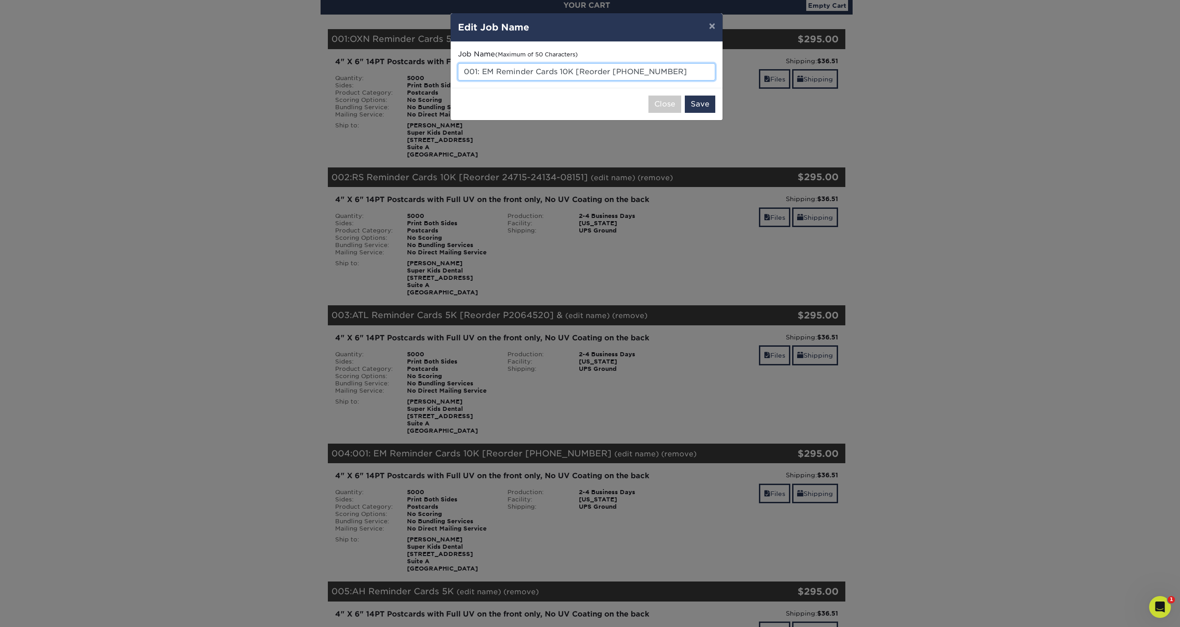
drag, startPoint x: 483, startPoint y: 71, endPoint x: 407, endPoint y: 69, distance: 75.5
click at [407, 67] on div "× Edit Job Name Job Name (Maximum of 50 Characters) 001: EM Reminder Cards 10K …" at bounding box center [590, 313] width 1180 height 627
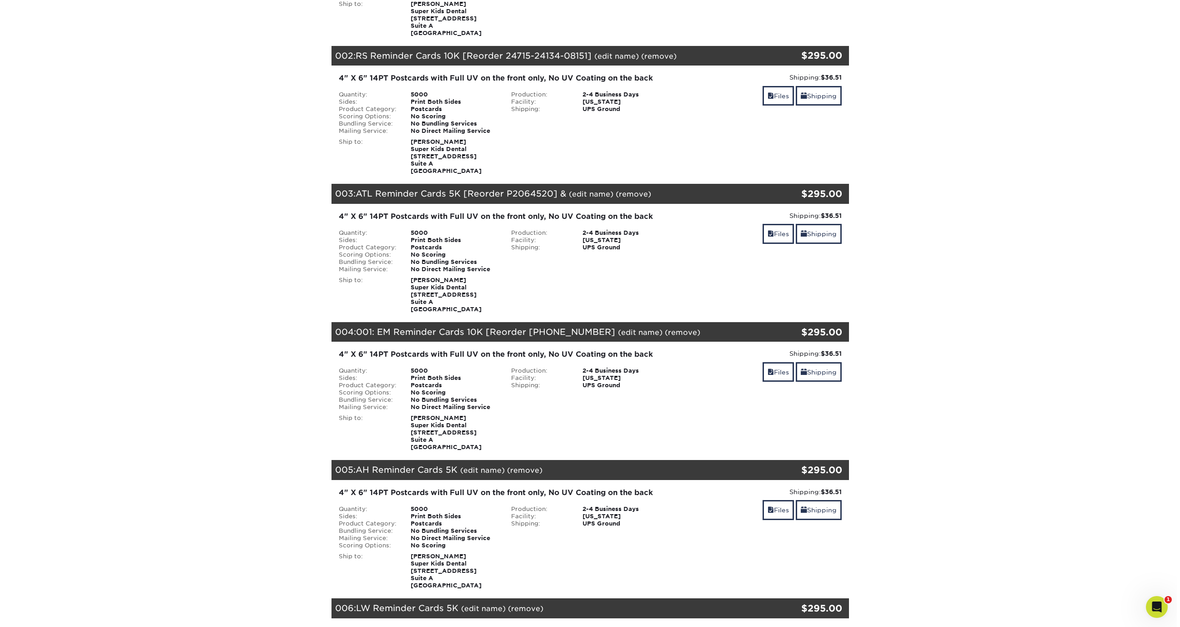
scroll to position [239, 0]
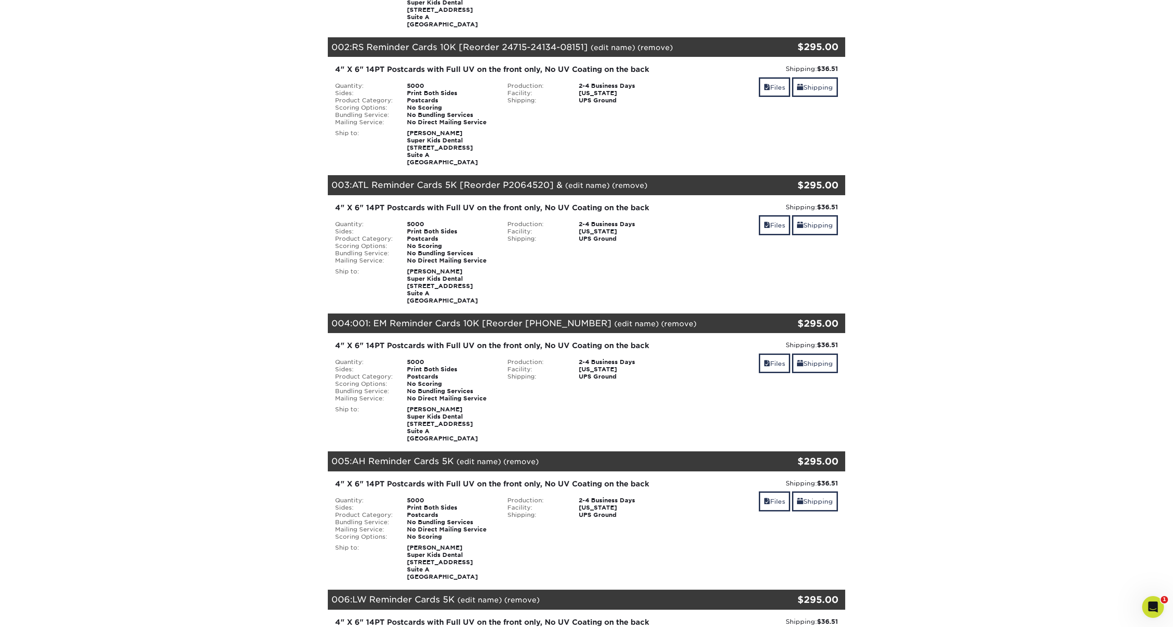
click at [622, 322] on link "(edit name)" at bounding box center [636, 323] width 45 height 9
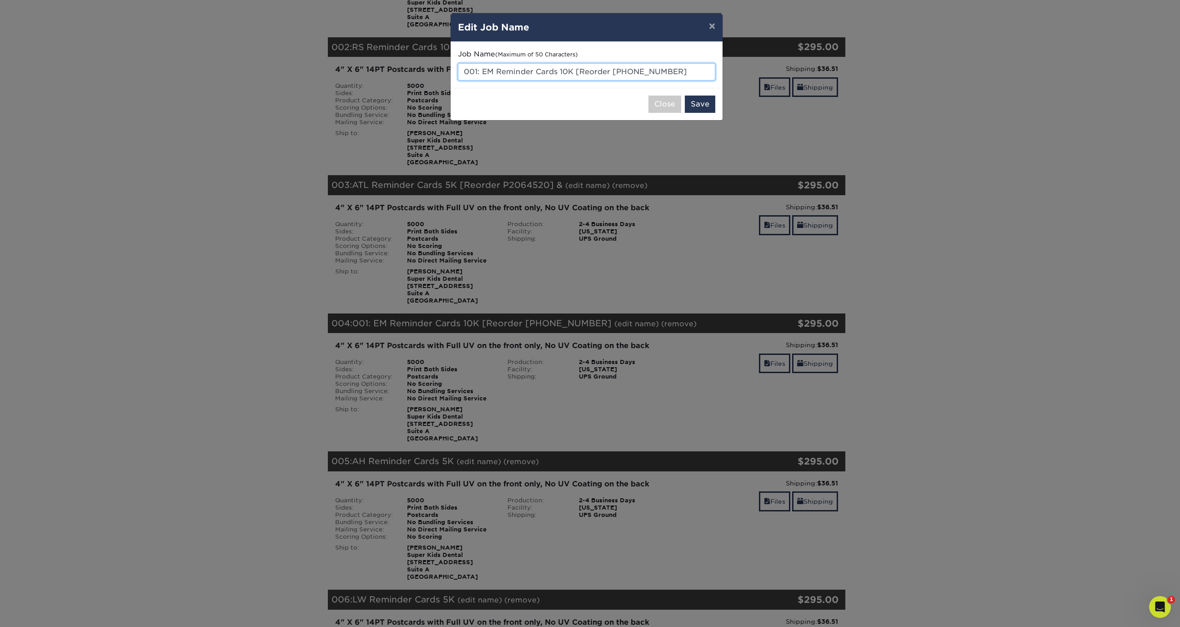
click at [483, 71] on input "001: EM Reminder Cards 10K [Reorder 22830-91598-08" at bounding box center [586, 71] width 257 height 17
type input "EM Reminder Cards 10K [Reorder [PHONE_NUMBER]"
click at [701, 104] on button "Save" at bounding box center [700, 104] width 30 height 17
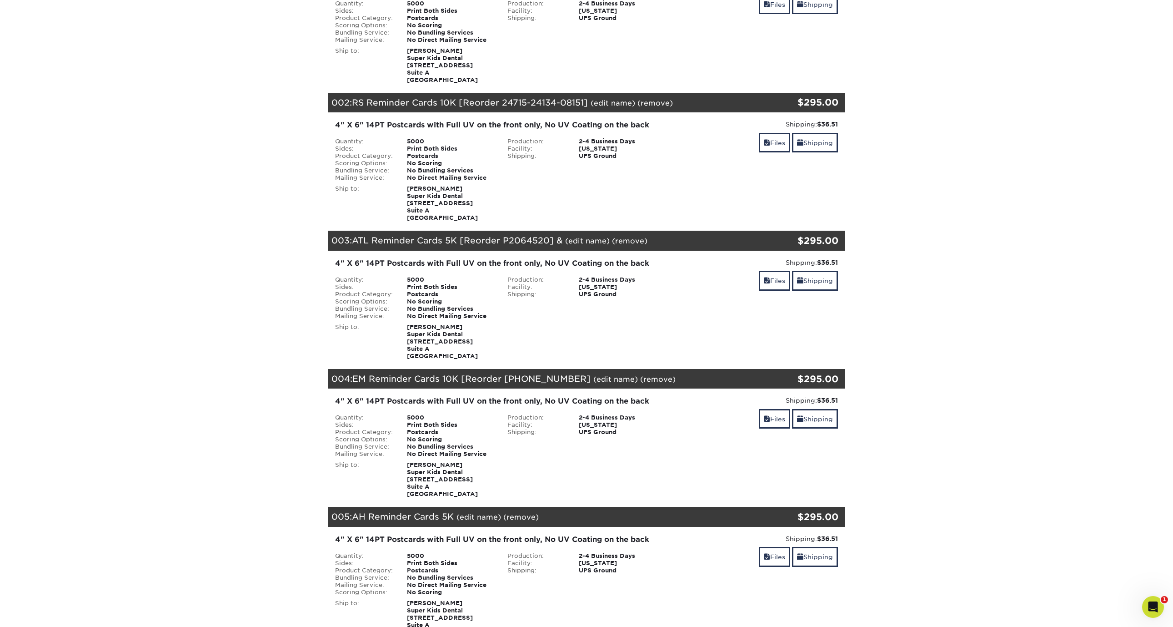
scroll to position [183, 0]
click at [1040, 295] on section "YOUR CART Empty Cart Your Cart is Empty View Account Active Orders Order Histor…" at bounding box center [586, 492] width 1173 height 1185
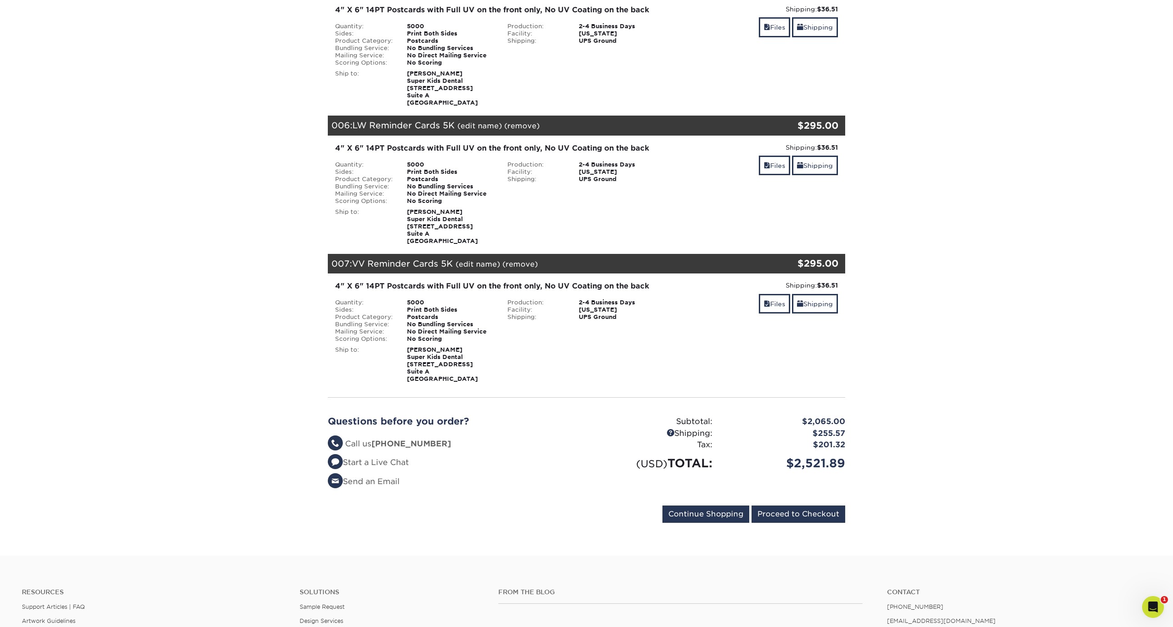
scroll to position [908, 0]
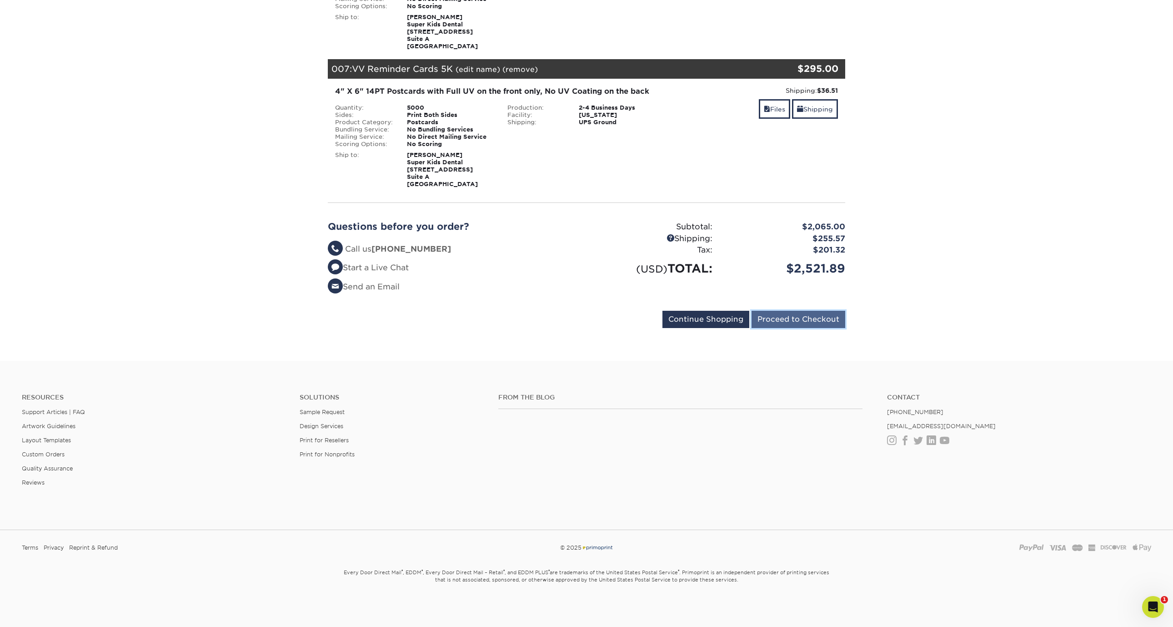
click at [815, 312] on input "Proceed to Checkout" at bounding box center [799, 319] width 94 height 17
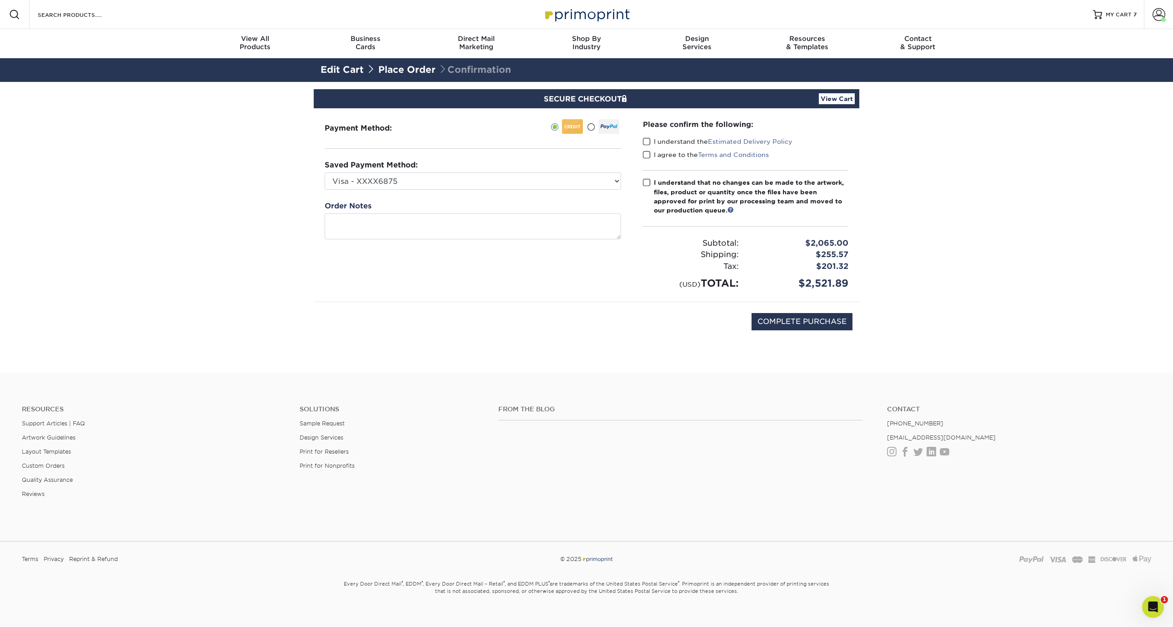
click at [646, 142] on span at bounding box center [647, 141] width 8 height 9
click at [0, 0] on input "I understand the Estimated Delivery Policy" at bounding box center [0, 0] width 0 height 0
click at [648, 151] on span at bounding box center [647, 155] width 8 height 9
click at [0, 0] on input "I agree to the Terms and Conditions" at bounding box center [0, 0] width 0 height 0
click at [648, 181] on span at bounding box center [647, 182] width 8 height 9
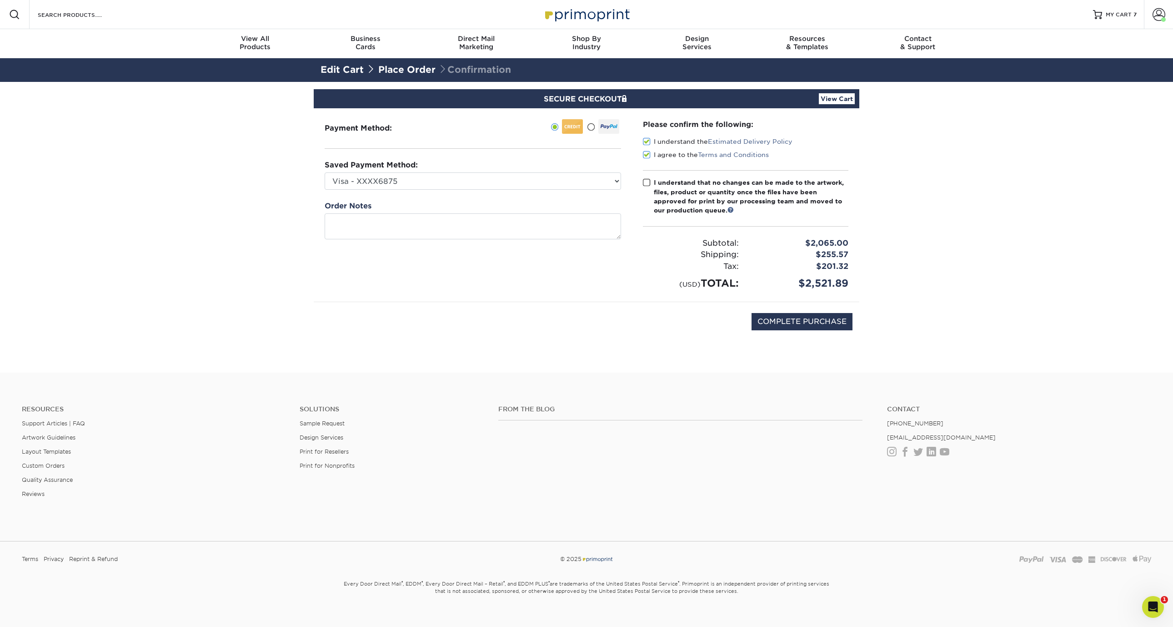
click at [0, 0] on input "I understand that no changes can be made to the artwork, files, product or quan…" at bounding box center [0, 0] width 0 height 0
click at [593, 126] on span at bounding box center [591, 127] width 8 height 9
click at [0, 0] on input "radio" at bounding box center [0, 0] width 0 height 0
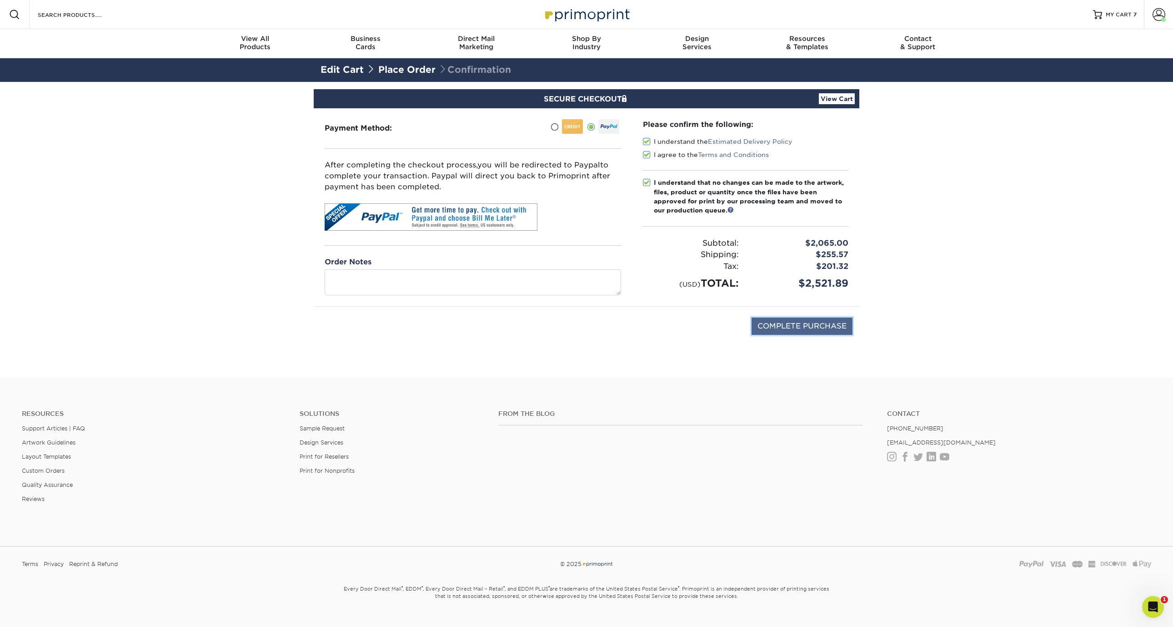
click at [789, 329] on input "COMPLETE PURCHASE" at bounding box center [802, 325] width 101 height 17
type input "PROCESSING, PLEASE WAIT..."
